Goal: Task Accomplishment & Management: Use online tool/utility

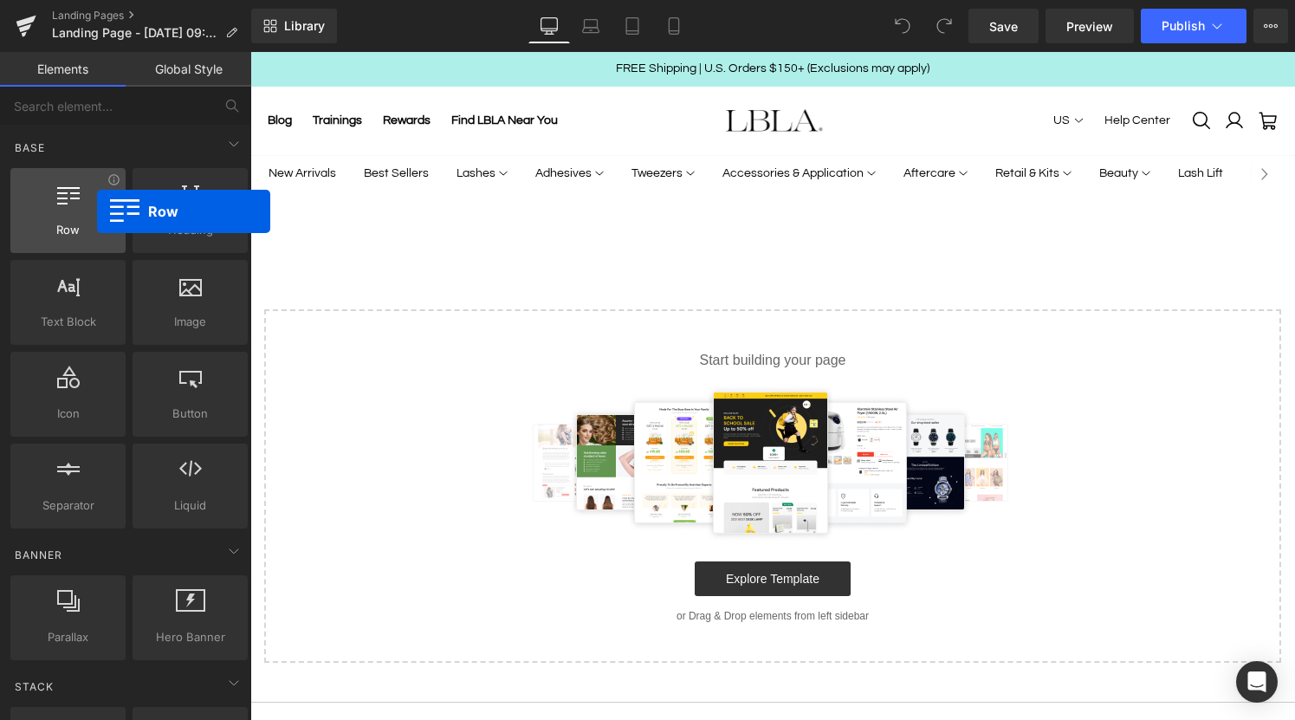
click at [97, 211] on div at bounding box center [68, 201] width 105 height 39
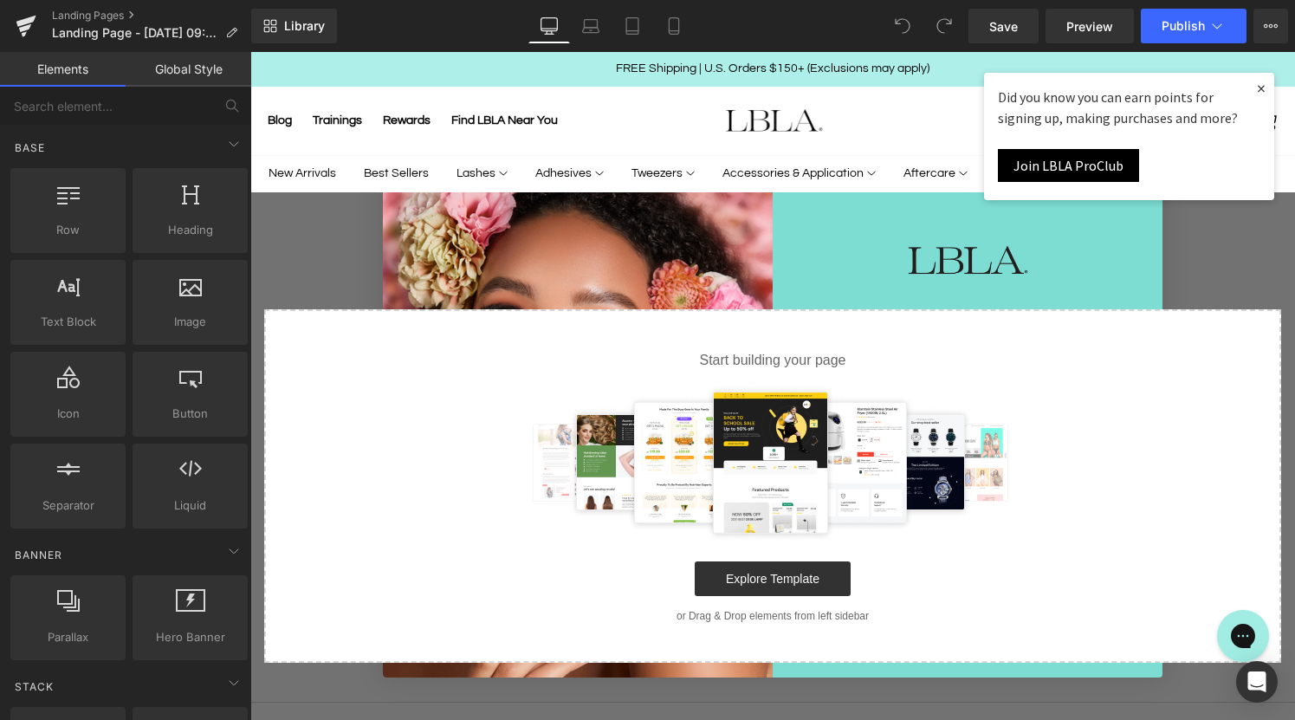
click at [1218, 270] on div "Select your layout" at bounding box center [772, 443] width 1045 height 440
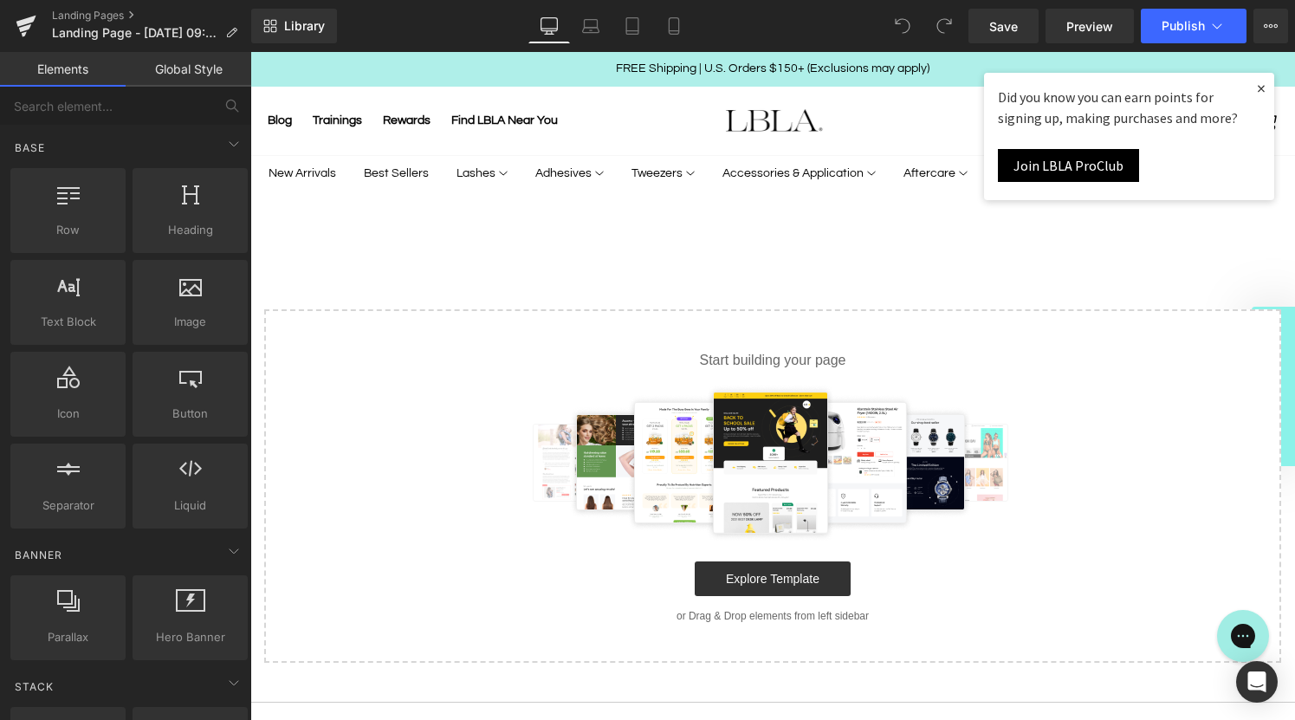
click at [1259, 88] on link "×" at bounding box center [1262, 88] width 26 height 31
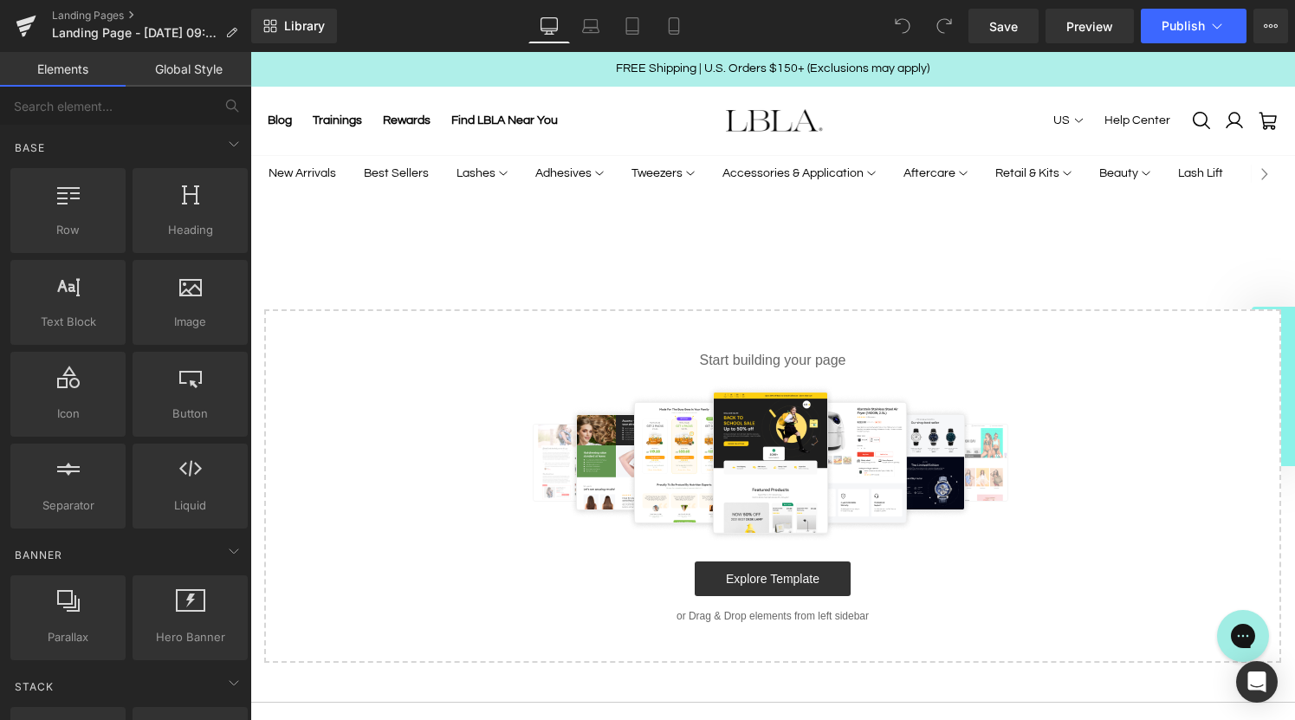
click at [765, 445] on img at bounding box center [773, 463] width 504 height 156
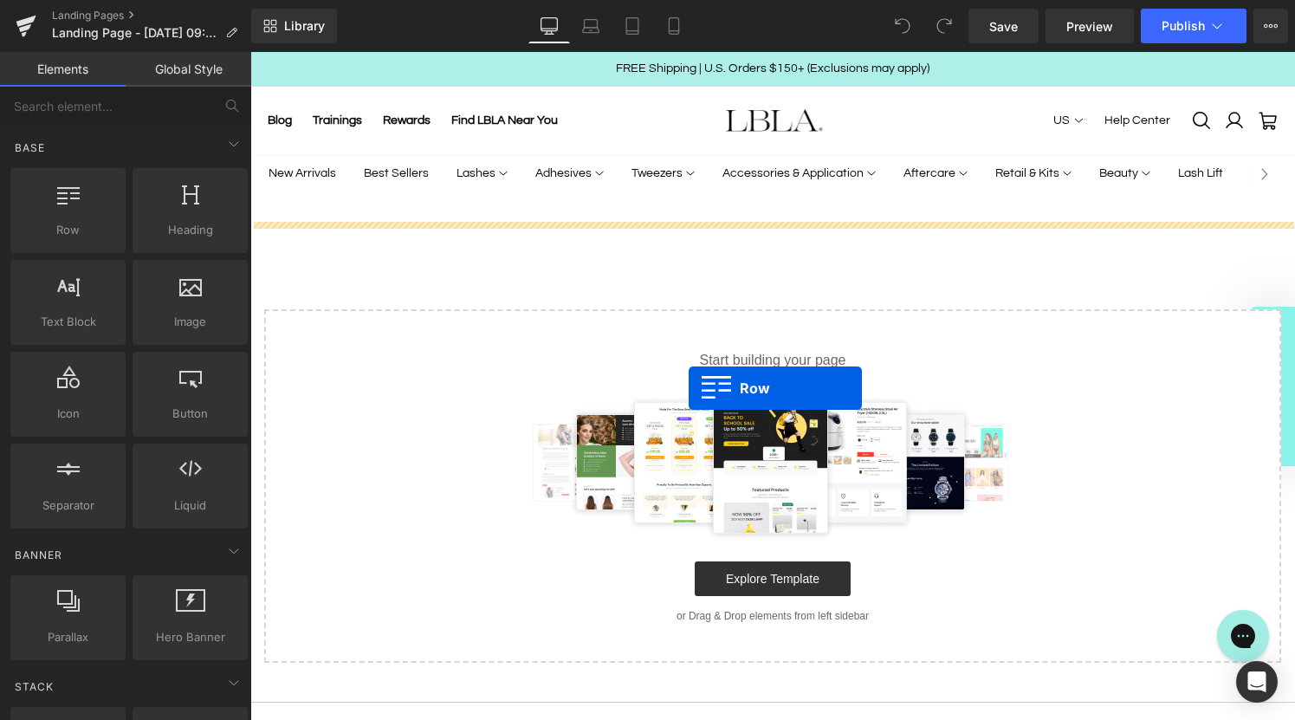
drag, startPoint x: 315, startPoint y: 270, endPoint x: 689, endPoint y: 388, distance: 391.6
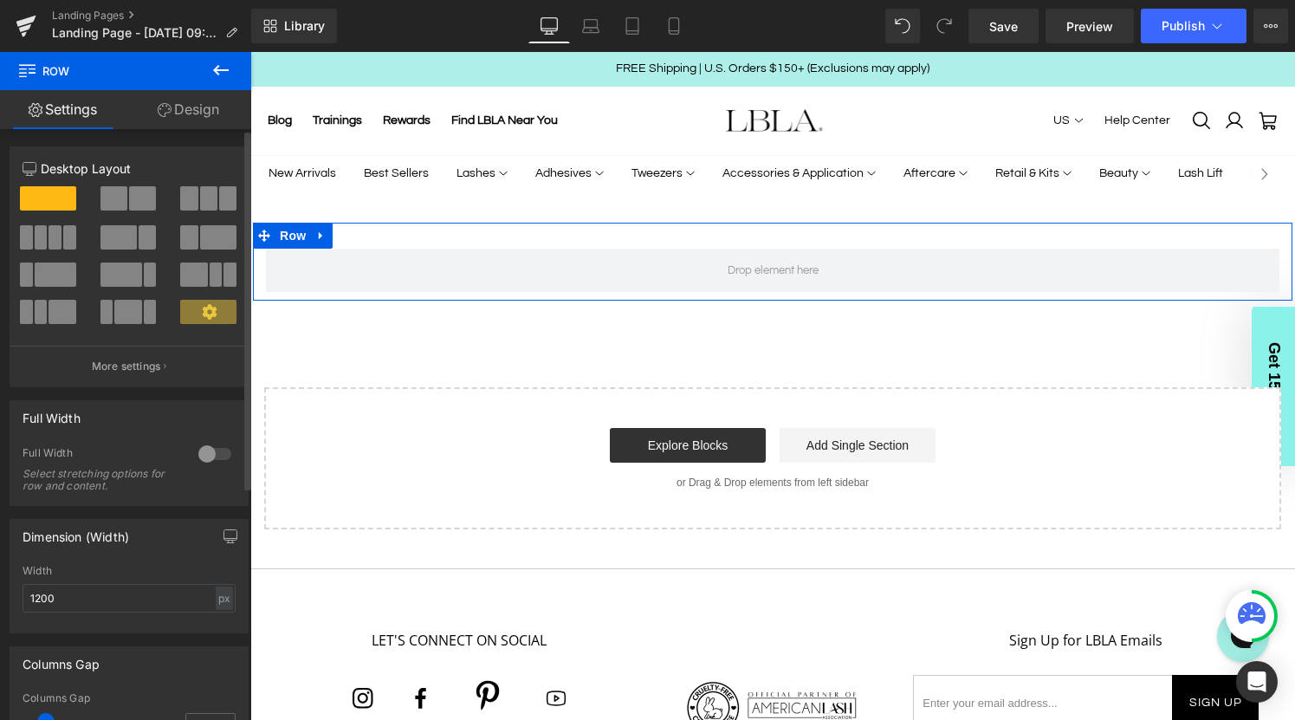
click at [130, 197] on span at bounding box center [142, 198] width 27 height 24
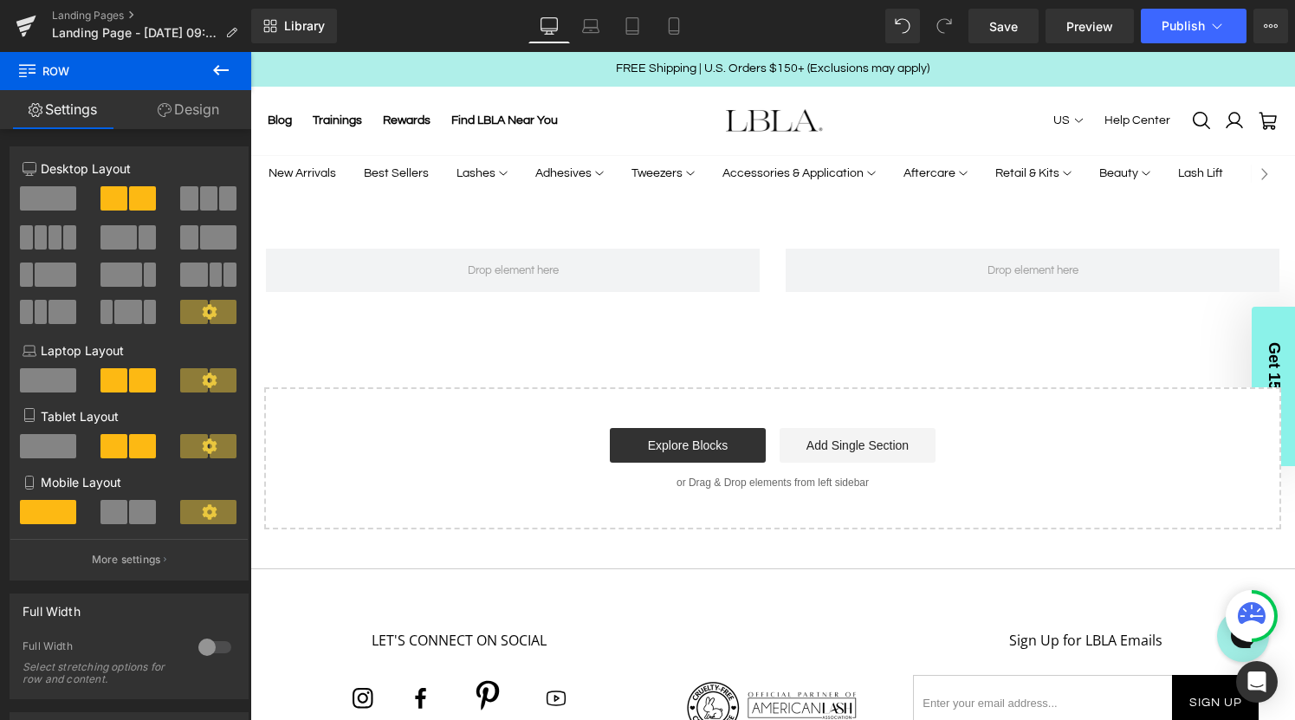
click at [222, 70] on icon at bounding box center [221, 70] width 16 height 10
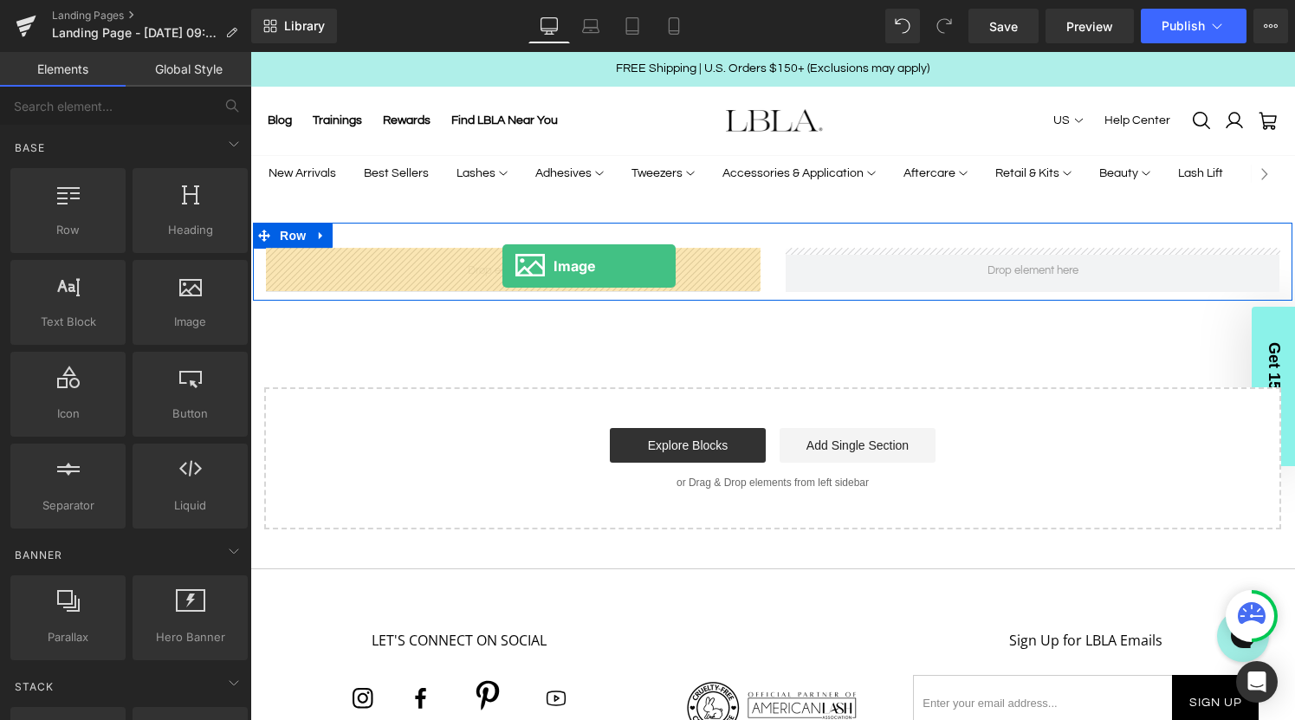
drag, startPoint x: 428, startPoint y: 353, endPoint x: 503, endPoint y: 266, distance: 114.3
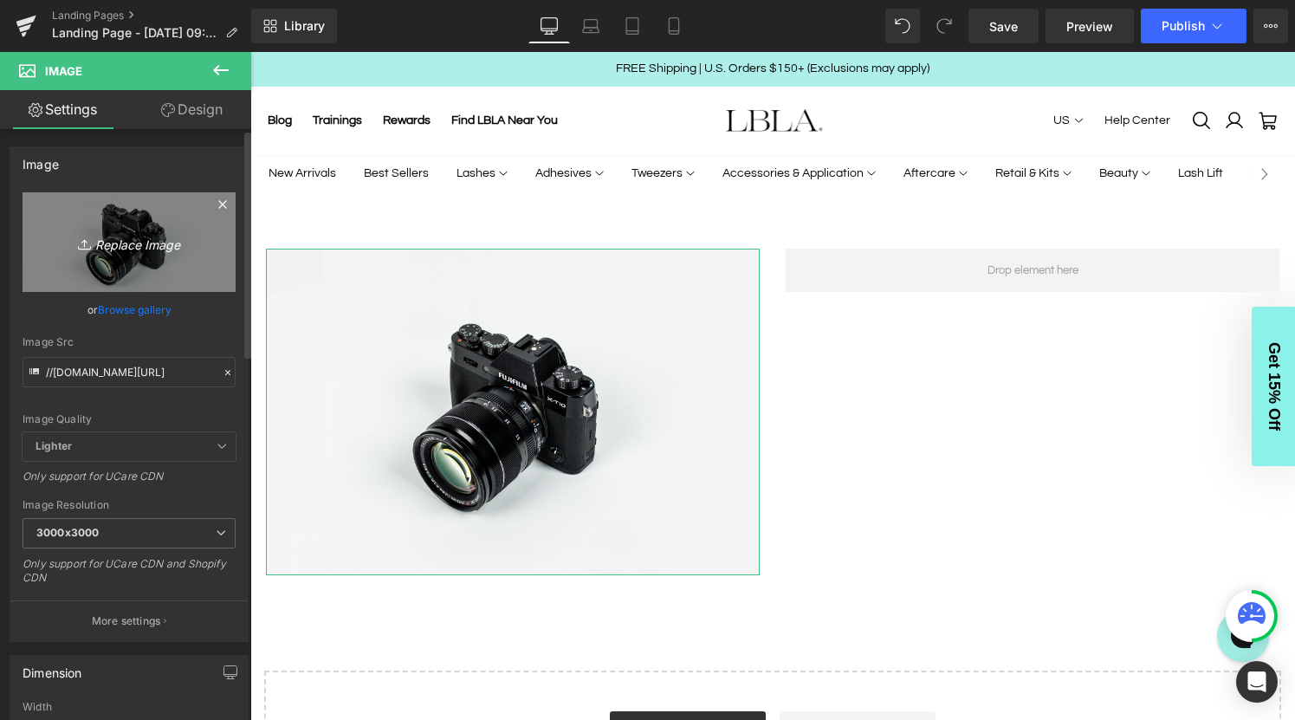
click at [141, 241] on icon "Replace Image" at bounding box center [129, 242] width 139 height 22
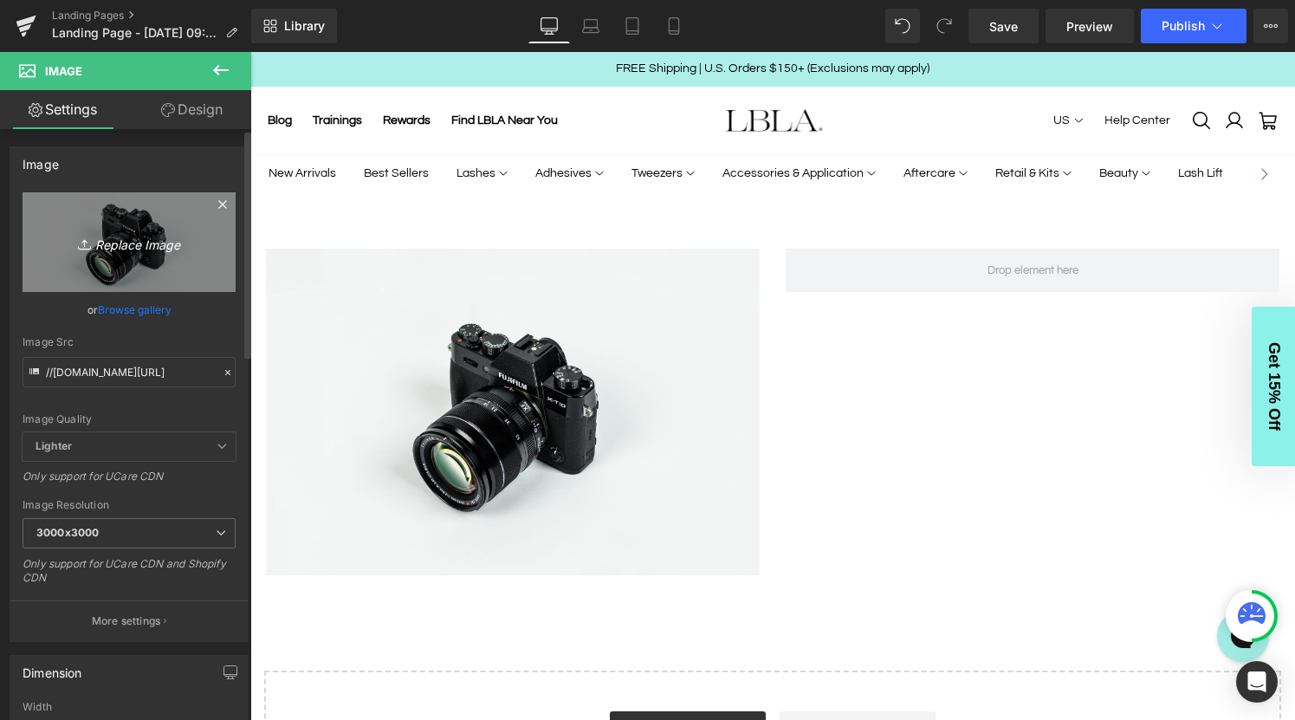
type input "C:\fakepath\lizz-class.jpg"
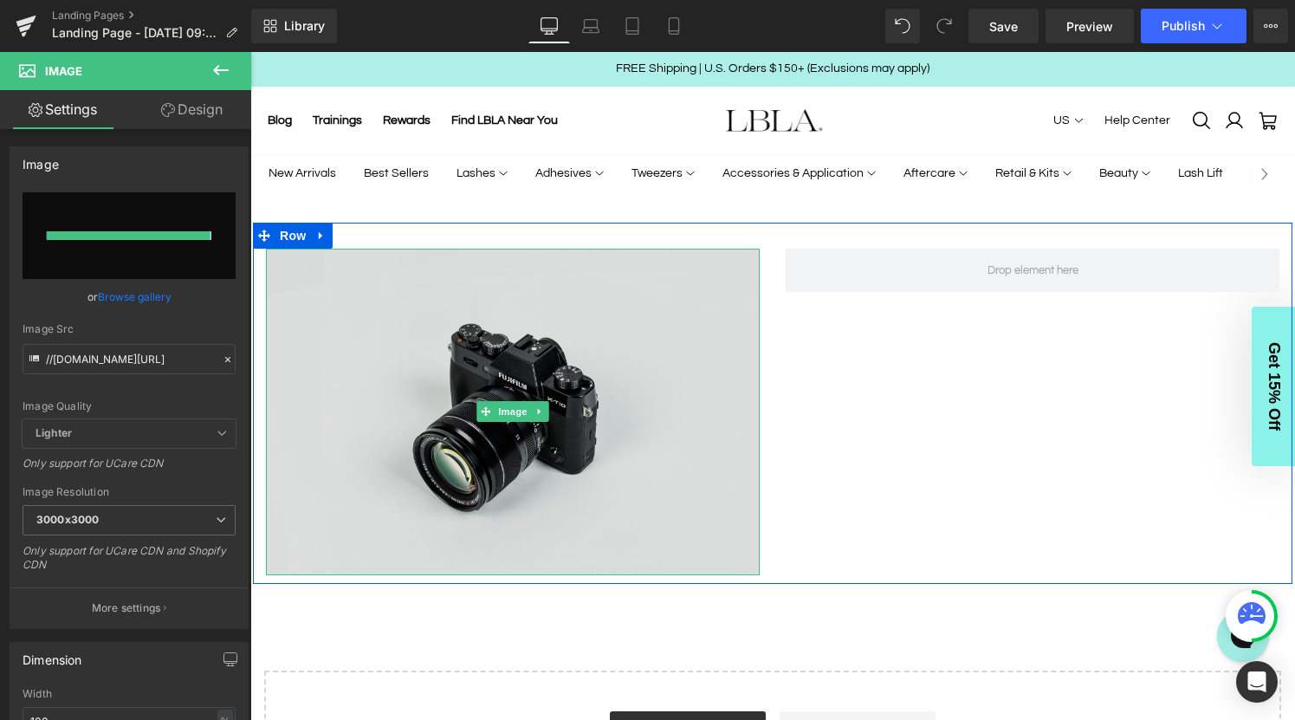
type input "[URL][DOMAIN_NAME]"
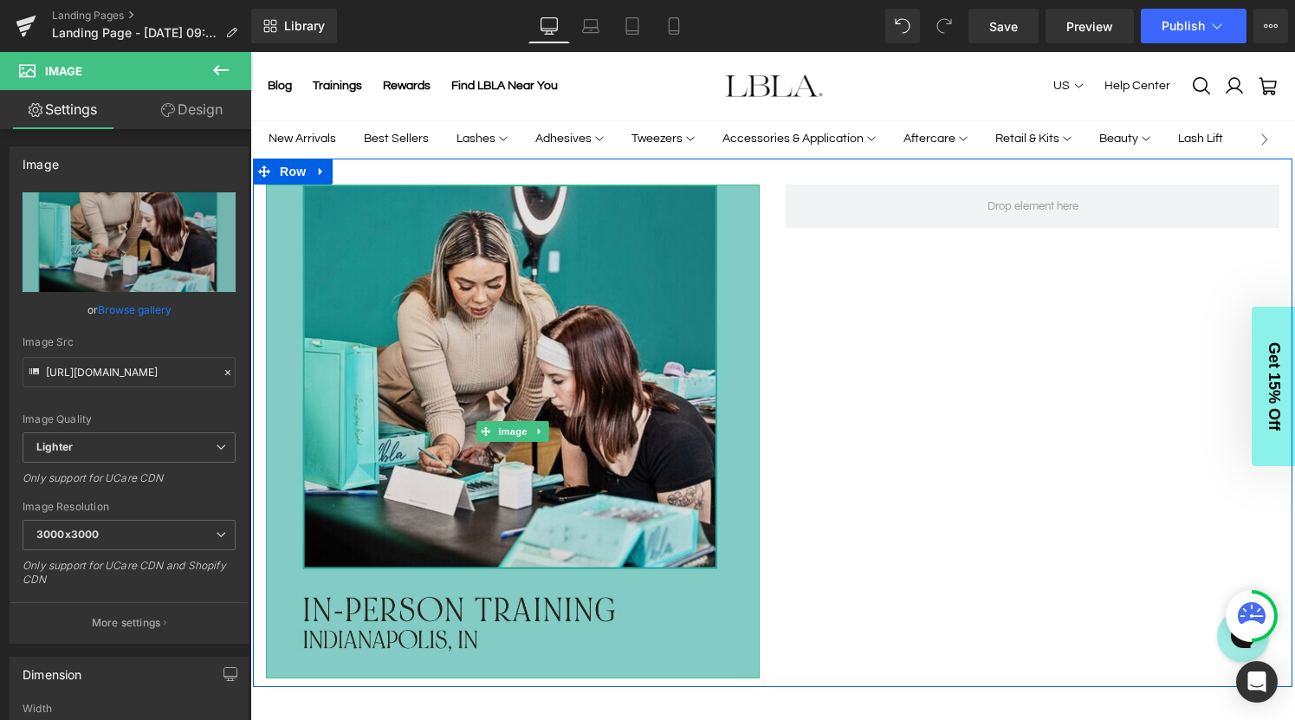
scroll to position [43, 0]
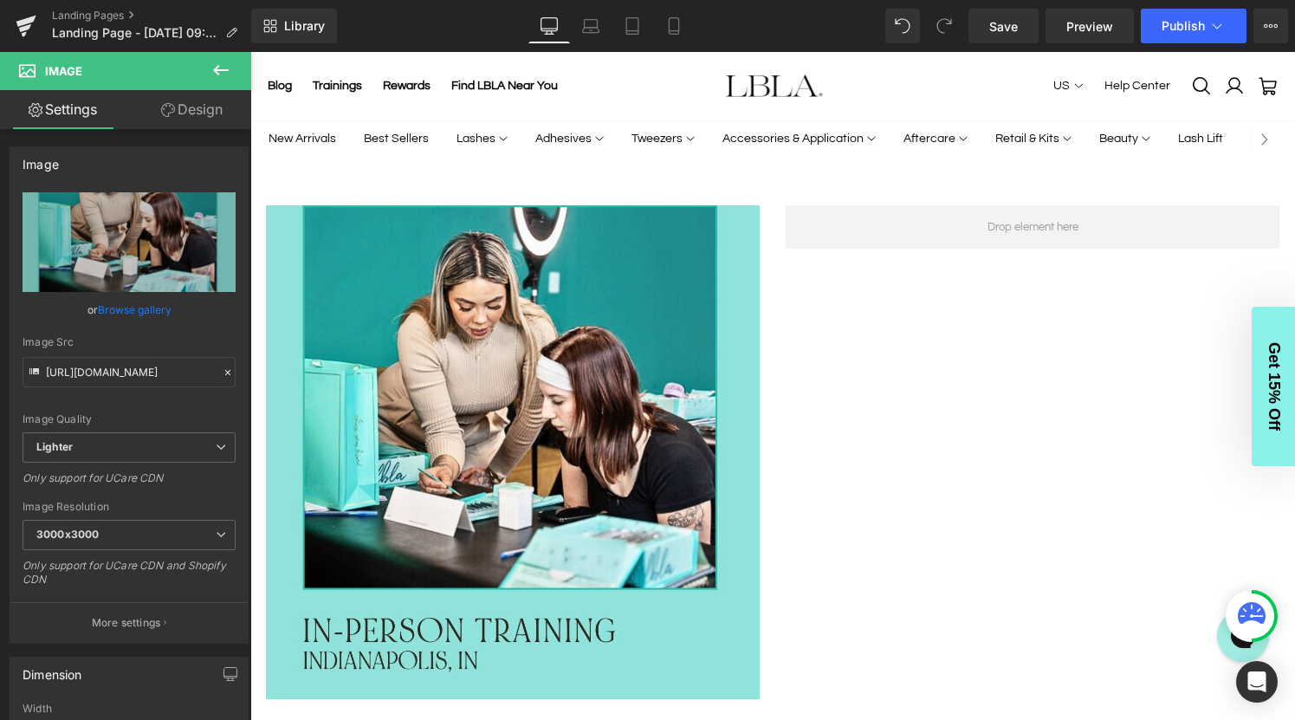
click at [218, 66] on icon at bounding box center [221, 70] width 16 height 10
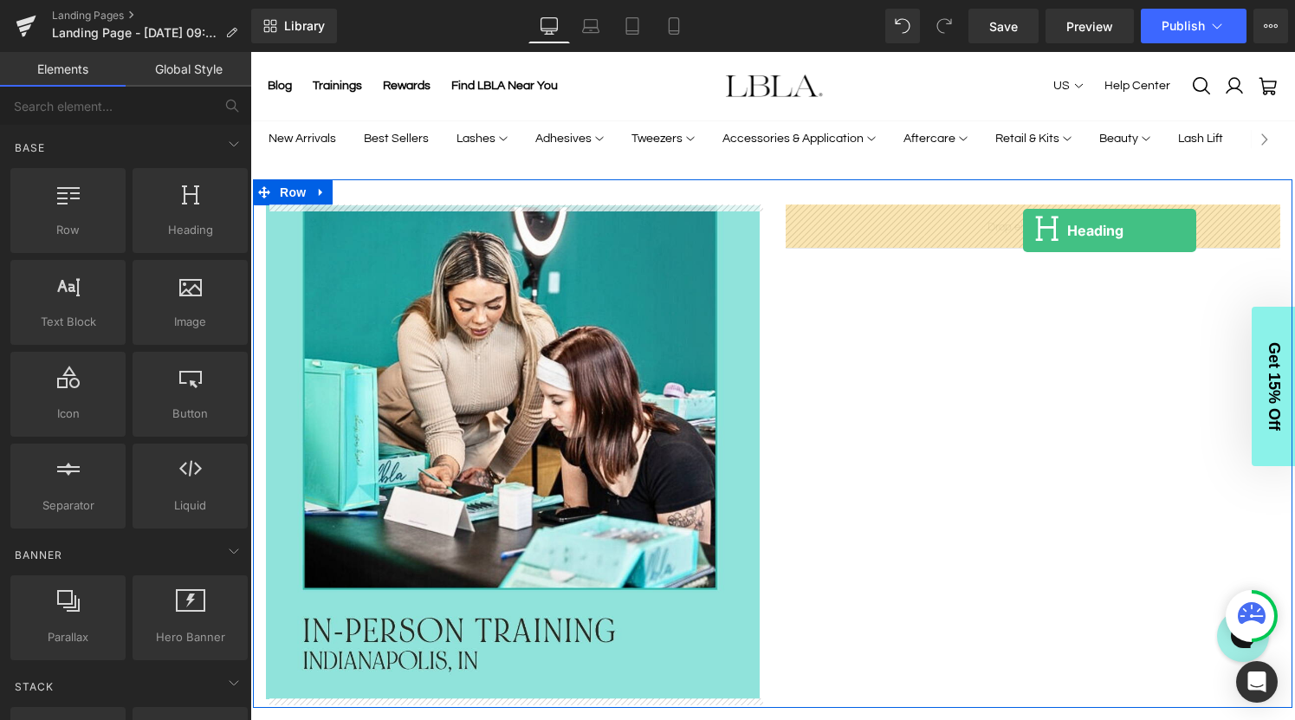
drag, startPoint x: 441, startPoint y: 270, endPoint x: 1023, endPoint y: 229, distance: 583.7
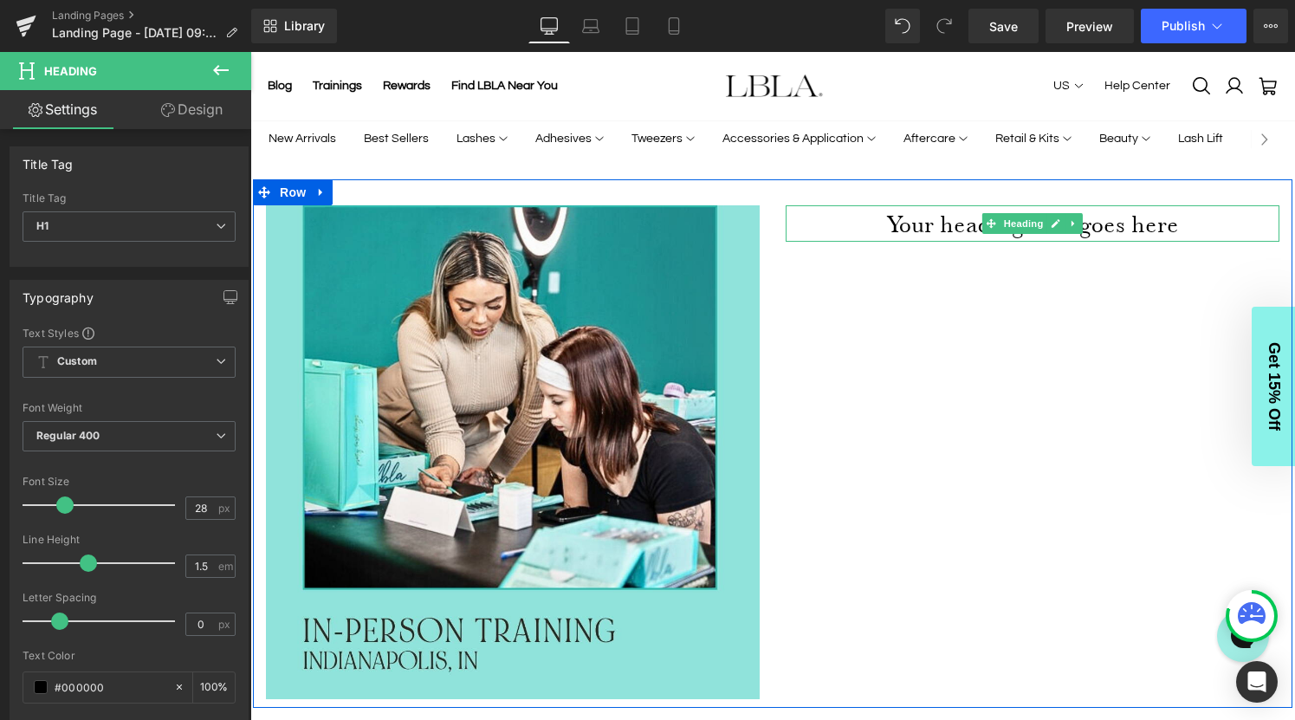
click at [988, 225] on icon at bounding box center [992, 223] width 10 height 10
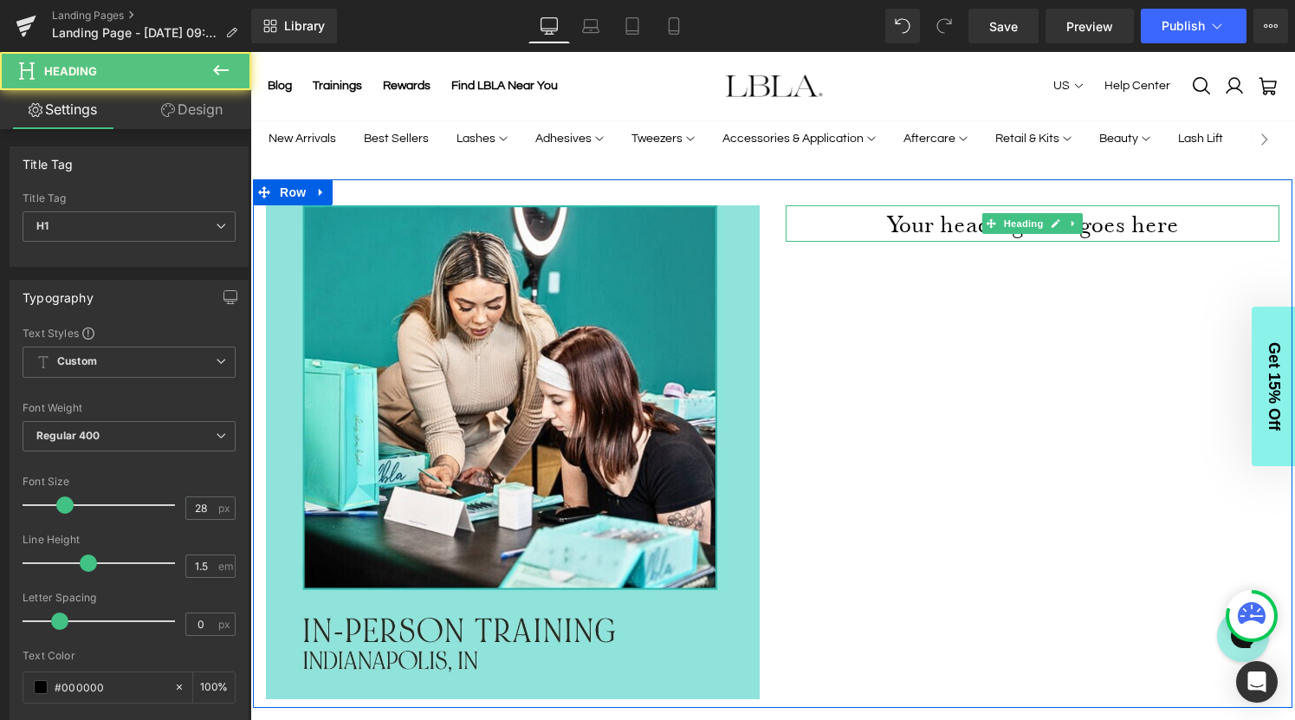
click at [953, 221] on h1 "Your heading text goes here" at bounding box center [1033, 223] width 494 height 36
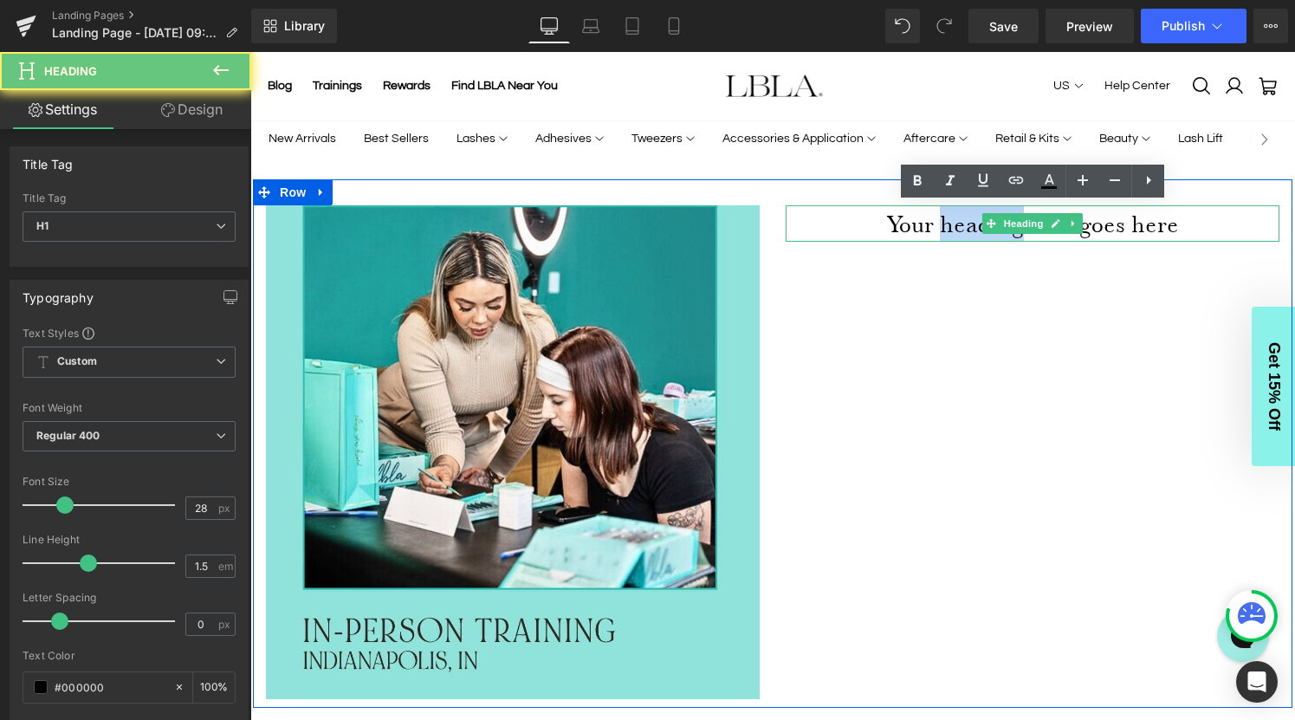
click at [953, 221] on h1 "Your heading text goes here" at bounding box center [1033, 223] width 494 height 36
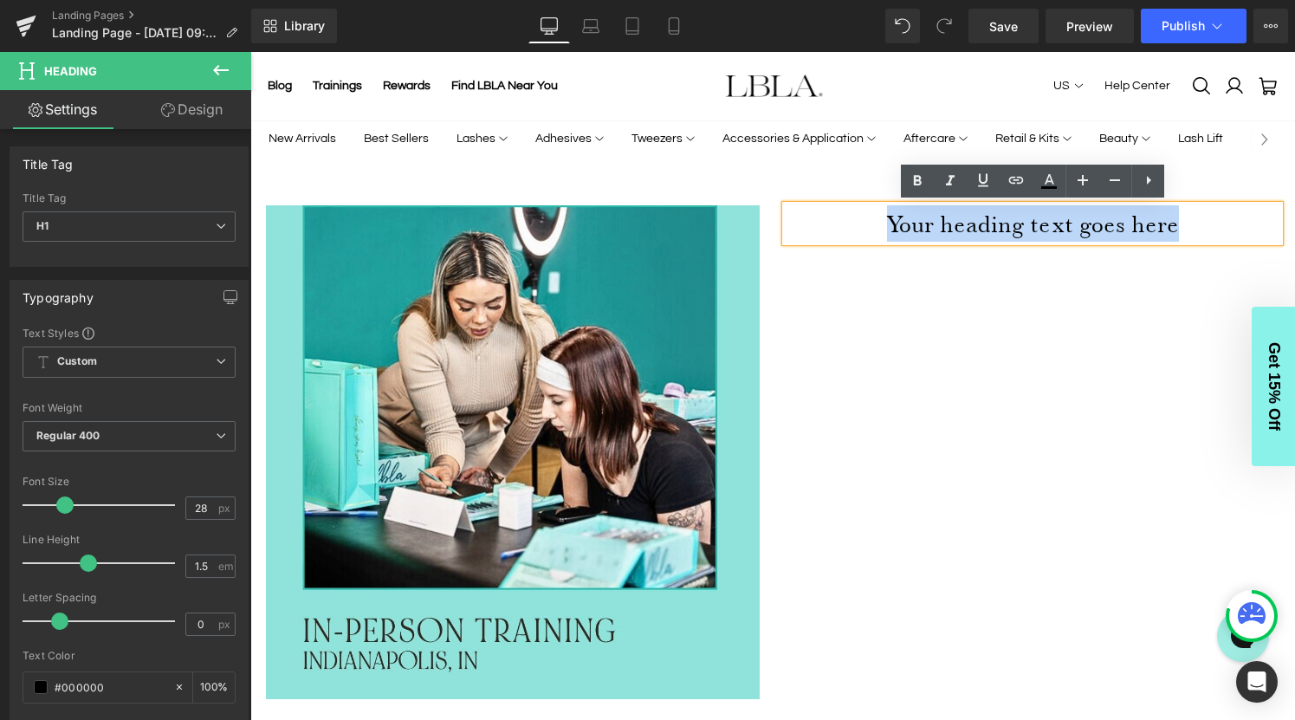
click at [953, 221] on h1 "Your heading text goes here" at bounding box center [1033, 223] width 494 height 36
paste div
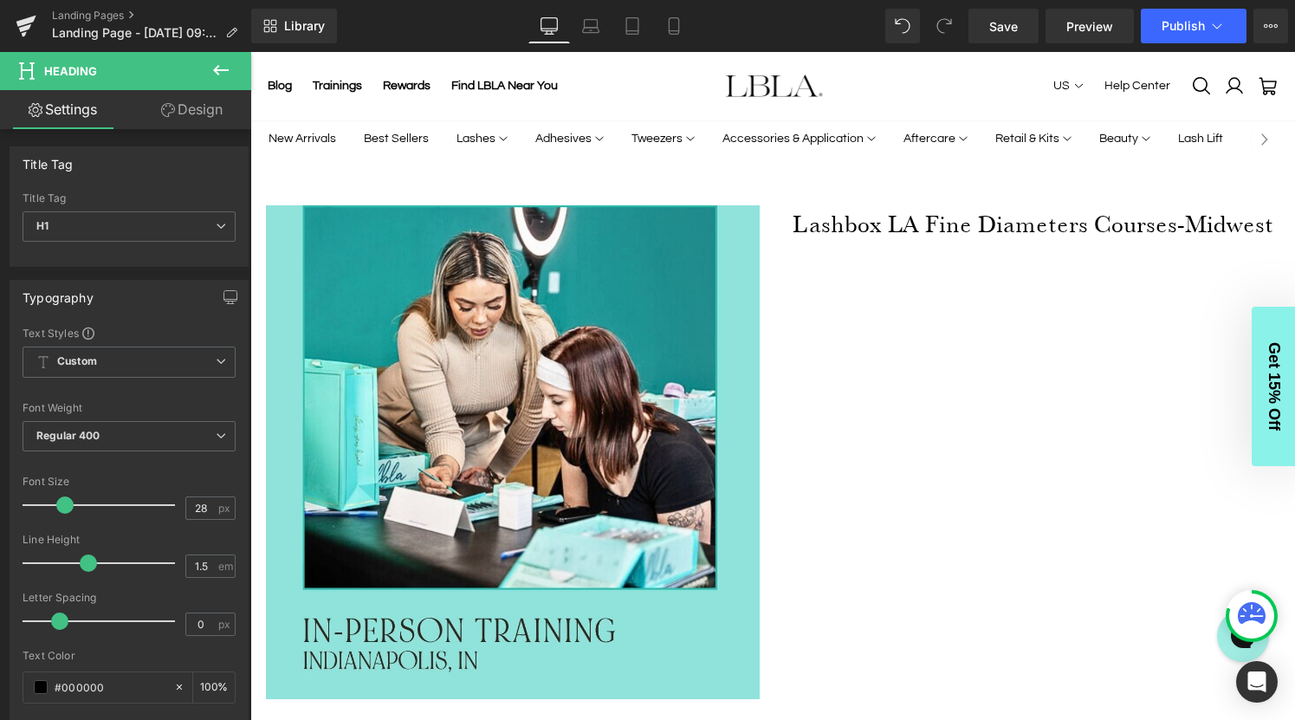
click at [218, 73] on icon at bounding box center [221, 70] width 21 height 21
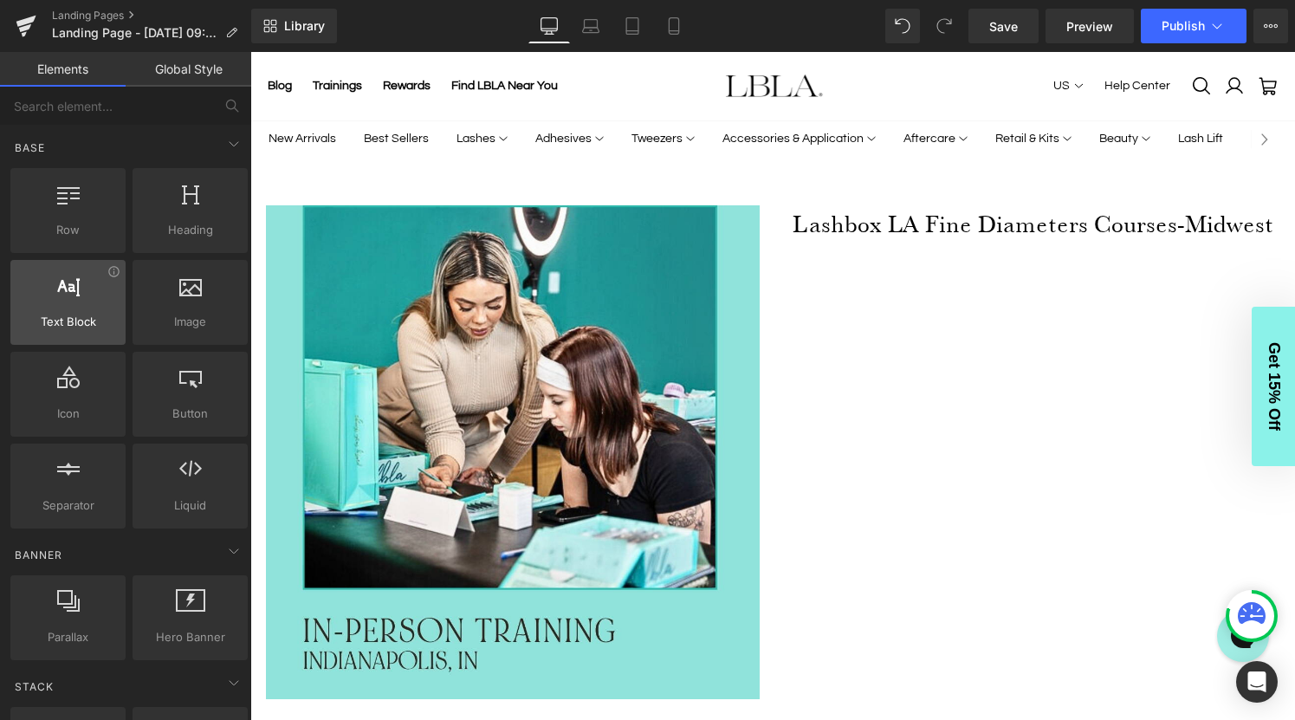
click at [75, 296] on div at bounding box center [68, 293] width 105 height 39
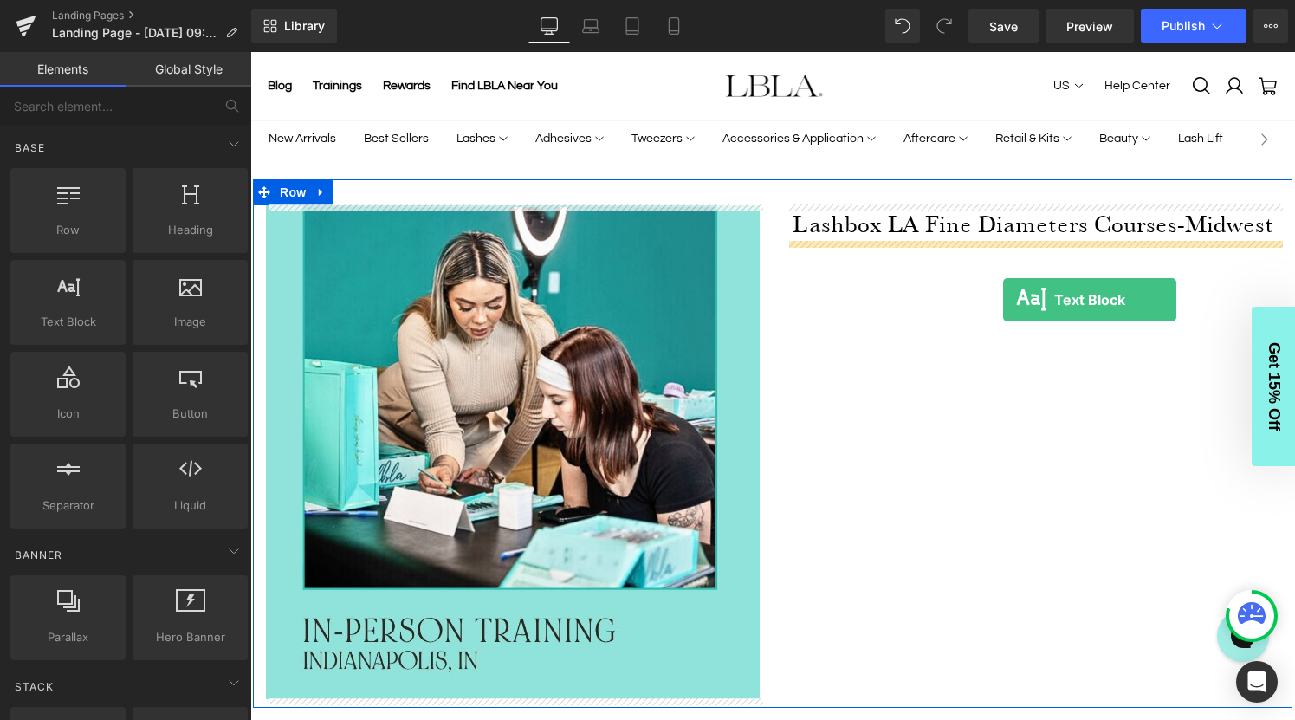
drag, startPoint x: 318, startPoint y: 352, endPoint x: 1003, endPoint y: 300, distance: 687.3
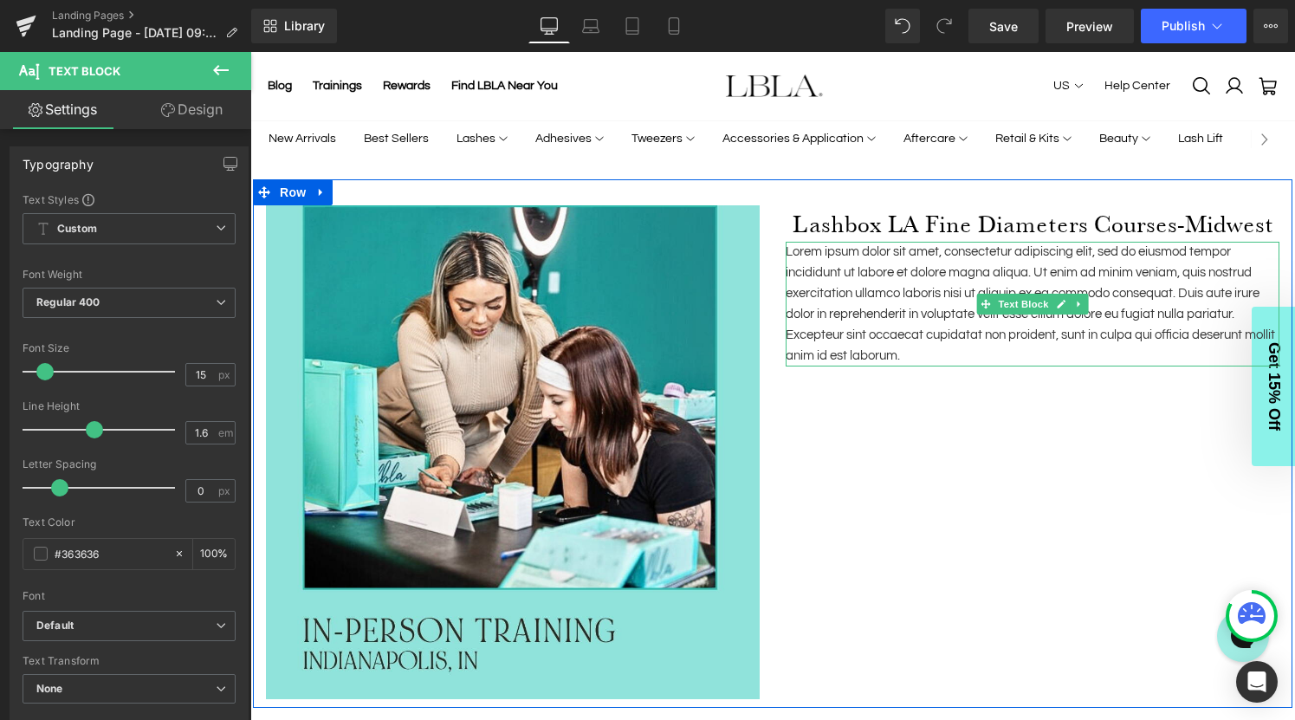
click at [905, 305] on p "Lorem ipsum dolor sit amet, consectetur adipiscing elit, sed do eiusmod tempor …" at bounding box center [1033, 304] width 494 height 125
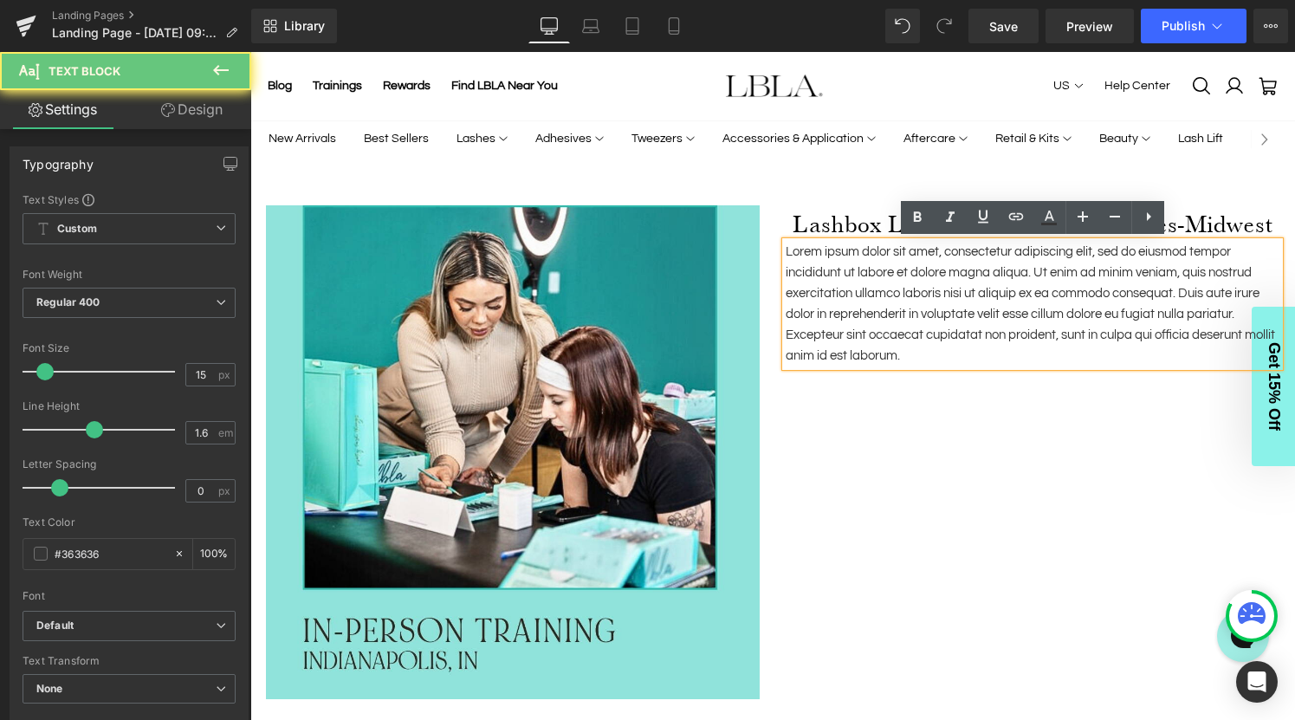
click at [1043, 295] on p "Lorem ipsum dolor sit amet, consectetur adipiscing elit, sed do eiusmod tempor …" at bounding box center [1033, 304] width 494 height 125
click at [1013, 284] on p "Lorem ipsum dolor sit amet, consectetur adipiscing elit, sed do eiusmod tempor …" at bounding box center [1033, 304] width 494 height 125
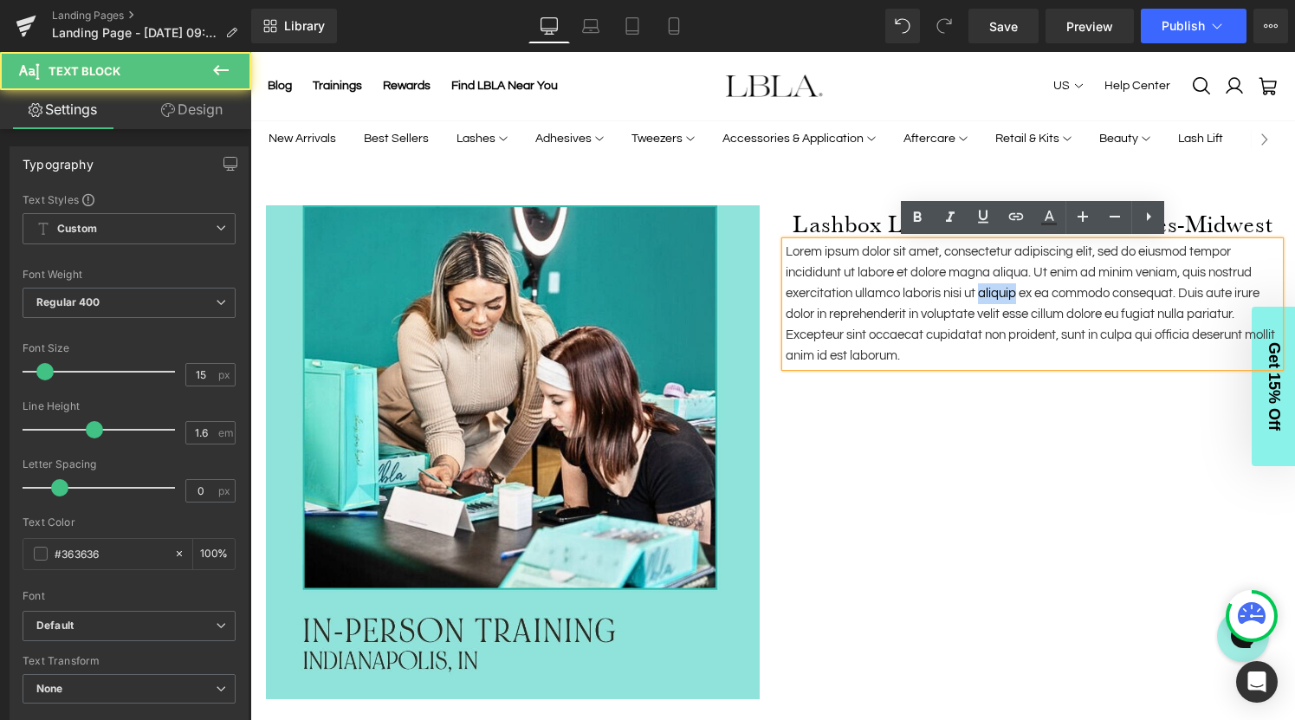
click at [1013, 284] on p "Lorem ipsum dolor sit amet, consectetur adipiscing elit, sed do eiusmod tempor …" at bounding box center [1033, 304] width 494 height 125
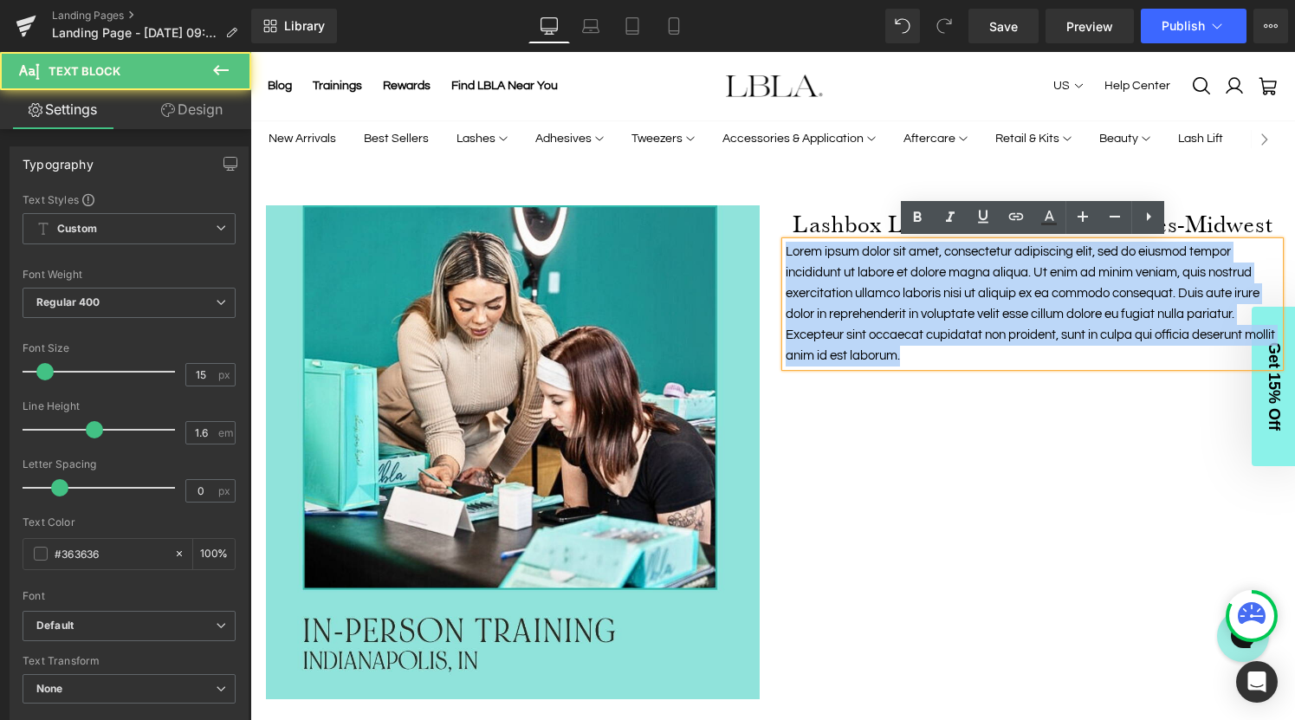
click at [1013, 284] on p "Lorem ipsum dolor sit amet, consectetur adipiscing elit, sed do eiusmod tempor …" at bounding box center [1033, 304] width 494 height 125
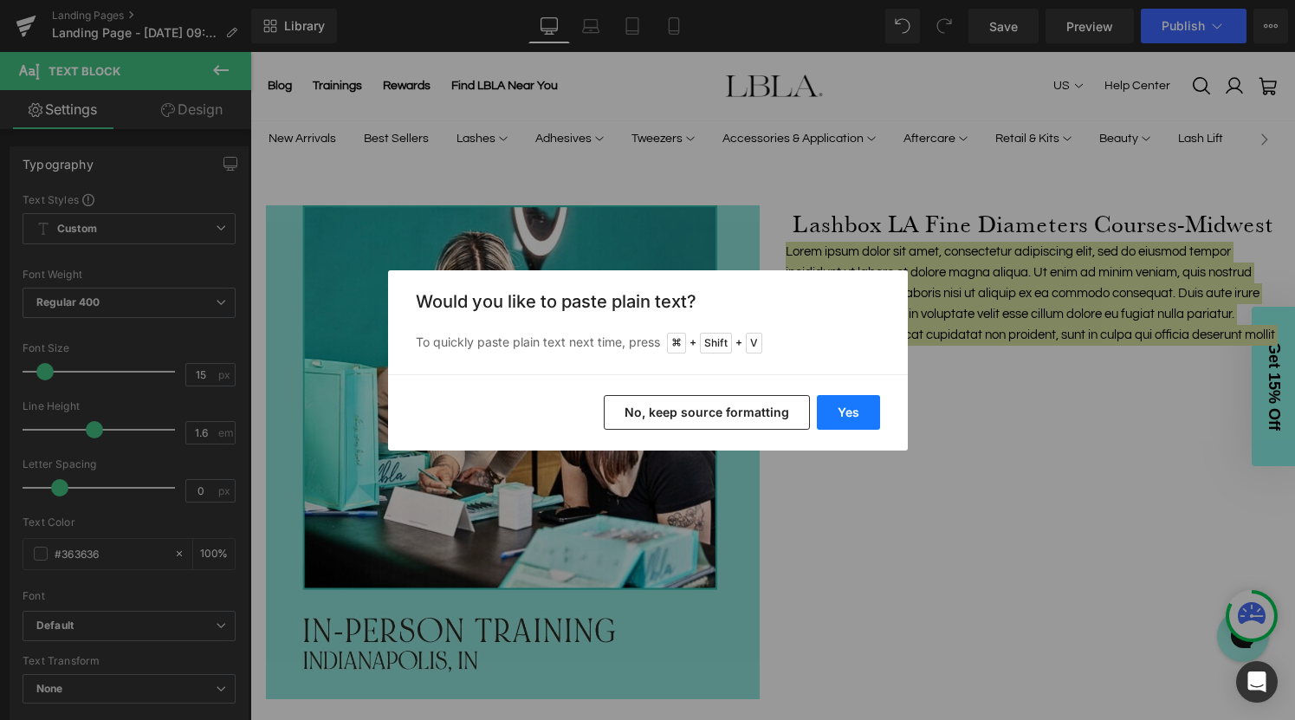
click at [834, 408] on button "Yes" at bounding box center [848, 412] width 63 height 35
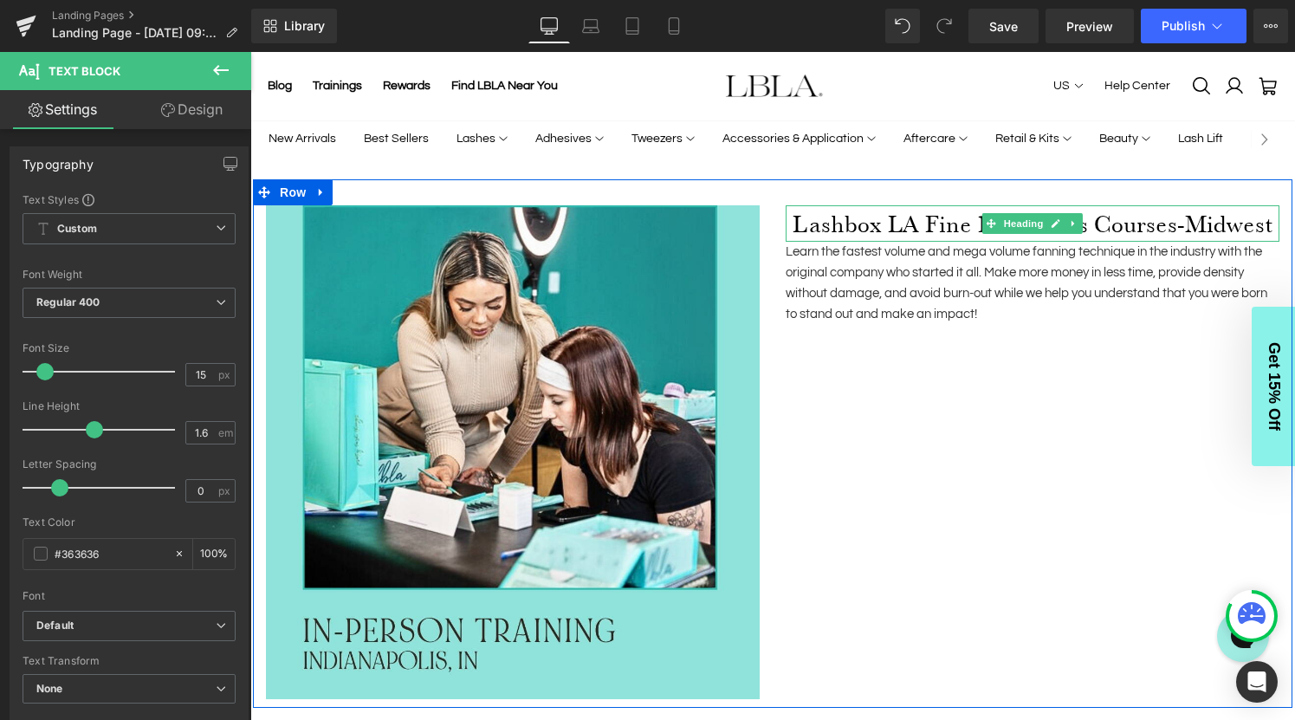
click at [819, 229] on h1 "Lashbox LA Fine Diameters Courses-Midwest" at bounding box center [1033, 223] width 494 height 36
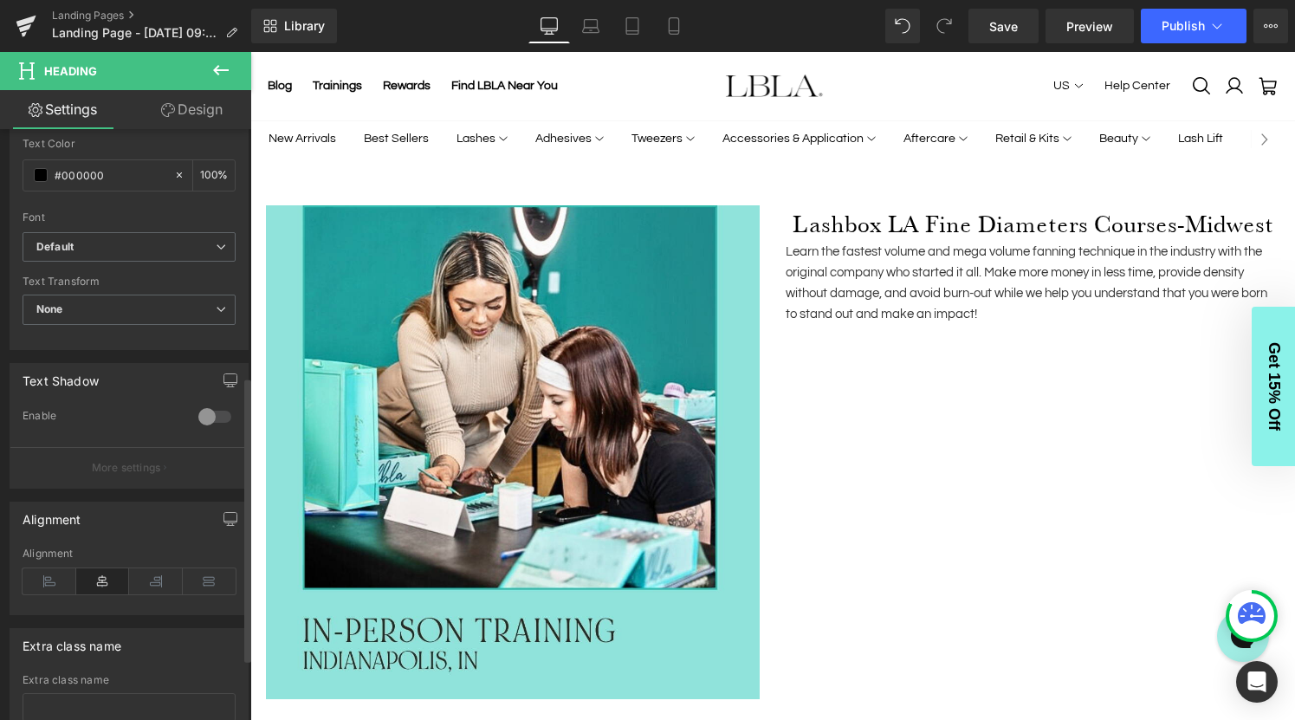
scroll to position [517, 0]
click at [48, 568] on icon at bounding box center [50, 576] width 54 height 26
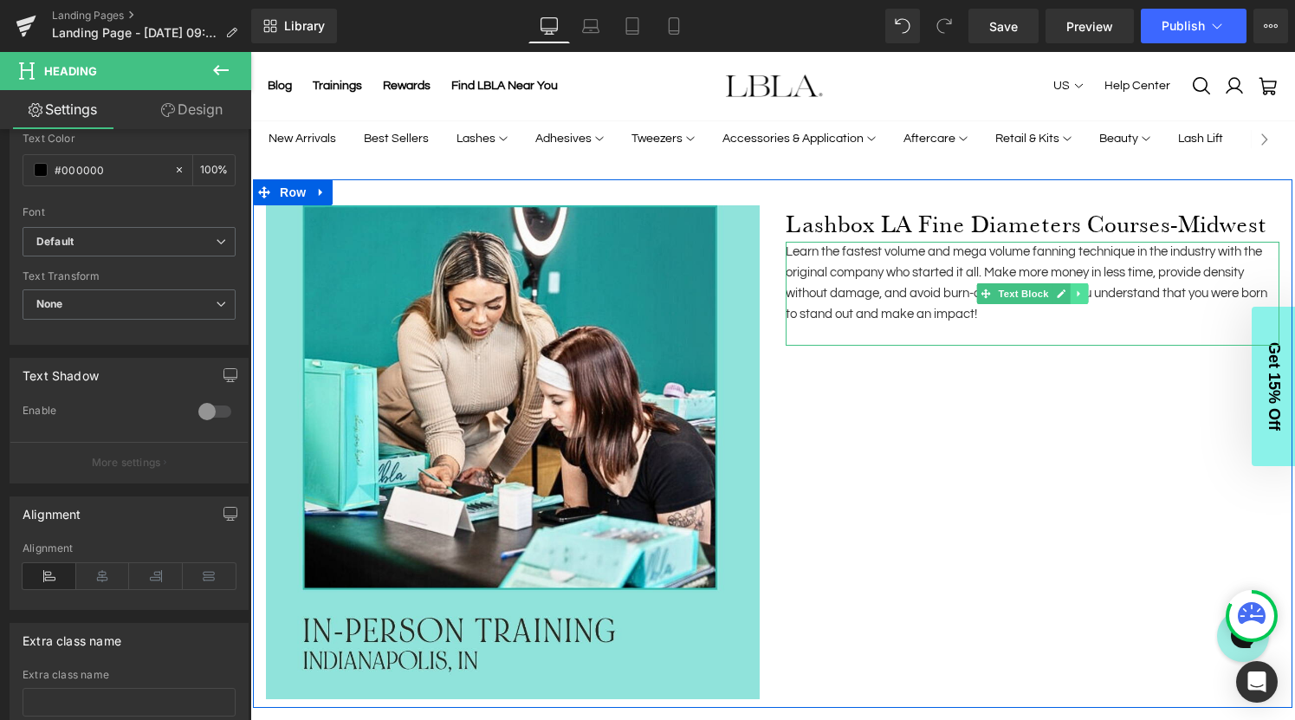
click at [1080, 293] on icon at bounding box center [1079, 294] width 10 height 10
click at [1068, 292] on icon at bounding box center [1071, 294] width 10 height 10
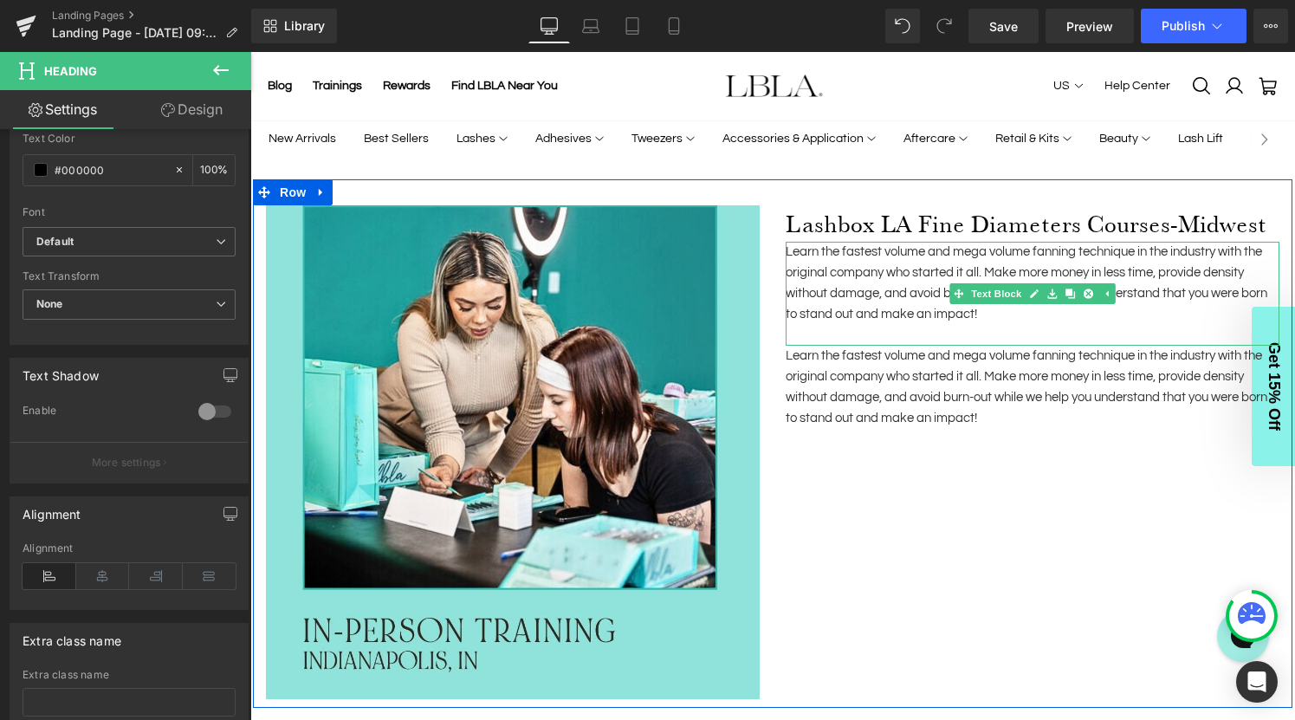
click at [889, 248] on p "Learn the fastest volume and mega volume fanning technique in the industry with…" at bounding box center [1033, 283] width 494 height 83
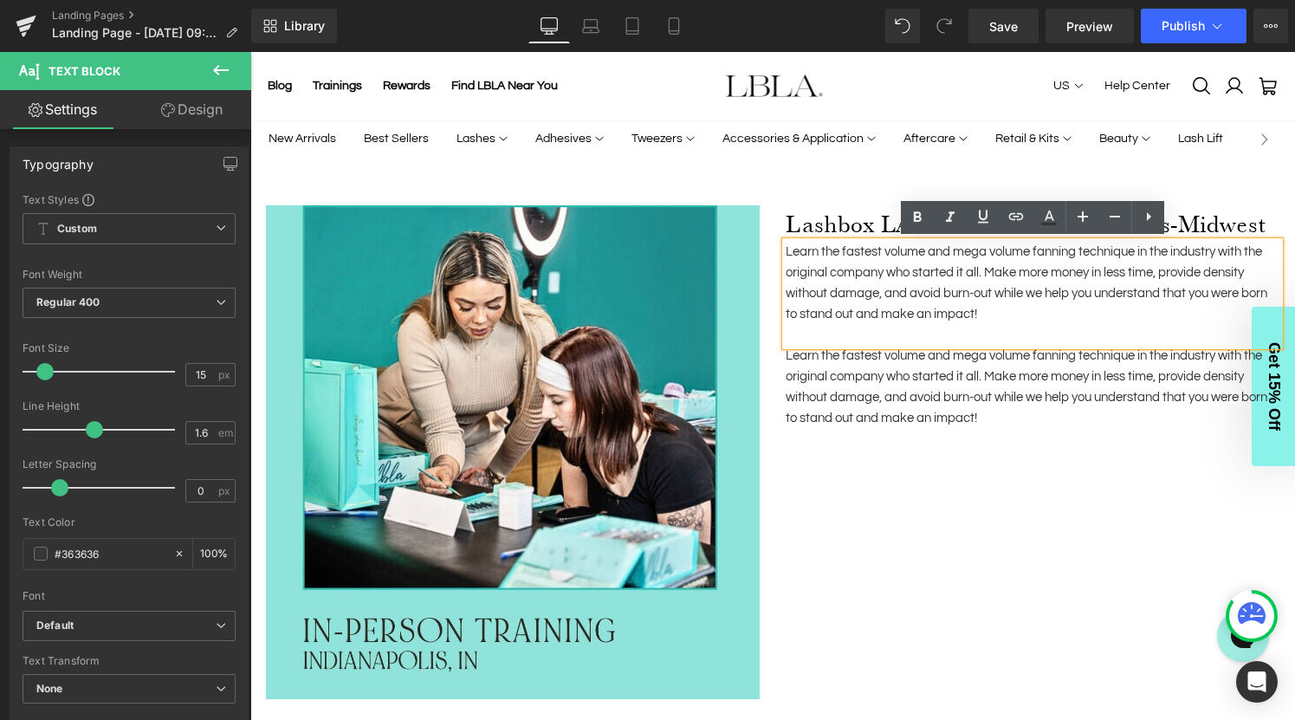
click at [871, 264] on p "Learn the fastest volume and mega volume fanning technique in the industry with…" at bounding box center [1033, 283] width 494 height 83
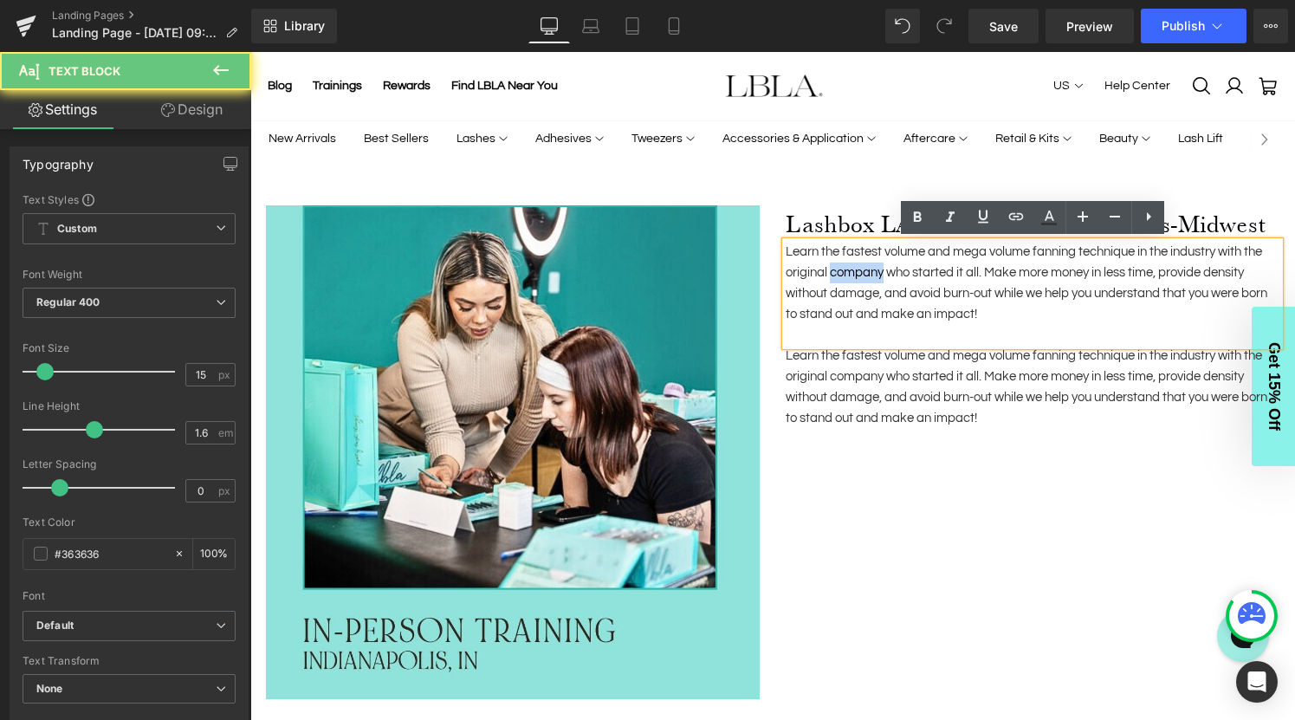
click at [871, 264] on p "Learn the fastest volume and mega volume fanning technique in the industry with…" at bounding box center [1033, 283] width 494 height 83
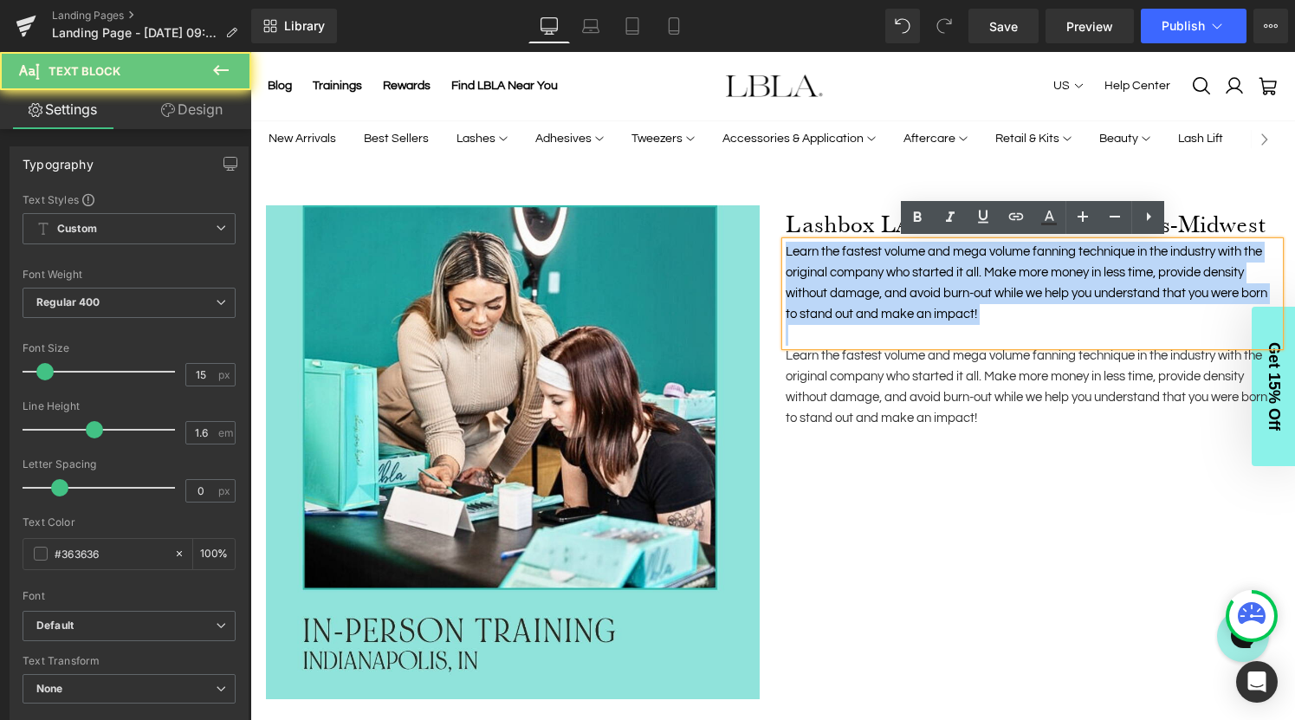
click at [871, 264] on p "Learn the fastest volume and mega volume fanning technique in the industry with…" at bounding box center [1033, 283] width 494 height 83
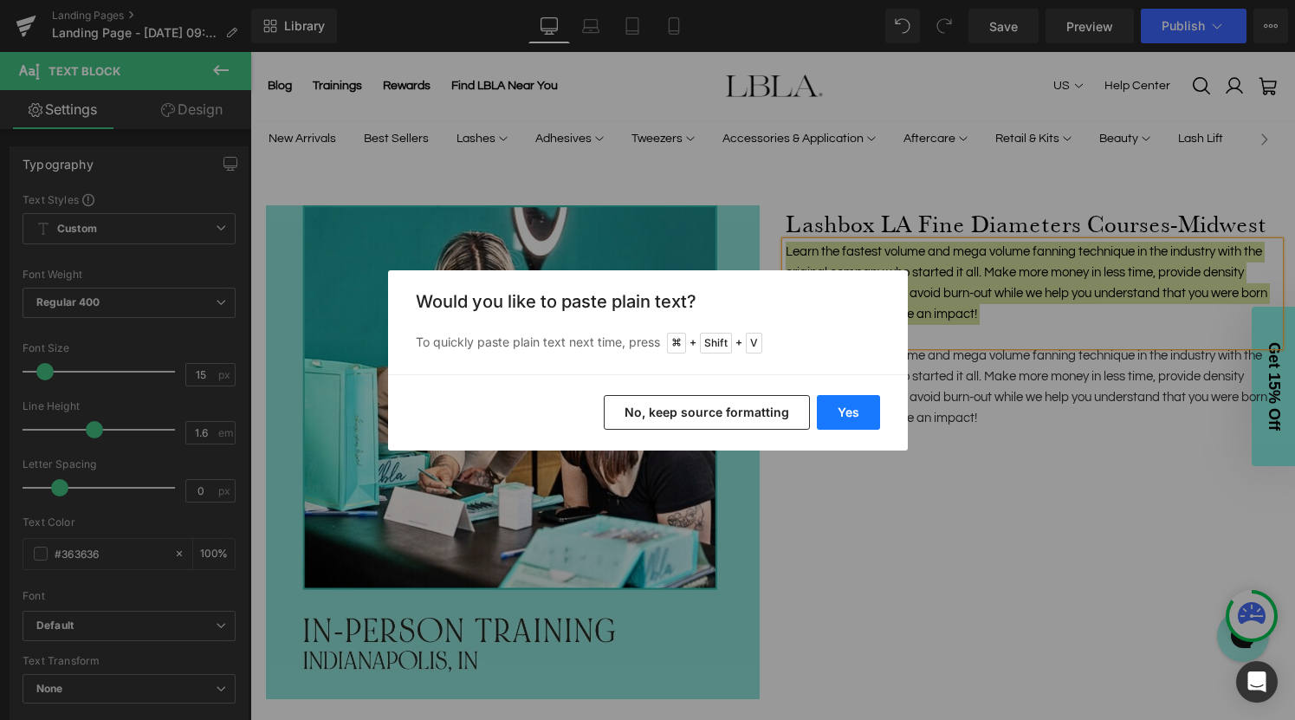
click at [843, 405] on button "Yes" at bounding box center [848, 412] width 63 height 35
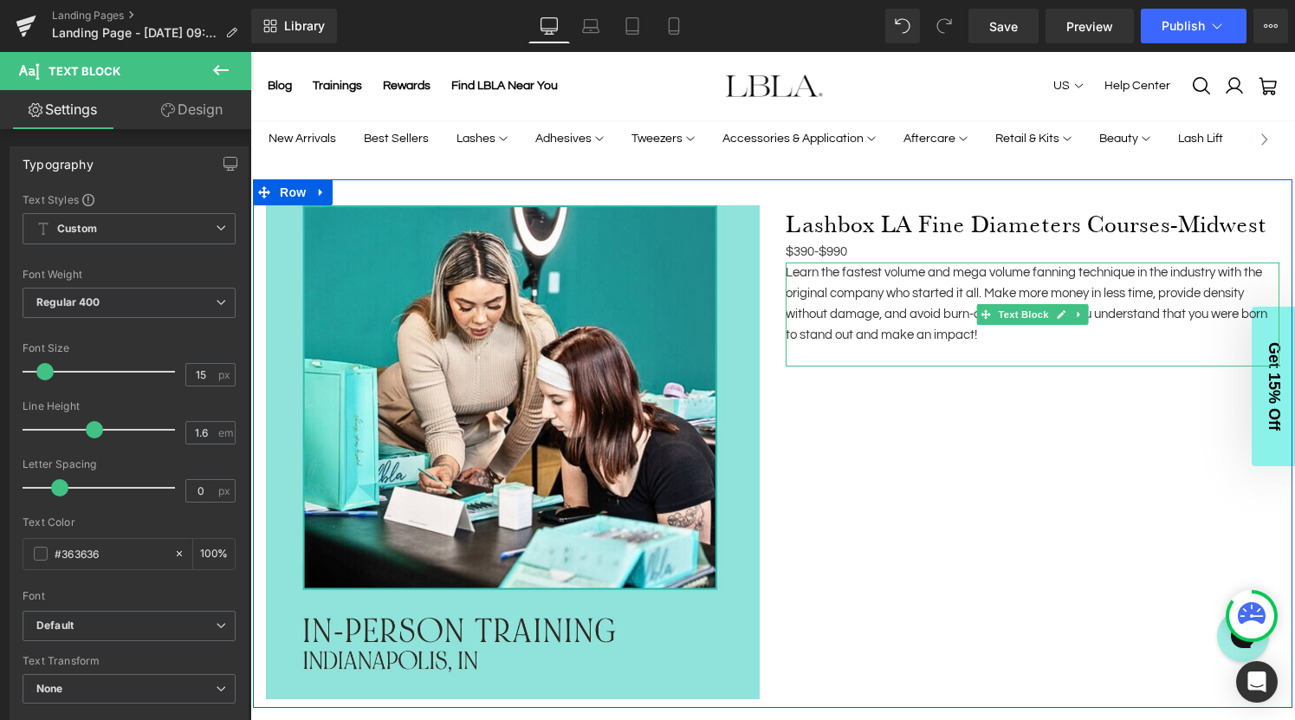
click at [872, 299] on p "Learn the fastest volume and mega volume fanning technique in the industry with…" at bounding box center [1033, 304] width 494 height 83
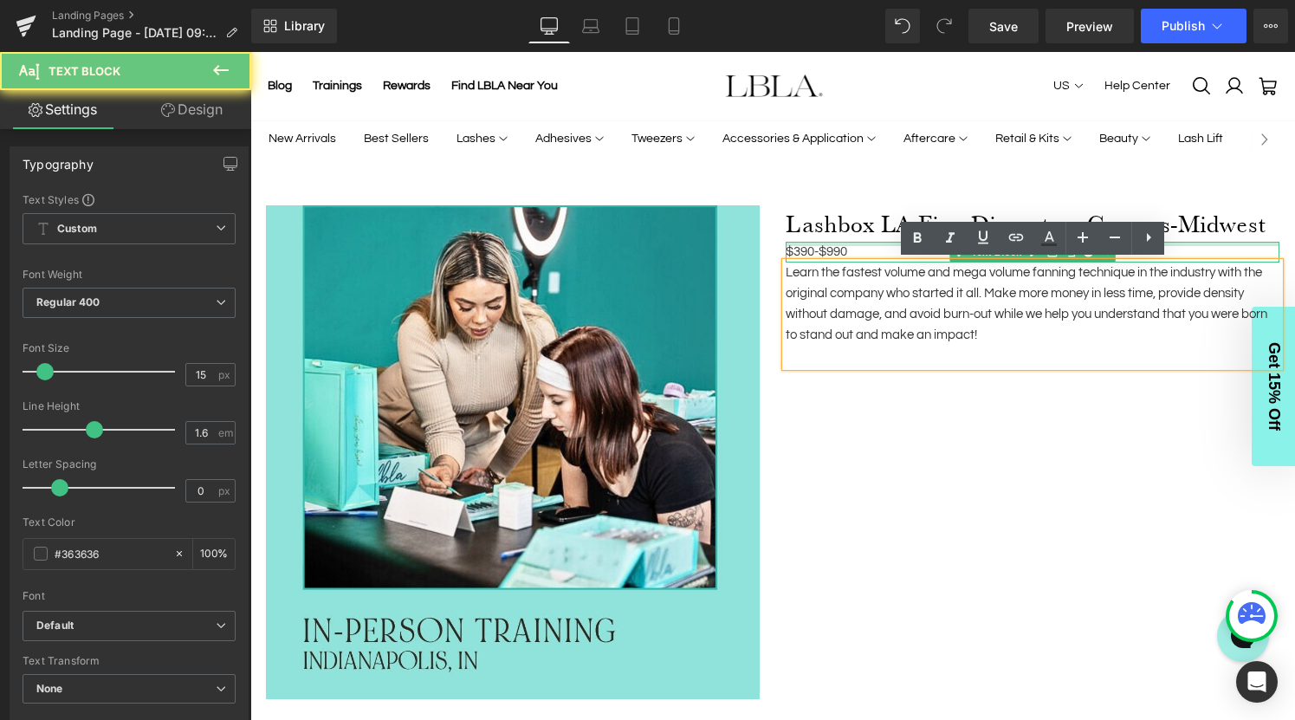
click at [848, 243] on div at bounding box center [1033, 244] width 494 height 4
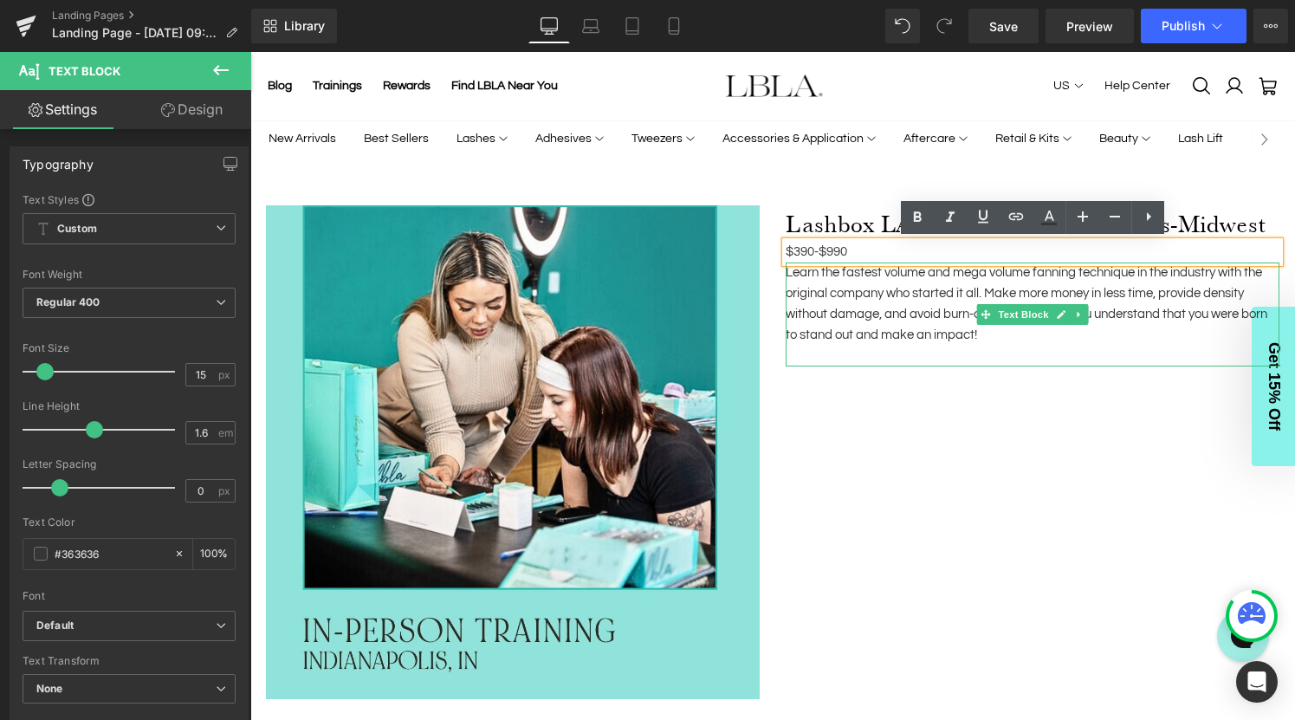
click at [1084, 360] on div "Learn the fastest volume and mega volume fanning technique in the industry with…" at bounding box center [1033, 315] width 494 height 104
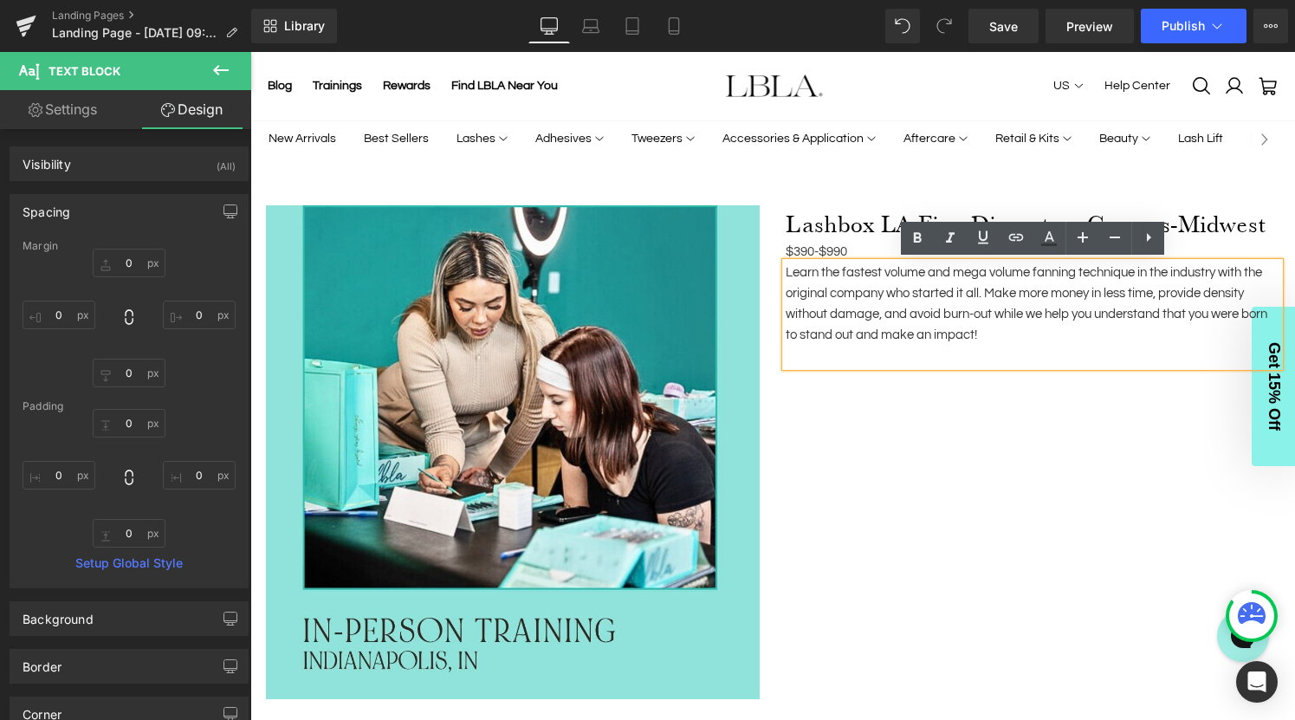
click at [250, 52] on div at bounding box center [250, 52] width 0 height 0
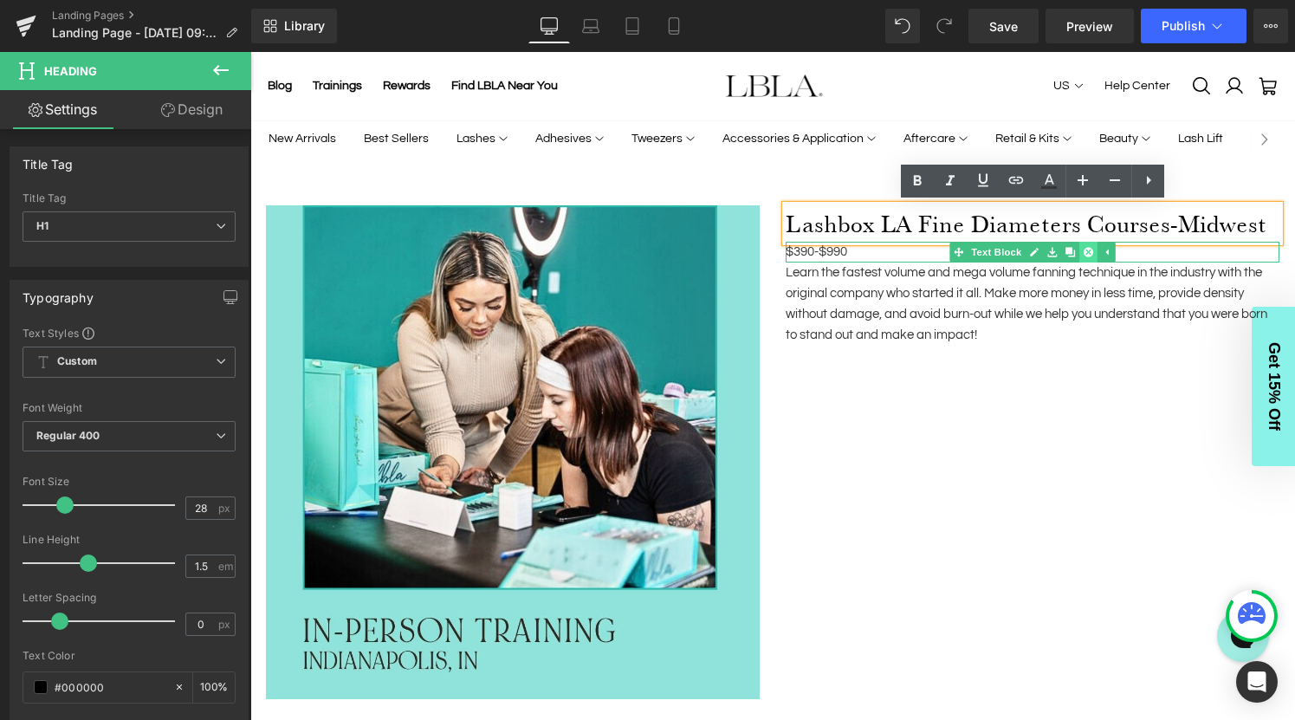
click at [1091, 250] on icon at bounding box center [1089, 252] width 10 height 10
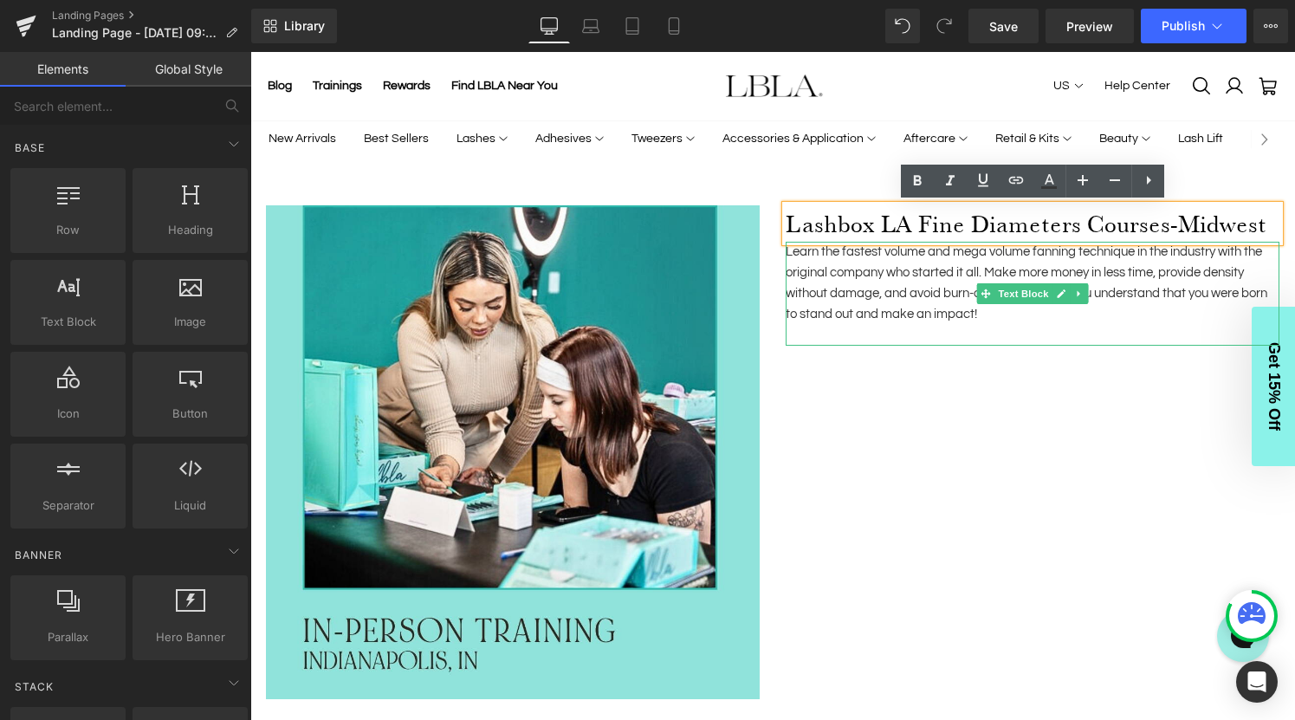
click at [910, 301] on p "Learn the fastest volume and mega volume fanning technique in the industry with…" at bounding box center [1033, 283] width 494 height 83
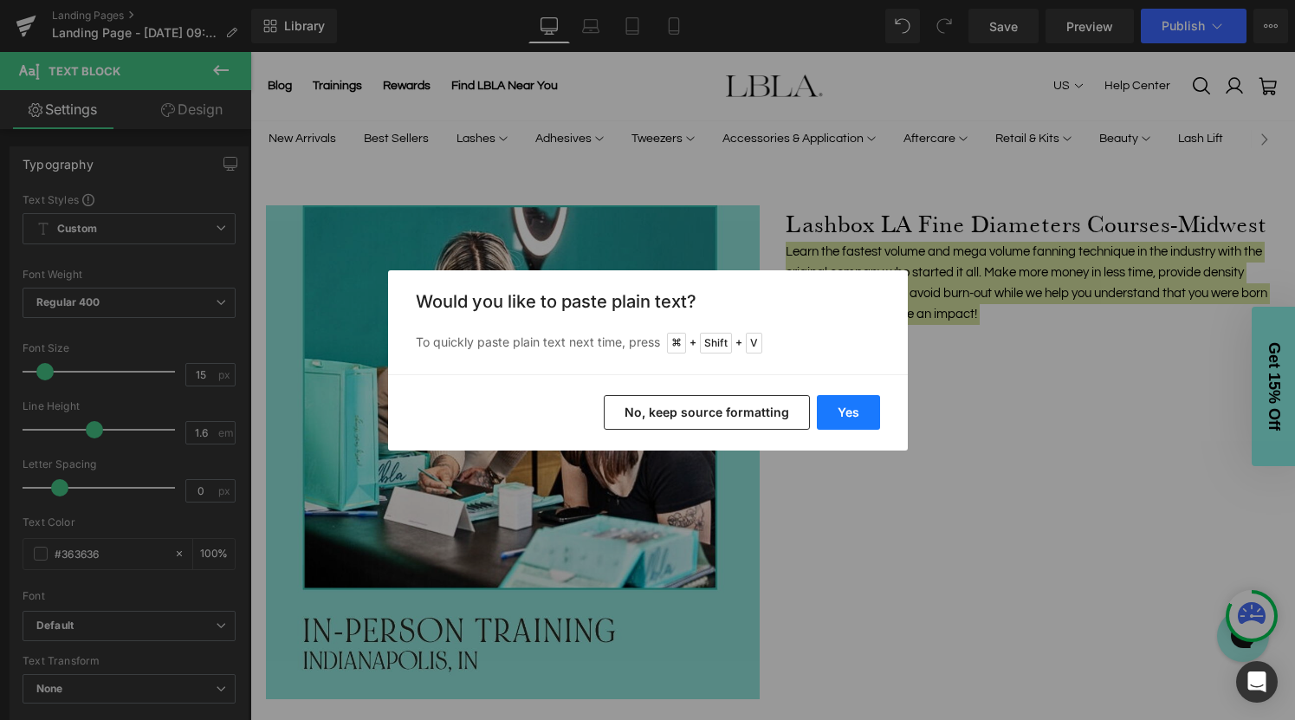
click at [854, 408] on button "Yes" at bounding box center [848, 412] width 63 height 35
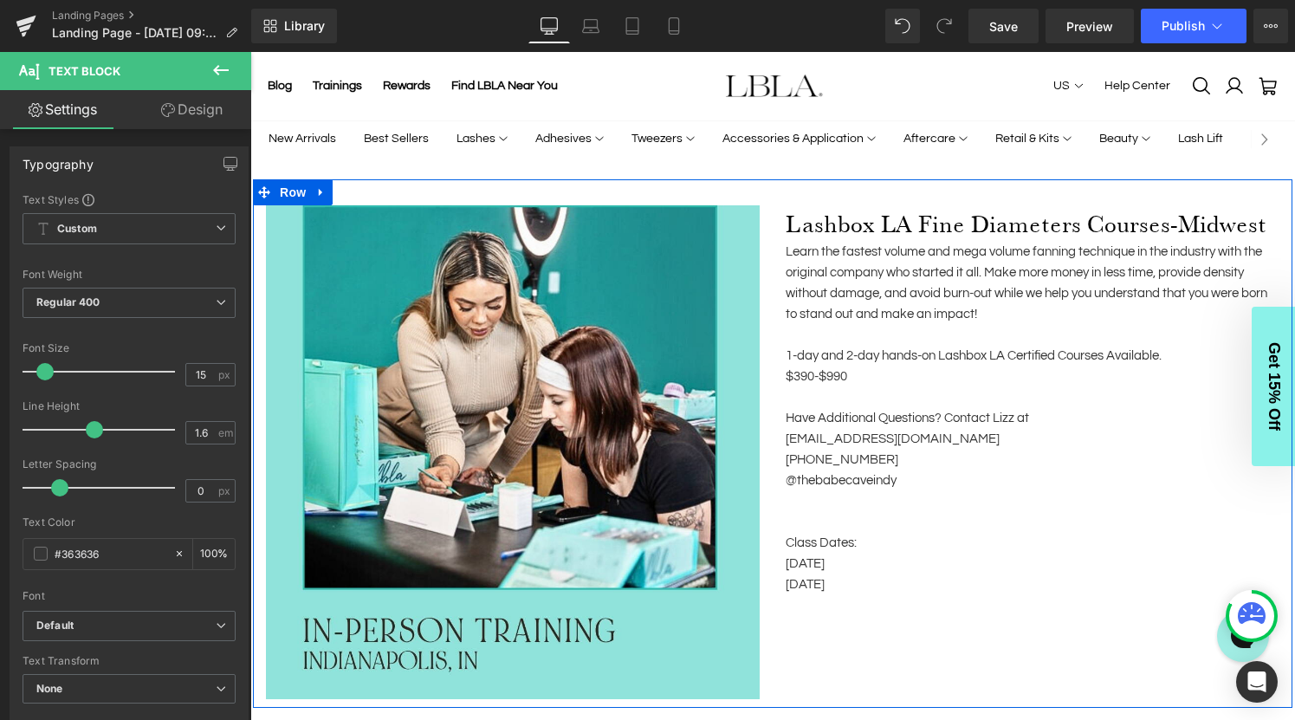
click at [885, 631] on div "Image Lashbox LA Fine Diameters Courses-Midwest Heading Learn the fastest volum…" at bounding box center [773, 443] width 1040 height 529
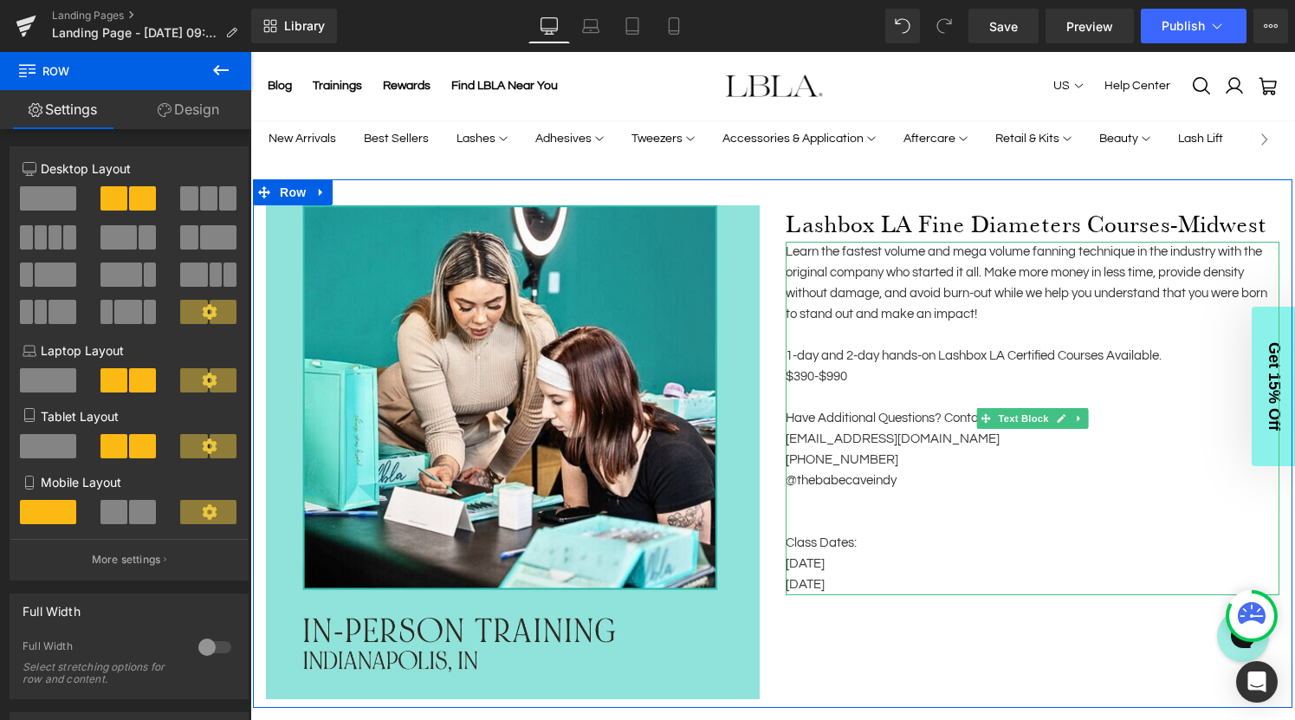
click at [835, 510] on p at bounding box center [1033, 501] width 494 height 21
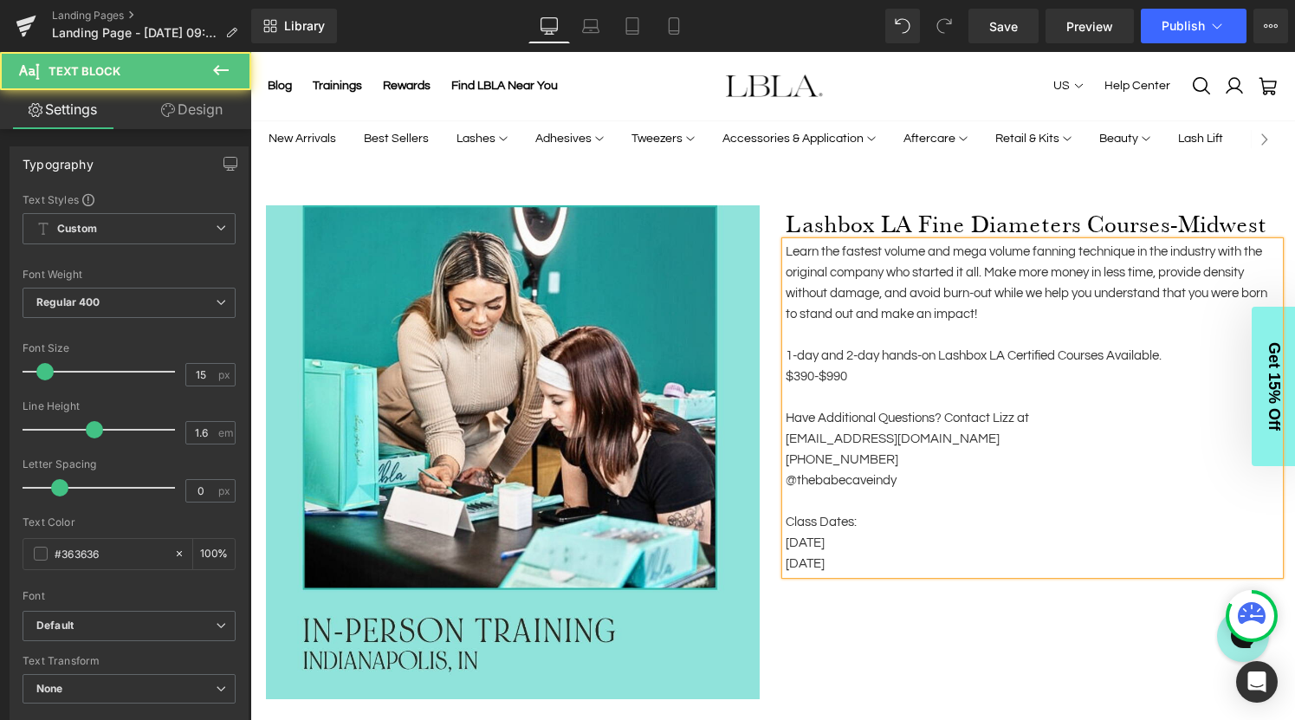
click at [916, 564] on p "[DATE]" at bounding box center [1033, 564] width 494 height 21
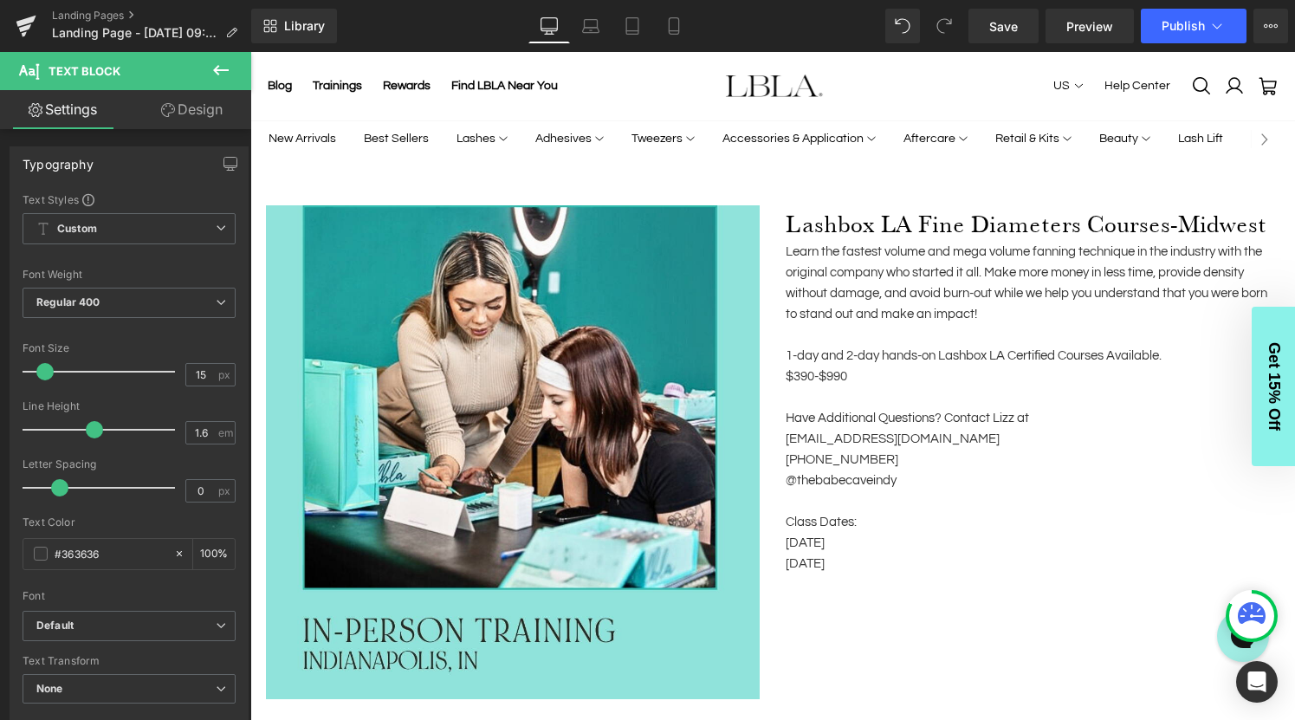
click at [220, 63] on icon at bounding box center [221, 70] width 21 height 21
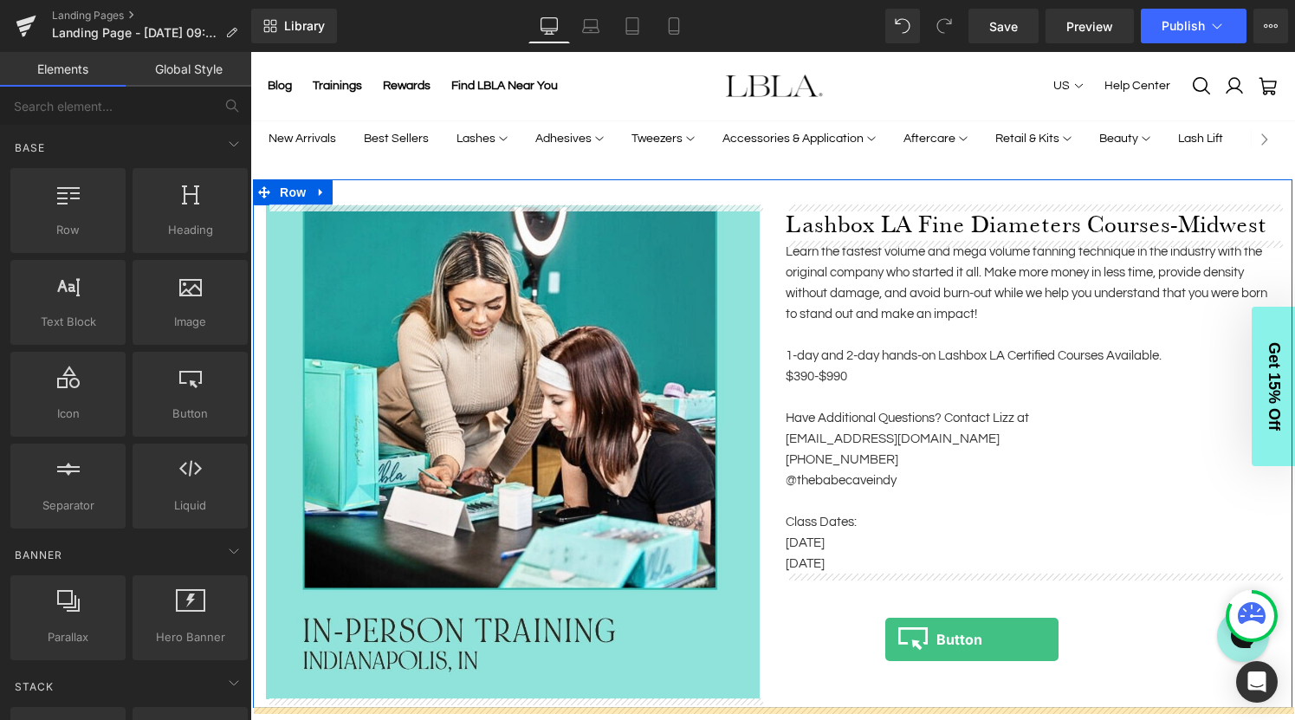
drag, startPoint x: 439, startPoint y: 448, endPoint x: 885, endPoint y: 639, distance: 485.6
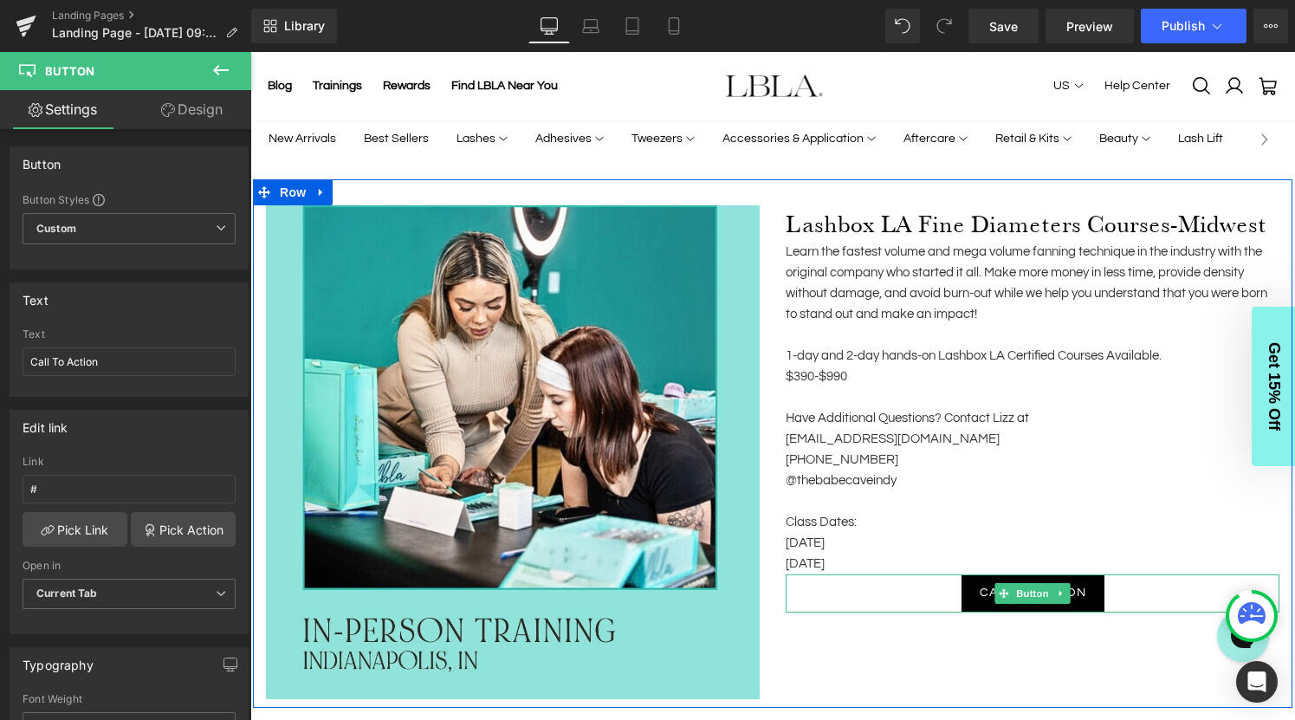
click at [911, 594] on div "Call To Action" at bounding box center [1033, 593] width 494 height 38
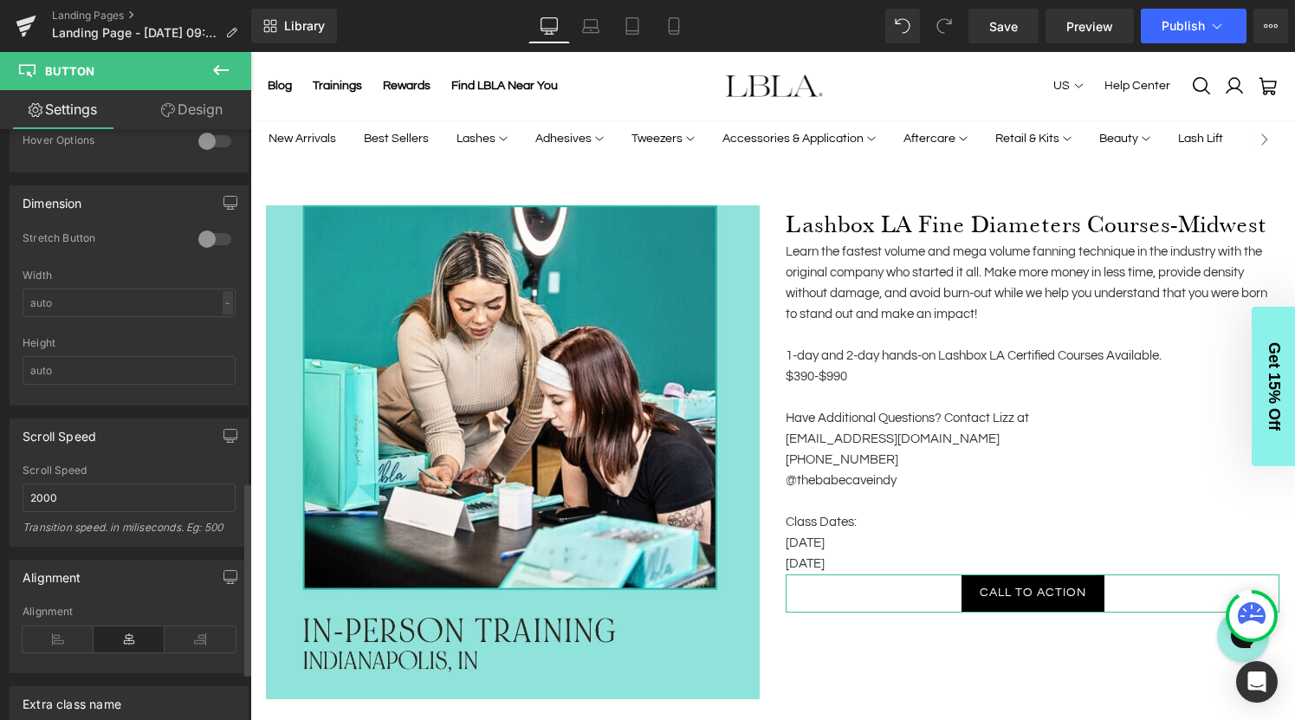
scroll to position [1219, 0]
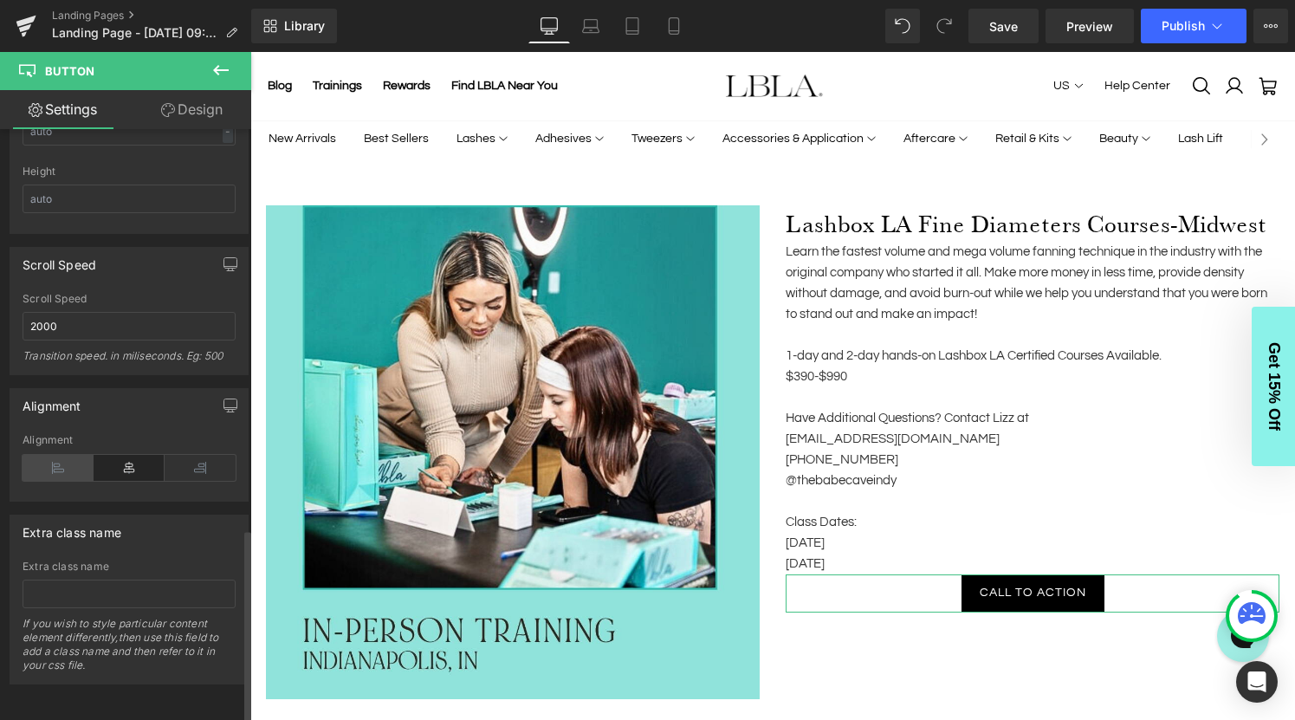
click at [62, 455] on icon at bounding box center [58, 468] width 71 height 26
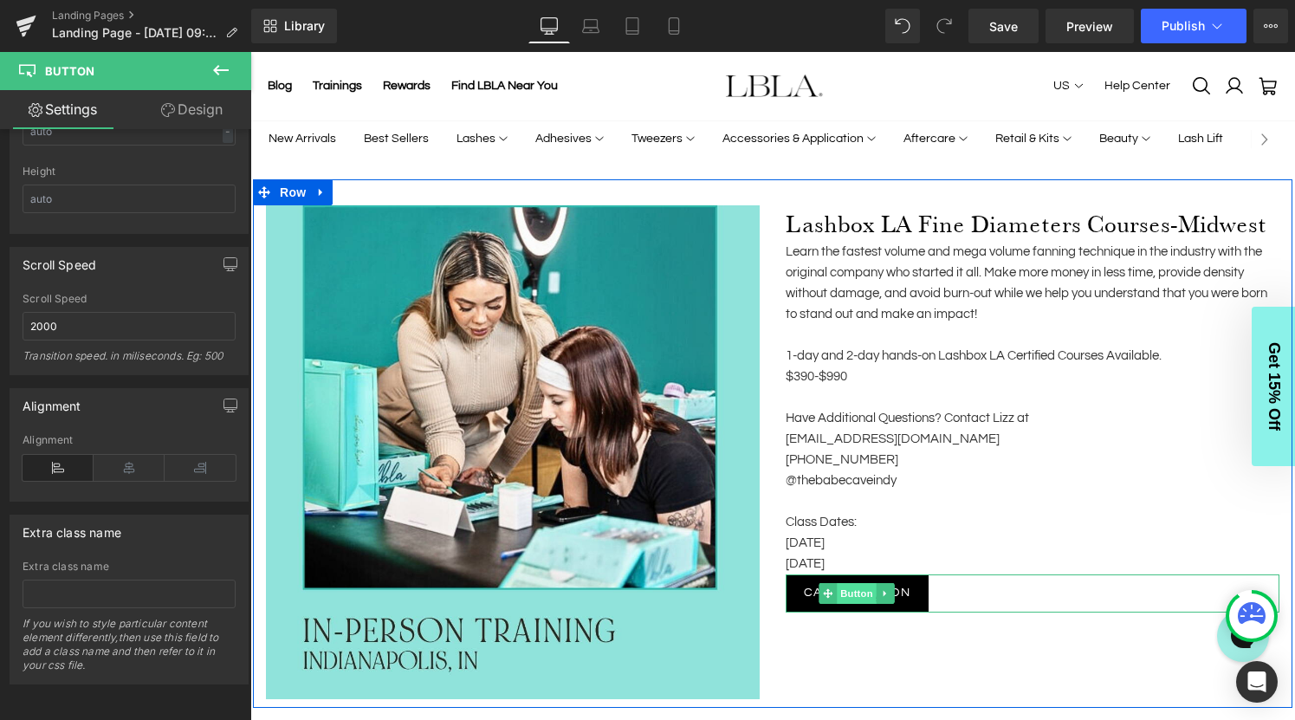
click at [862, 596] on span "Button" at bounding box center [858, 593] width 40 height 21
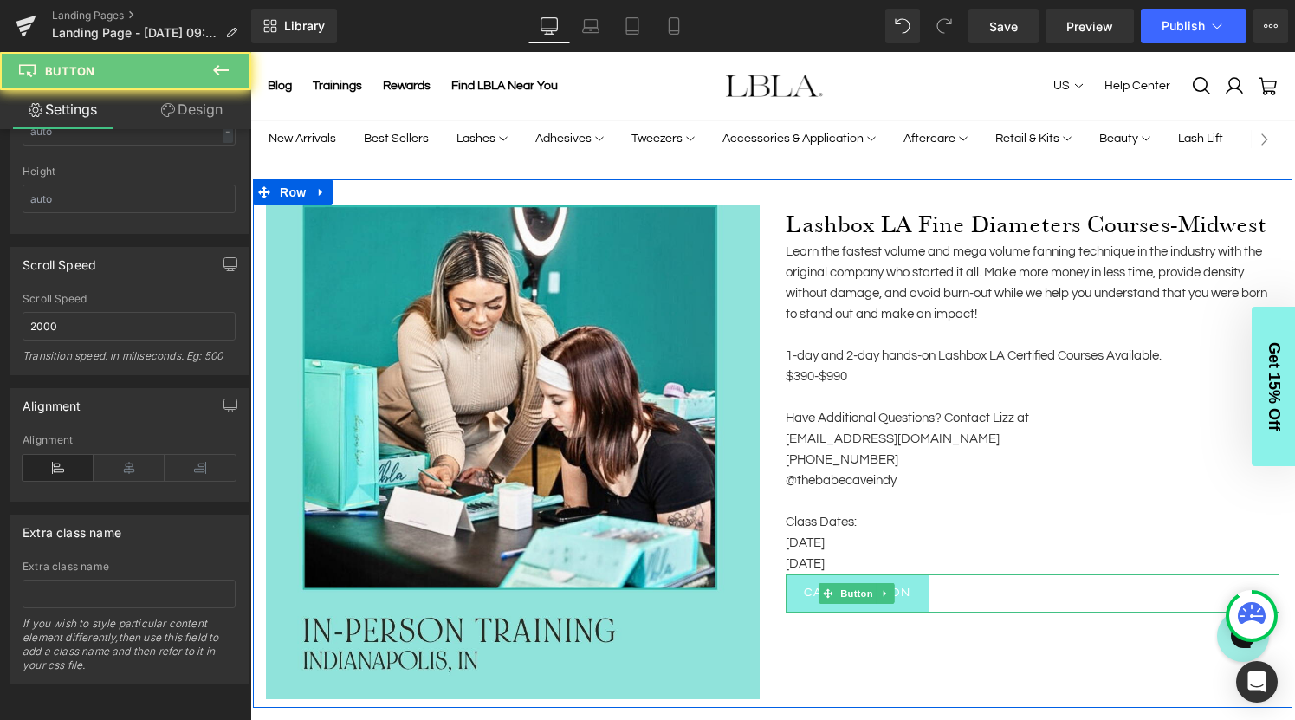
click at [807, 588] on span "Call To Action" at bounding box center [857, 593] width 107 height 15
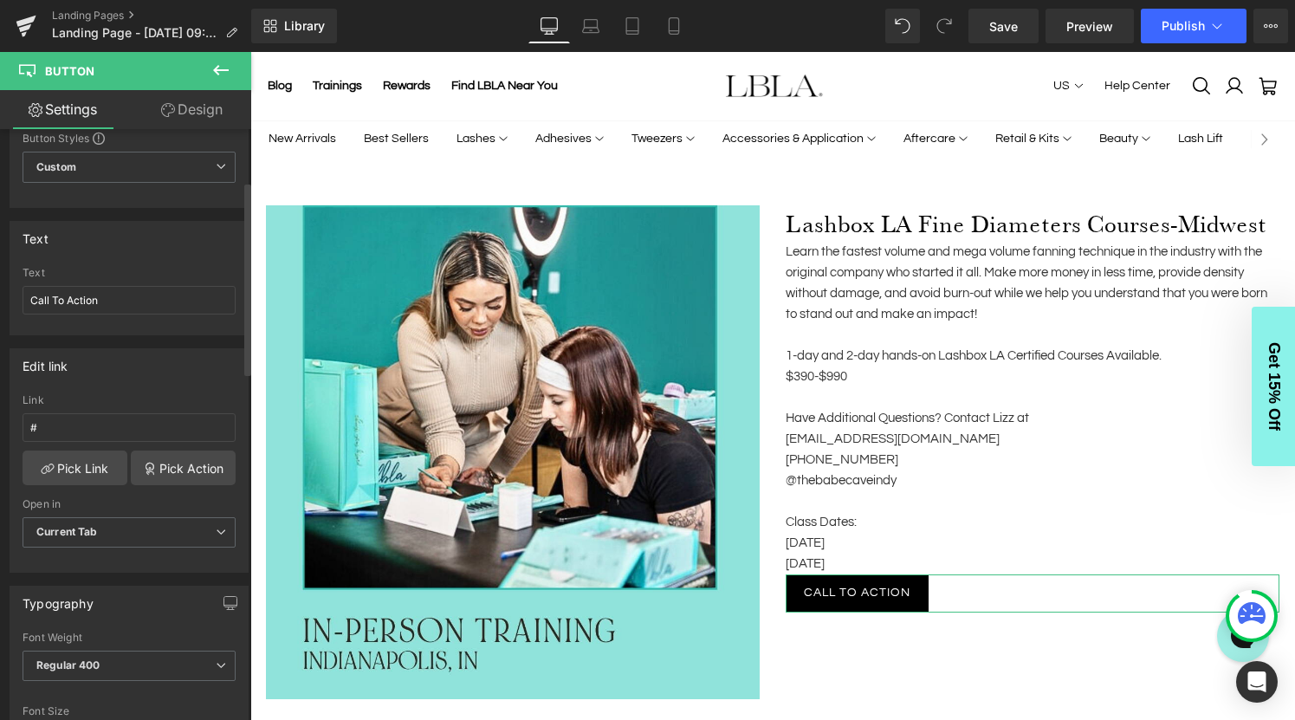
scroll to position [0, 0]
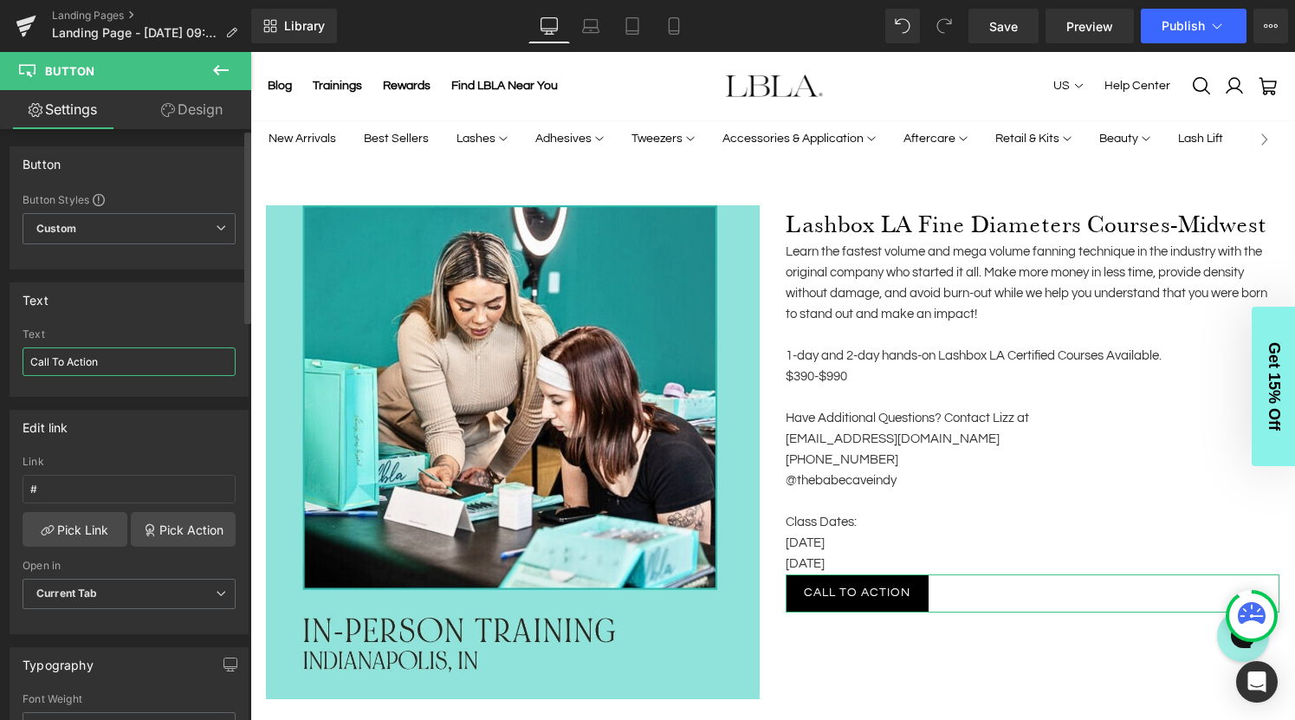
drag, startPoint x: 115, startPoint y: 366, endPoint x: 12, endPoint y: 362, distance: 103.2
click at [12, 362] on div "Call To Action Text Call To Action" at bounding box center [128, 362] width 237 height 68
type input "Register"
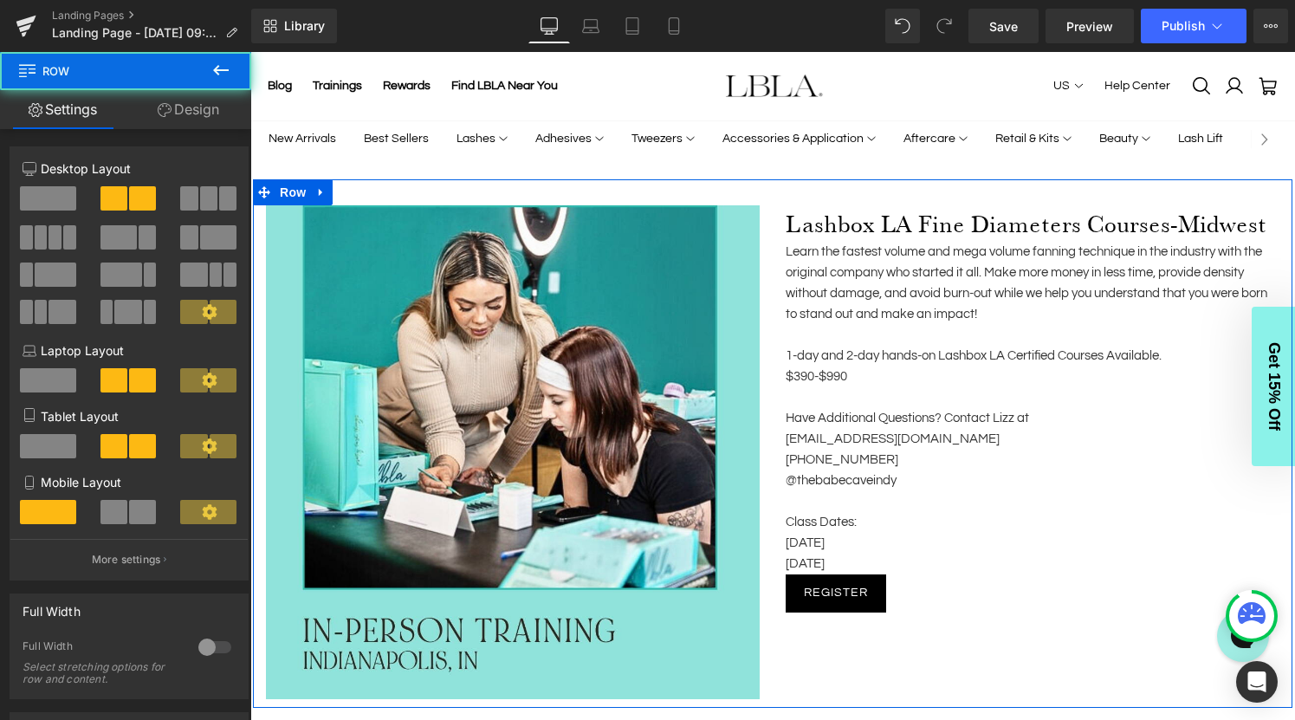
click at [886, 636] on div "Image Lashbox LA Fine Diameters Courses-Midwest Heading Learn the fastest volum…" at bounding box center [773, 443] width 1040 height 529
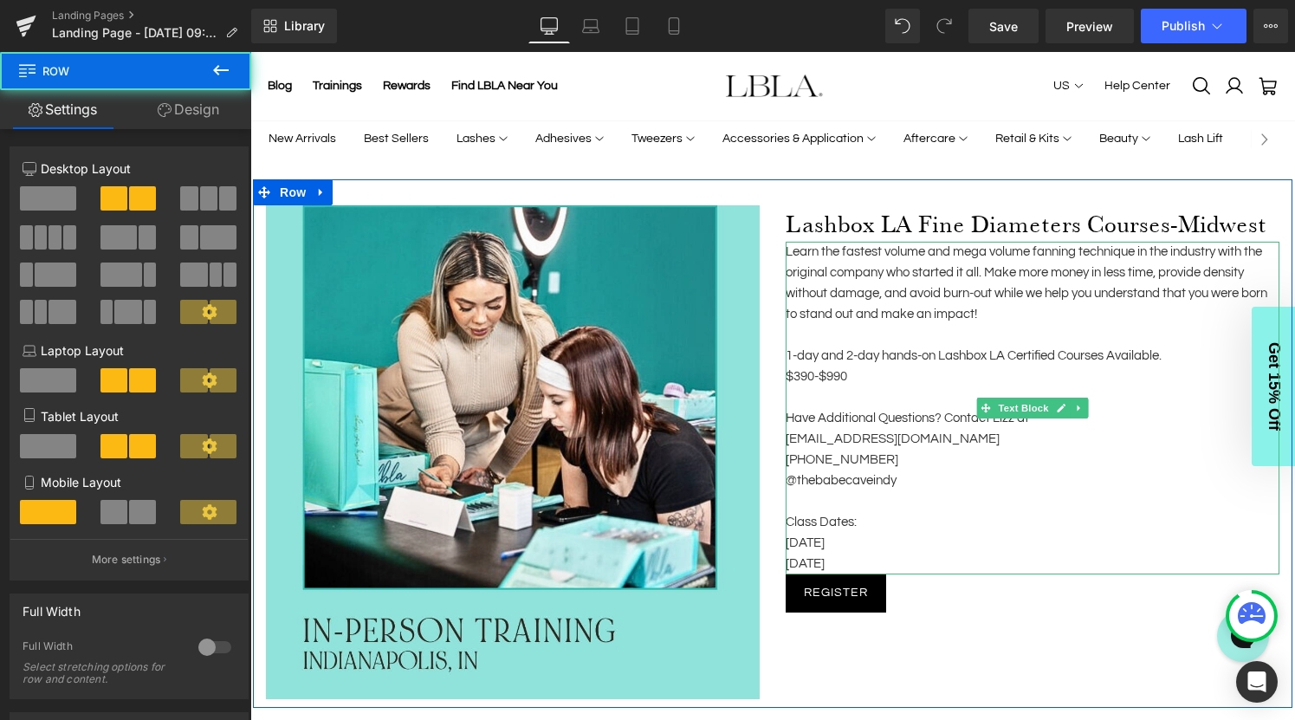
click at [827, 419] on p "Have Additional Questions? Contact Lizz at" at bounding box center [1033, 418] width 494 height 21
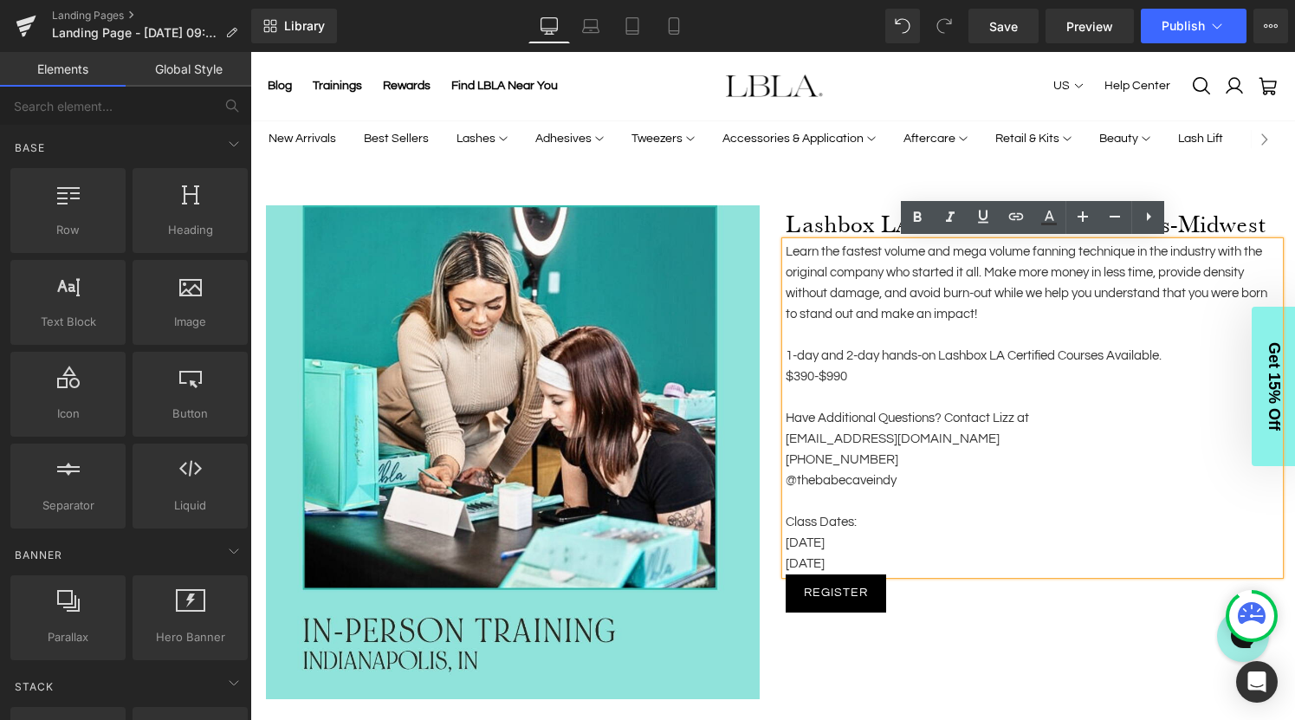
click at [834, 164] on div "Image Lashbox LA Fine Diameters Courses-Midwest Heading Learn the fastest volum…" at bounding box center [772, 562] width 1045 height 827
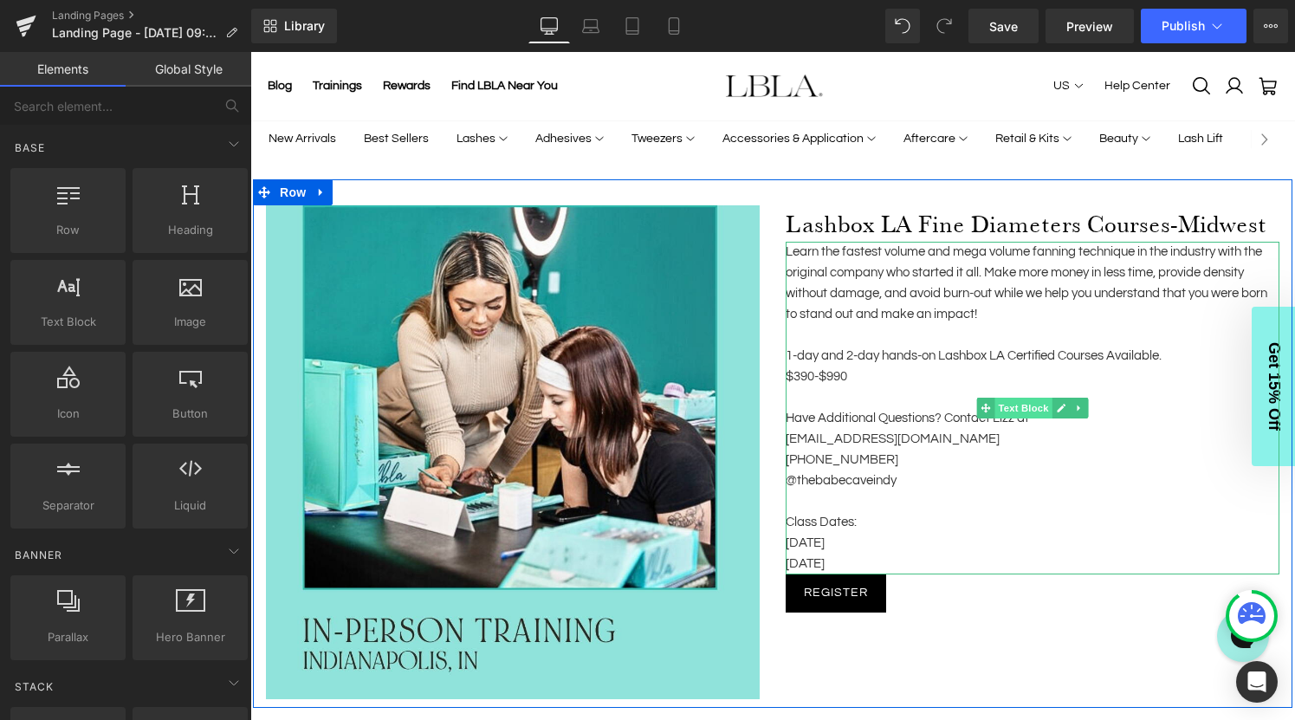
click at [1021, 407] on span "Text Block" at bounding box center [1023, 408] width 57 height 21
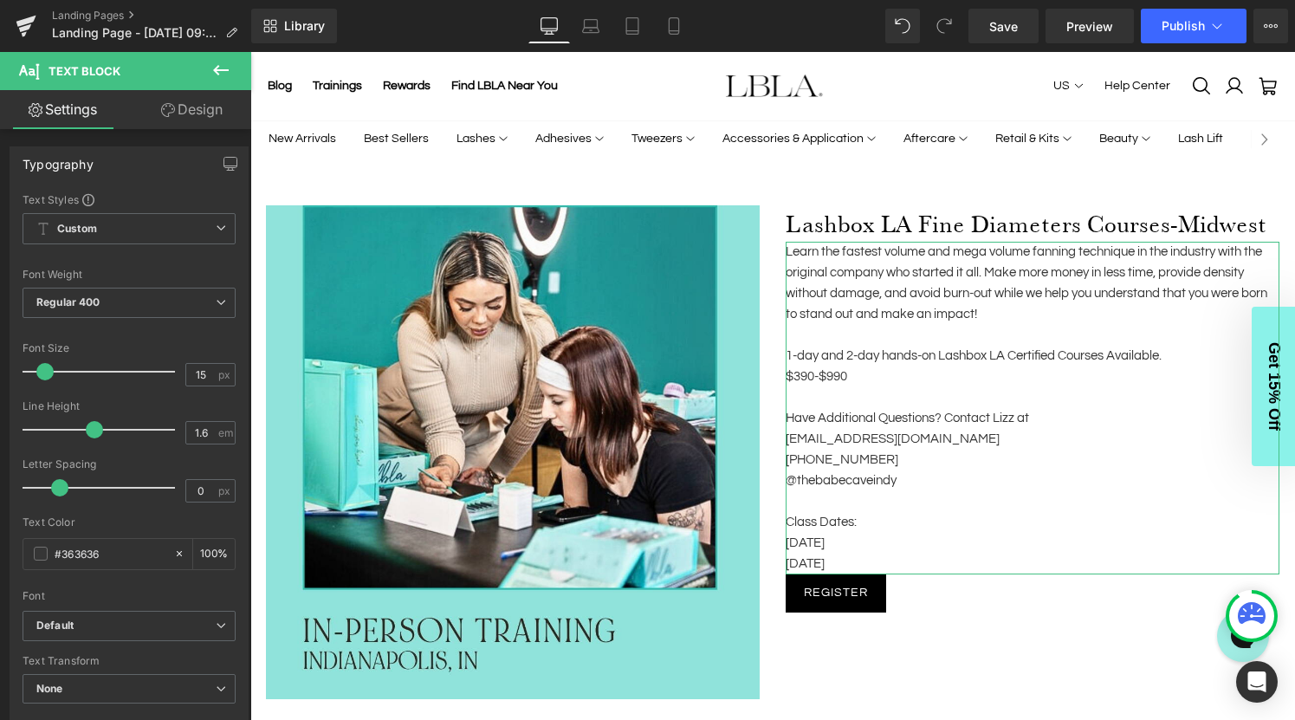
click at [198, 113] on link "Design" at bounding box center [192, 109] width 126 height 39
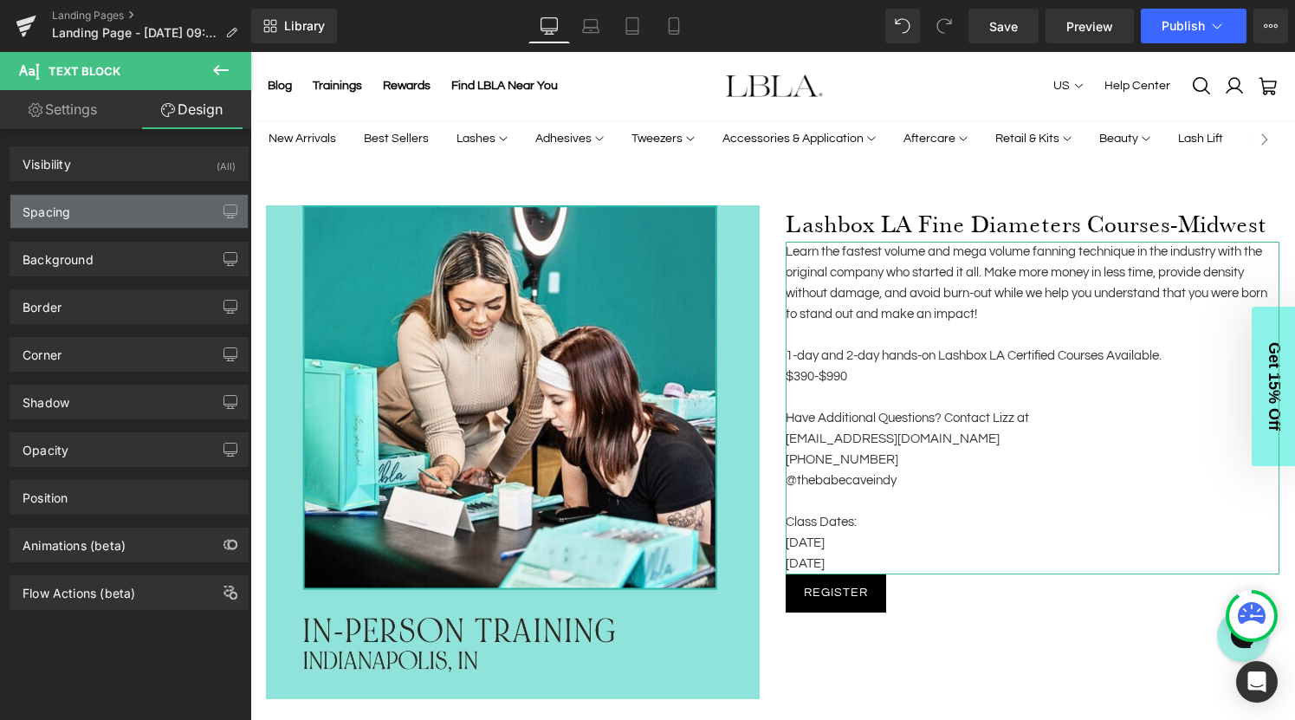
click at [81, 215] on div "Spacing" at bounding box center [128, 211] width 237 height 33
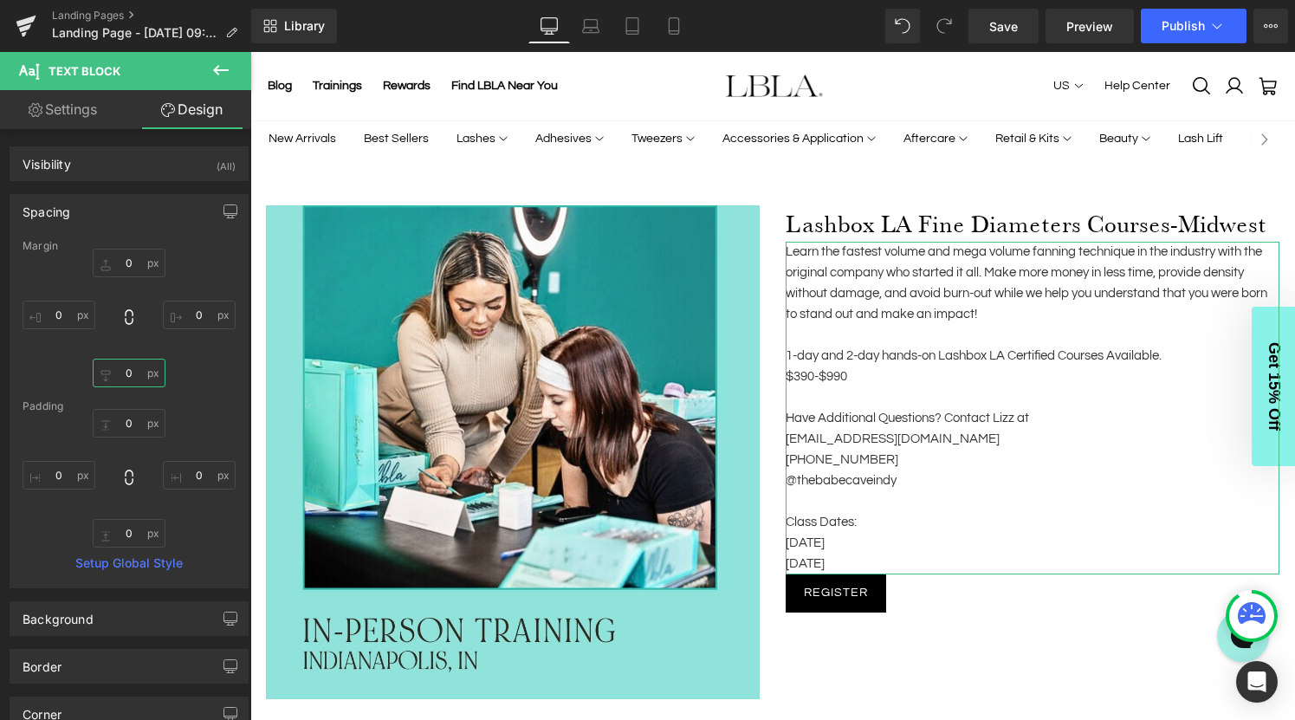
click at [138, 372] on input "0" at bounding box center [129, 373] width 73 height 29
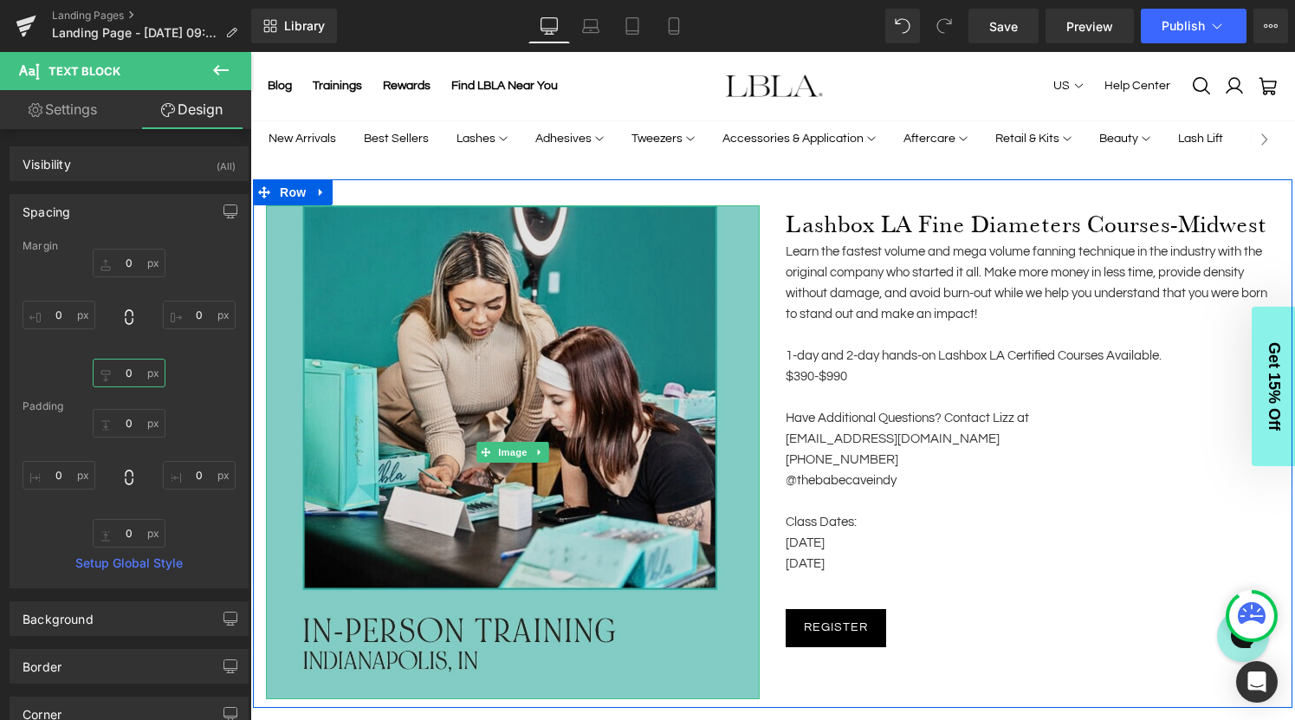
type input "20"
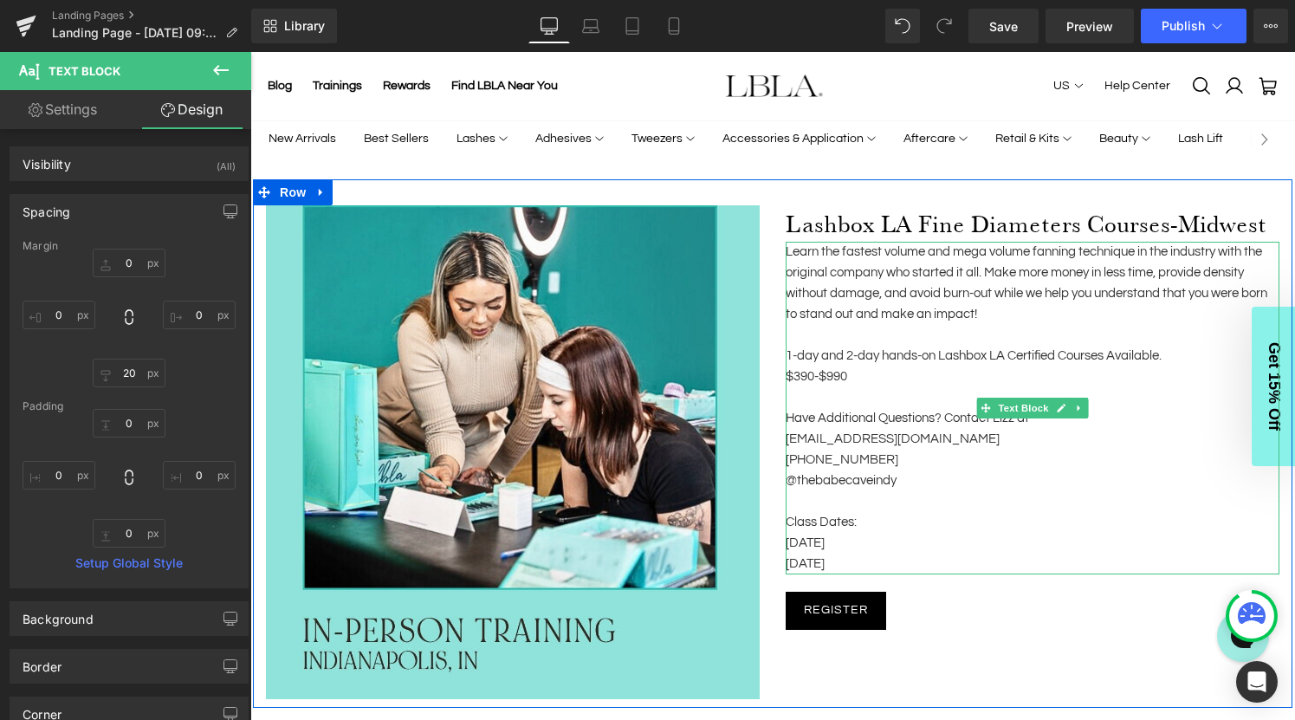
click at [995, 275] on p "Learn the fastest volume and mega volume fanning technique in the industry with…" at bounding box center [1033, 283] width 494 height 83
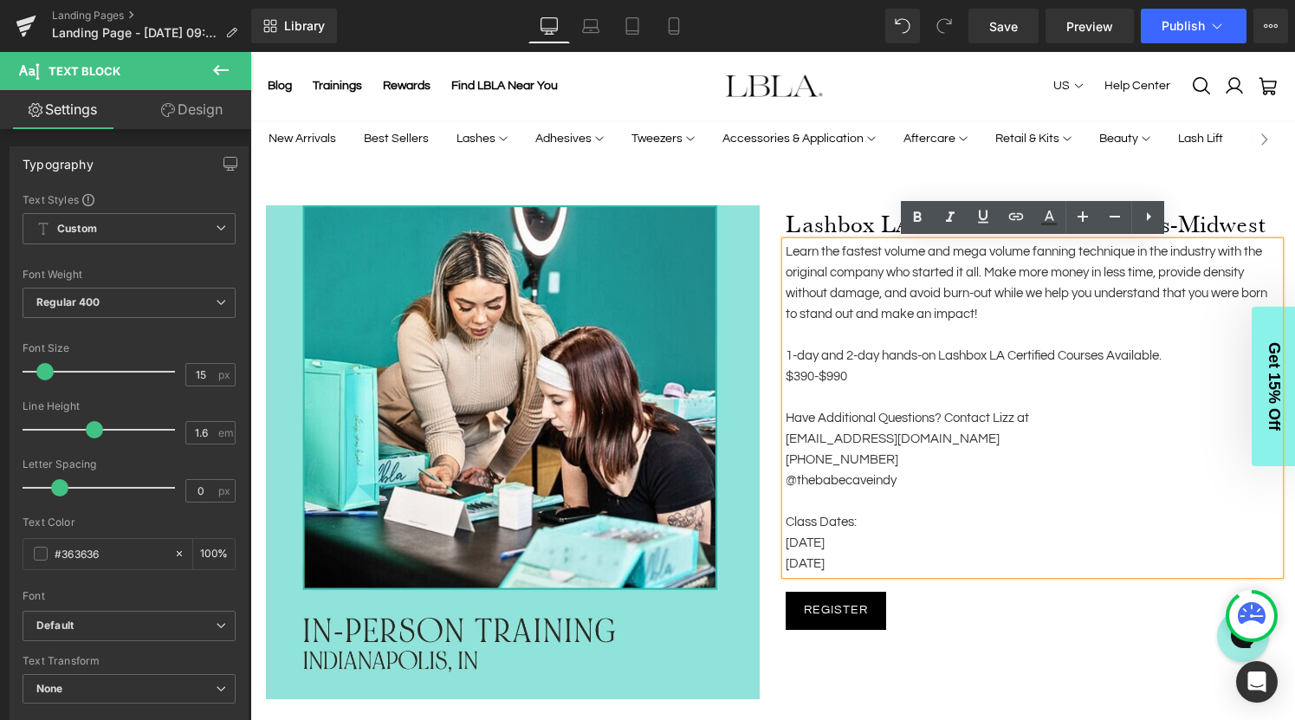
click at [950, 650] on div "Image Lashbox LA Fine Diameters Courses-Midwest Heading Learn the fastest volum…" at bounding box center [773, 443] width 1040 height 529
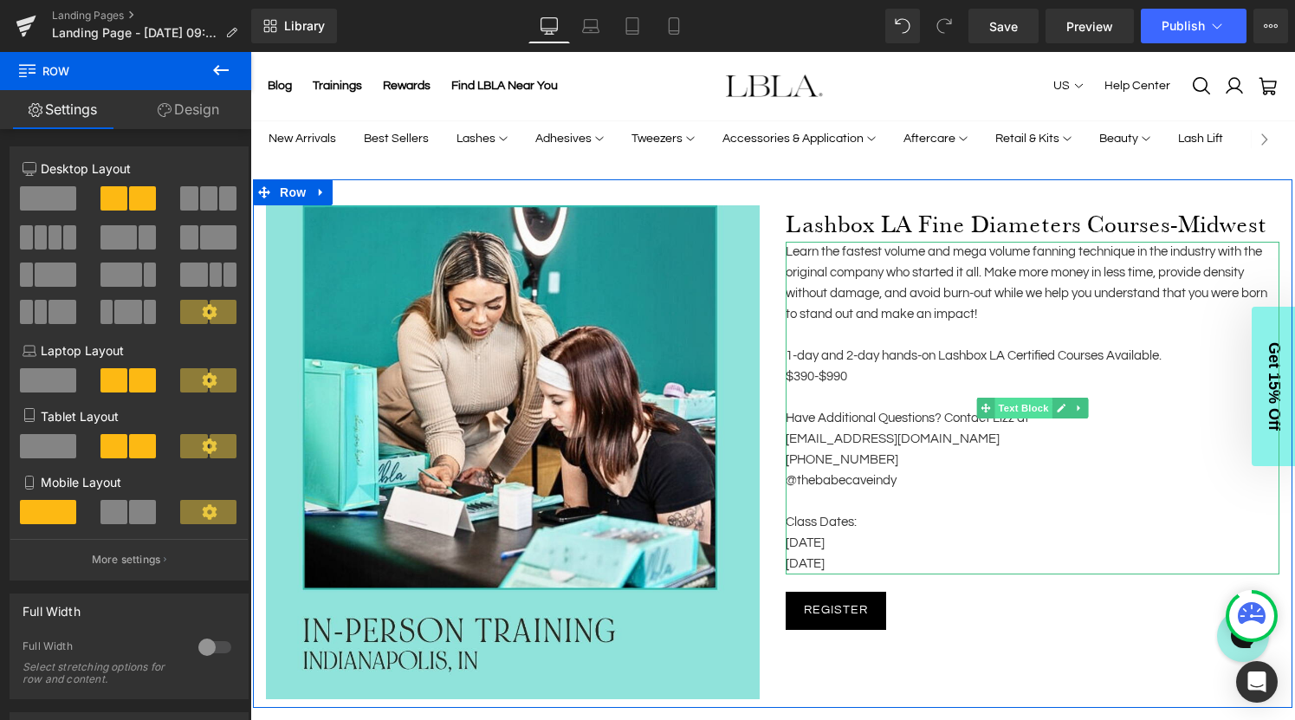
click at [1031, 408] on span "Text Block" at bounding box center [1023, 408] width 57 height 21
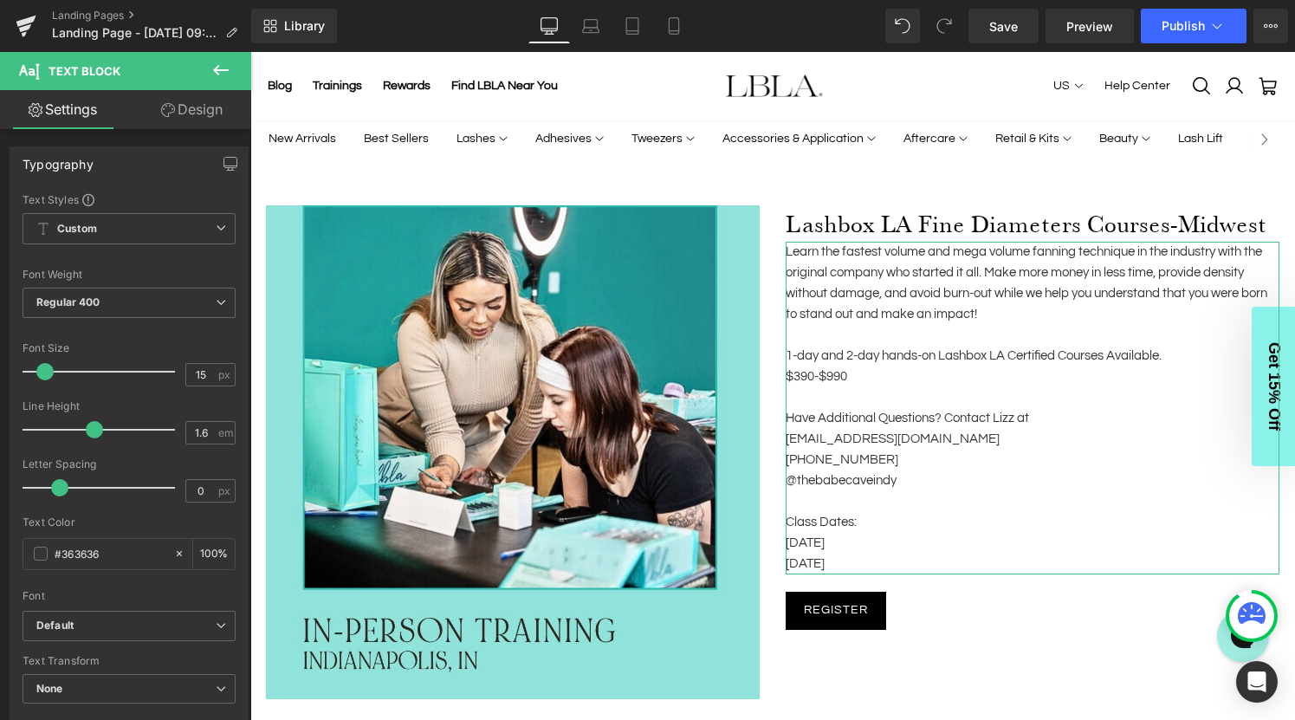
click at [182, 107] on link "Design" at bounding box center [192, 109] width 126 height 39
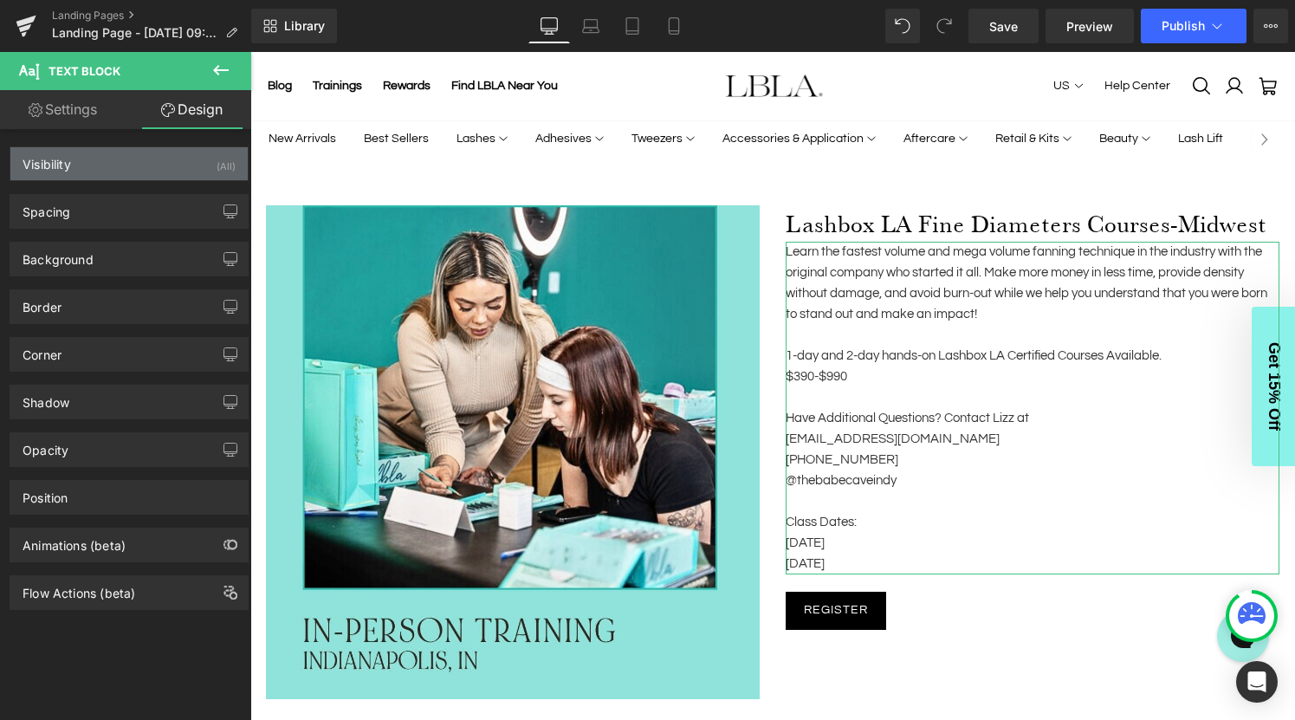
type input "0"
type input "20"
type input "0"
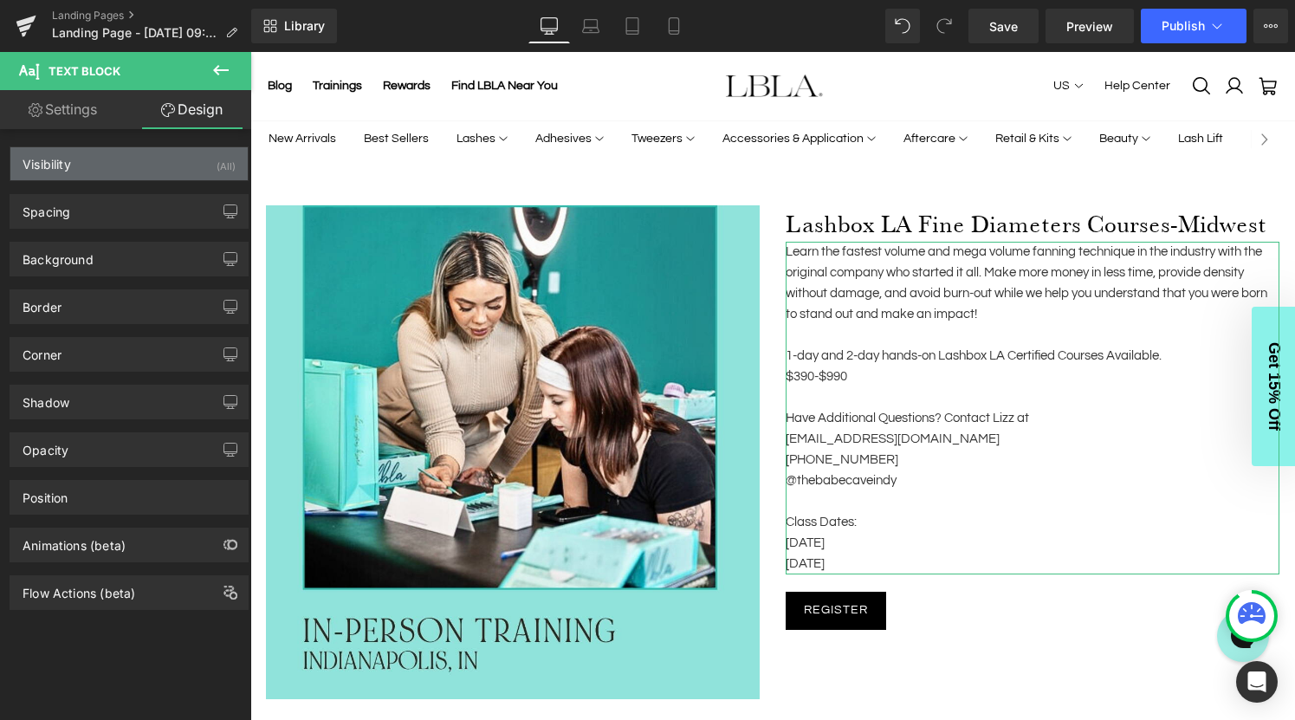
type input "0"
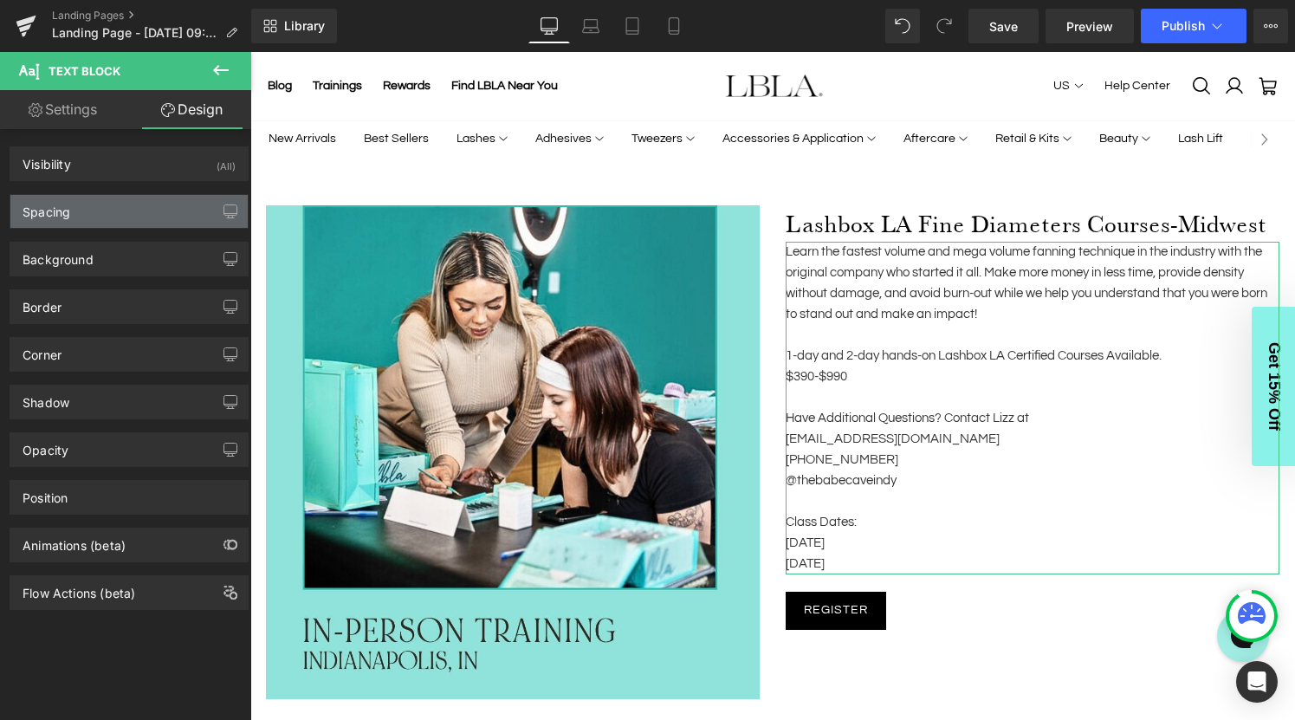
click at [98, 213] on div "Spacing" at bounding box center [128, 211] width 237 height 33
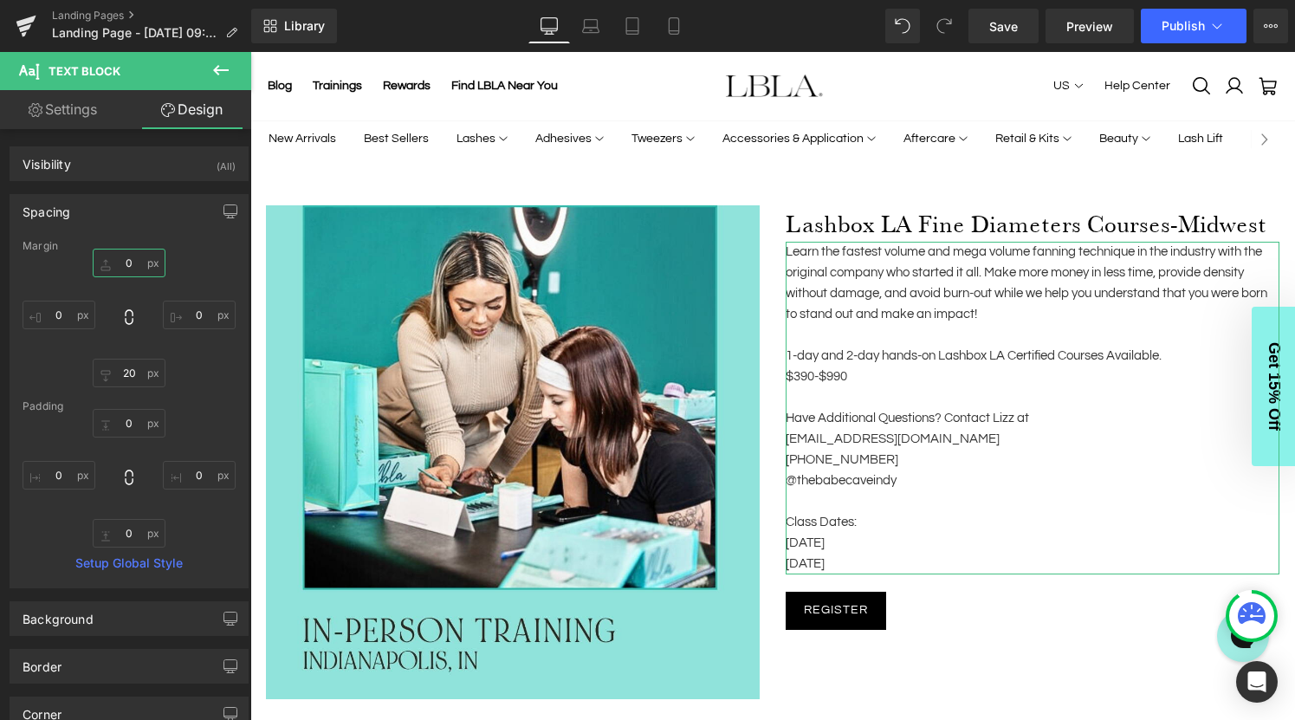
click at [126, 264] on input "0" at bounding box center [129, 263] width 73 height 29
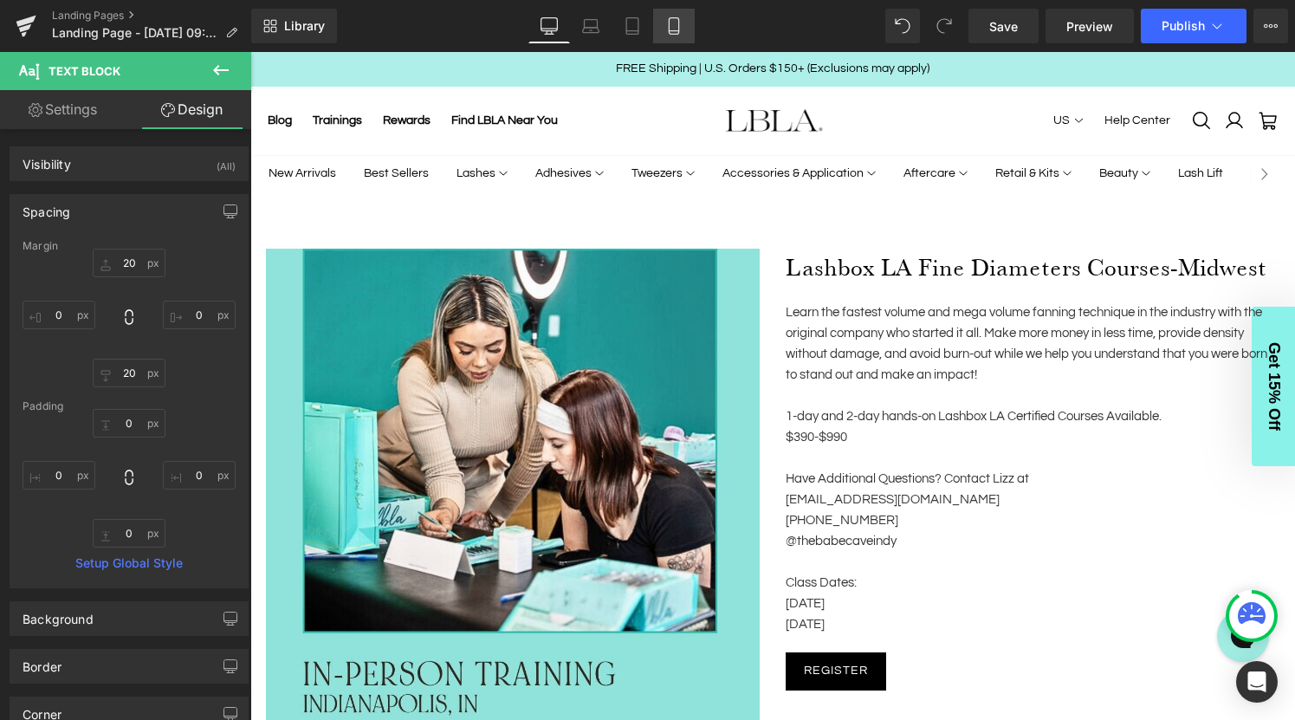
click at [665, 27] on link "Mobile" at bounding box center [674, 26] width 42 height 35
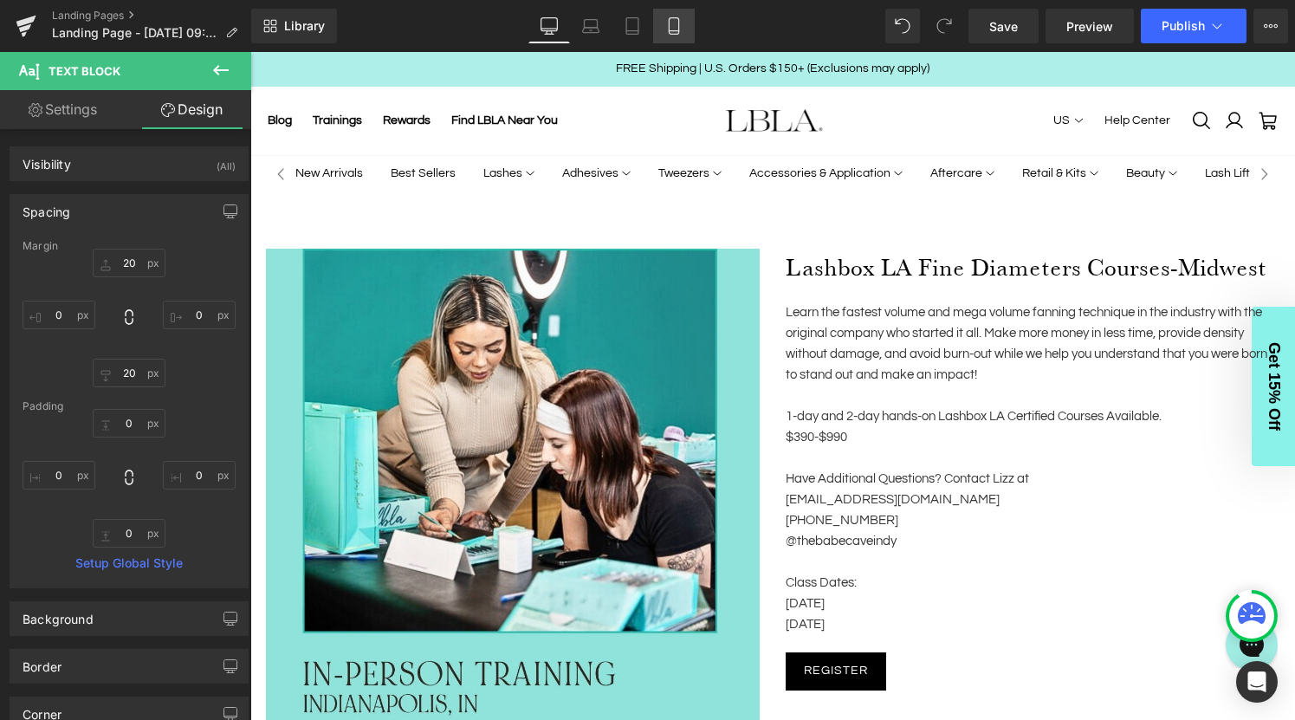
scroll to position [402, 0]
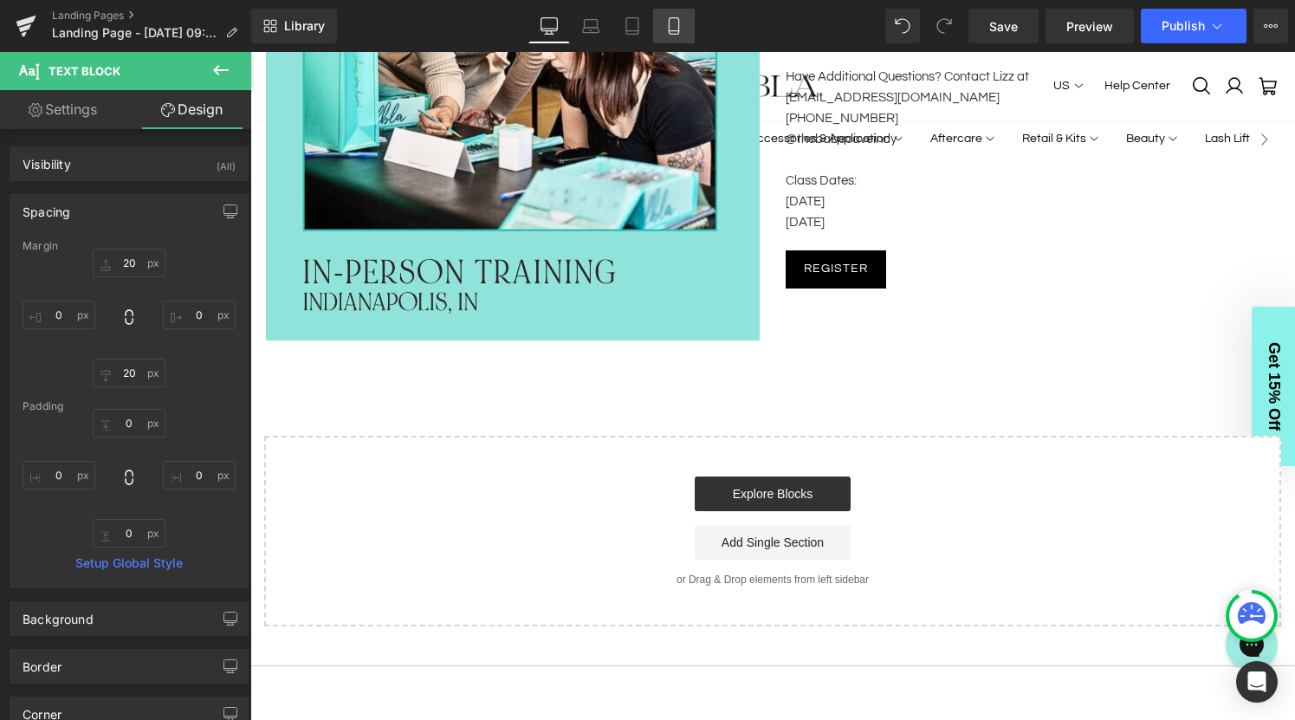
type input "20"
type input "0"
type input "20"
type input "0"
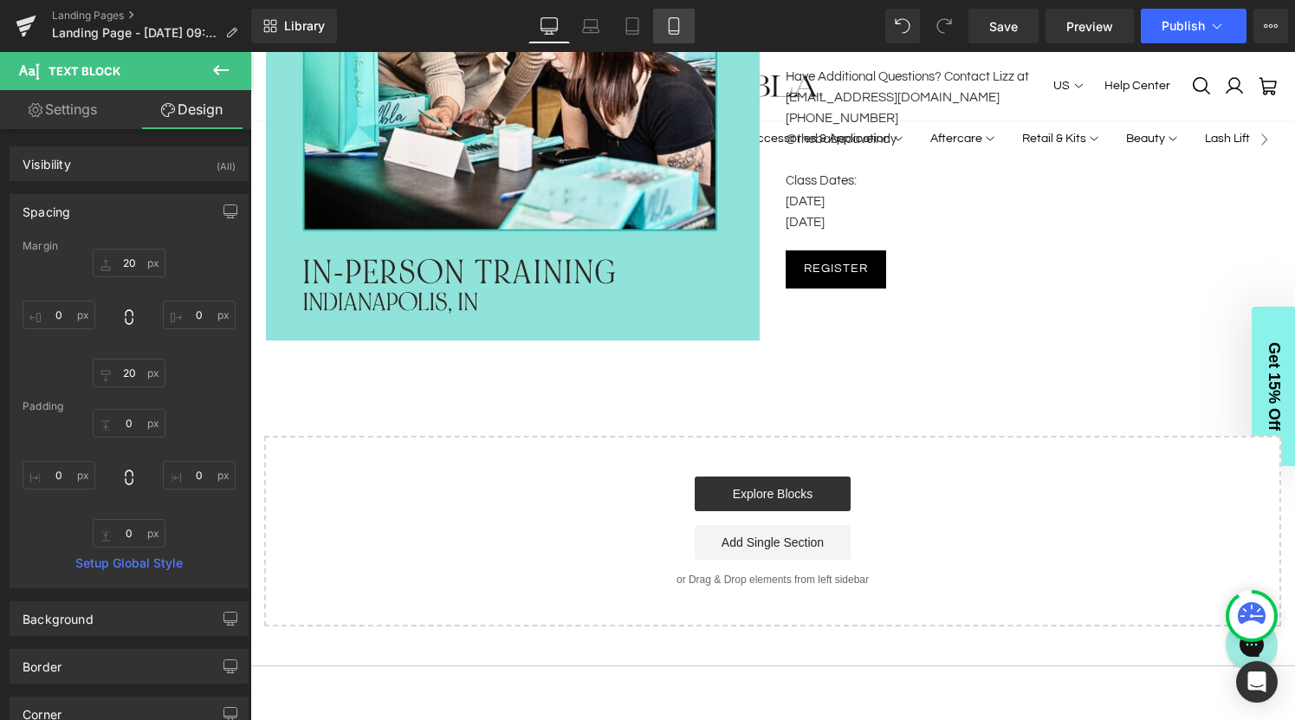
type input "0"
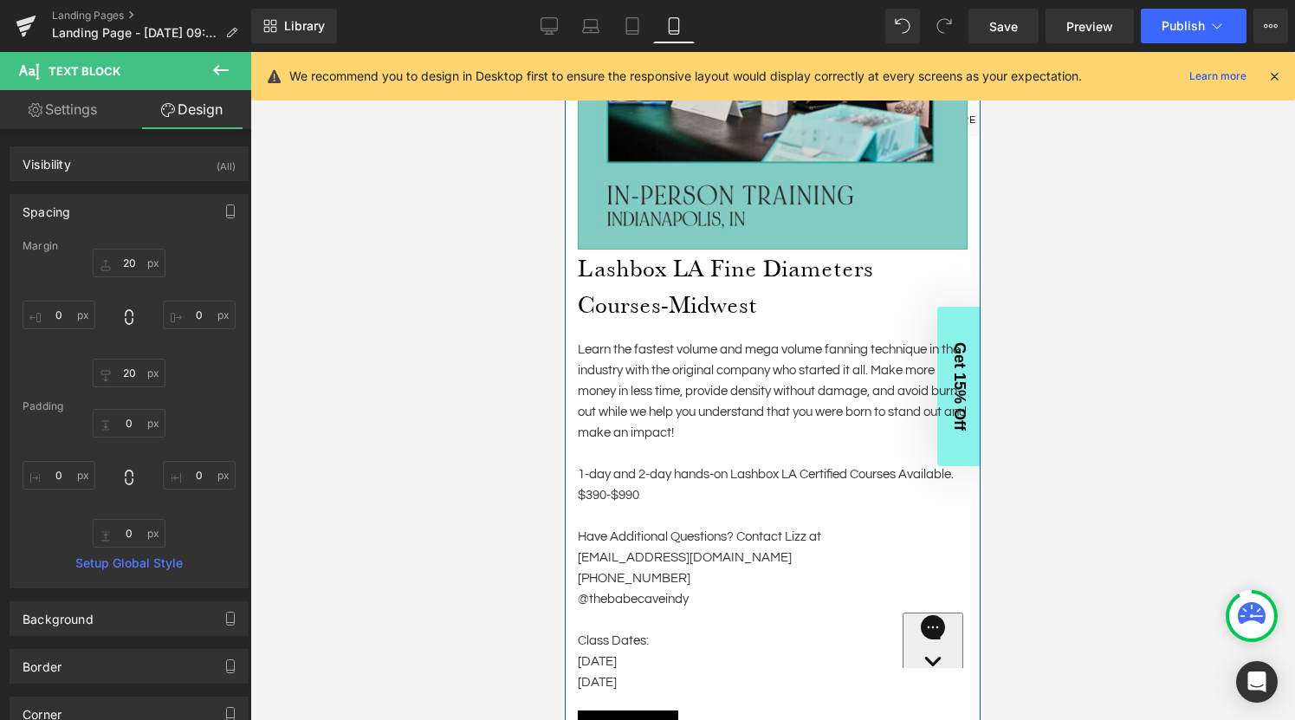
scroll to position [379, 0]
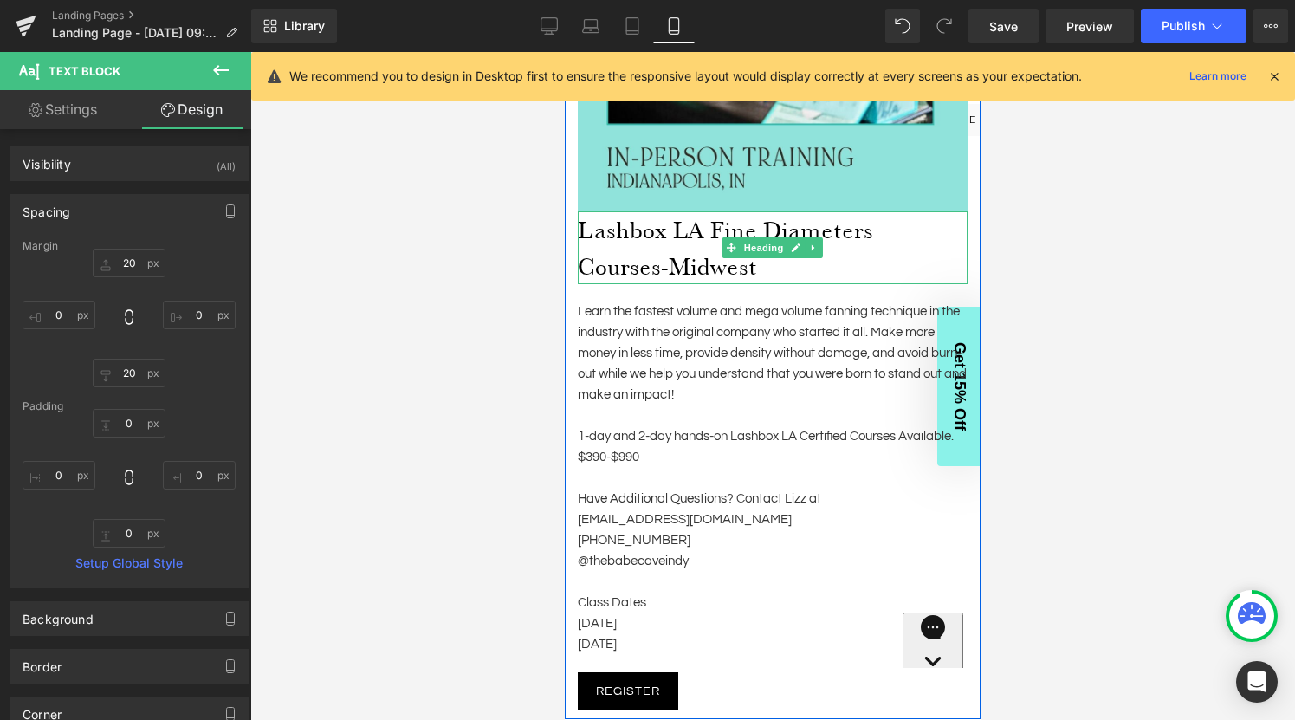
click at [616, 229] on h1 "Lashbox LA Fine Diameters Courses-Midwest" at bounding box center [773, 247] width 390 height 73
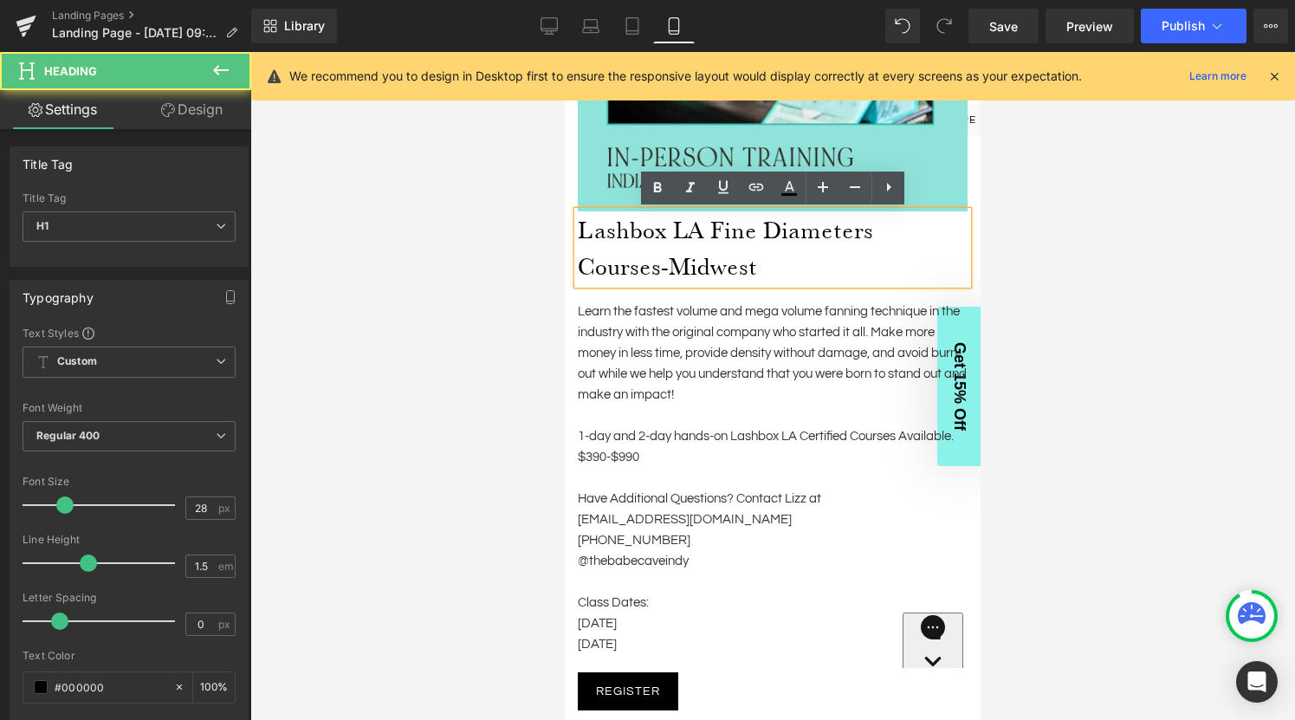
click at [769, 230] on h1 "Lashbox LA Fine Diameters Courses-Midwest" at bounding box center [773, 247] width 390 height 73
click at [762, 417] on p at bounding box center [773, 415] width 390 height 21
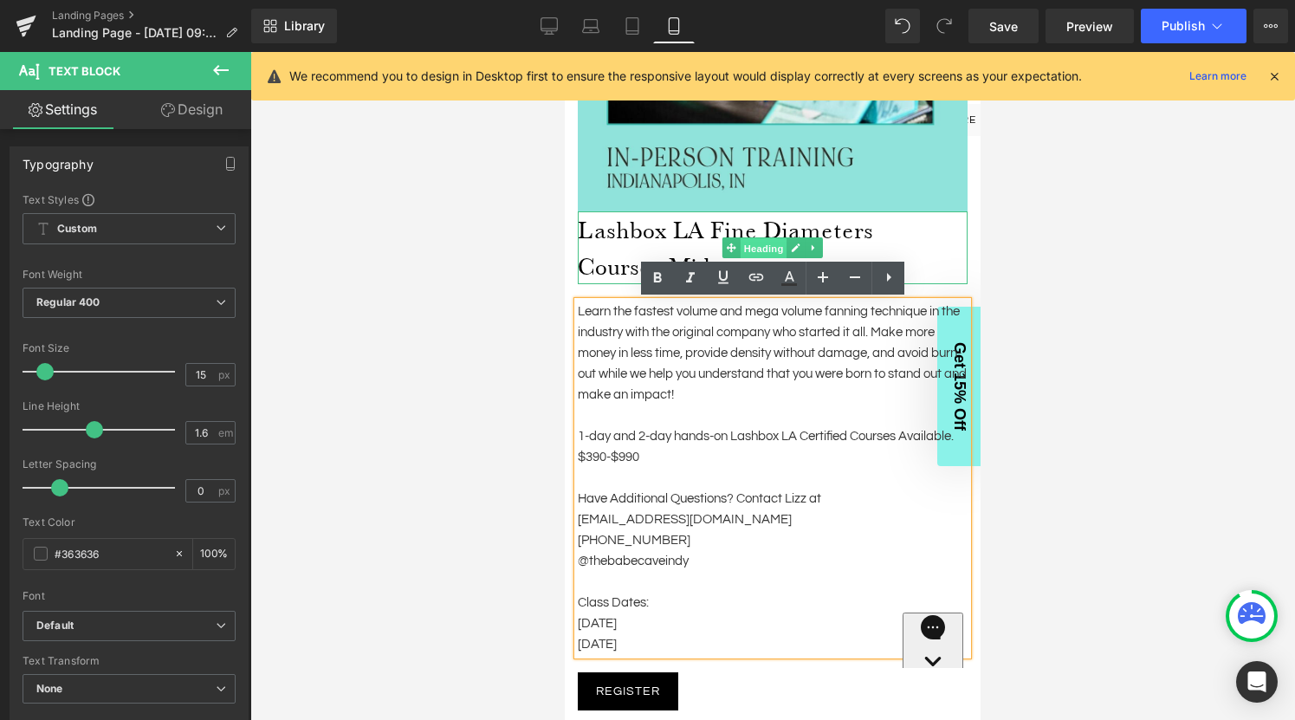
click at [760, 239] on div "Lashbox LA Fine Diameters Courses-Midwest Heading" at bounding box center [773, 247] width 390 height 73
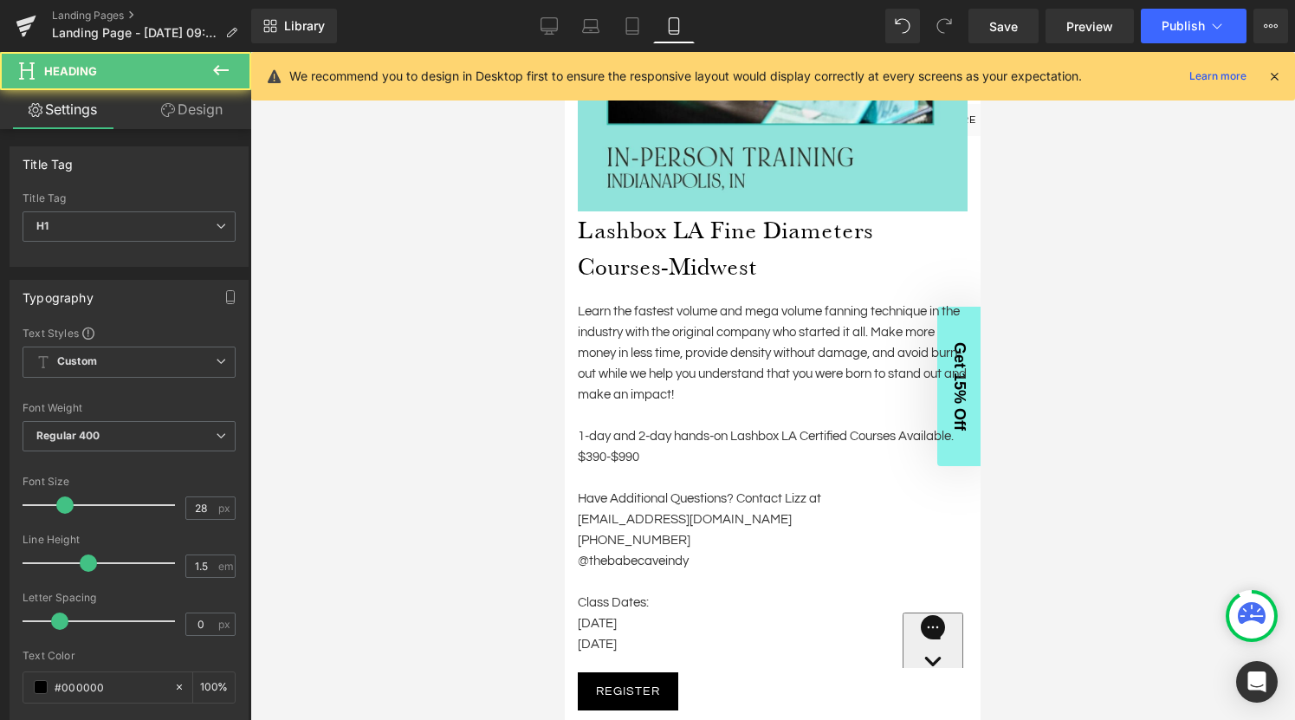
click at [193, 108] on link "Design" at bounding box center [192, 109] width 126 height 39
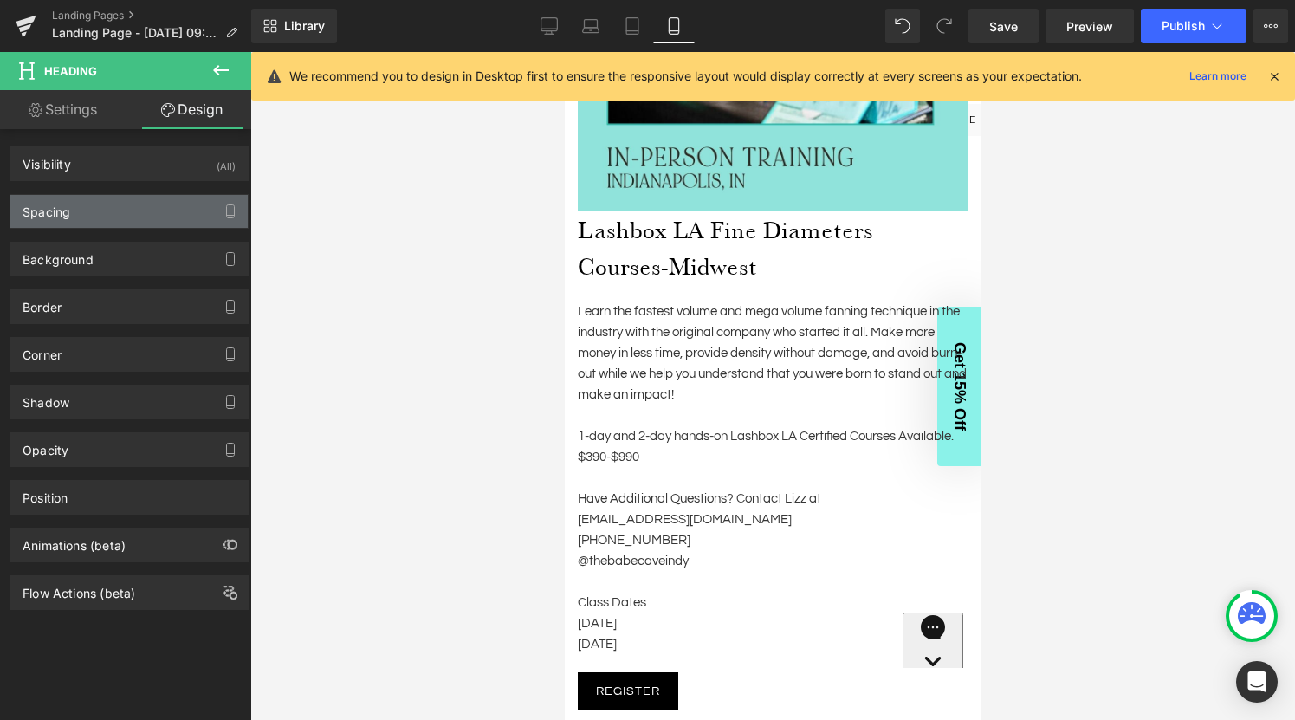
click at [130, 207] on div "Spacing" at bounding box center [128, 211] width 237 height 33
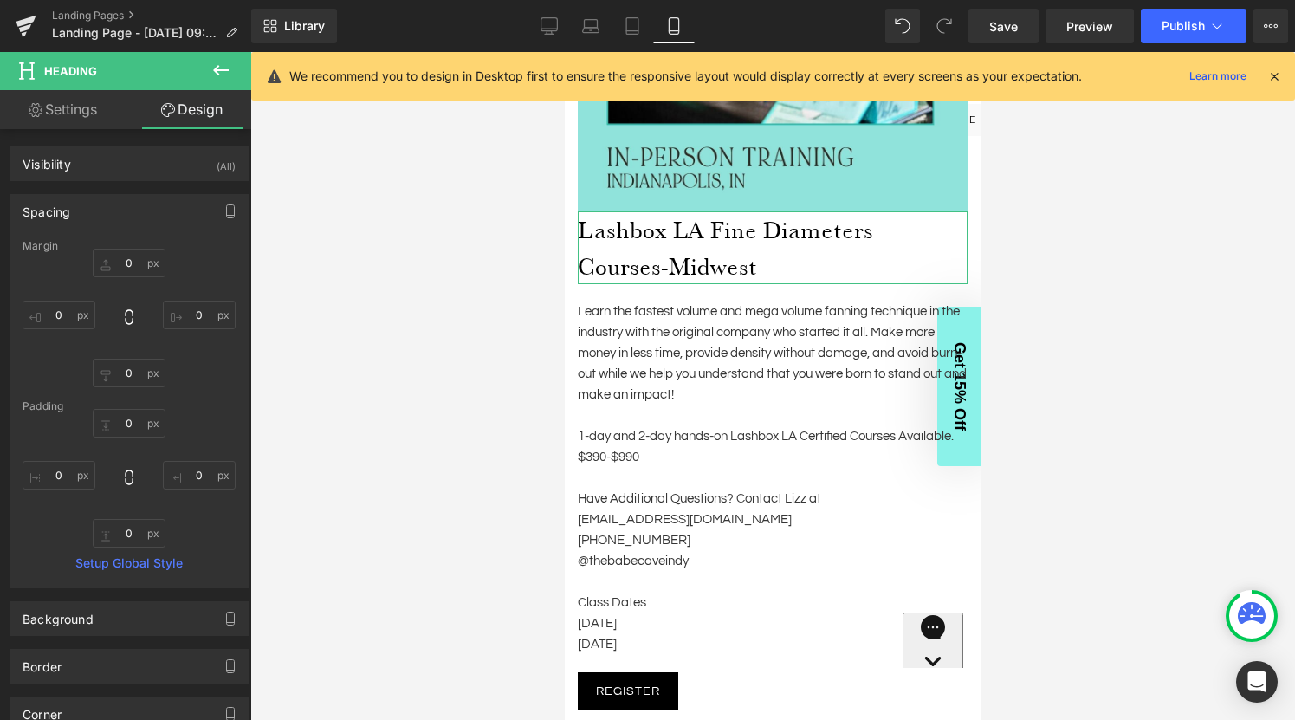
click at [80, 114] on link "Settings" at bounding box center [63, 109] width 126 height 39
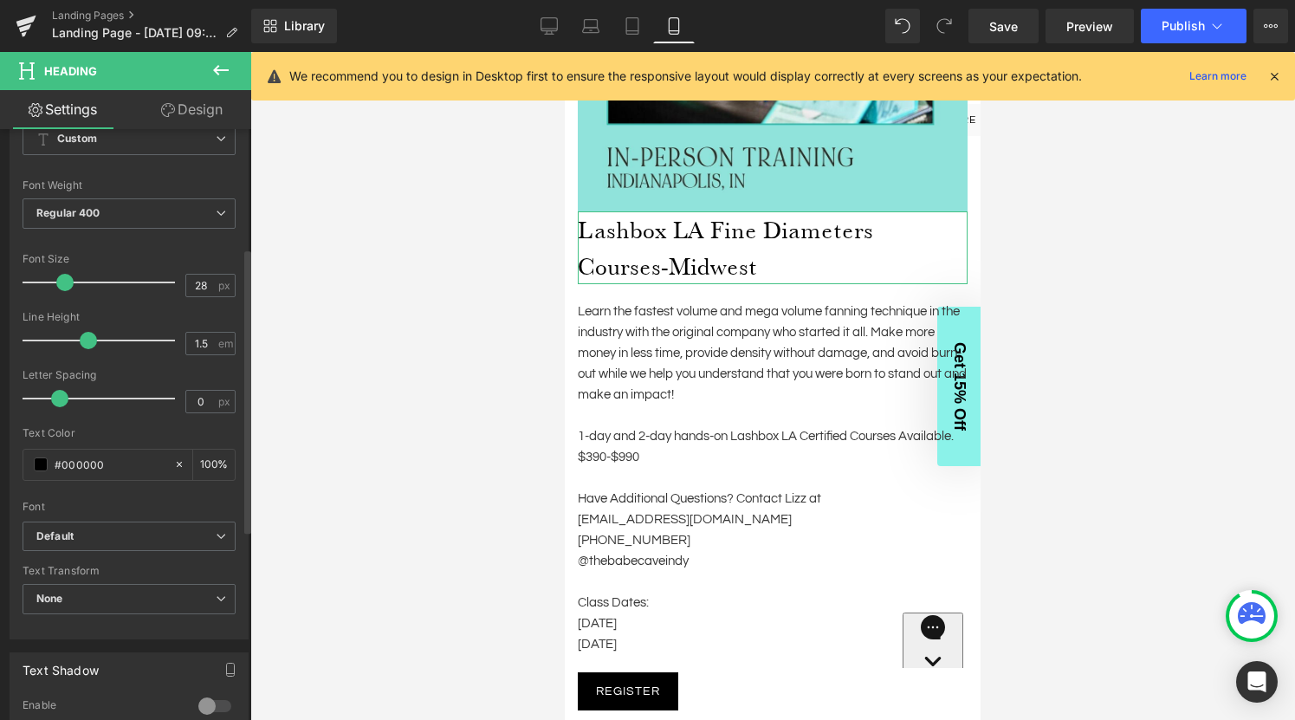
scroll to position [246, 0]
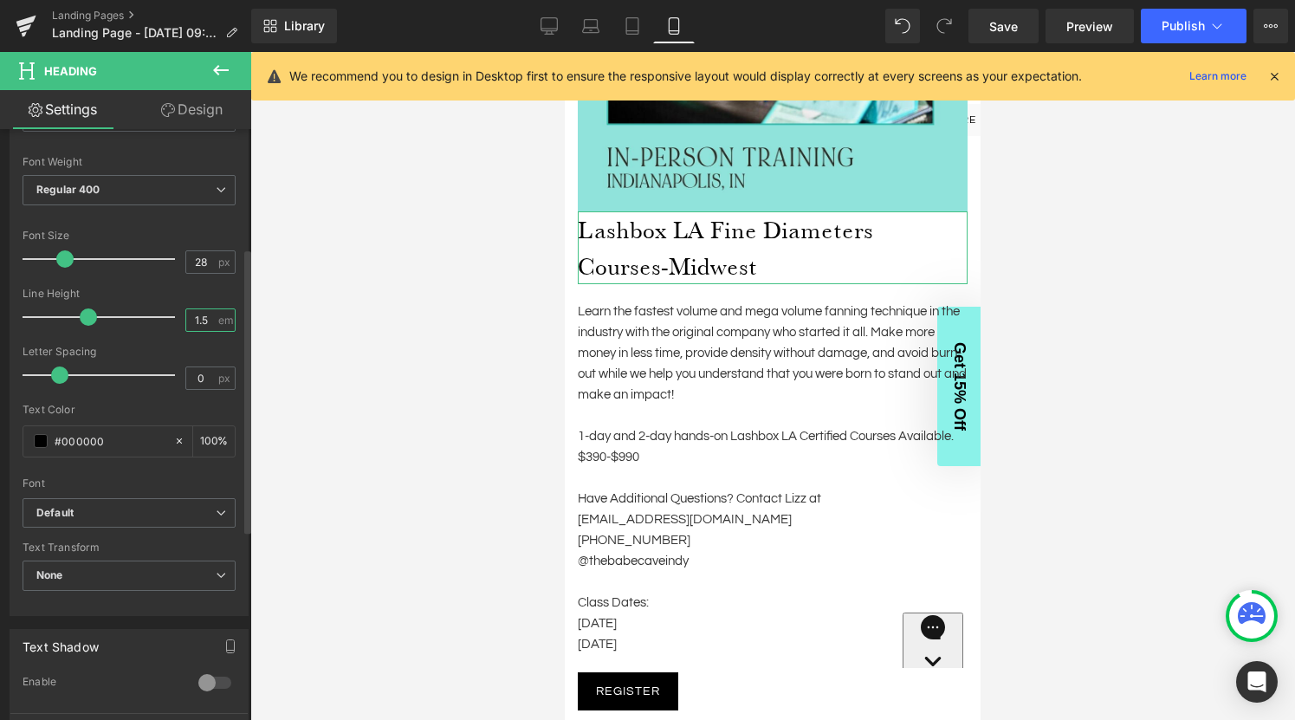
click at [202, 322] on input "1.5" at bounding box center [201, 320] width 30 height 22
type input "1.2"
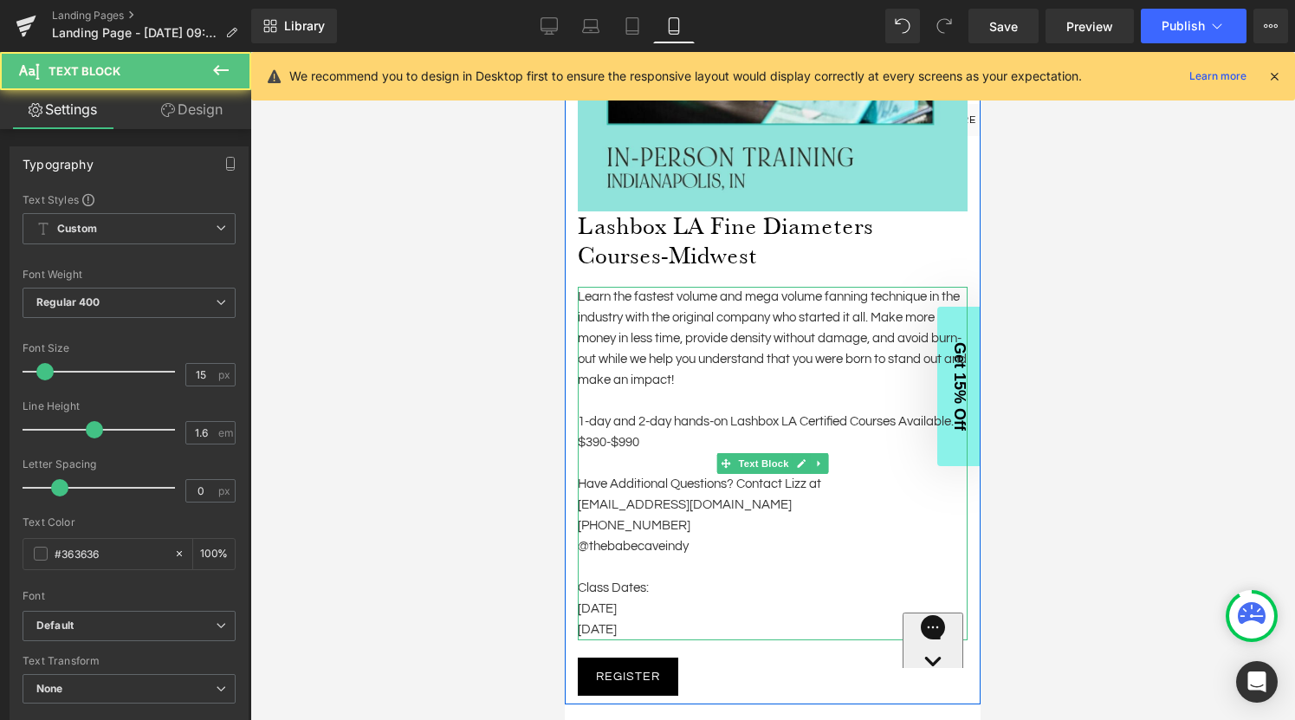
click at [753, 326] on p "Learn the fastest volume and mega volume fanning technique in the industry with…" at bounding box center [773, 339] width 390 height 104
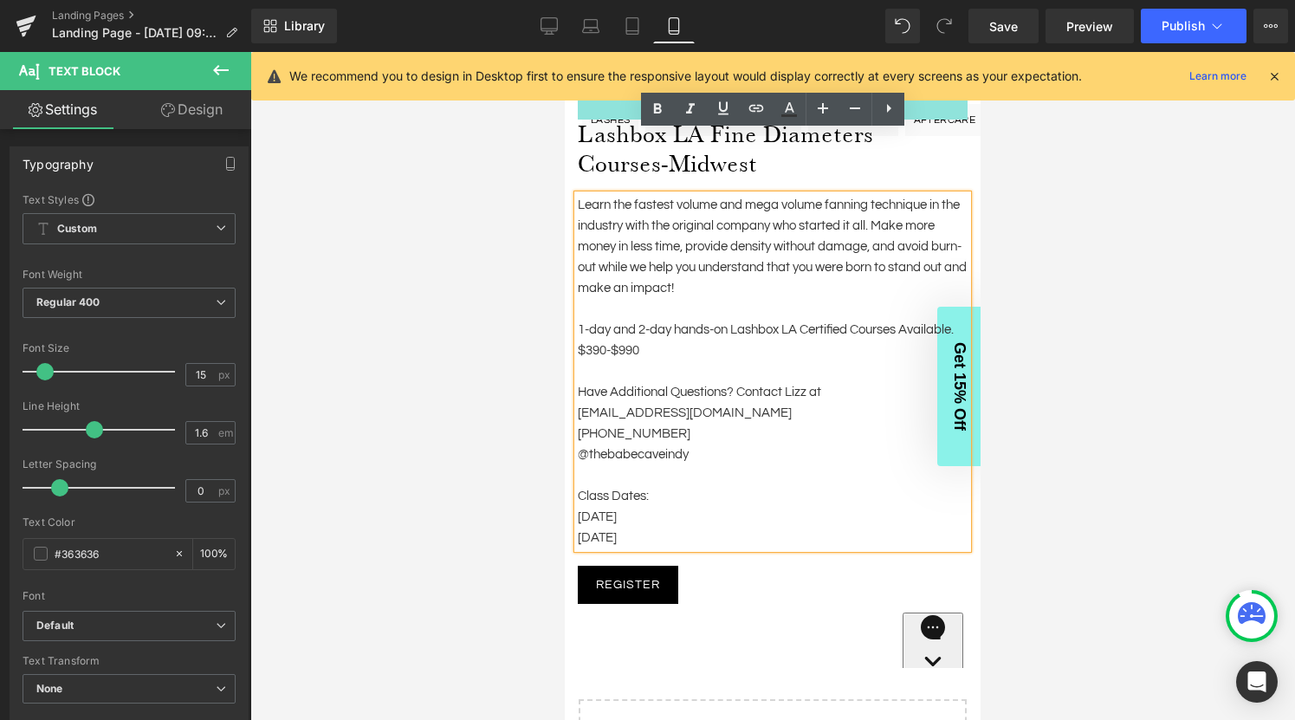
scroll to position [581, 0]
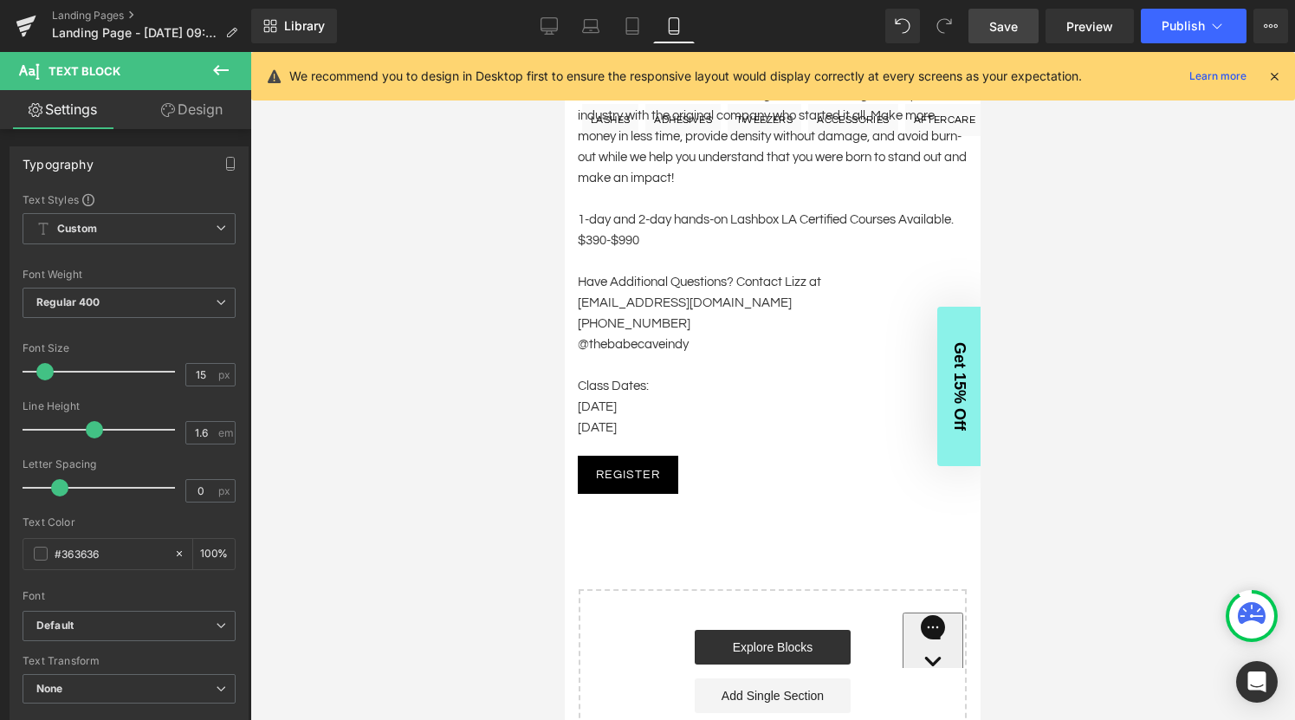
click at [1009, 24] on span "Save" at bounding box center [1003, 26] width 29 height 18
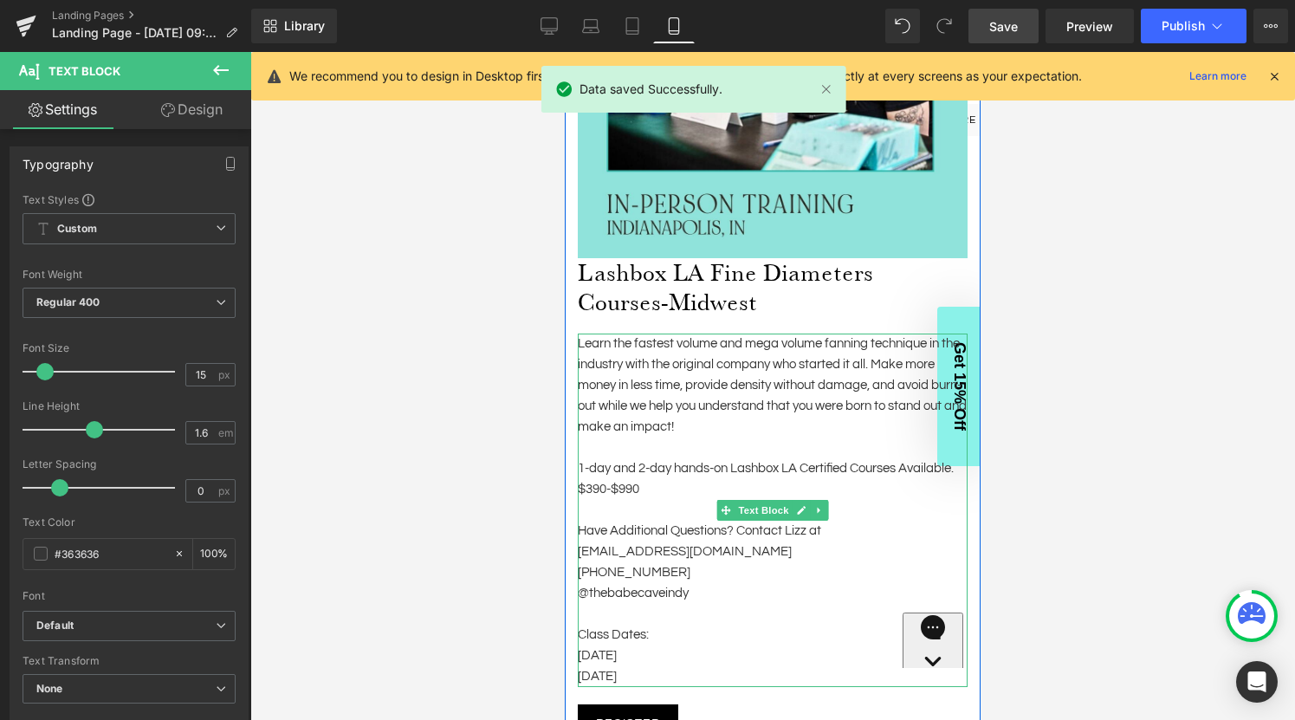
scroll to position [0, 0]
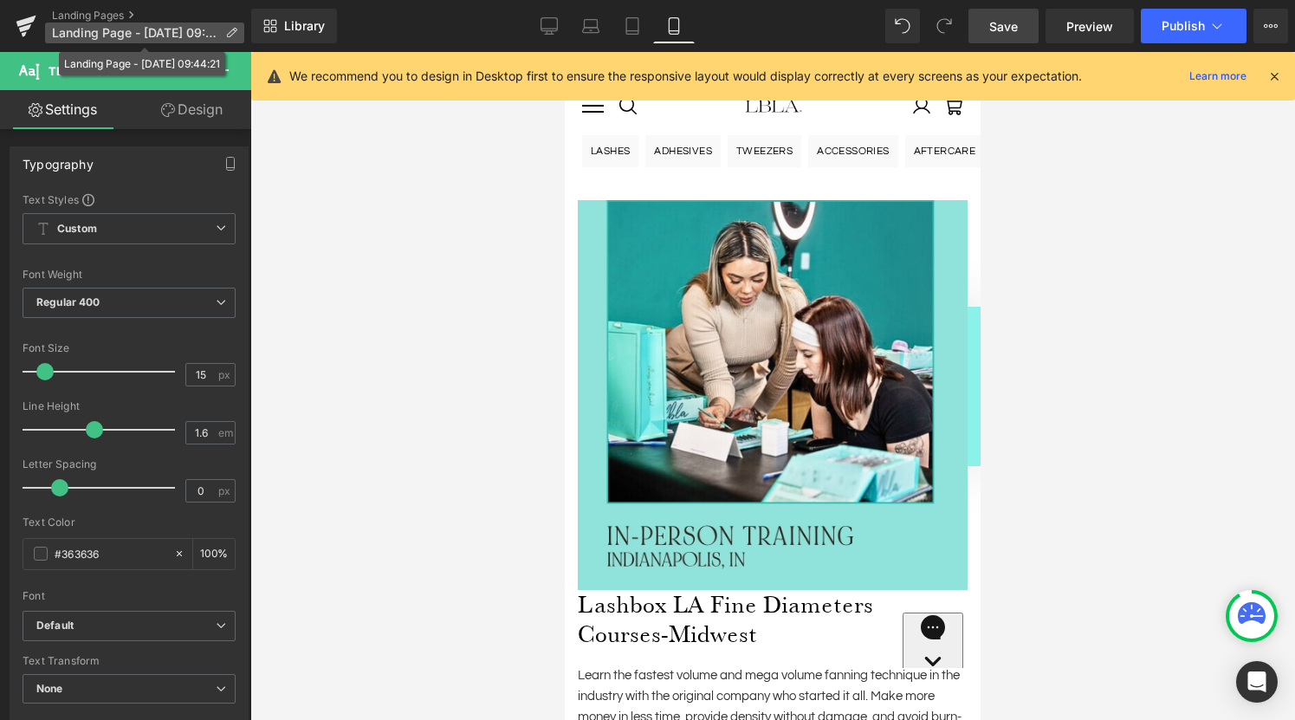
click at [228, 35] on icon at bounding box center [231, 33] width 12 height 12
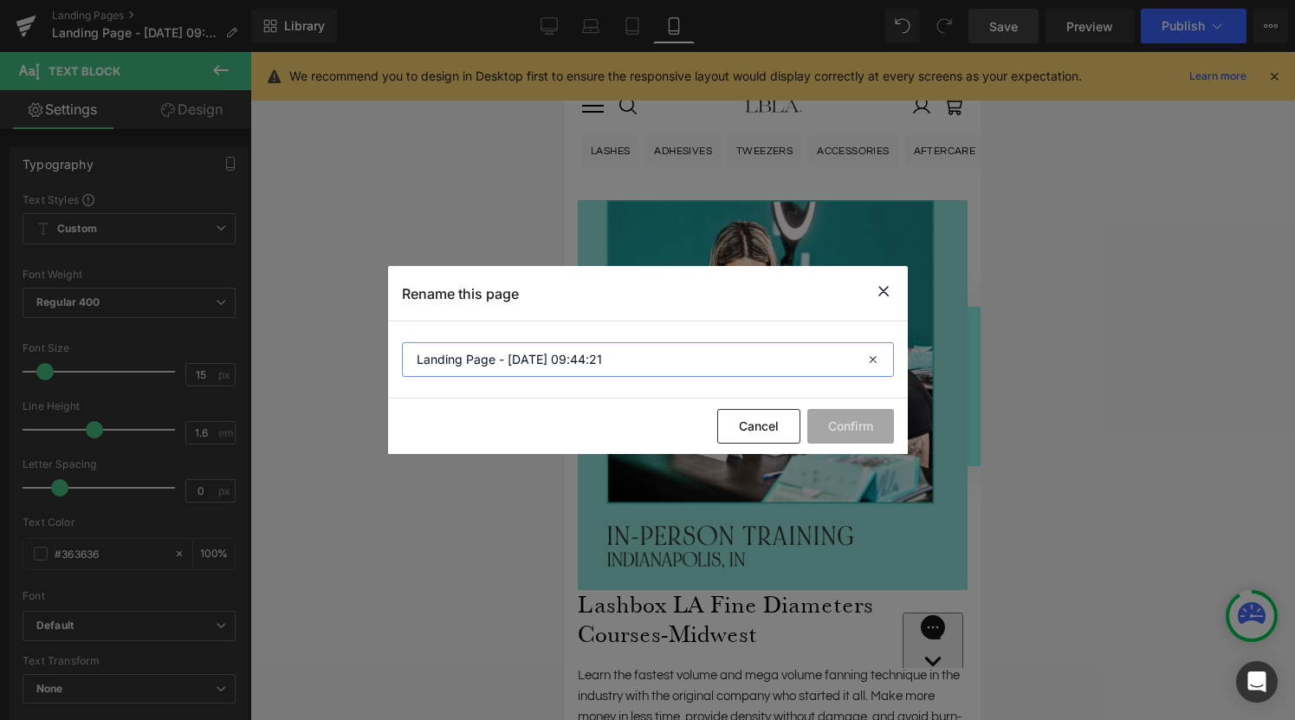
drag, startPoint x: 631, startPoint y: 358, endPoint x: 406, endPoint y: 350, distance: 224.5
click at [406, 350] on input "Landing Page - [DATE] 09:44:21" at bounding box center [648, 359] width 492 height 35
click at [534, 359] on input "In-Person Training - Fine Diameters Courses - Midwest" at bounding box center [648, 359] width 492 height 35
type input "In-Person Training - Lashbox LA Fine Diameters Courses - Midwest"
click at [853, 425] on button "Confirm" at bounding box center [851, 426] width 87 height 35
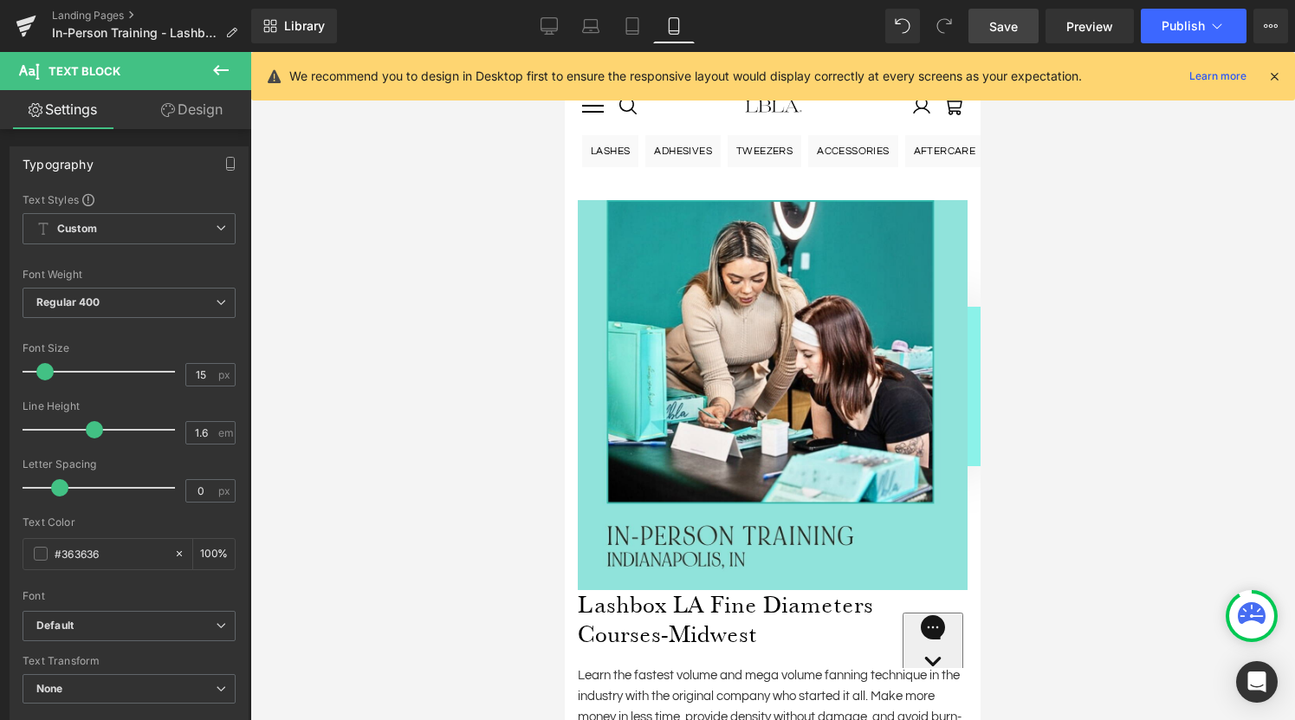
click at [1010, 26] on span "Save" at bounding box center [1003, 26] width 29 height 18
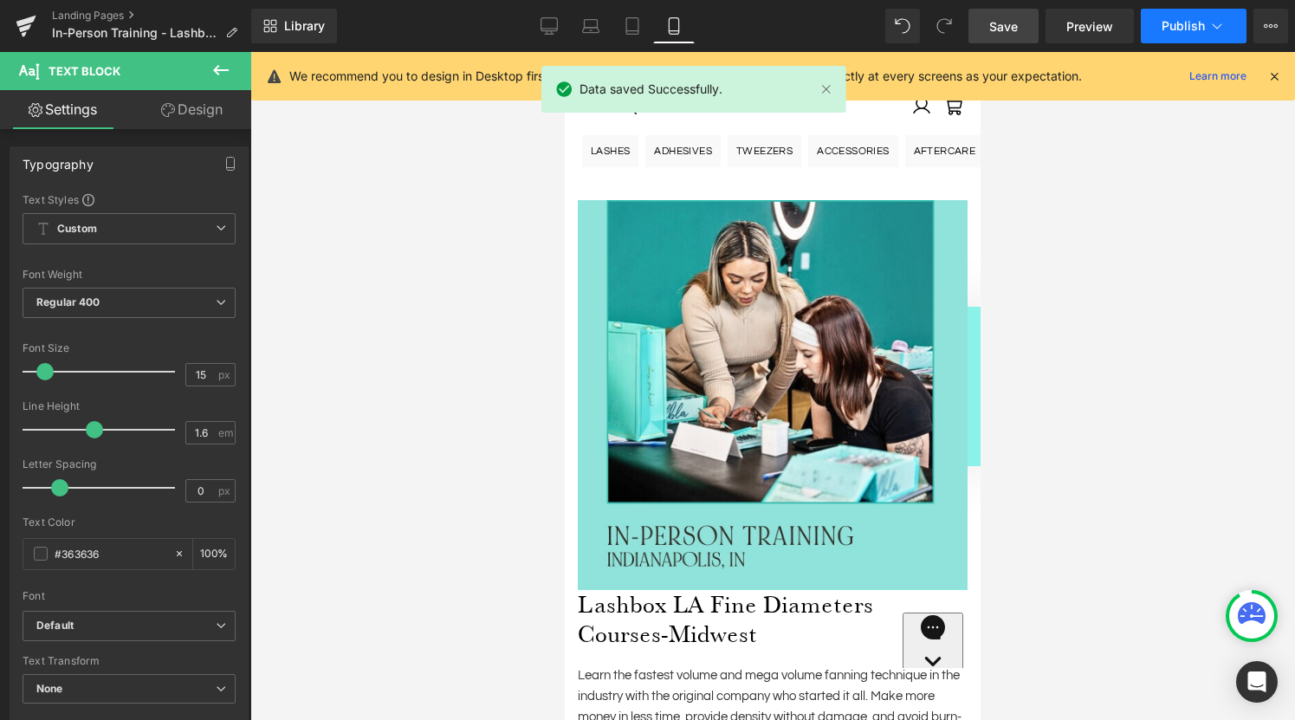
click at [1203, 23] on span "Publish" at bounding box center [1183, 26] width 43 height 14
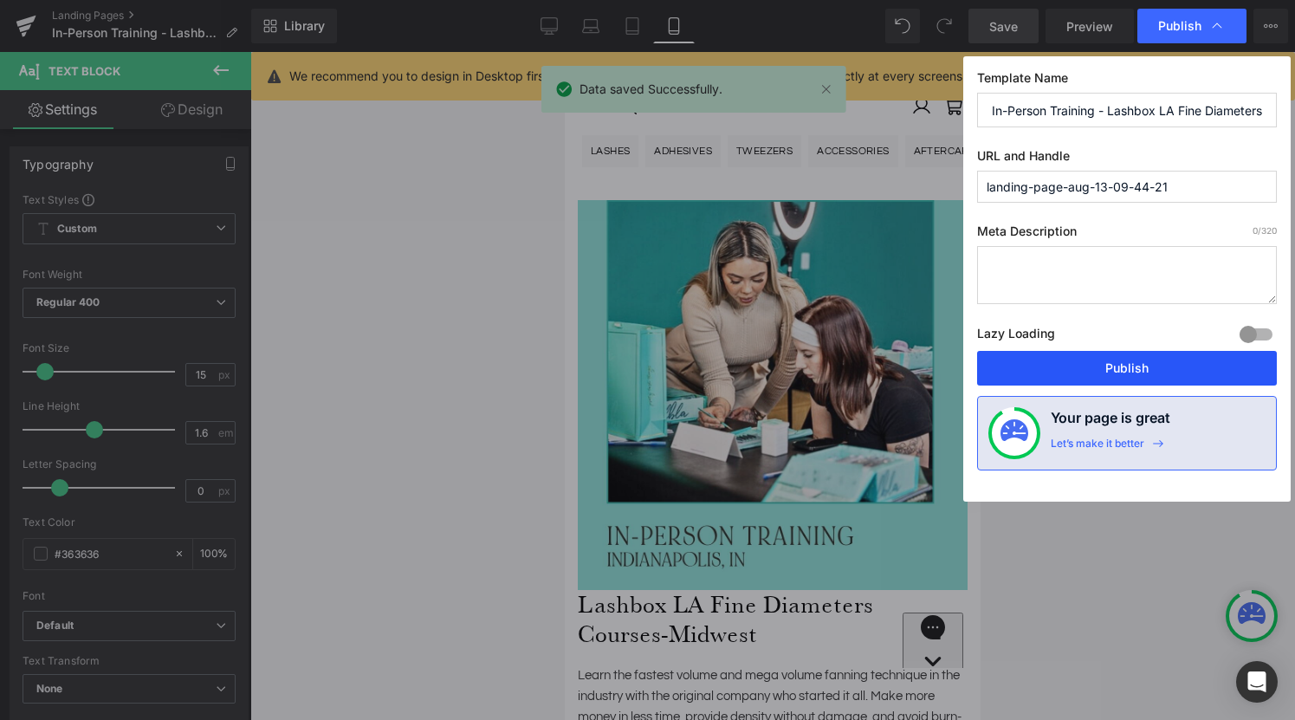
click at [1119, 367] on button "Publish" at bounding box center [1127, 368] width 300 height 35
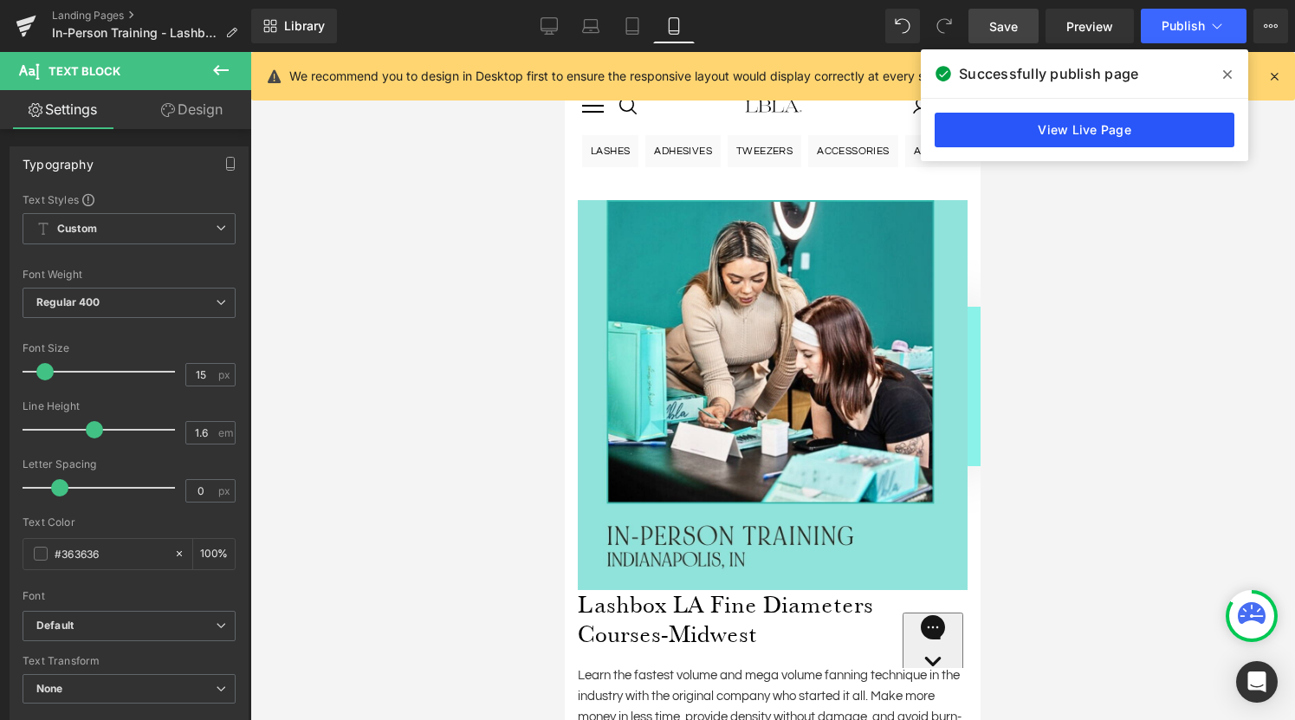
click at [1117, 122] on link "View Live Page" at bounding box center [1085, 130] width 300 height 35
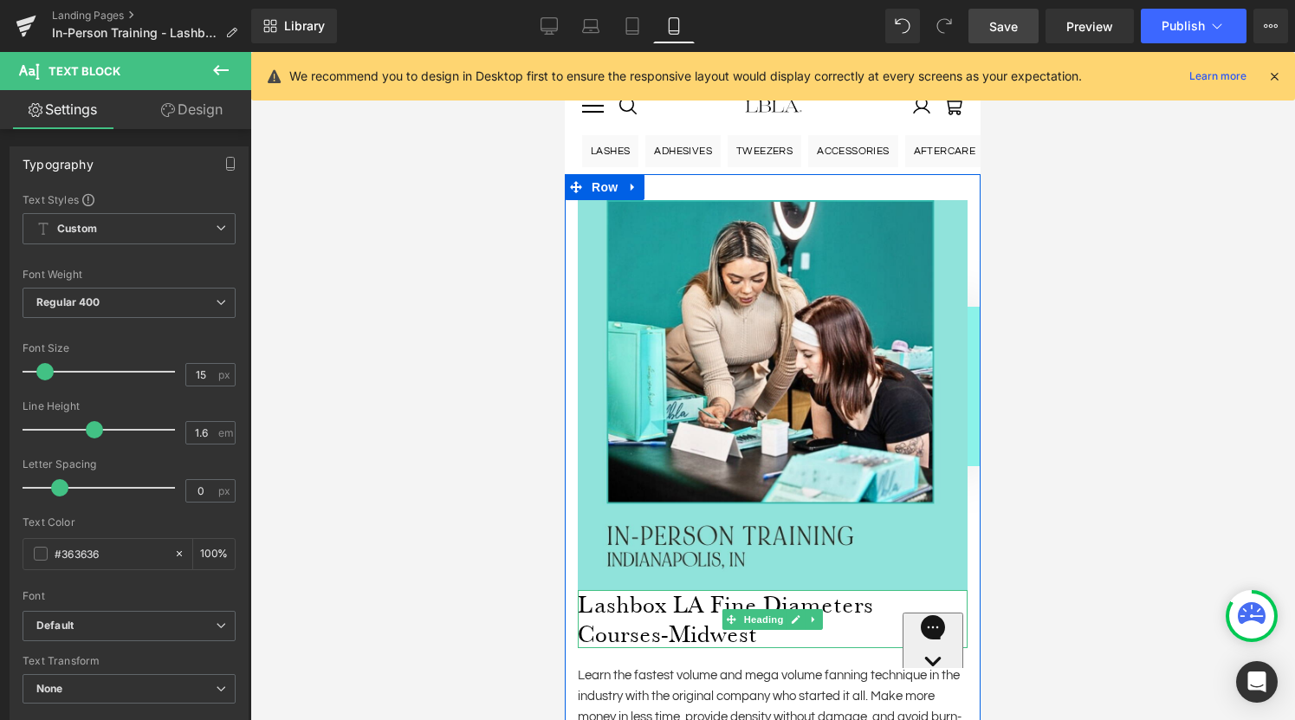
click at [657, 611] on h1 "Lashbox LA Fine Diameters Courses-Midwest" at bounding box center [773, 619] width 390 height 58
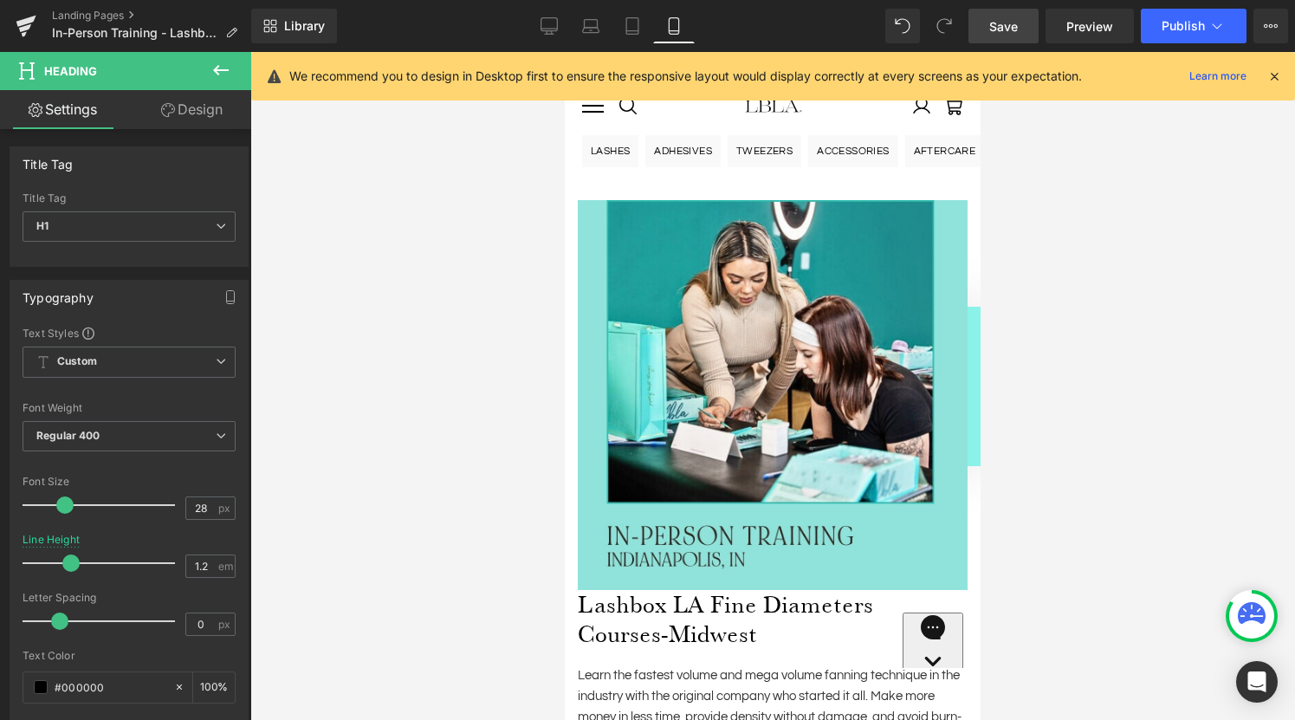
click at [198, 112] on link "Design" at bounding box center [192, 109] width 126 height 39
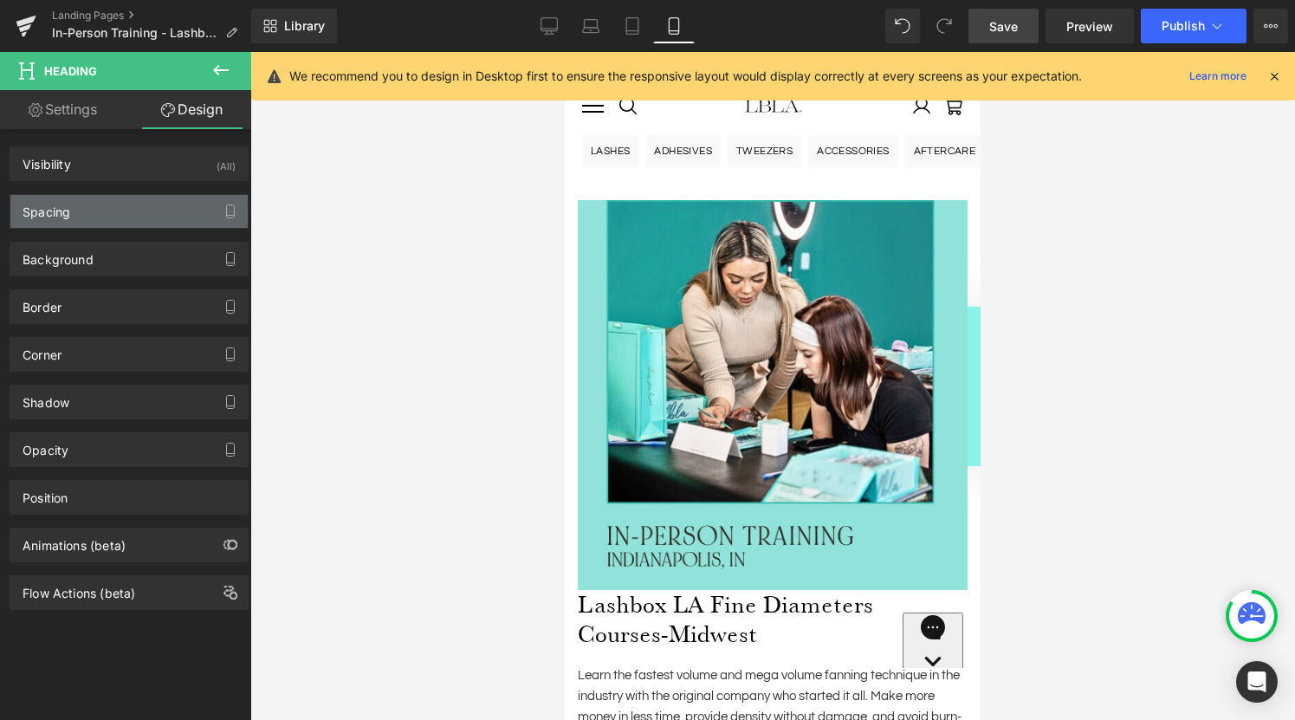
click at [104, 216] on div "Spacing" at bounding box center [128, 211] width 237 height 33
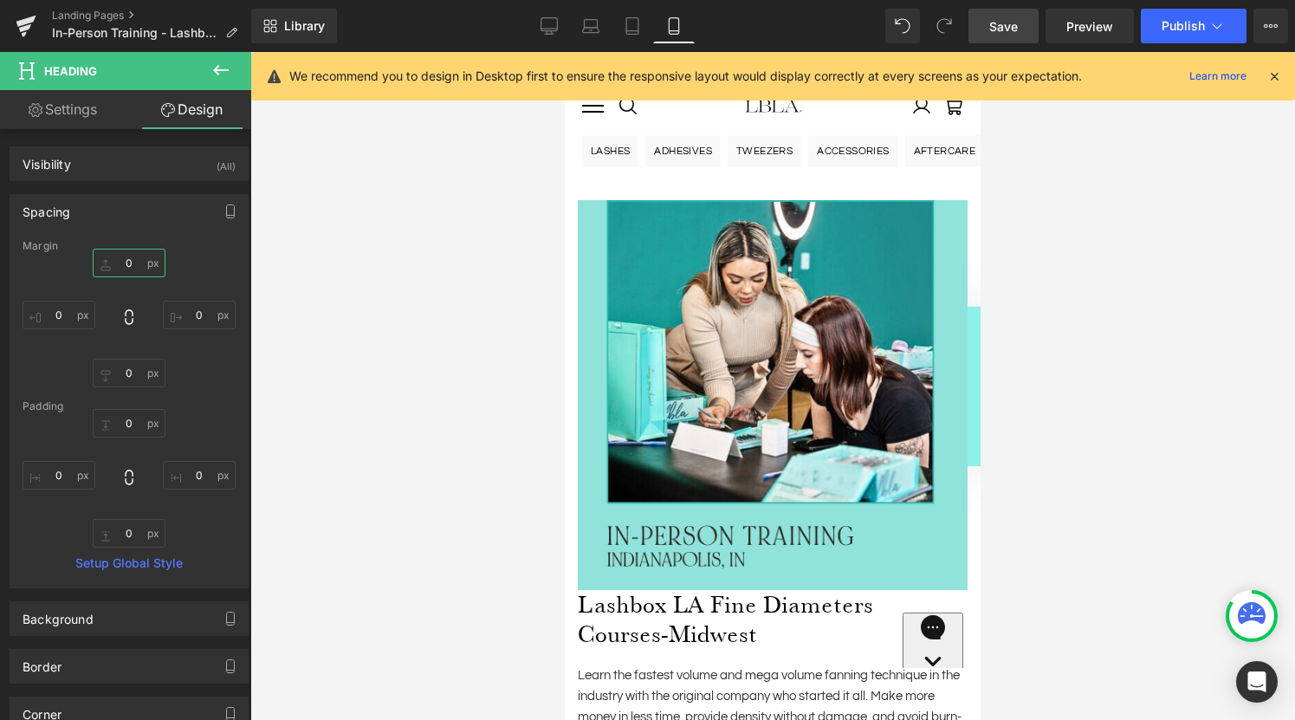
click at [130, 263] on input "0" at bounding box center [129, 263] width 73 height 29
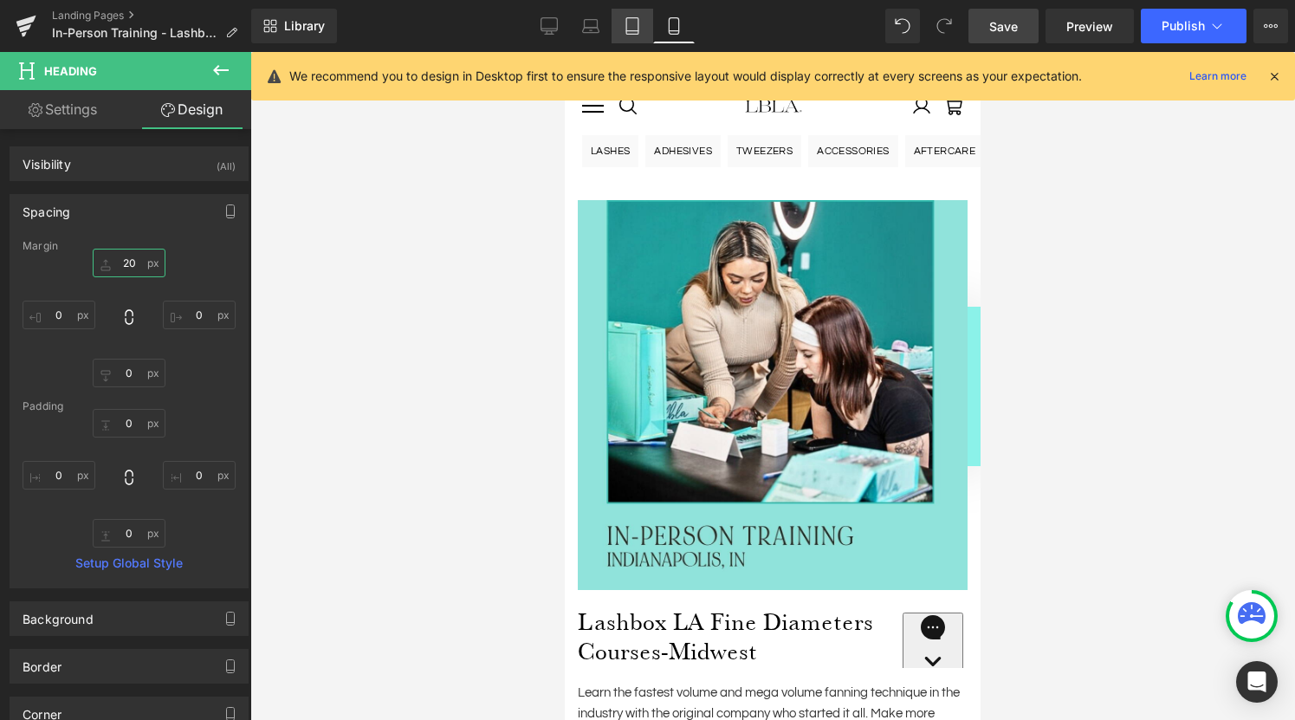
type input "20"
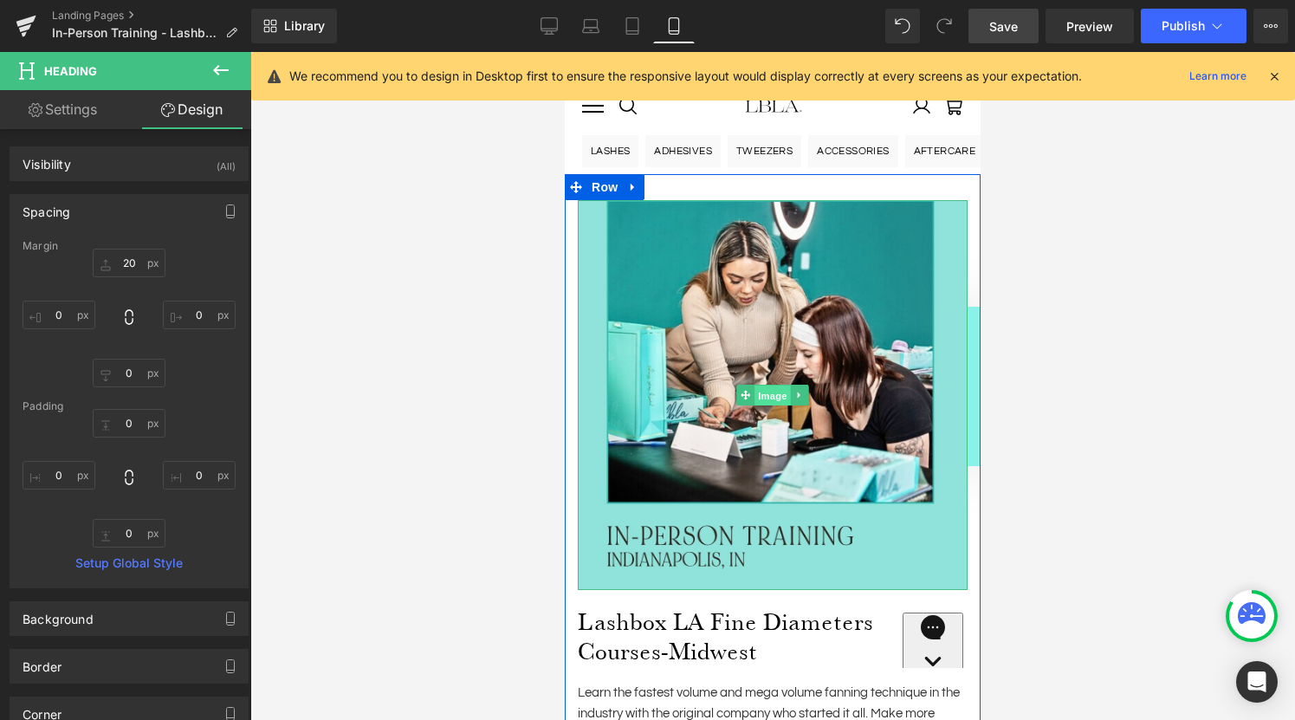
click at [775, 392] on span "Image" at bounding box center [773, 396] width 36 height 21
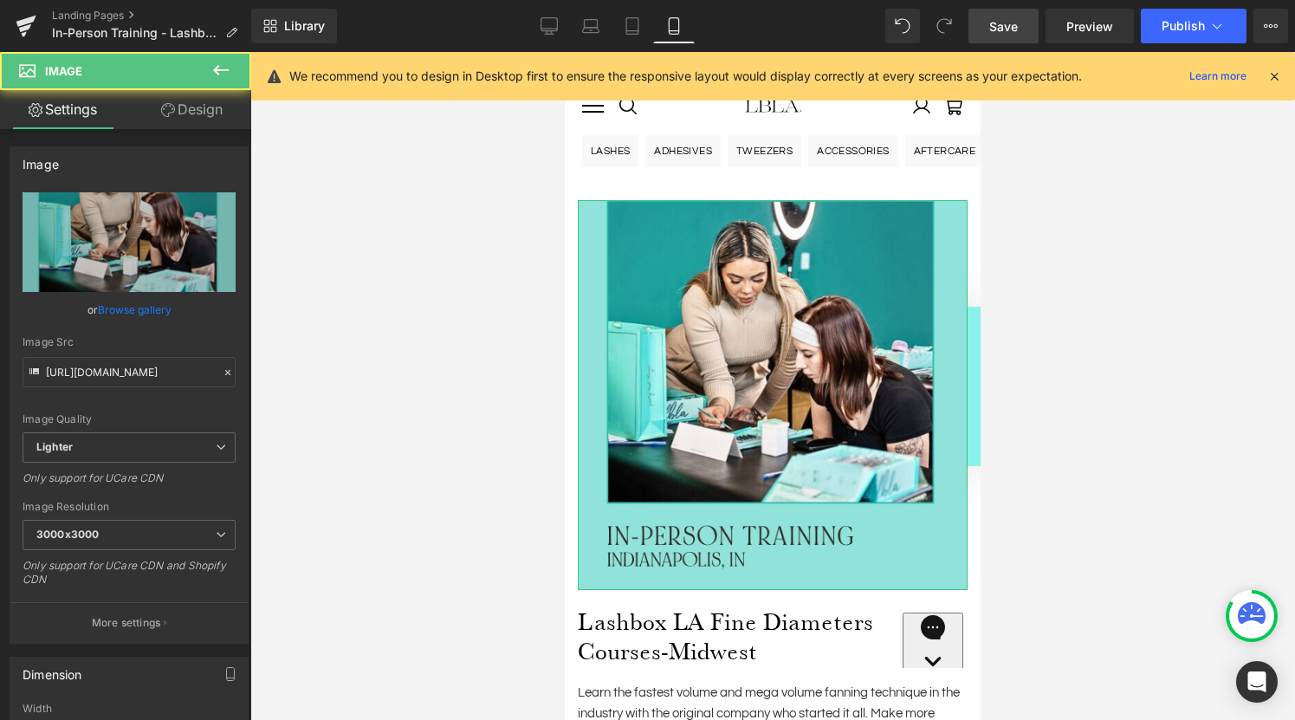
click at [190, 123] on link "Design" at bounding box center [192, 109] width 126 height 39
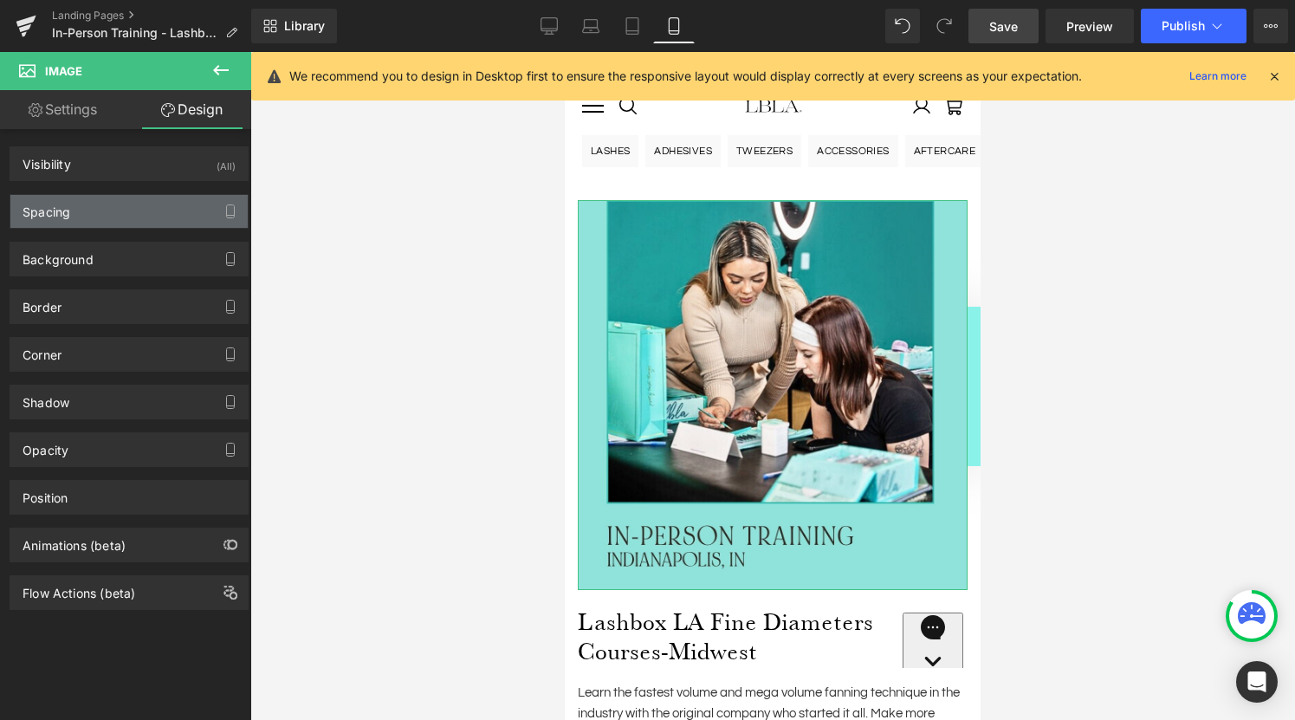
click at [112, 221] on div "Spacing" at bounding box center [128, 211] width 237 height 33
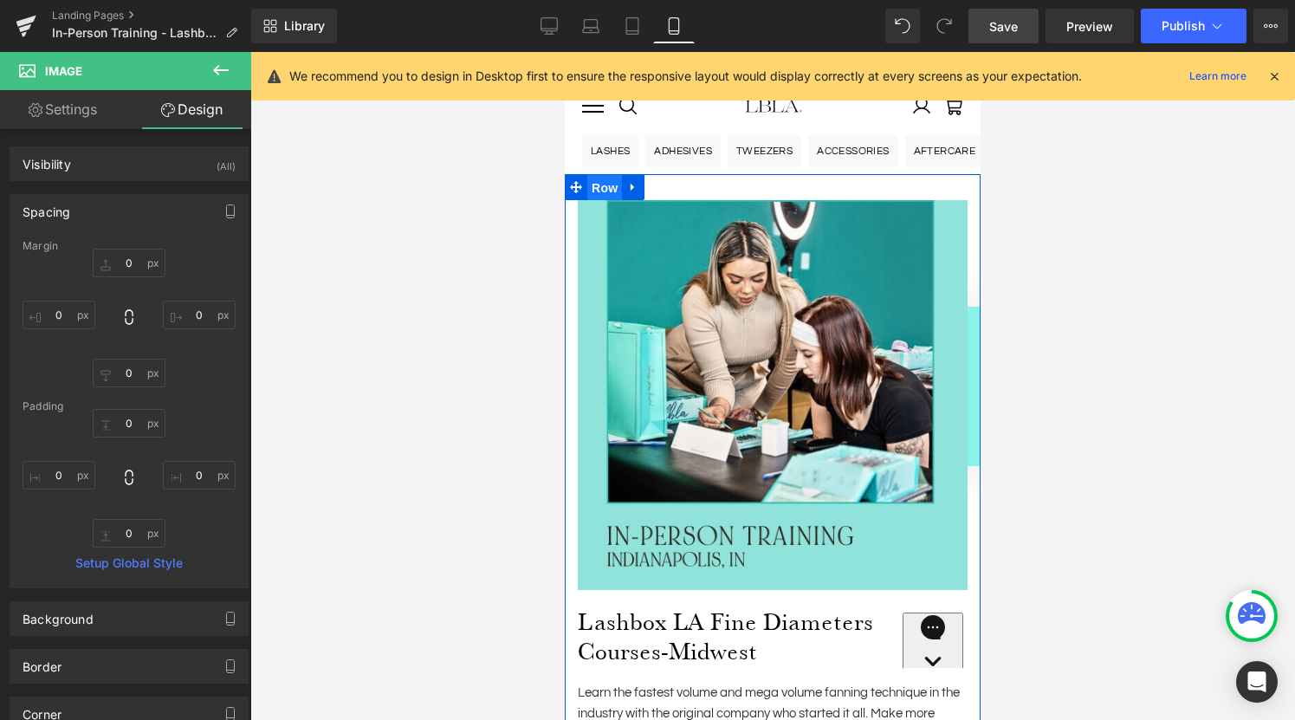
click at [602, 188] on span "Row" at bounding box center [604, 188] width 35 height 26
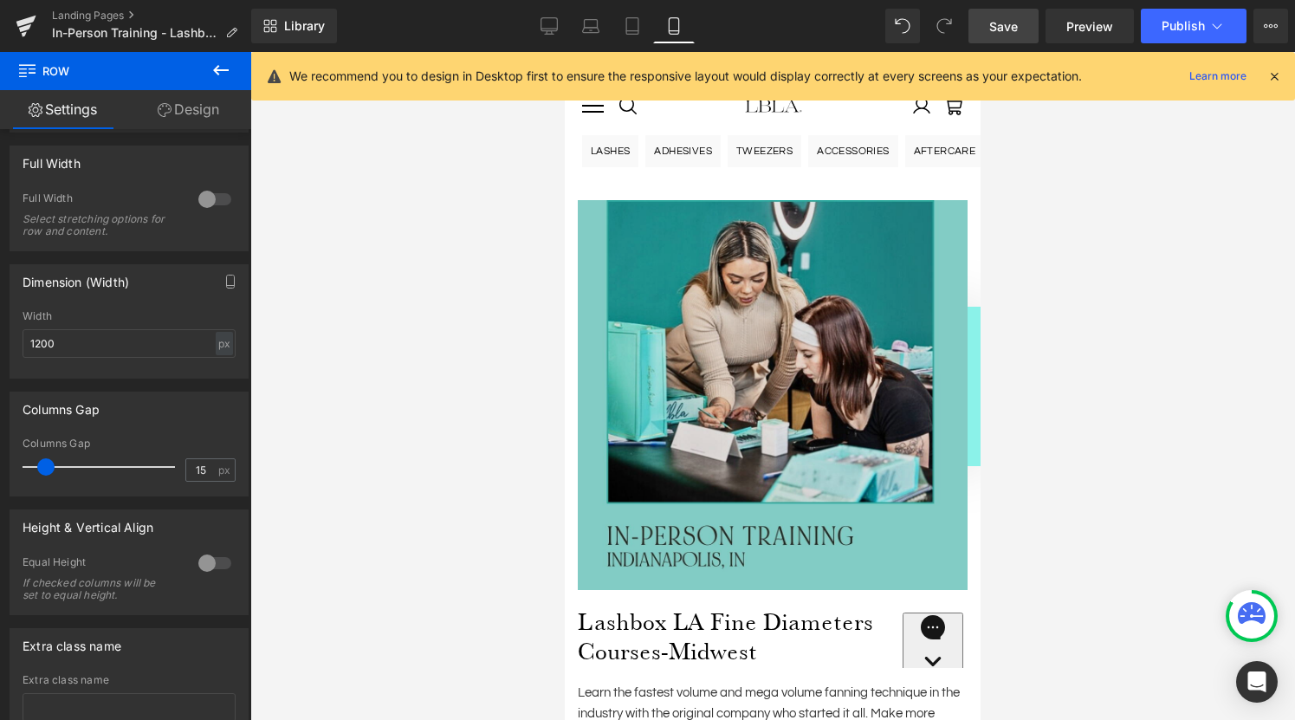
scroll to position [451, 0]
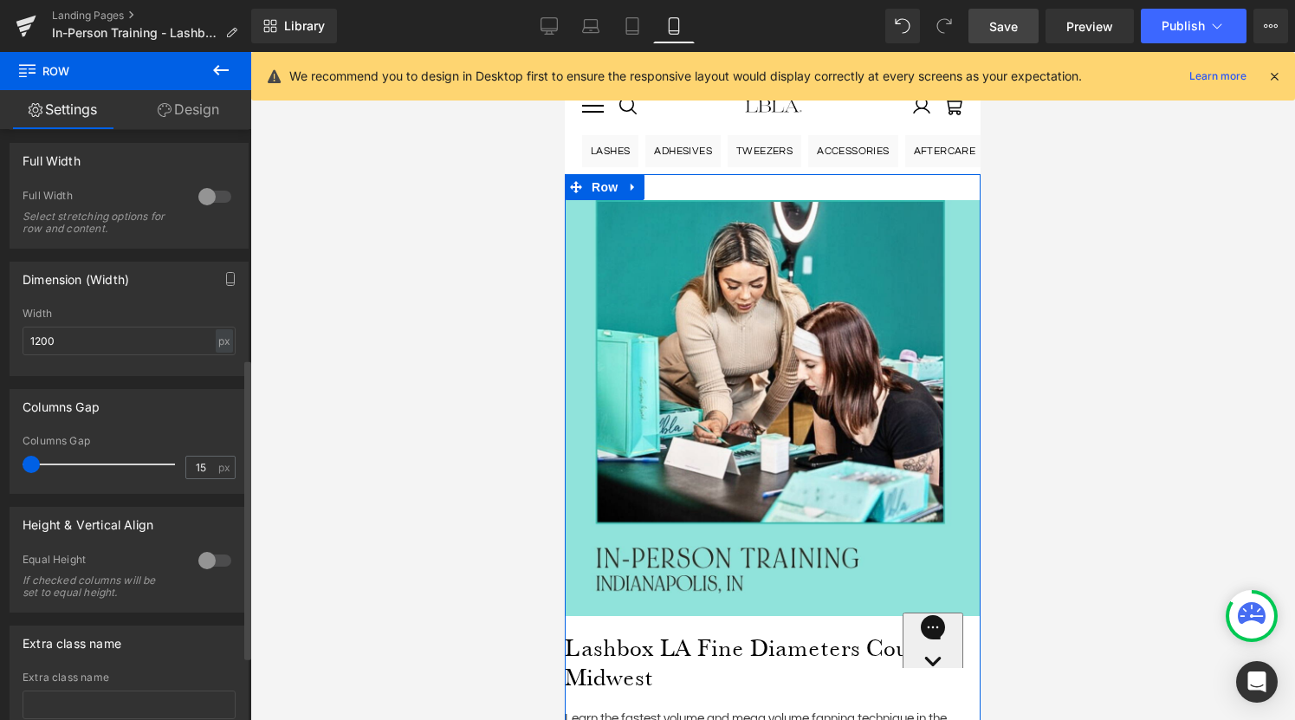
drag, startPoint x: 40, startPoint y: 469, endPoint x: 21, endPoint y: 468, distance: 19.1
click at [21, 468] on div "15px Columns Gap 15 px" at bounding box center [128, 464] width 237 height 58
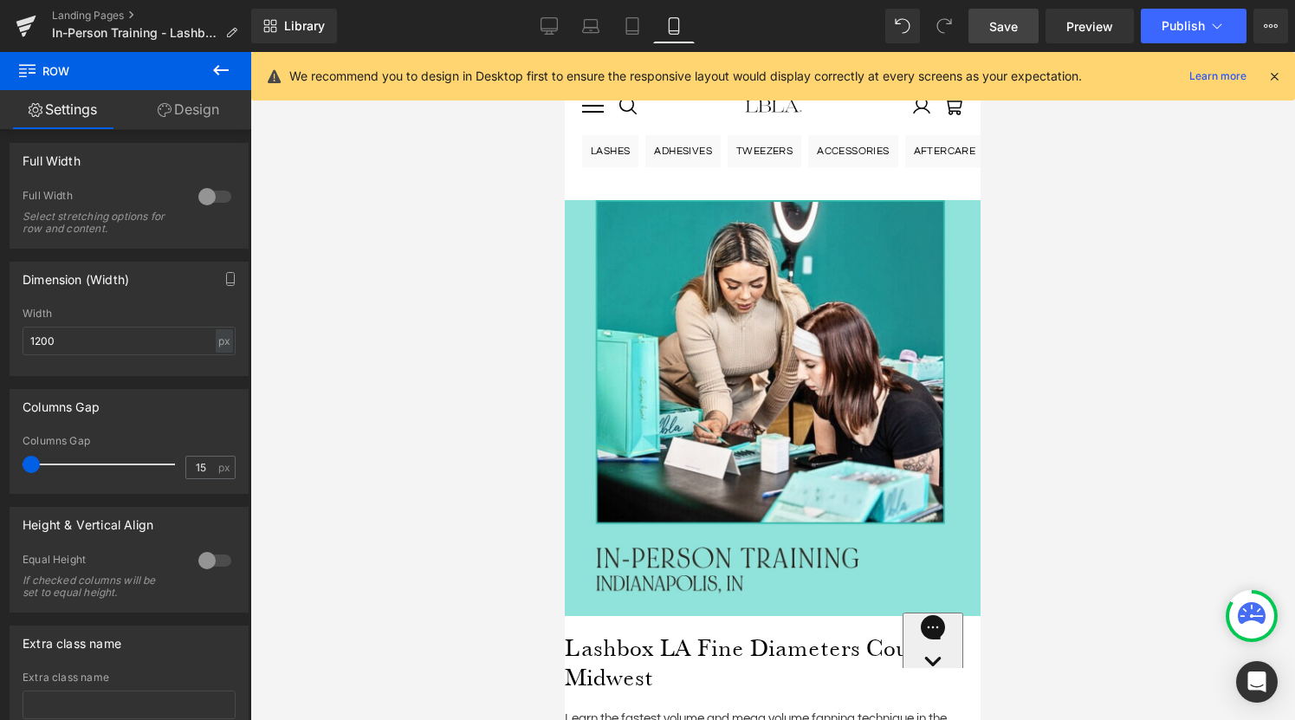
click at [1006, 34] on span "Save" at bounding box center [1003, 26] width 29 height 18
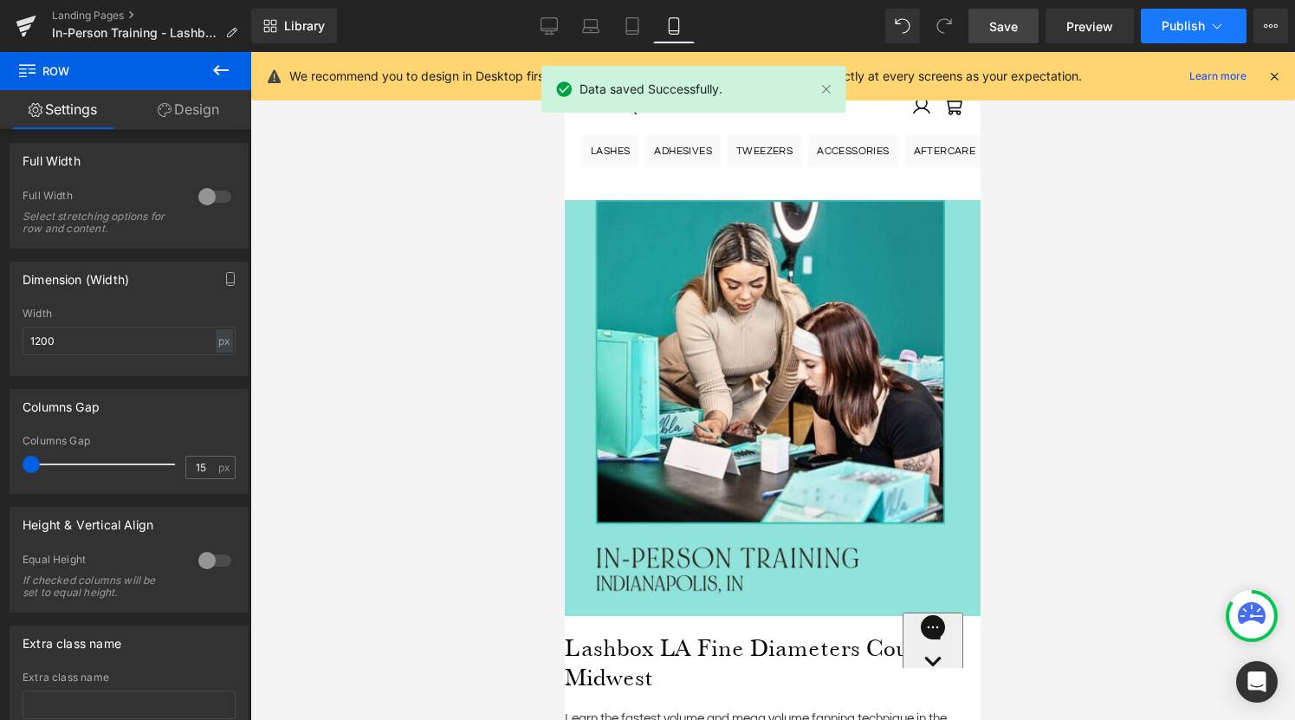
click at [1187, 30] on span "Publish" at bounding box center [1183, 26] width 43 height 14
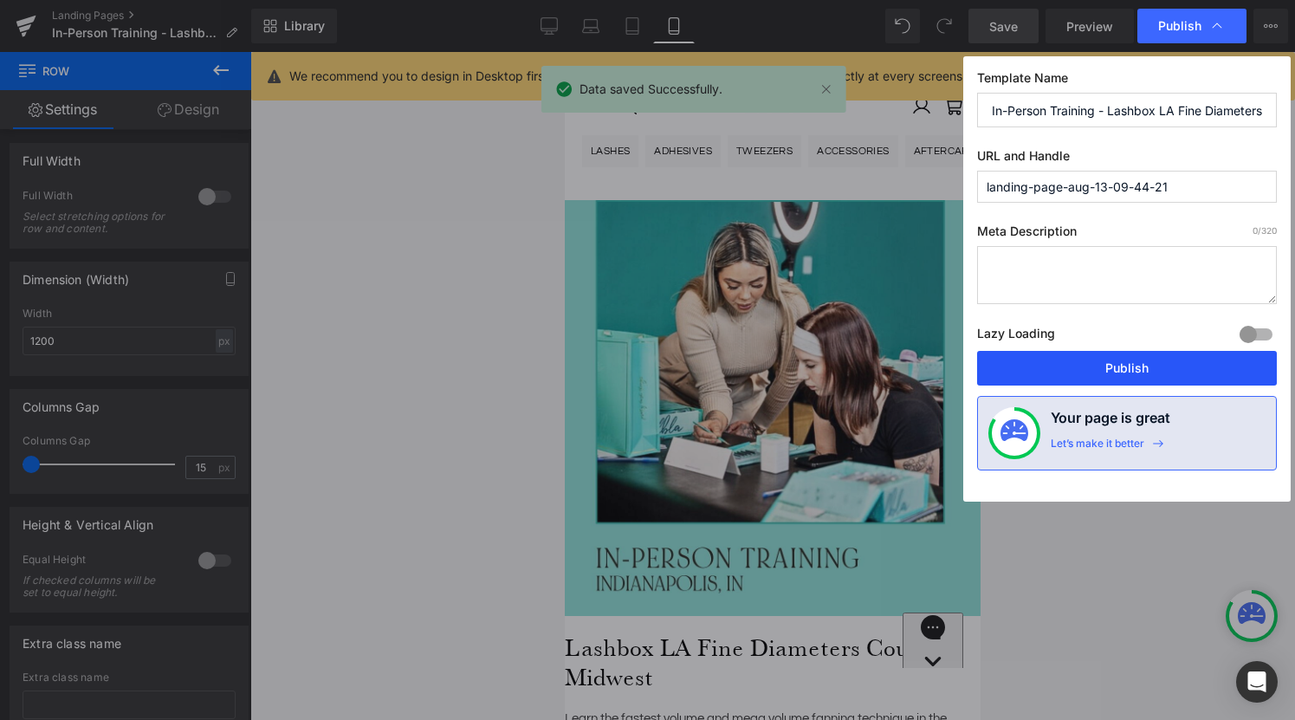
click at [1106, 370] on button "Publish" at bounding box center [1127, 368] width 300 height 35
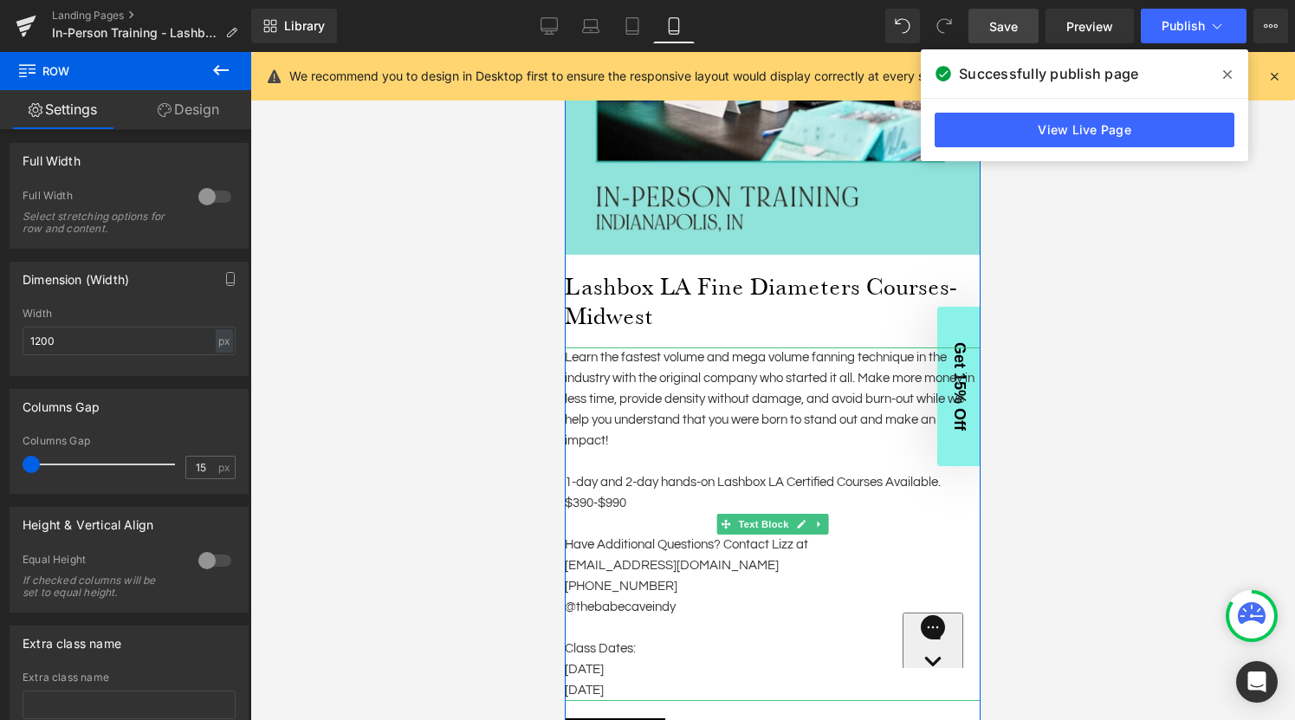
scroll to position [0, 0]
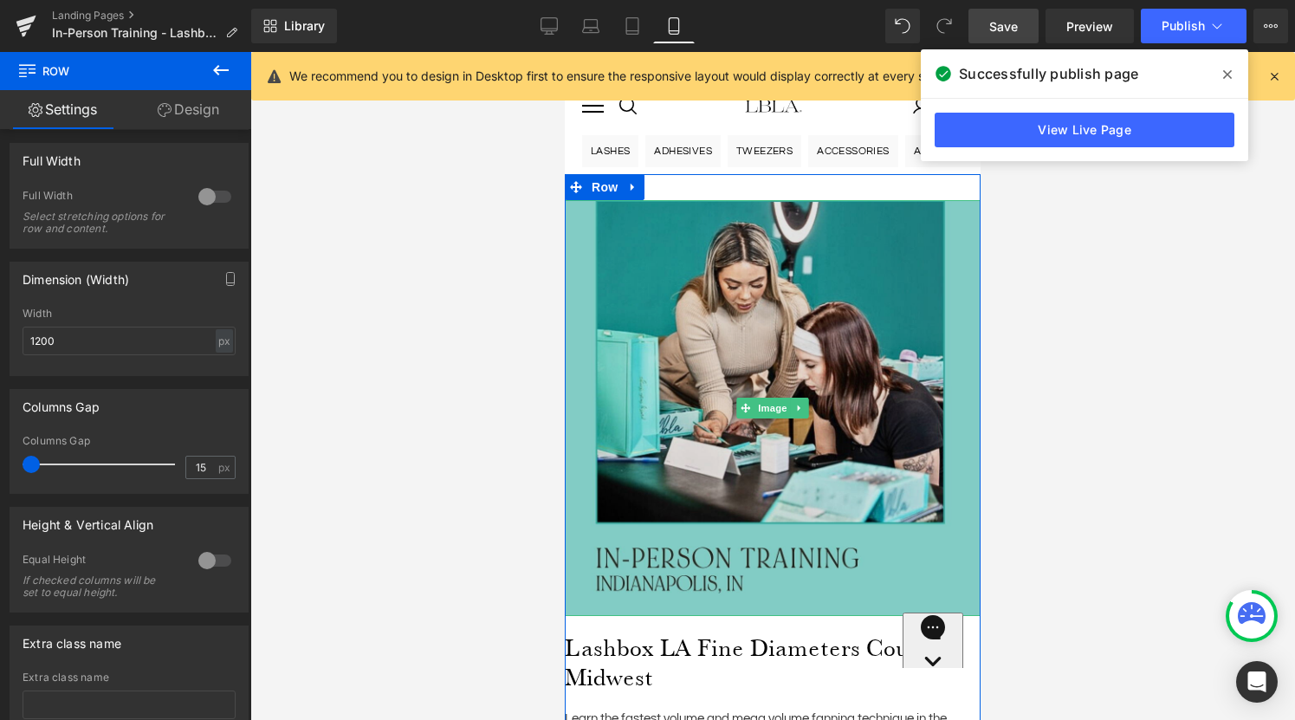
click at [650, 230] on img at bounding box center [773, 408] width 416 height 416
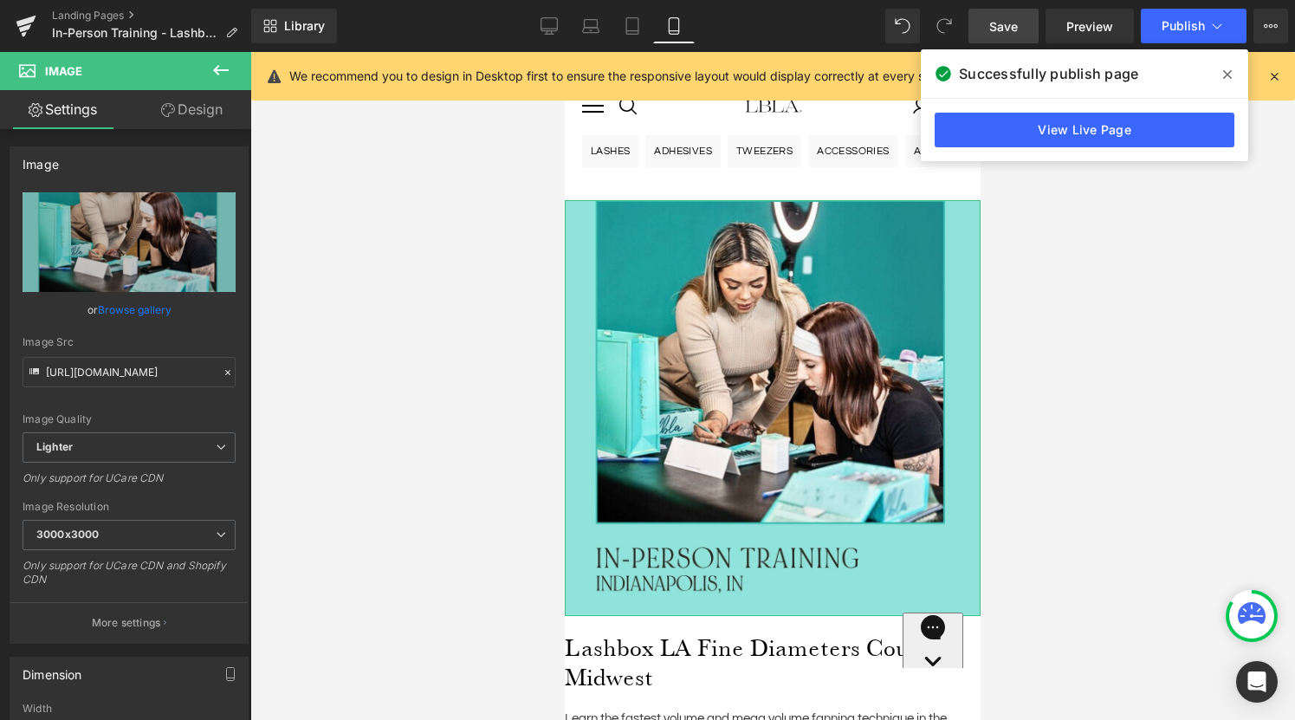
click at [192, 113] on link "Design" at bounding box center [192, 109] width 126 height 39
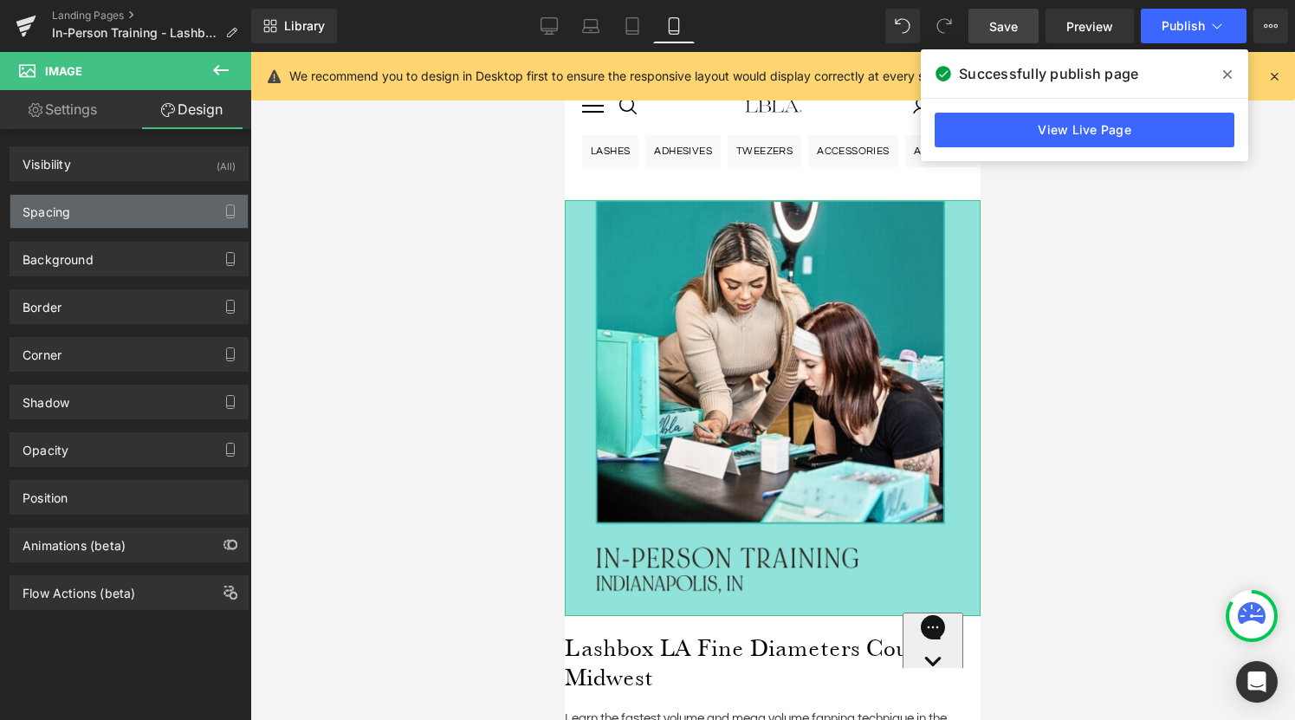
click at [107, 212] on div "Spacing" at bounding box center [128, 211] width 237 height 33
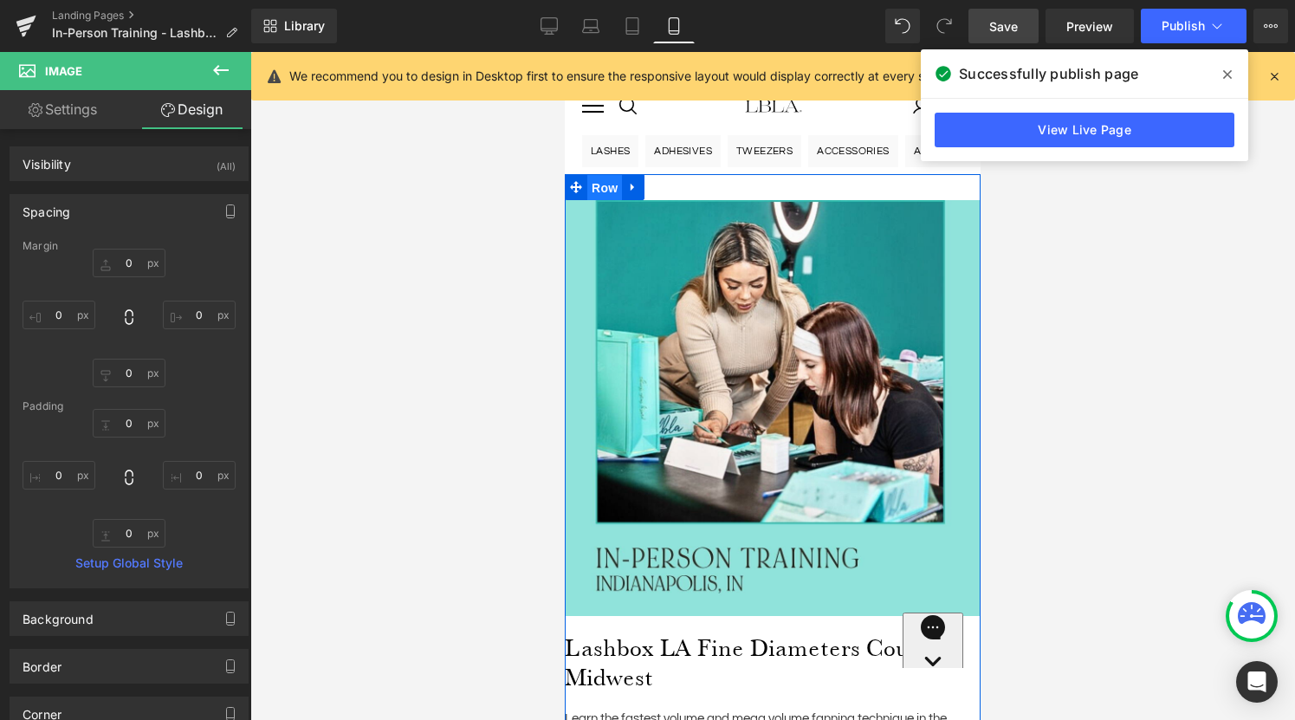
click at [602, 187] on span "Row" at bounding box center [604, 188] width 35 height 26
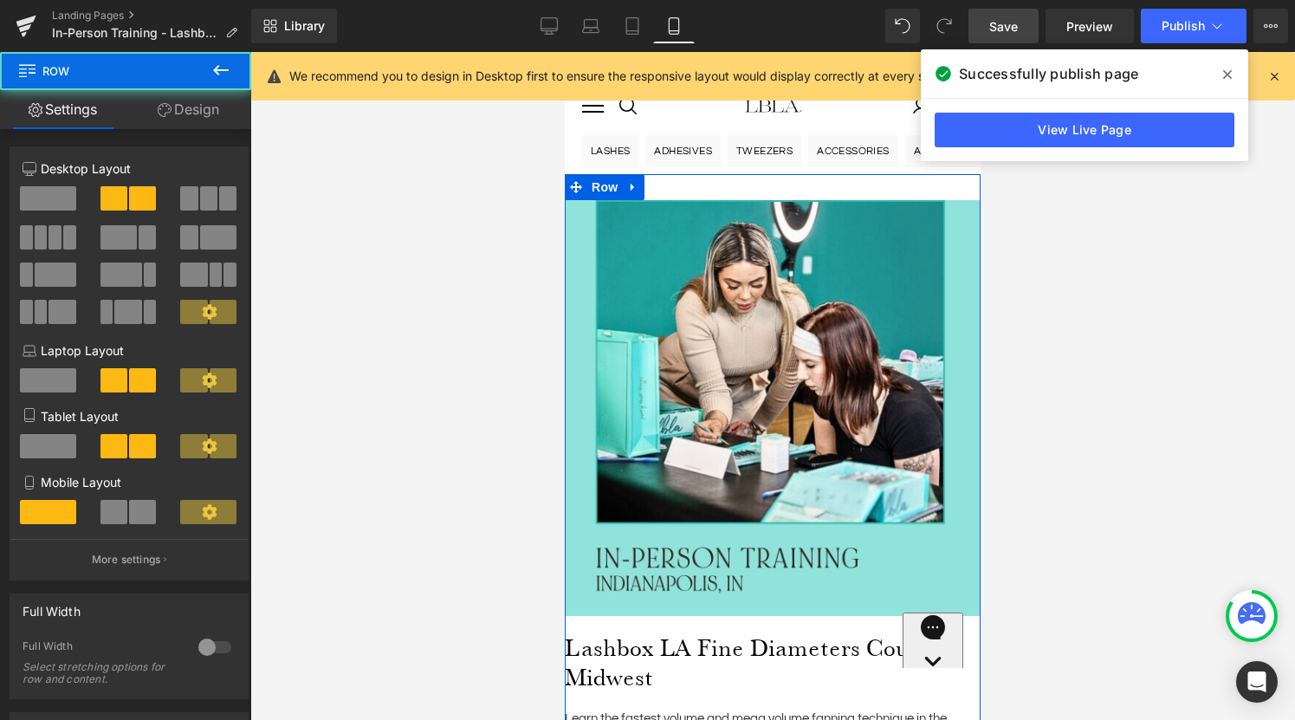
click at [201, 121] on link "Design" at bounding box center [189, 109] width 126 height 39
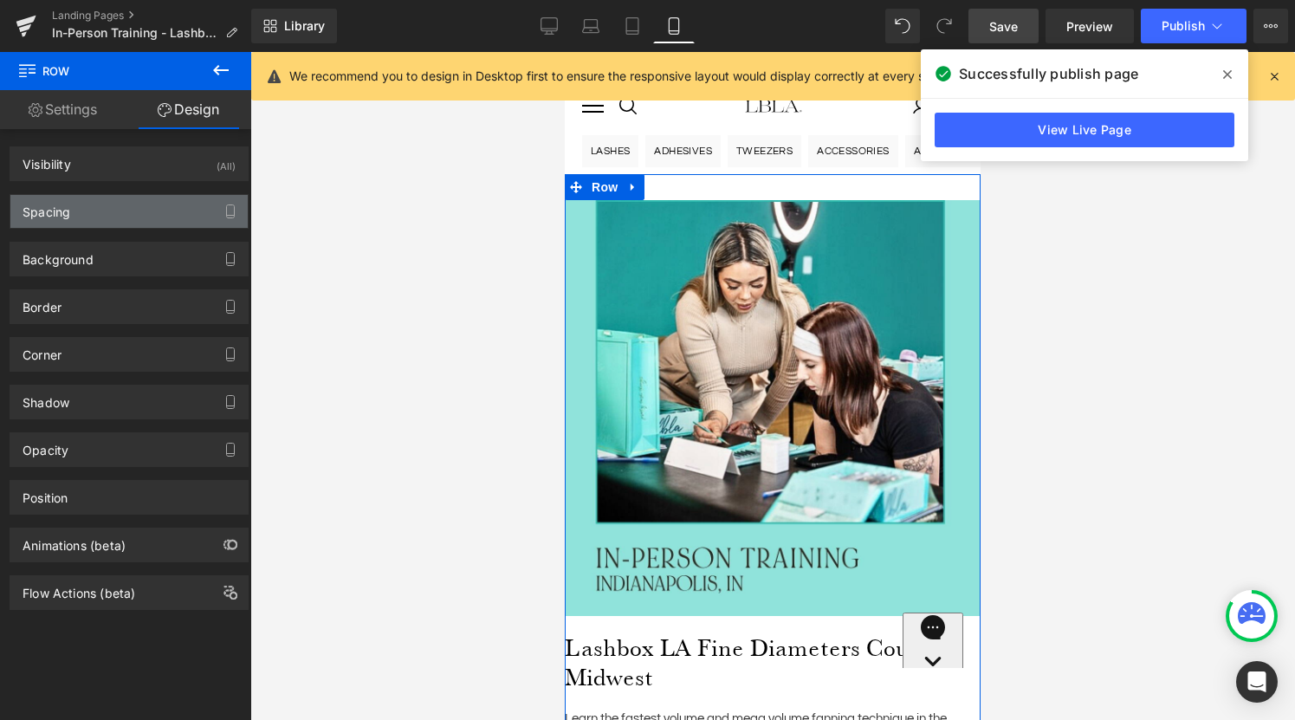
click at [144, 217] on div "Spacing" at bounding box center [128, 211] width 237 height 33
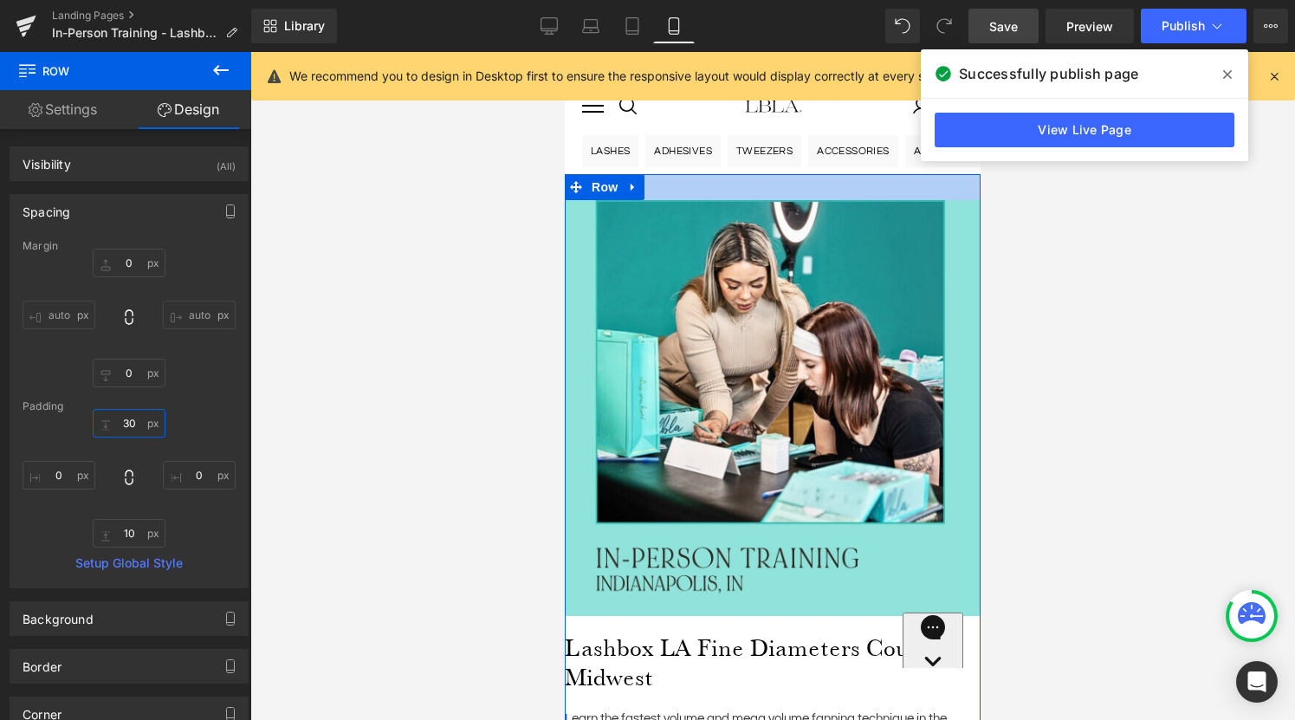
click at [130, 424] on input "text" at bounding box center [129, 423] width 73 height 29
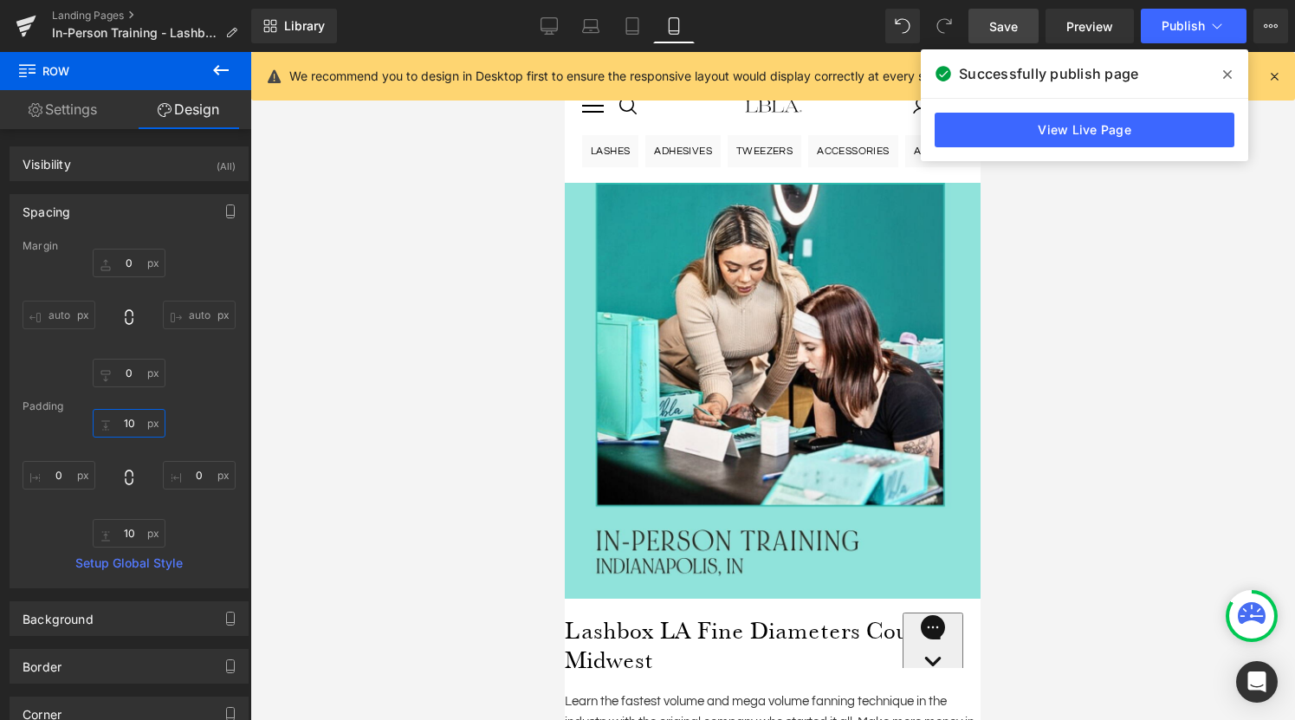
type input "10"
click at [1011, 17] on span "Save" at bounding box center [1003, 26] width 29 height 18
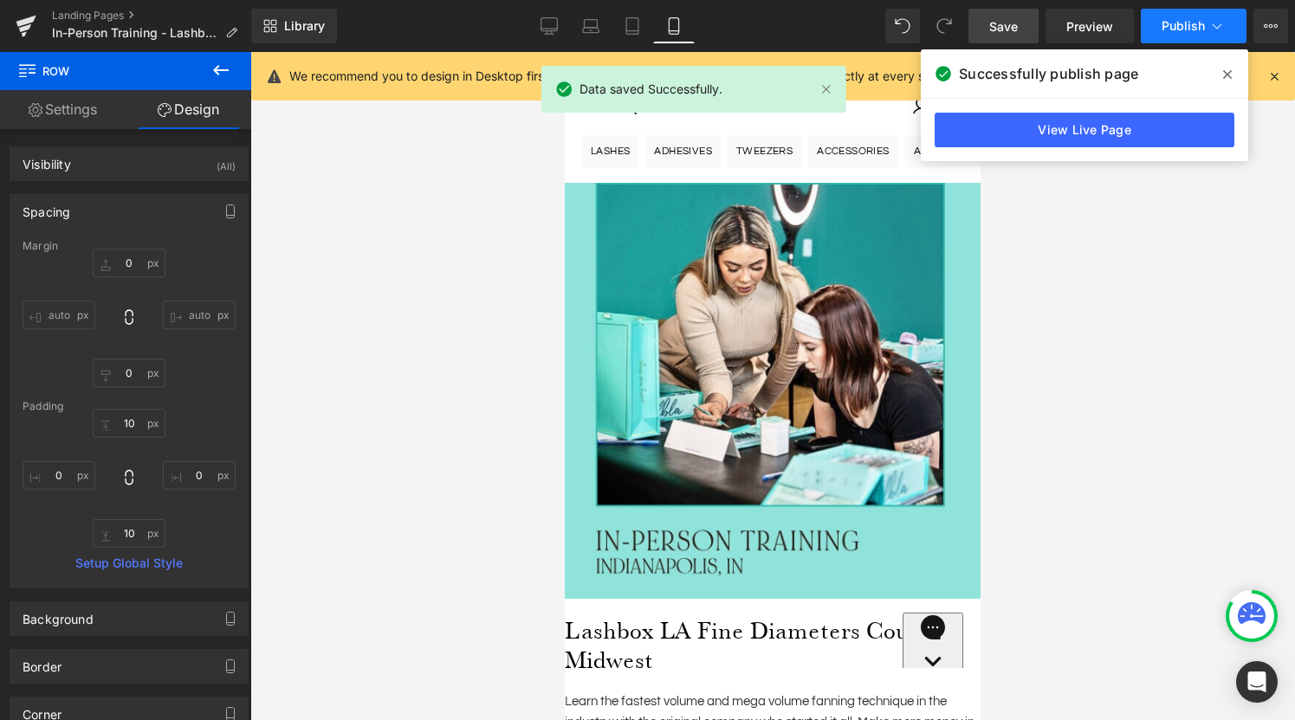
click at [1181, 25] on span "Publish" at bounding box center [1183, 26] width 43 height 14
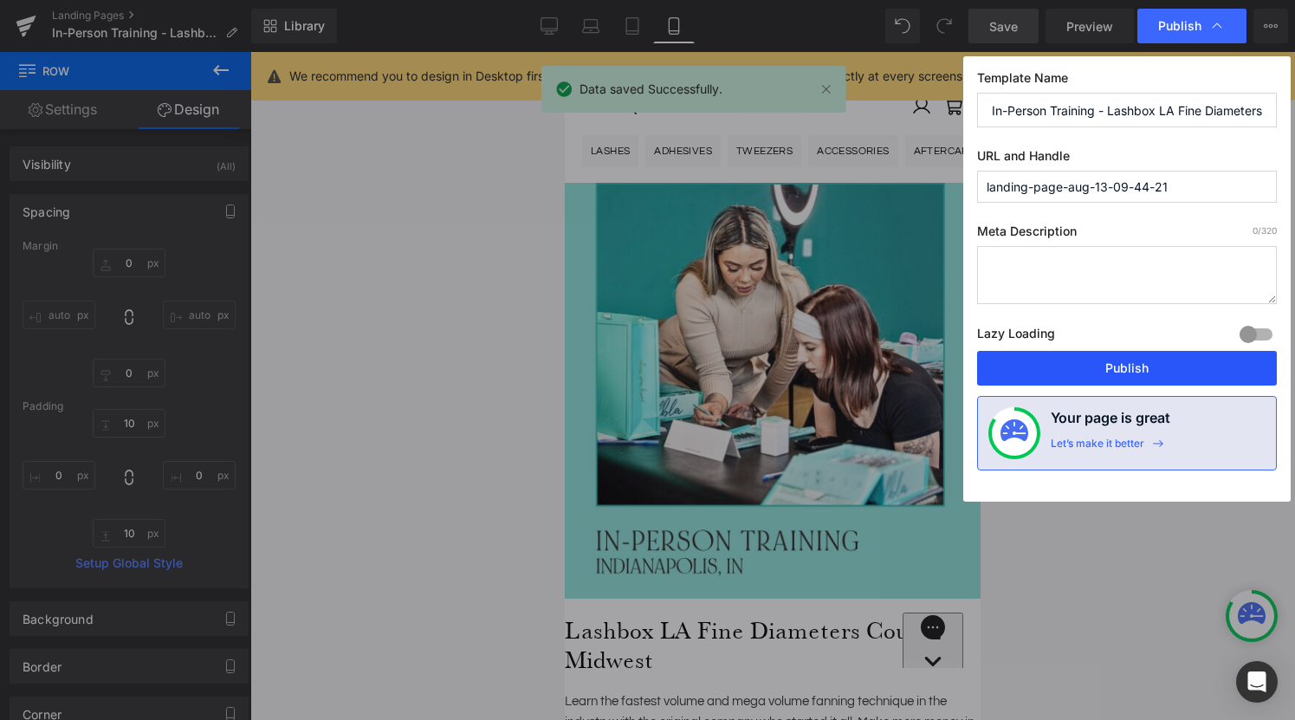
click at [1110, 370] on button "Publish" at bounding box center [1127, 368] width 300 height 35
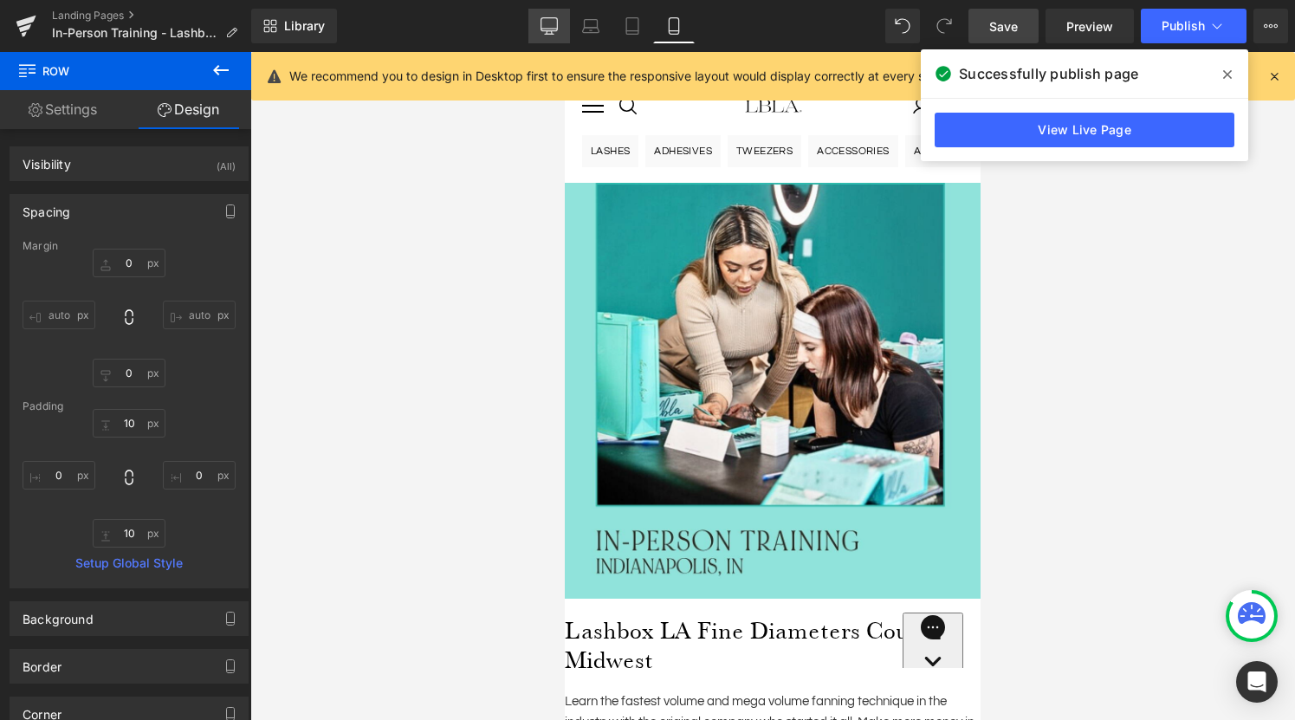
click at [550, 29] on icon at bounding box center [549, 29] width 16 height 0
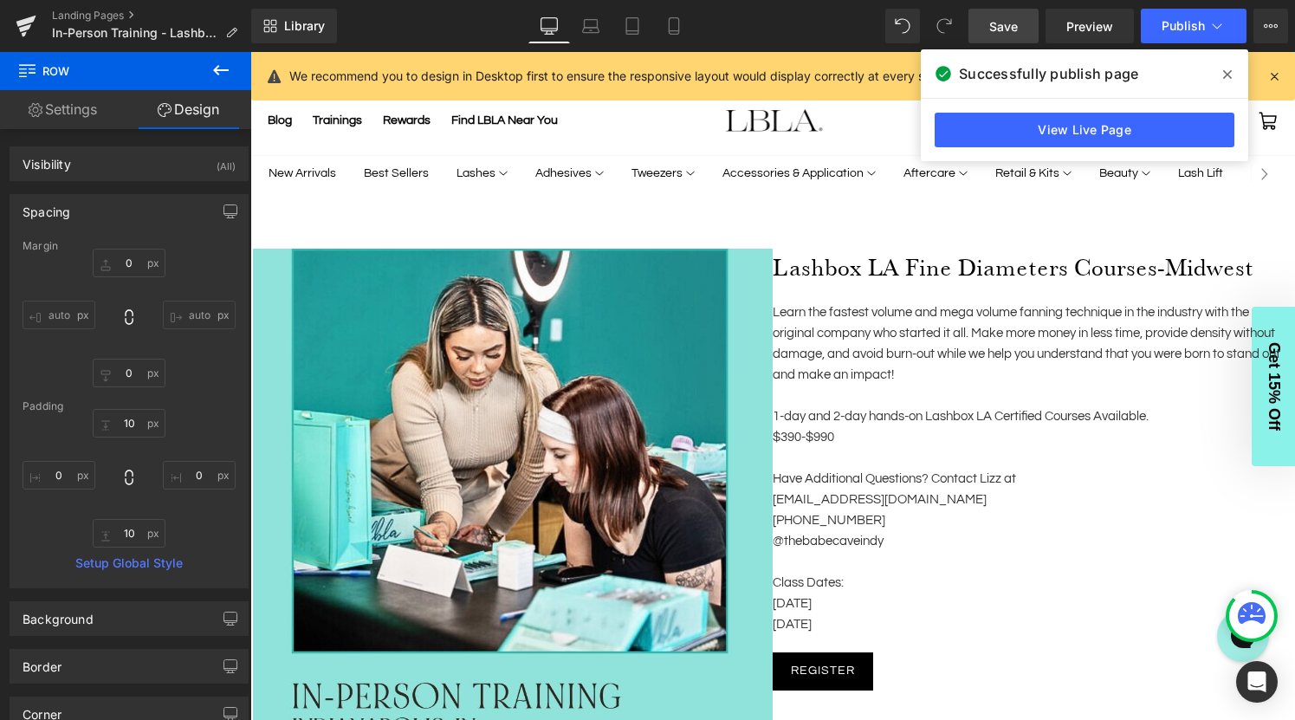
scroll to position [48, 0]
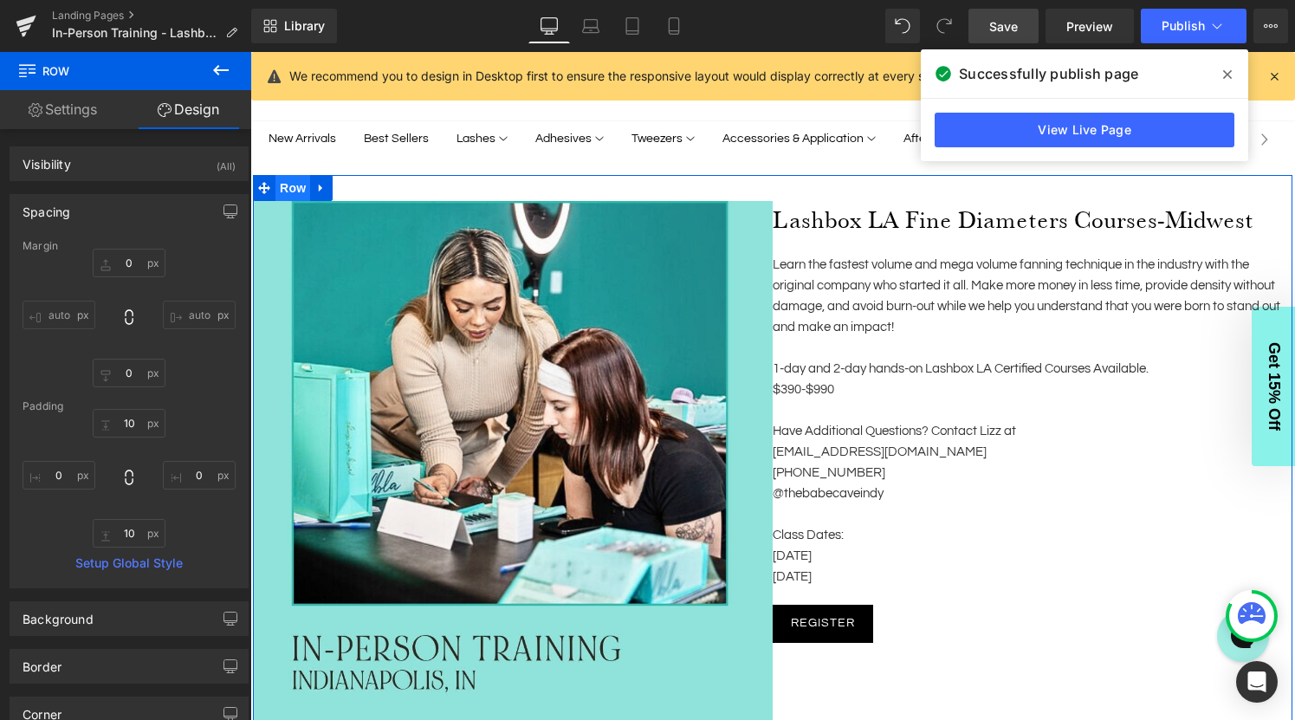
click at [290, 183] on ul "Row" at bounding box center [293, 188] width 80 height 26
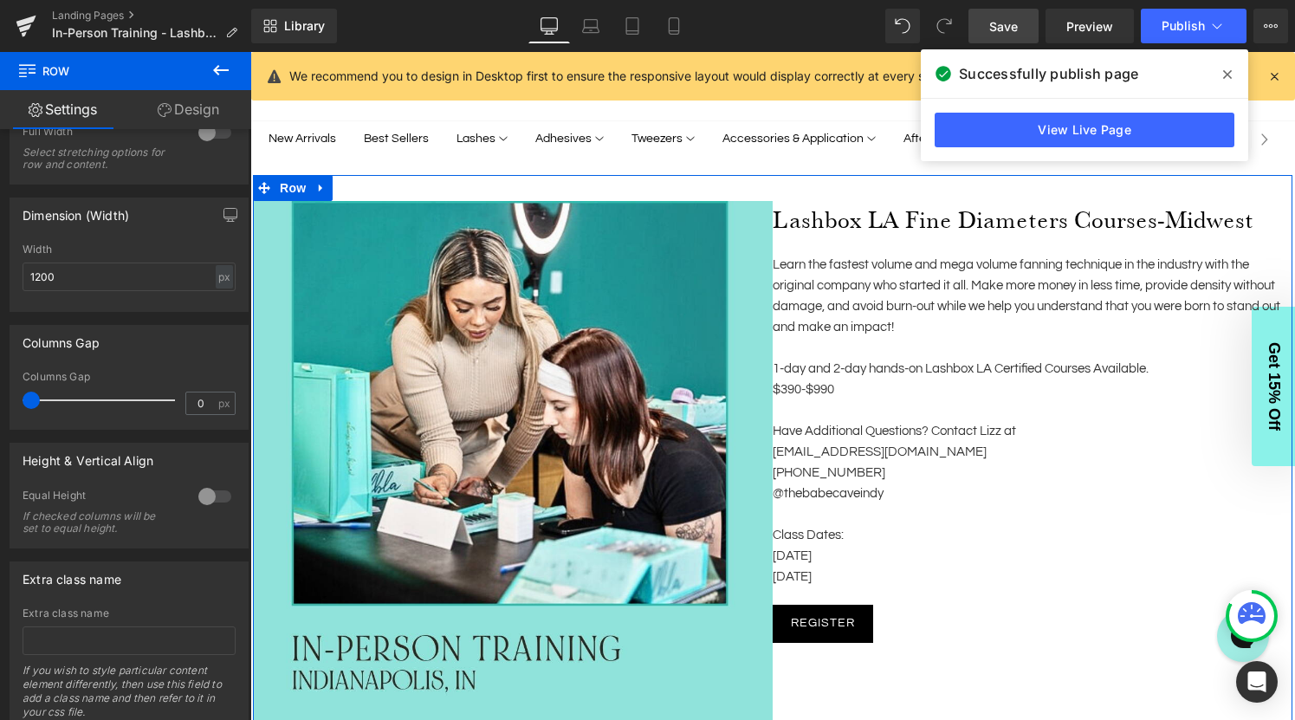
scroll to position [516, 0]
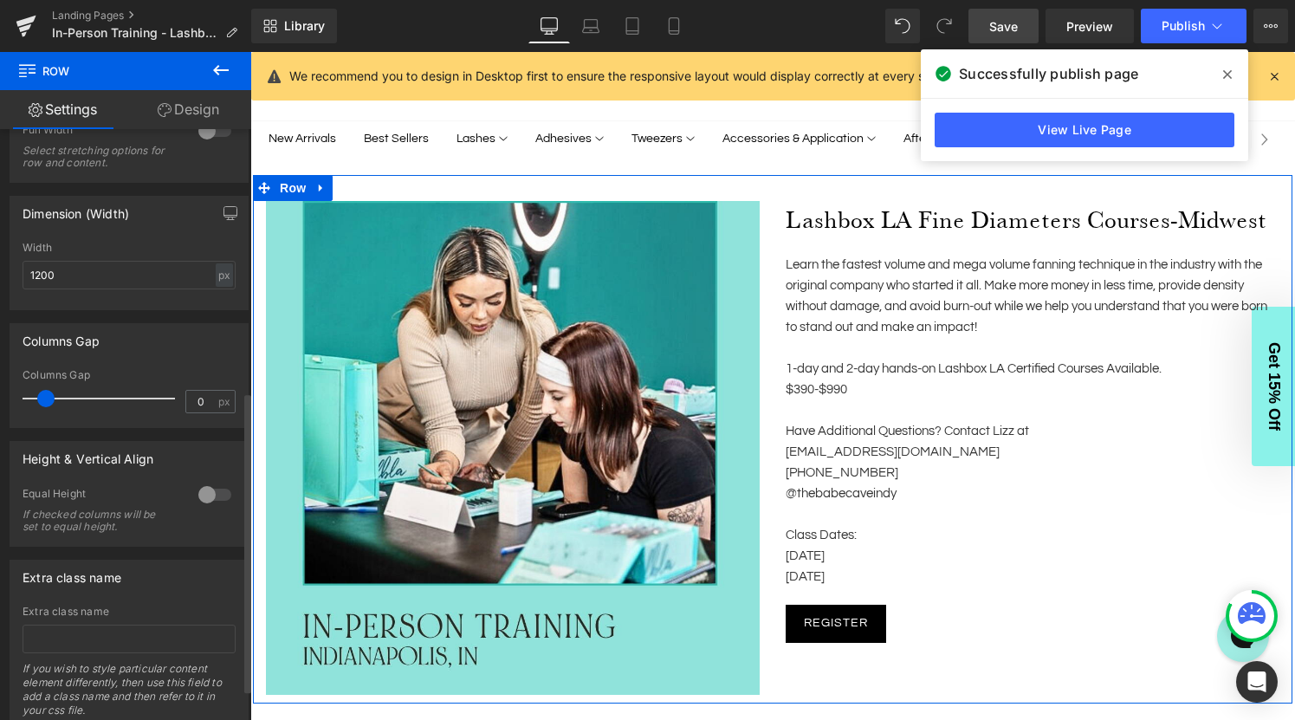
drag, startPoint x: 36, startPoint y: 398, endPoint x: 50, endPoint y: 399, distance: 13.9
click at [50, 399] on span at bounding box center [45, 398] width 17 height 17
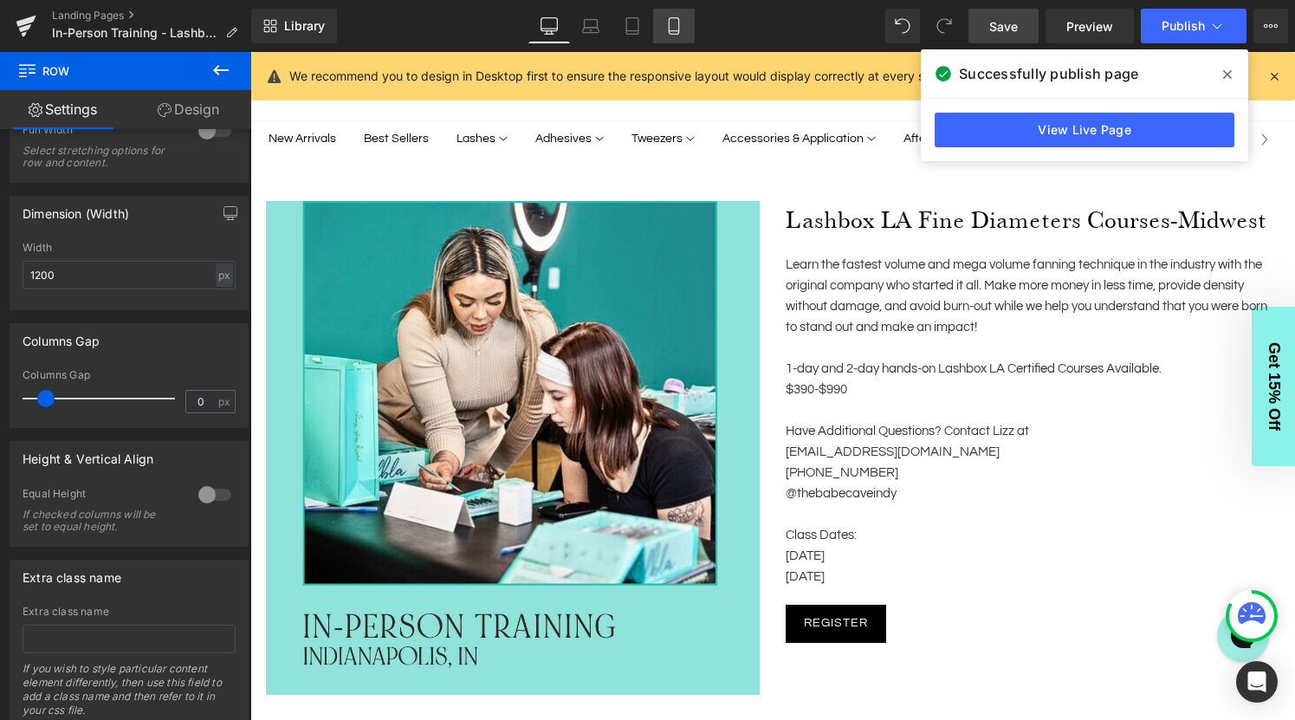
click at [676, 29] on icon at bounding box center [673, 25] width 17 height 17
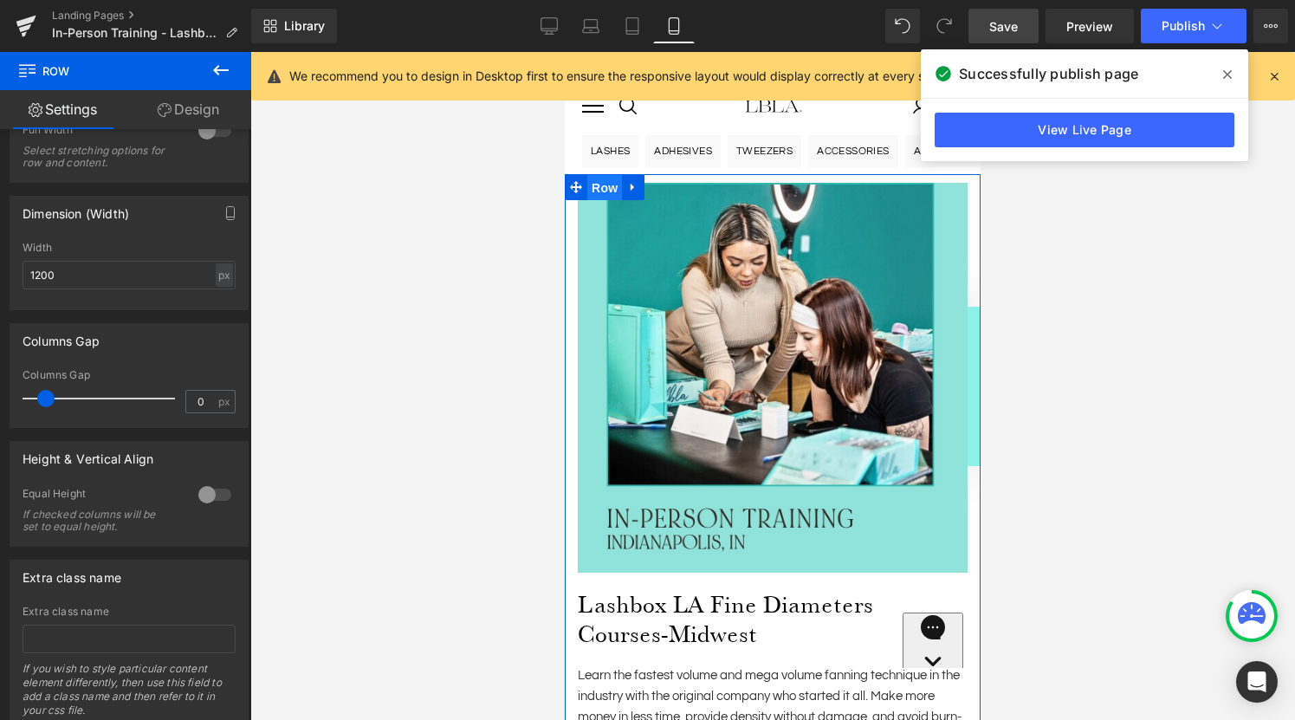
click at [603, 184] on span "Row" at bounding box center [604, 188] width 35 height 26
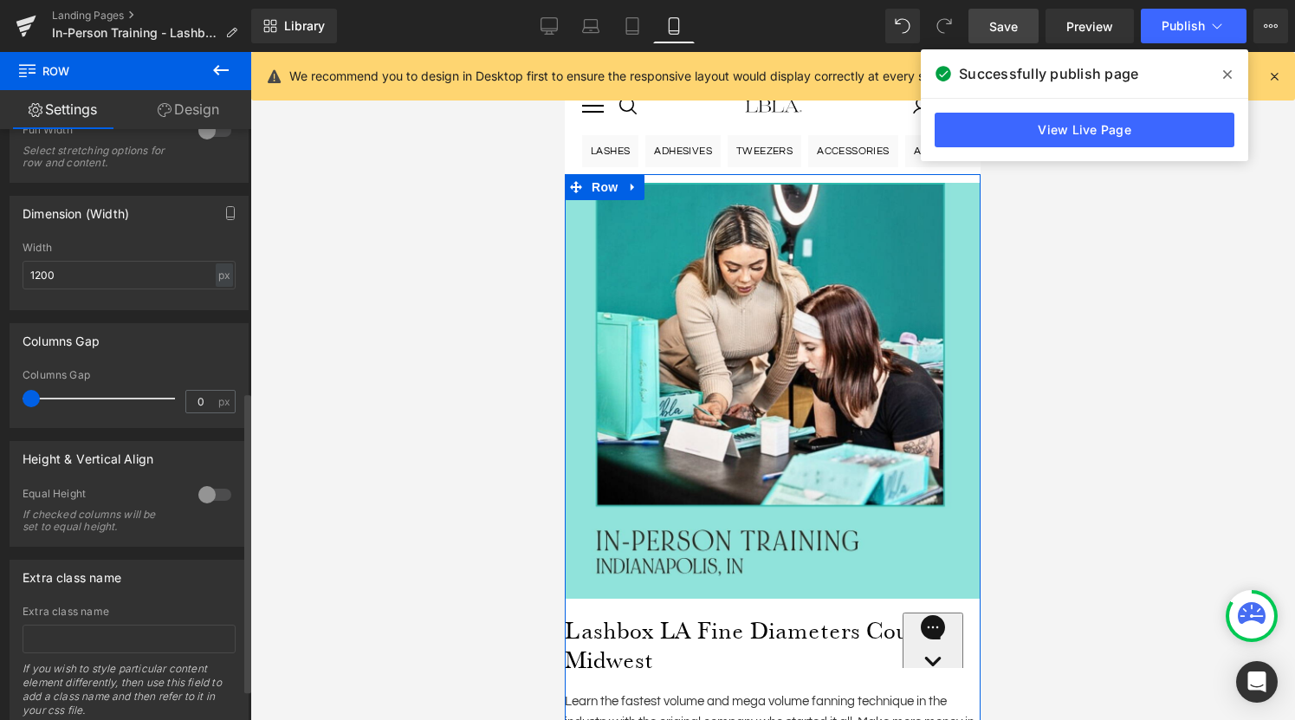
drag, startPoint x: 45, startPoint y: 401, endPoint x: 19, endPoint y: 401, distance: 26.0
click at [19, 401] on div "0px Columns Gap 0 px" at bounding box center [128, 398] width 237 height 58
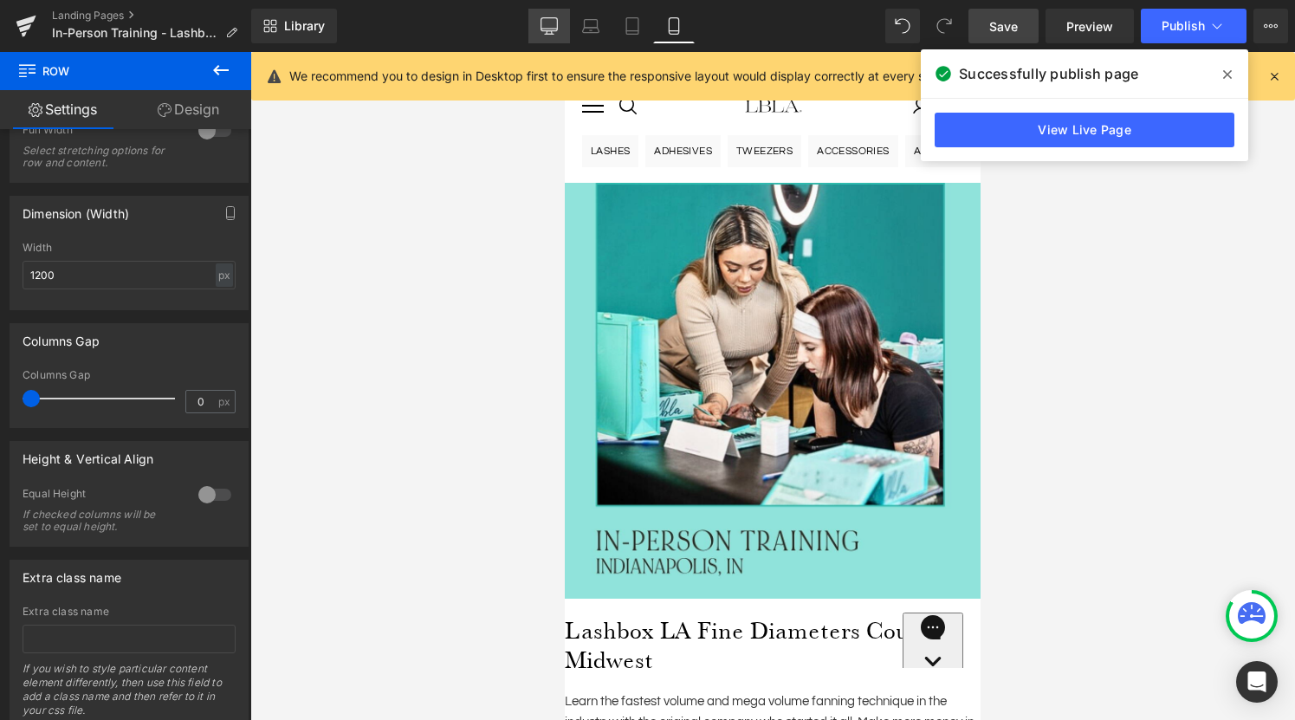
click at [555, 26] on icon at bounding box center [549, 25] width 17 height 17
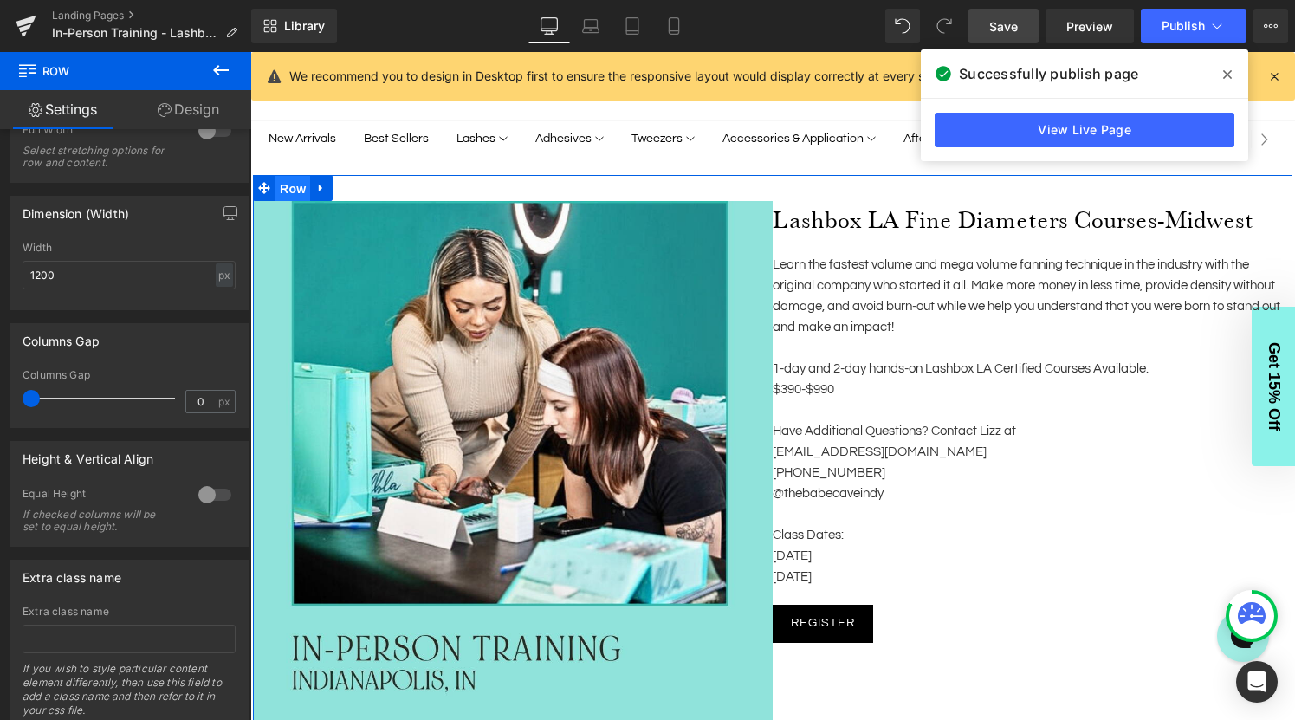
click at [290, 195] on ul "Row" at bounding box center [293, 188] width 80 height 26
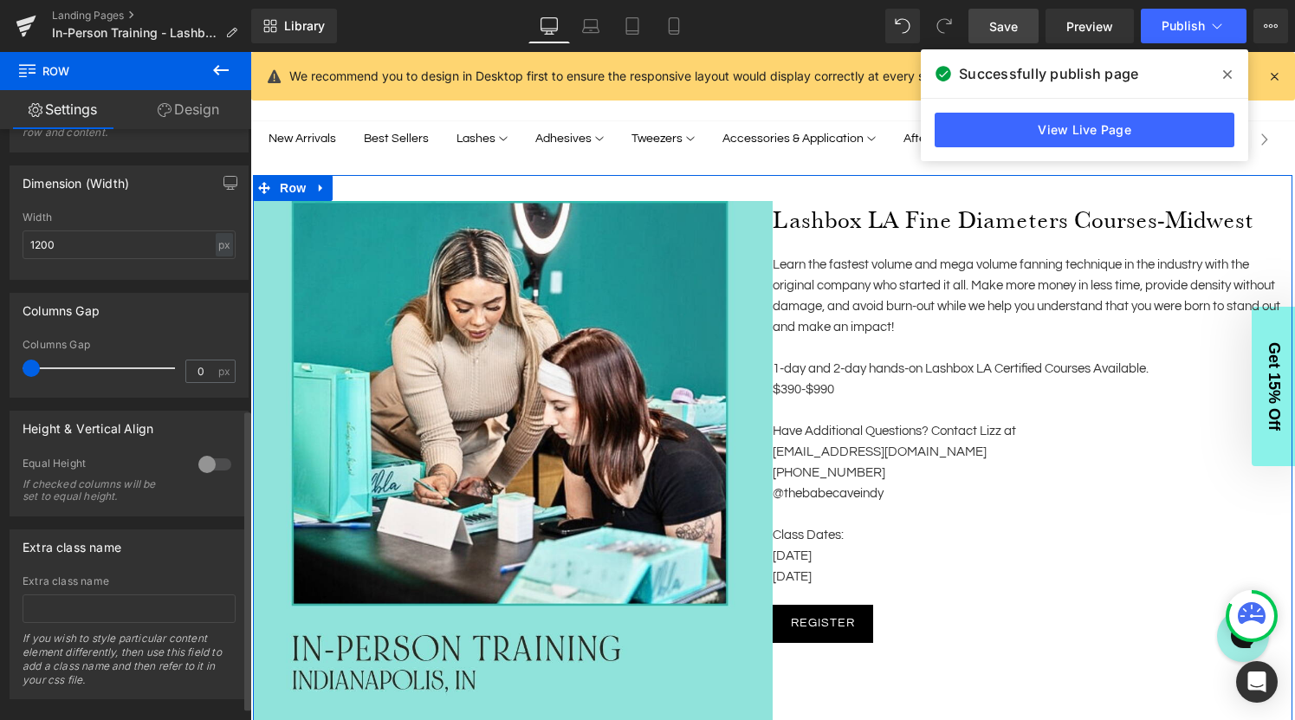
scroll to position [578, 0]
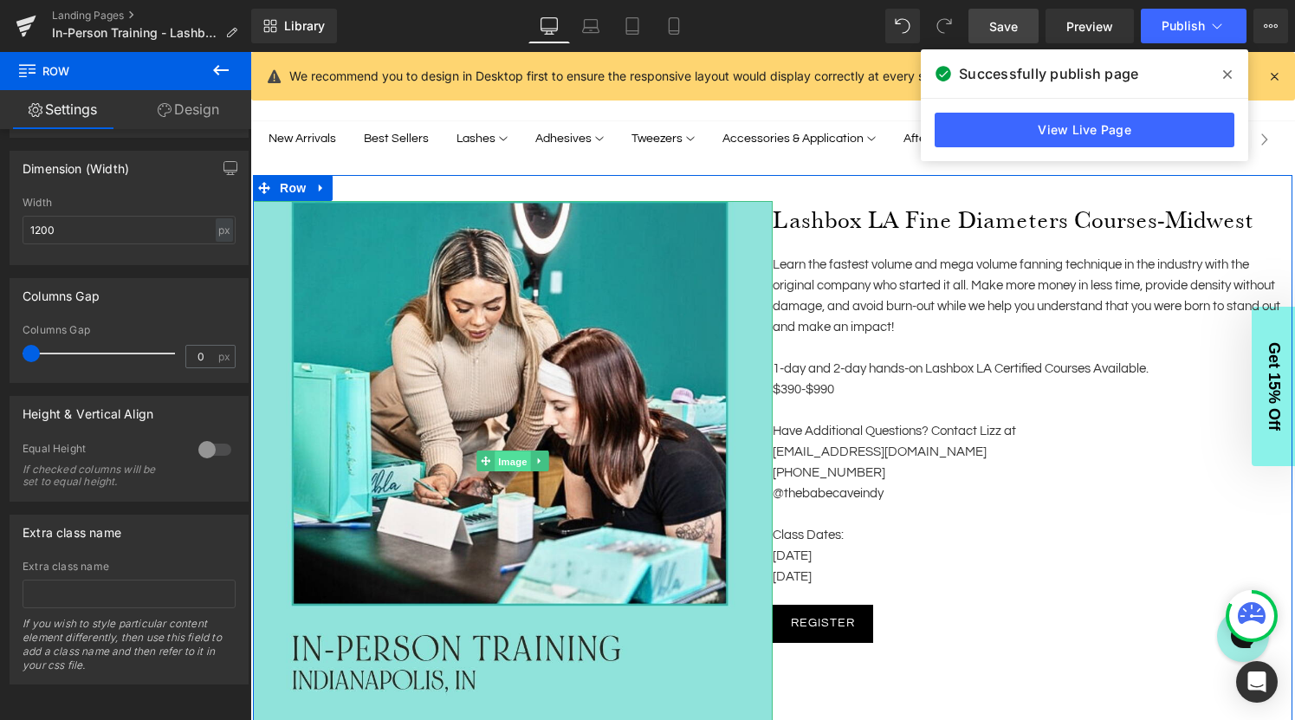
click at [517, 457] on span "Image" at bounding box center [513, 461] width 36 height 21
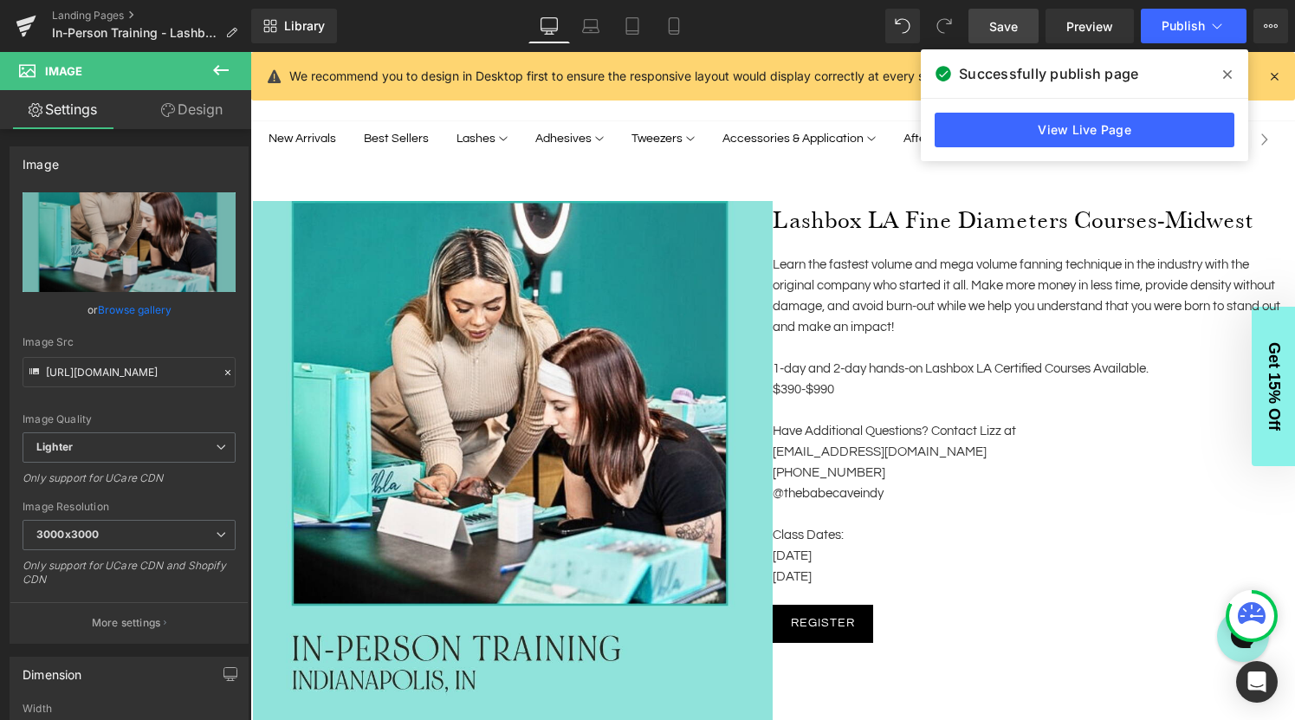
click at [1009, 27] on span "Save" at bounding box center [1003, 26] width 29 height 18
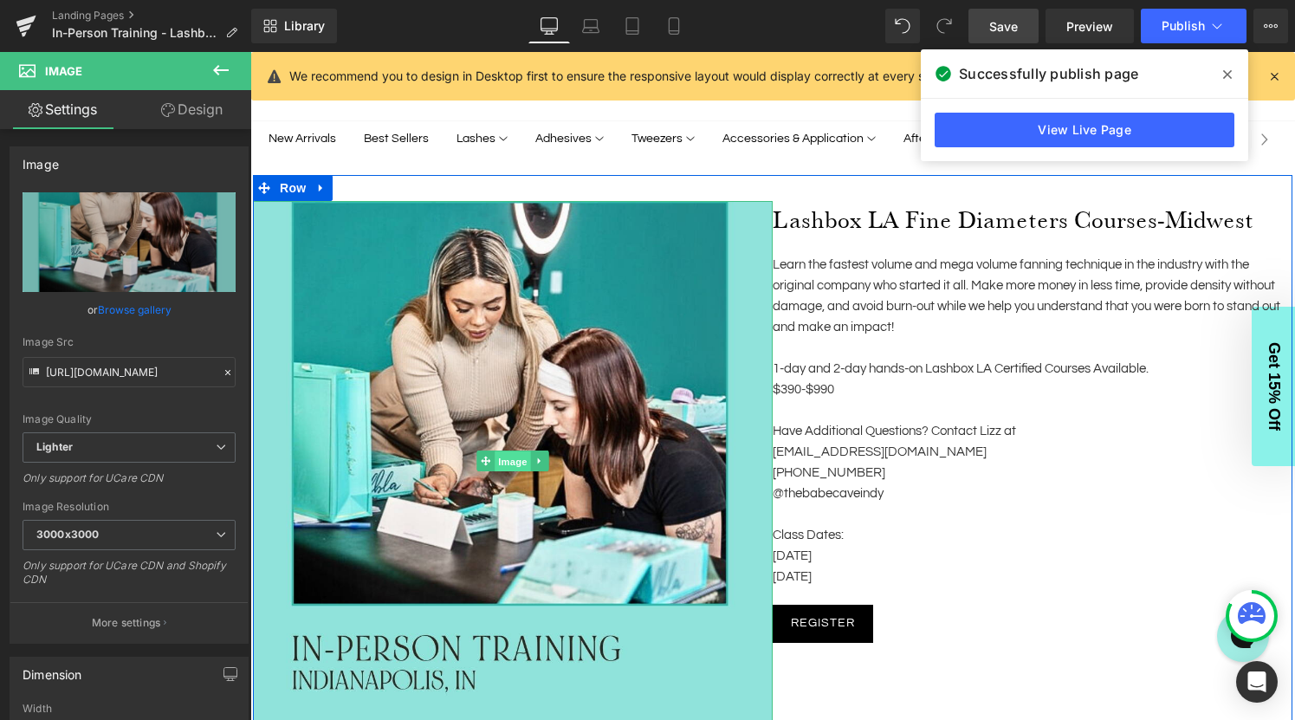
click at [509, 458] on span "Image" at bounding box center [513, 461] width 36 height 21
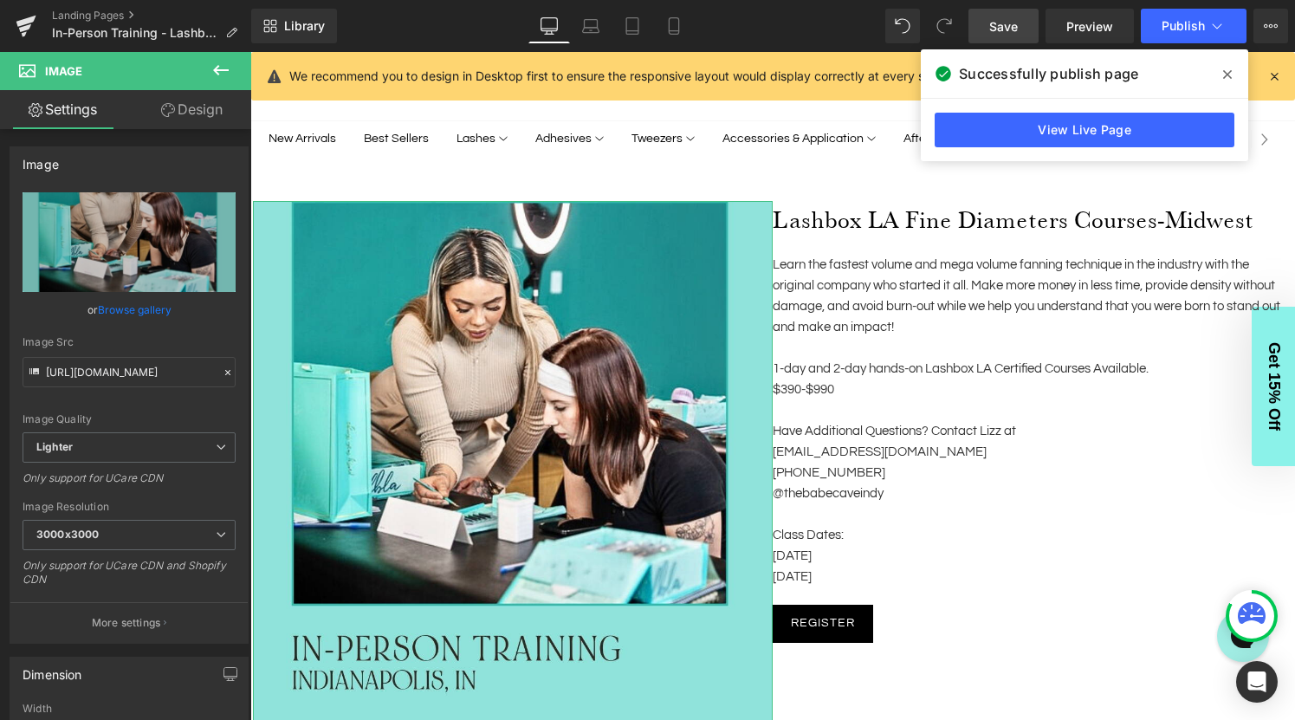
click at [191, 108] on link "Design" at bounding box center [192, 109] width 126 height 39
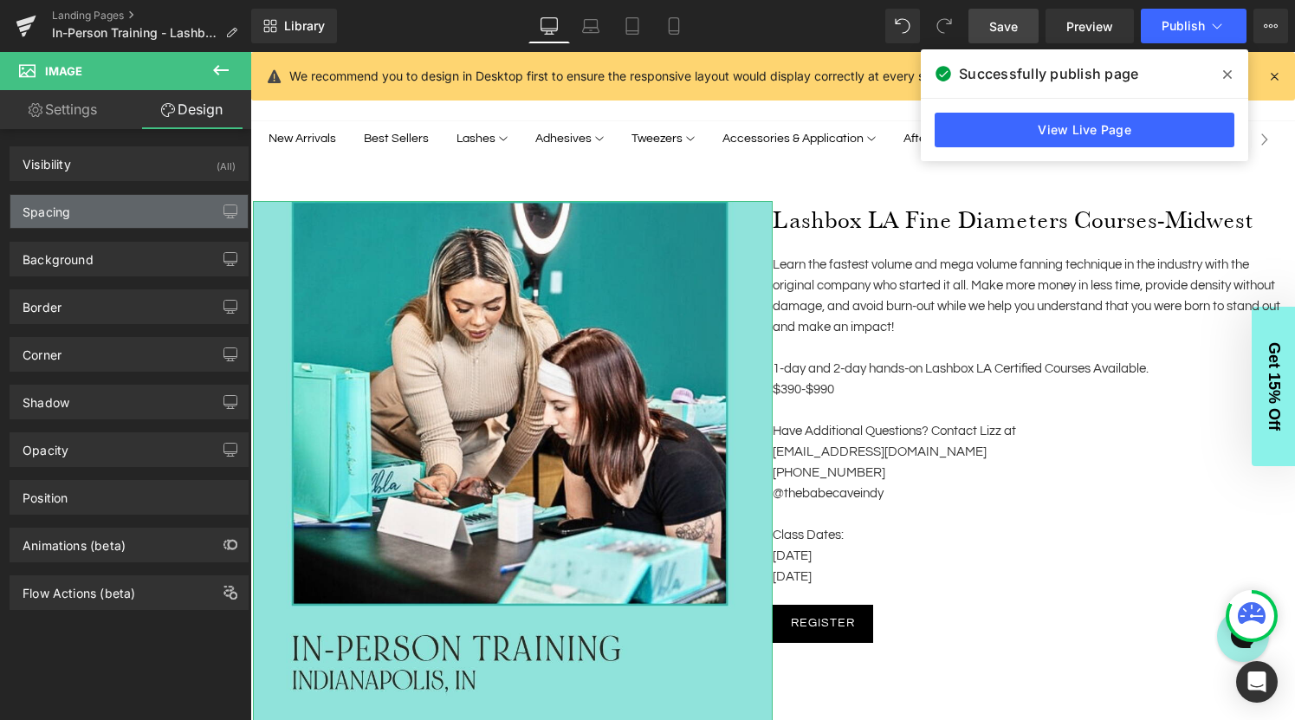
click at [107, 202] on div "Spacing" at bounding box center [128, 211] width 237 height 33
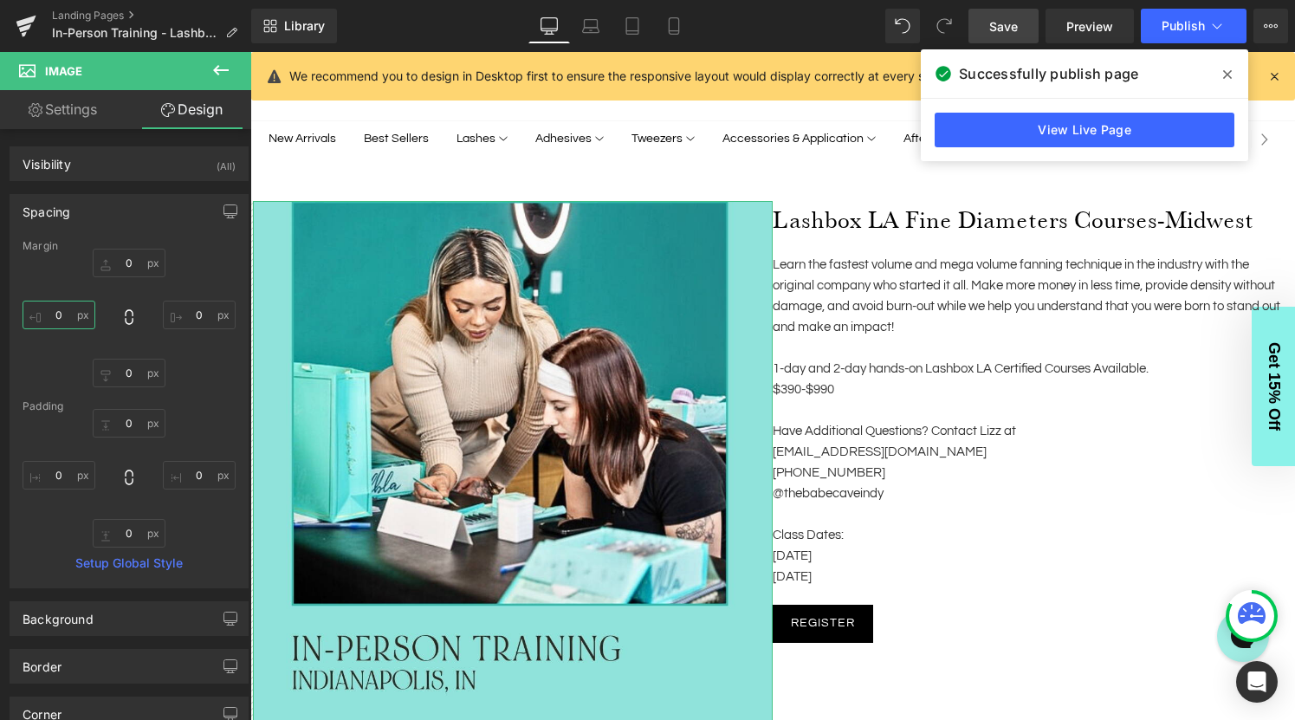
click at [62, 310] on input "text" at bounding box center [59, 315] width 73 height 29
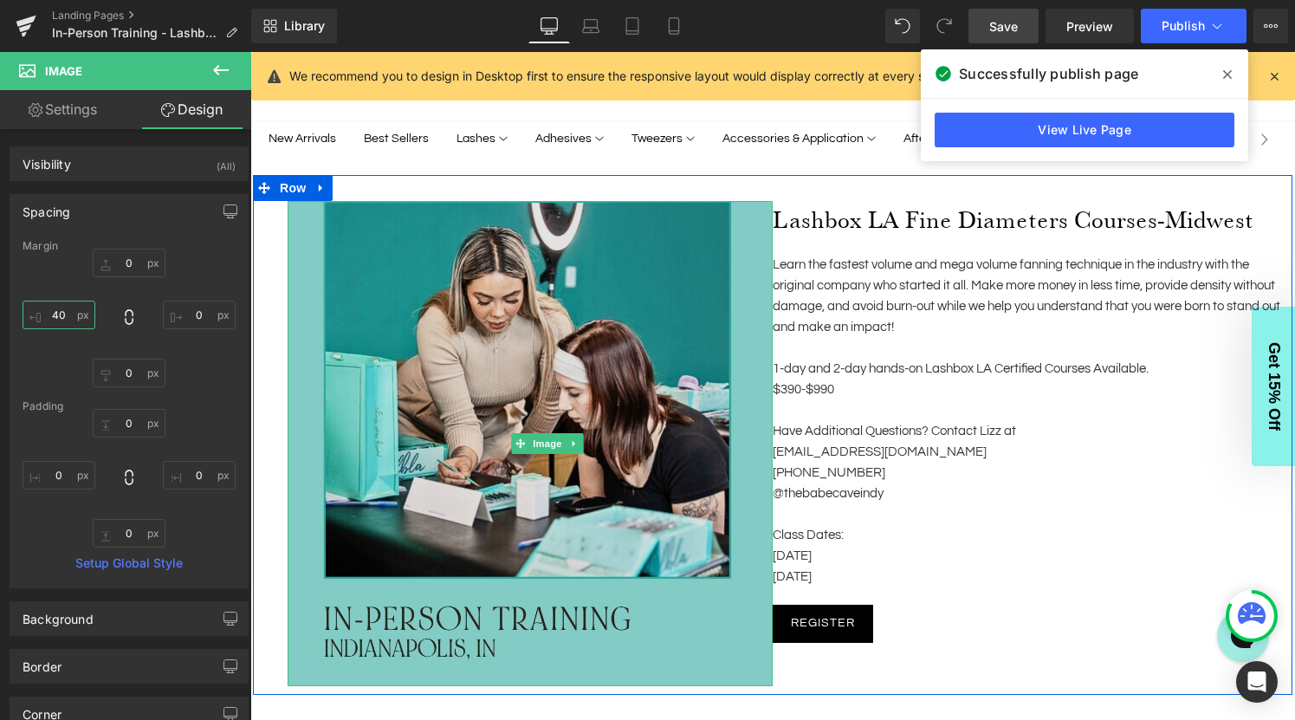
type input "0"
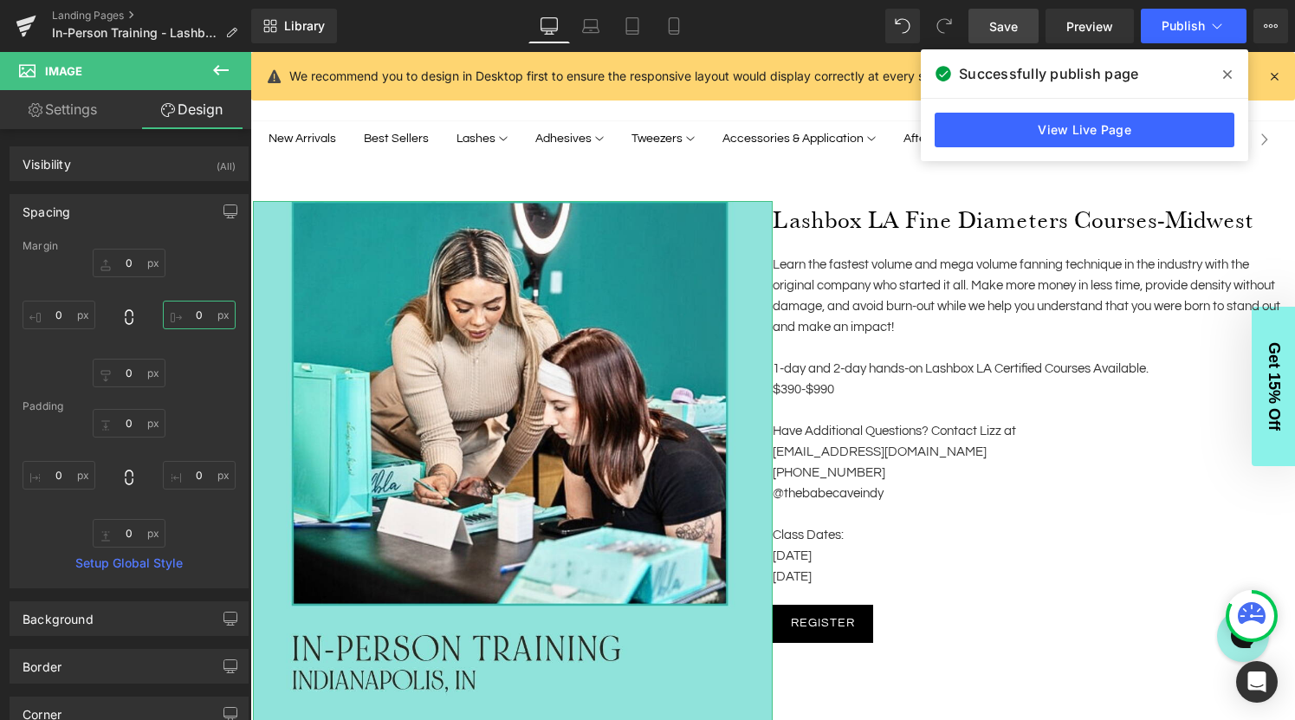
click at [197, 316] on input "text" at bounding box center [199, 315] width 73 height 29
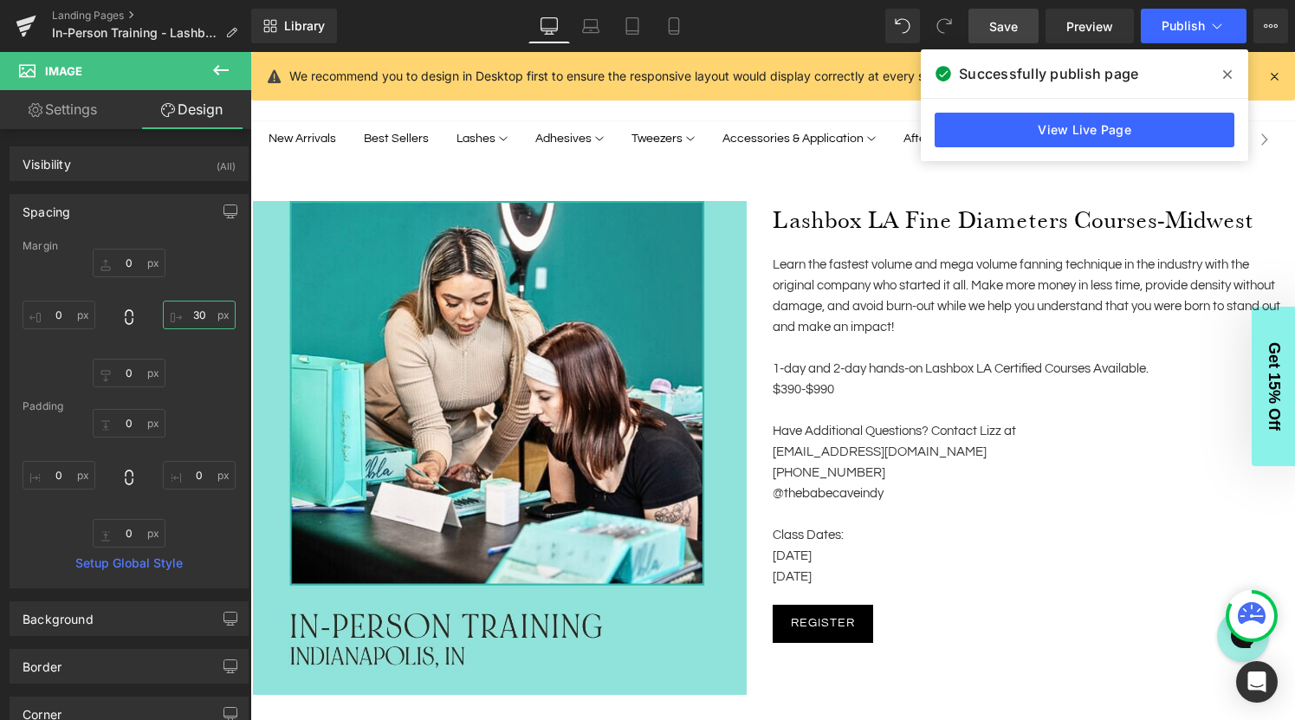
type input "30"
click at [1008, 29] on span "Save" at bounding box center [1003, 26] width 29 height 18
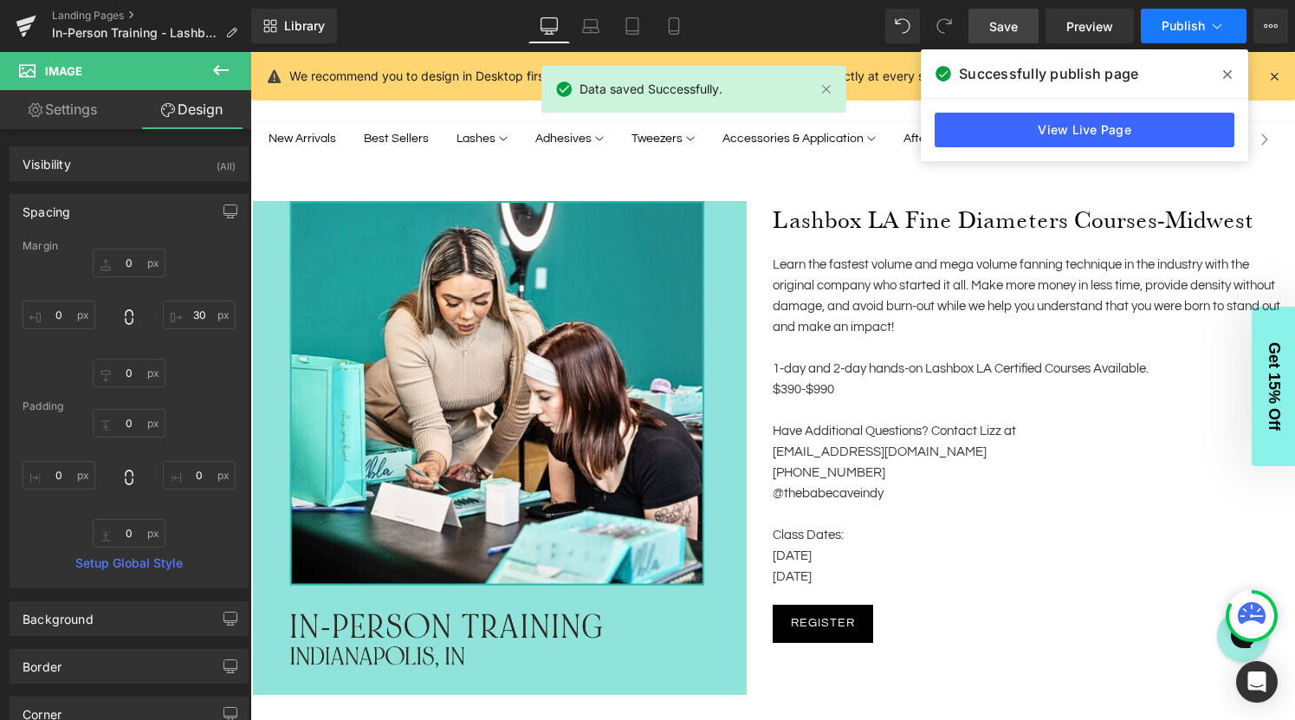
click at [1184, 20] on span "Publish" at bounding box center [1183, 26] width 43 height 14
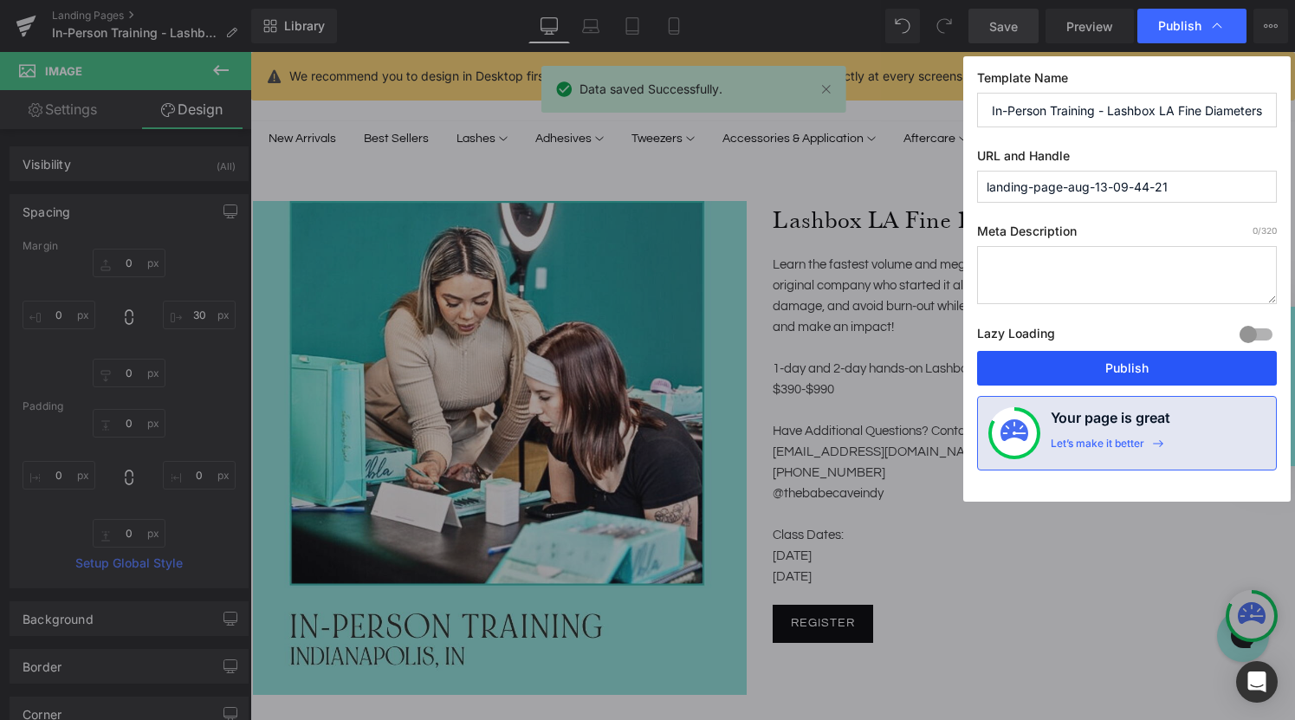
click at [1127, 367] on button "Publish" at bounding box center [1127, 368] width 300 height 35
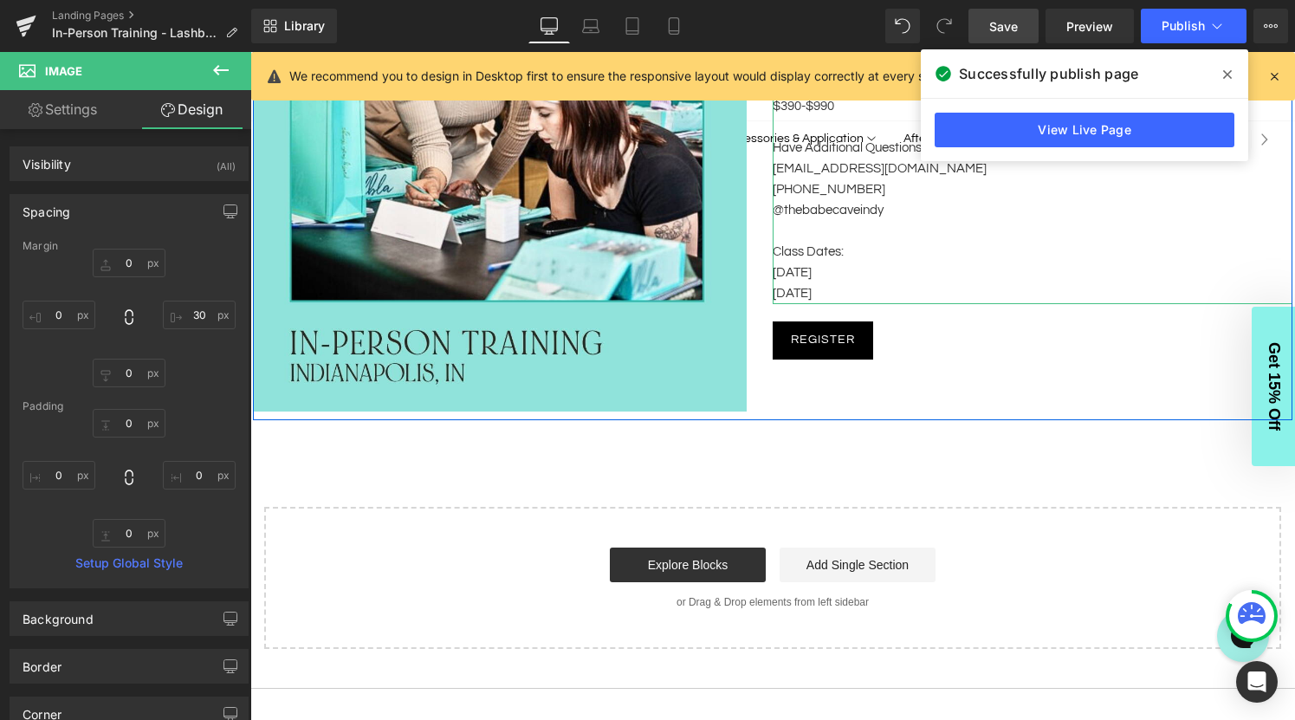
scroll to position [0, 0]
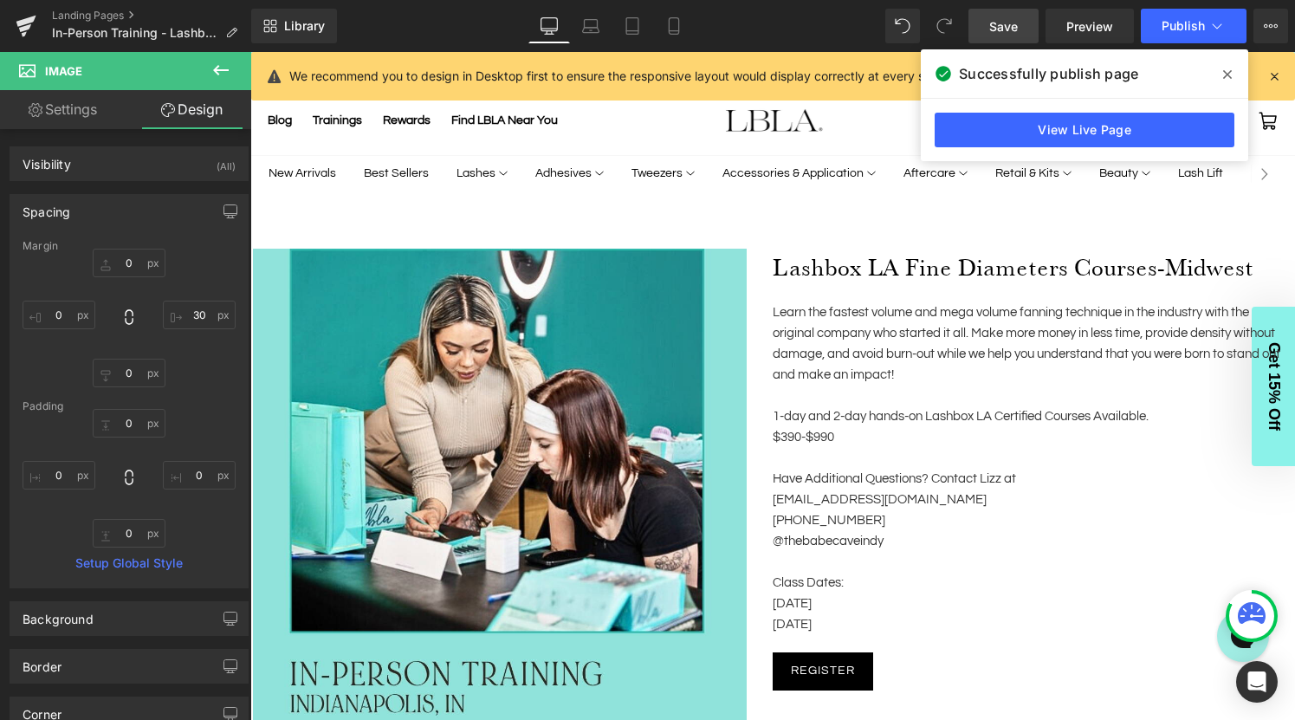
click at [1223, 69] on icon at bounding box center [1227, 75] width 9 height 14
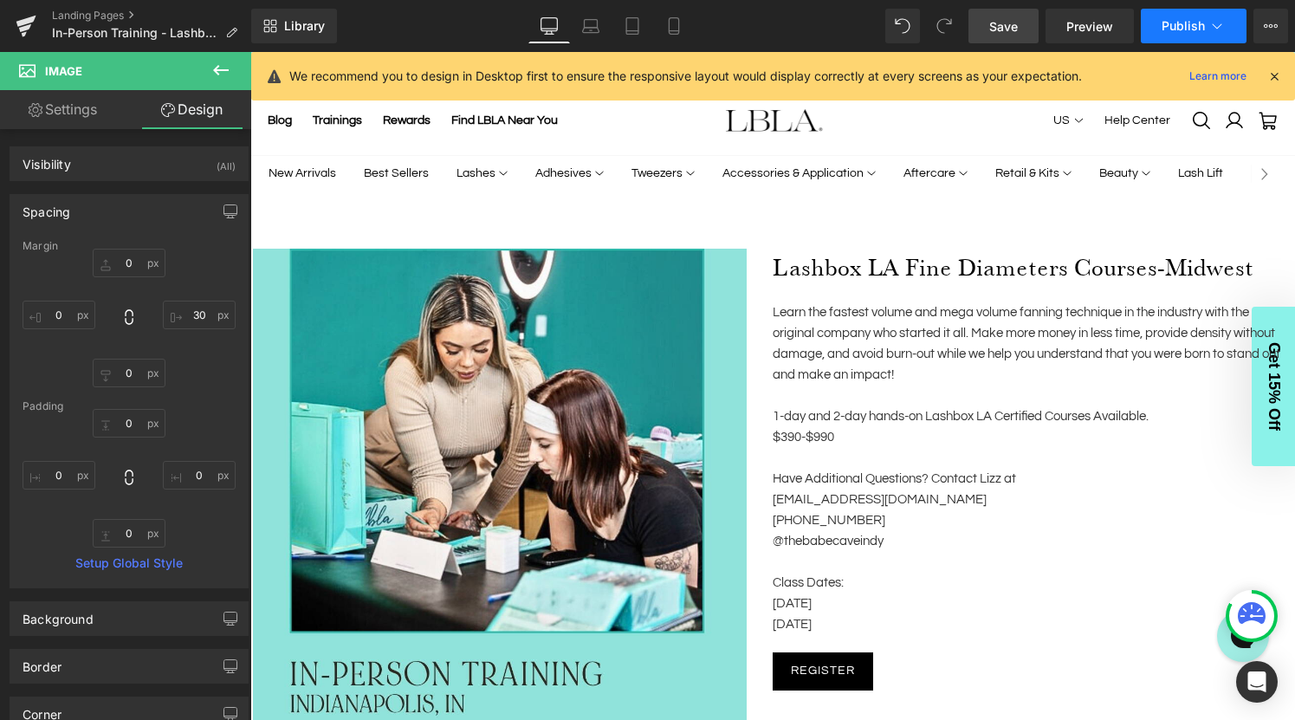
click at [1210, 27] on icon at bounding box center [1217, 25] width 17 height 17
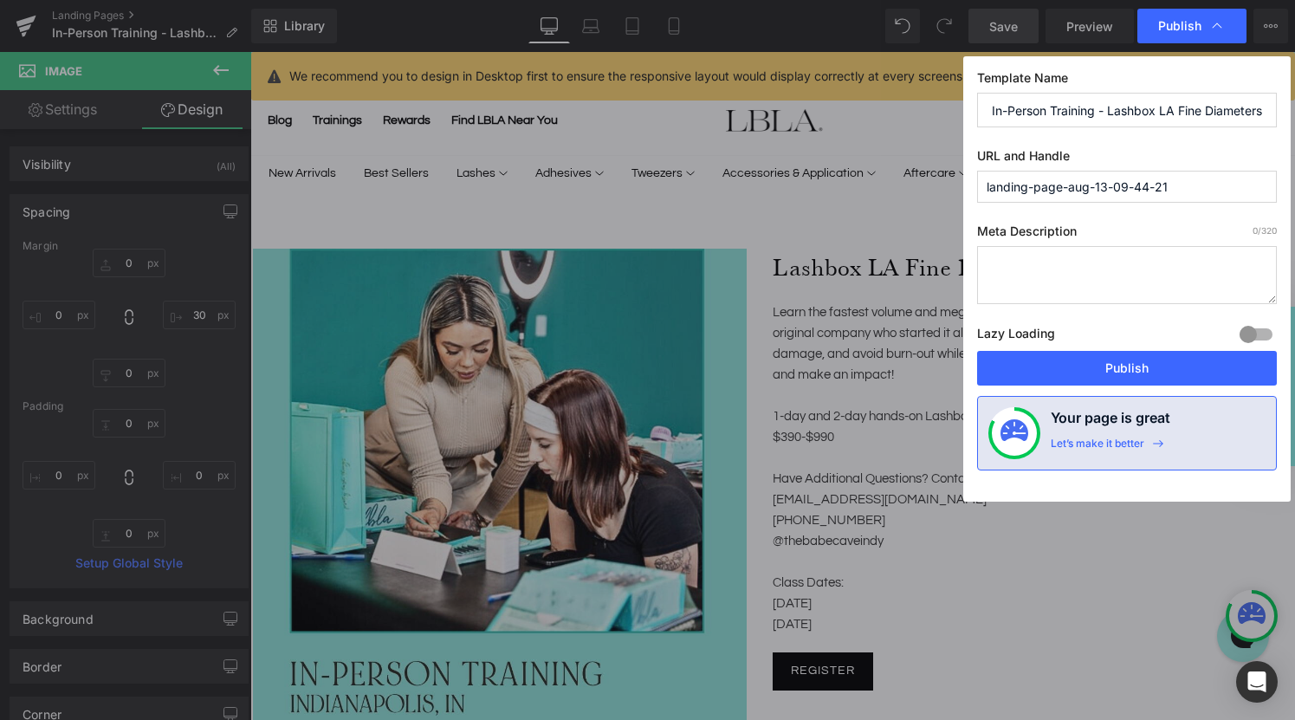
click at [1105, 188] on input "landing-page-aug-13-09-44-21" at bounding box center [1127, 187] width 300 height 32
drag, startPoint x: 1182, startPoint y: 183, endPoint x: 901, endPoint y: 185, distance: 280.7
click at [901, 185] on div "Publish Template Name In-Person Training - Lashbox LA Fine Diameters Courses - …" at bounding box center [647, 360] width 1295 height 720
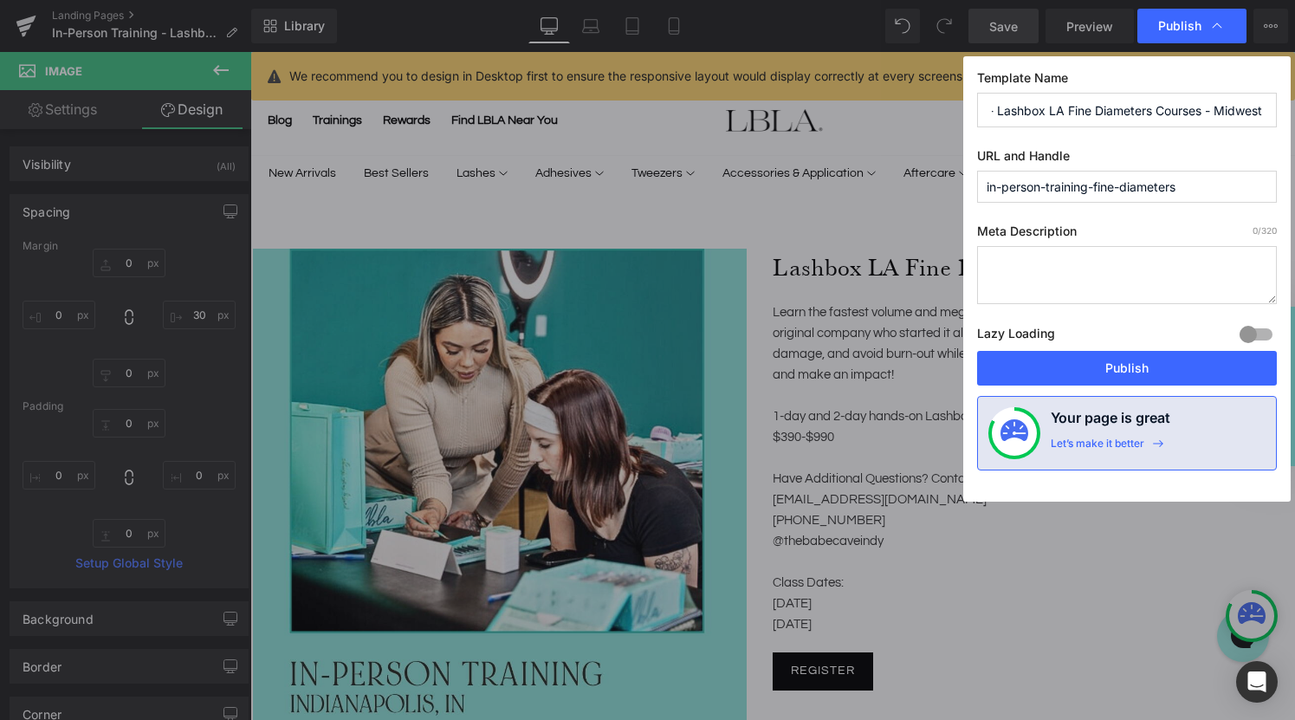
drag, startPoint x: 1211, startPoint y: 110, endPoint x: 1305, endPoint y: 111, distance: 93.6
click at [1294, 111] on html "Image You are previewing how the will restyle your page. You can not edit Eleme…" at bounding box center [647, 360] width 1295 height 720
click at [1200, 194] on input "in-person-training-fine-diameters" at bounding box center [1127, 187] width 300 height 32
type input "in-person-training-fine-diameters-midwest"
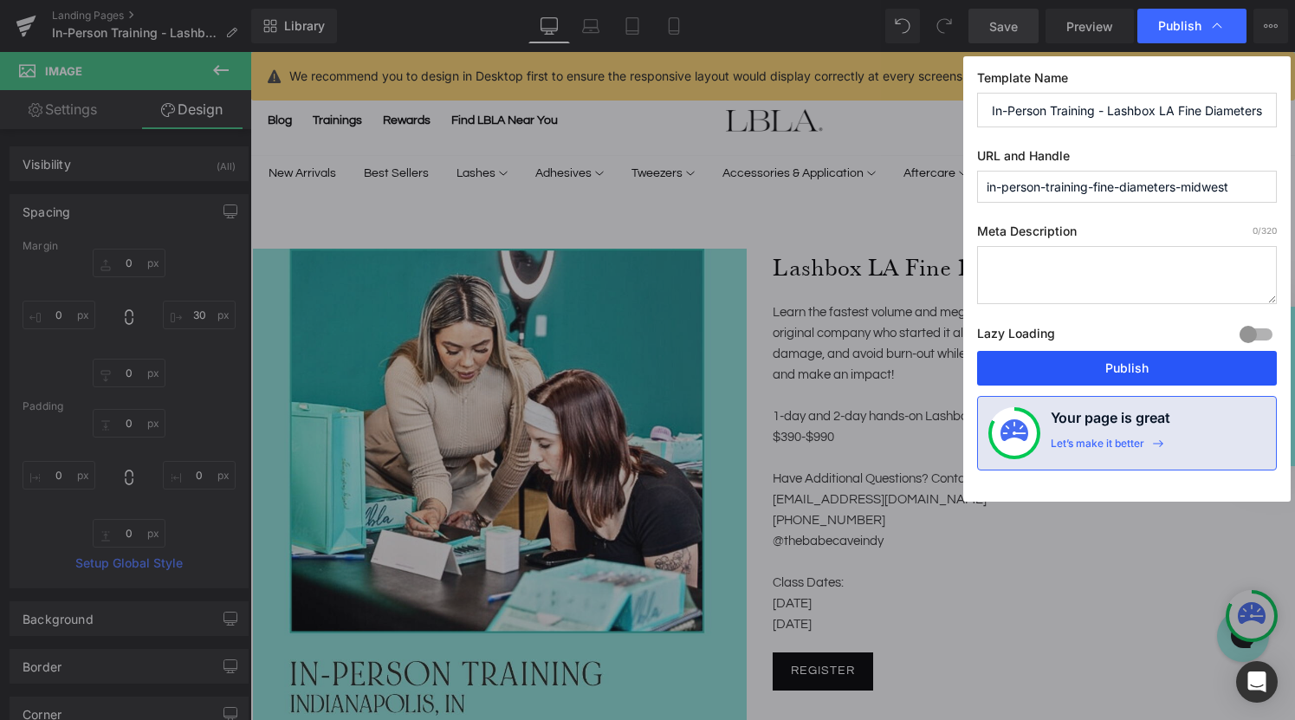
click at [1111, 368] on button "Publish" at bounding box center [1127, 368] width 300 height 35
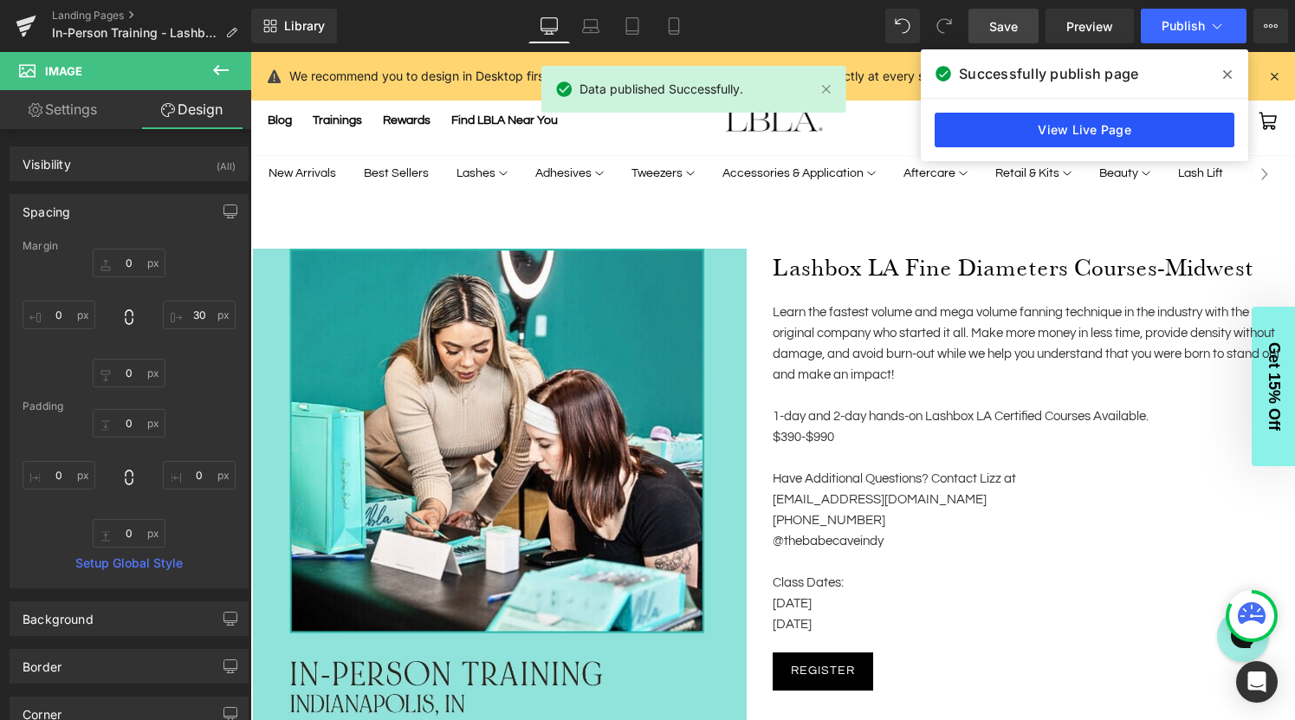
click at [1088, 134] on link "View Live Page" at bounding box center [1085, 130] width 300 height 35
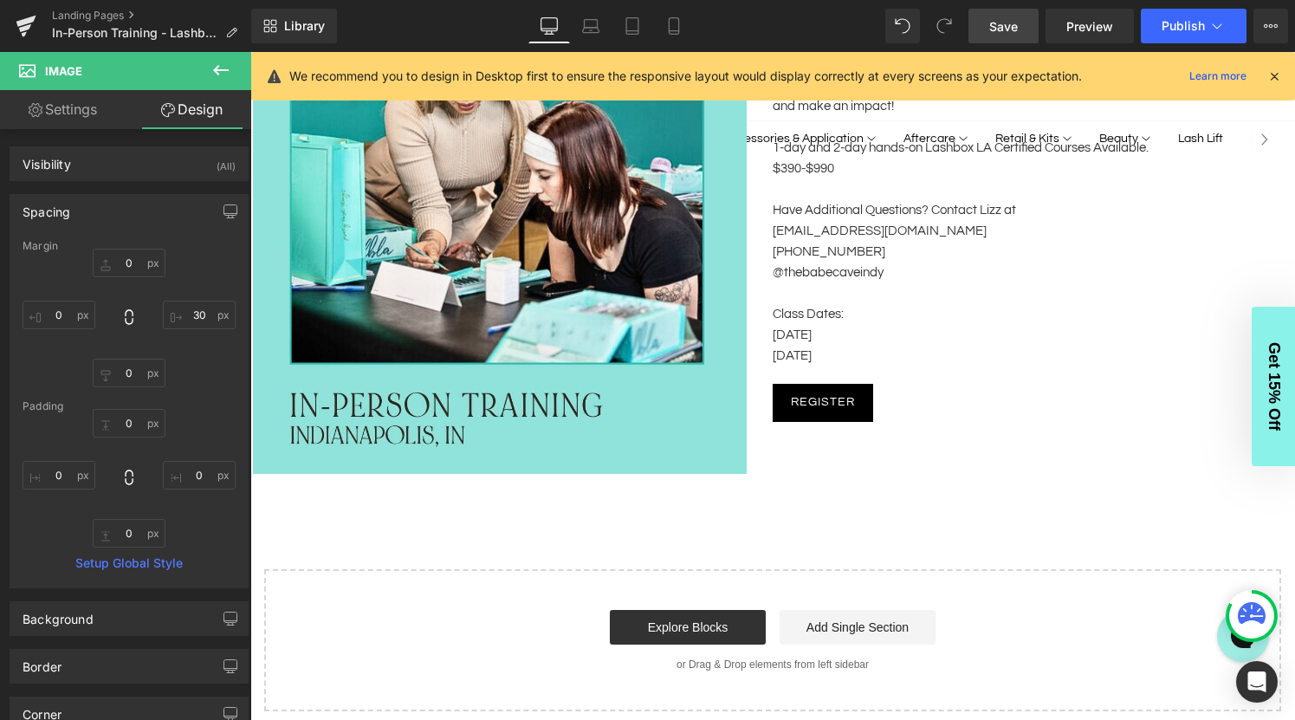
scroll to position [276, 0]
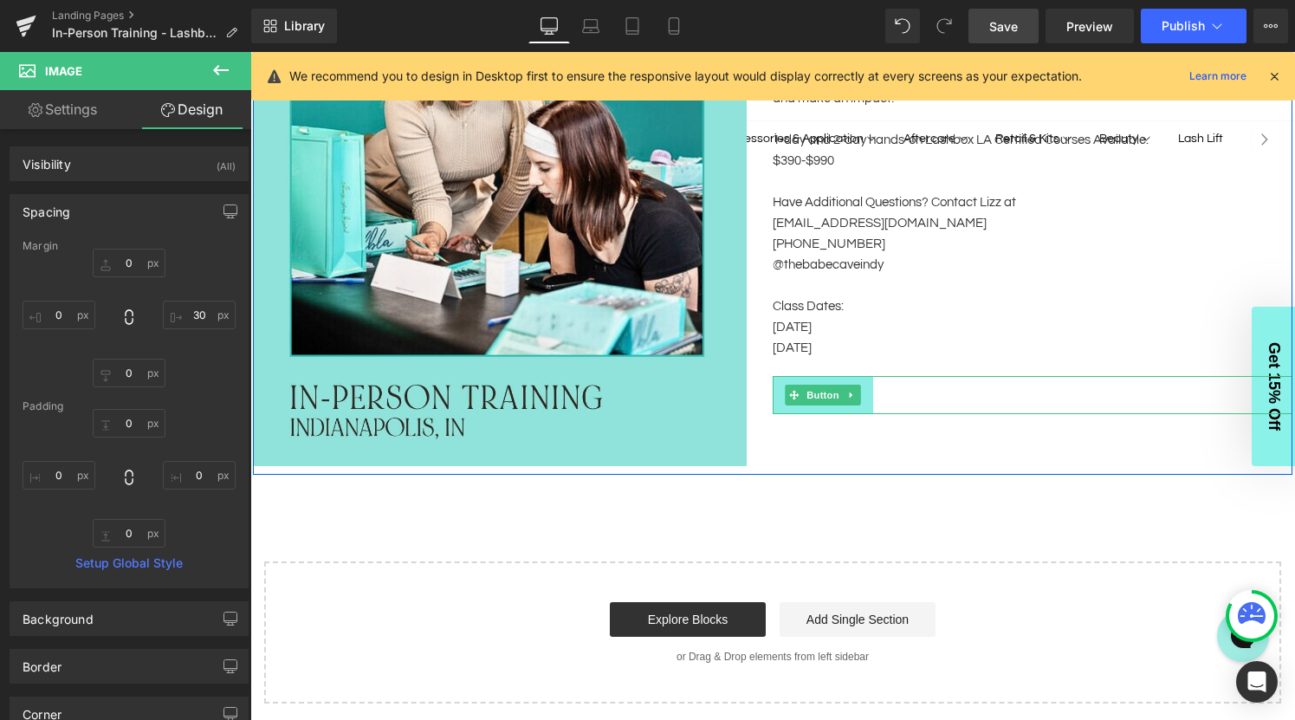
click at [822, 397] on span "Button" at bounding box center [823, 395] width 40 height 21
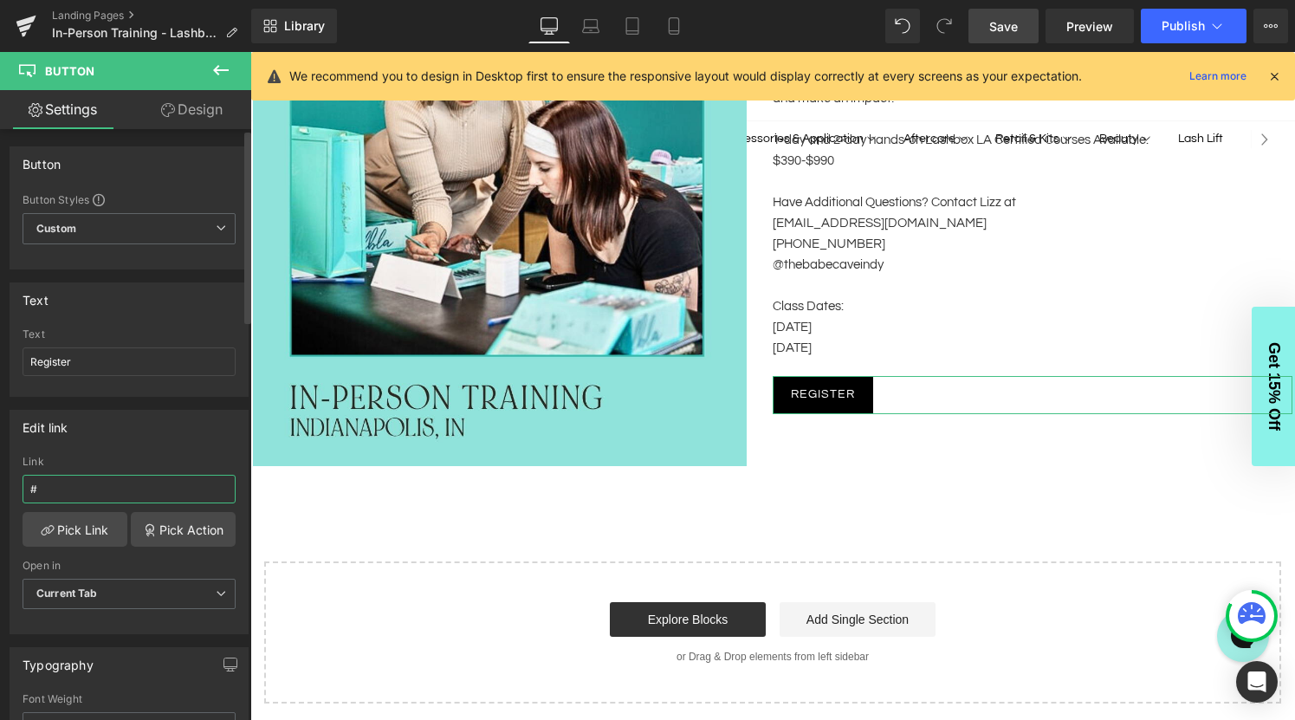
click at [67, 486] on input "#" at bounding box center [129, 489] width 213 height 29
paste input "[URL][DOMAIN_NAME]"
type input "[URL][DOMAIN_NAME]"
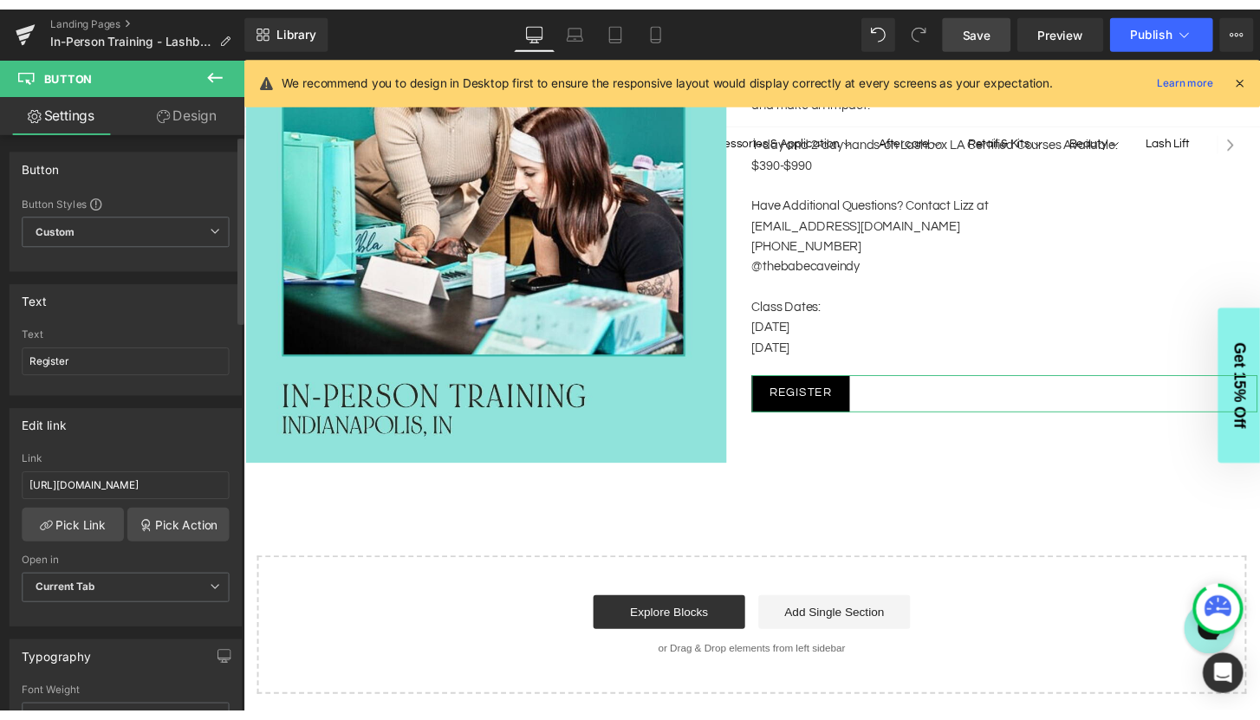
scroll to position [0, 0]
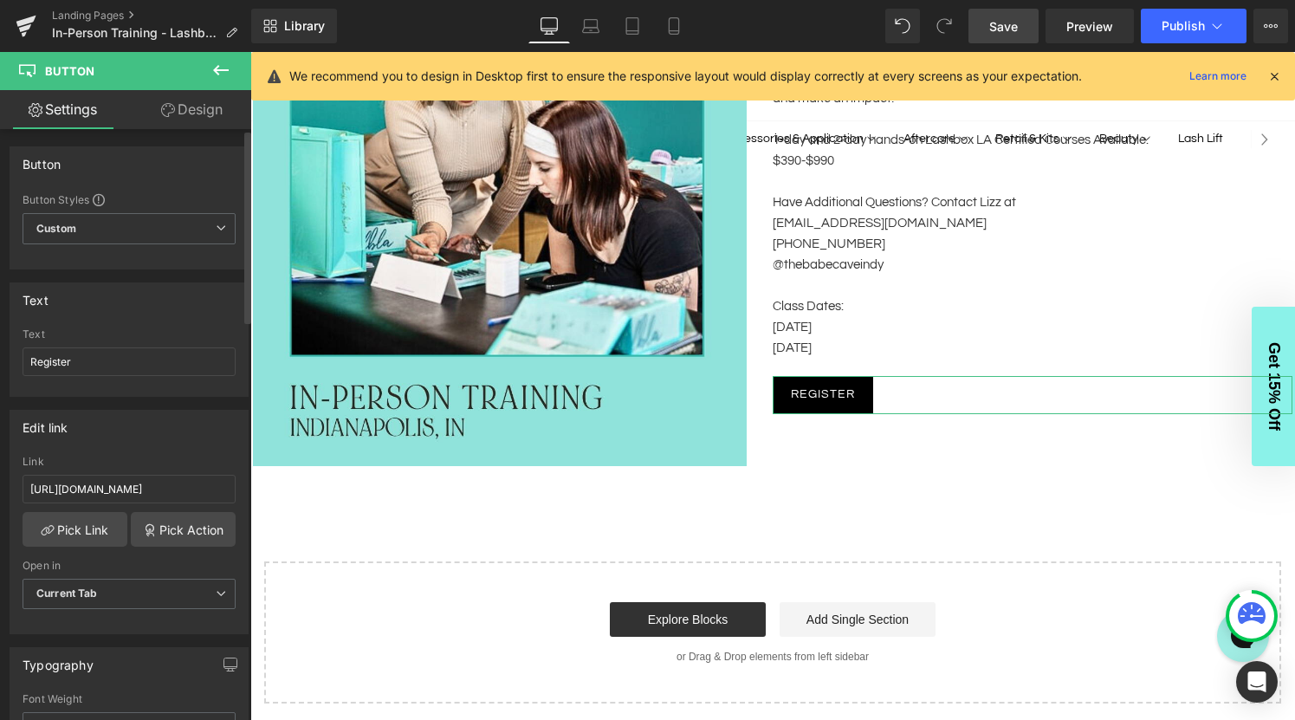
click at [205, 444] on div "Edit link # Link [URL][DOMAIN_NAME] Pick Link Pick Action Current Tab New Tab O…" at bounding box center [129, 522] width 239 height 224
click at [130, 594] on span "Current Tab" at bounding box center [129, 594] width 213 height 30
click at [114, 644] on li "New Tab" at bounding box center [126, 651] width 206 height 26
click at [1007, 33] on span "Save" at bounding box center [1003, 26] width 29 height 18
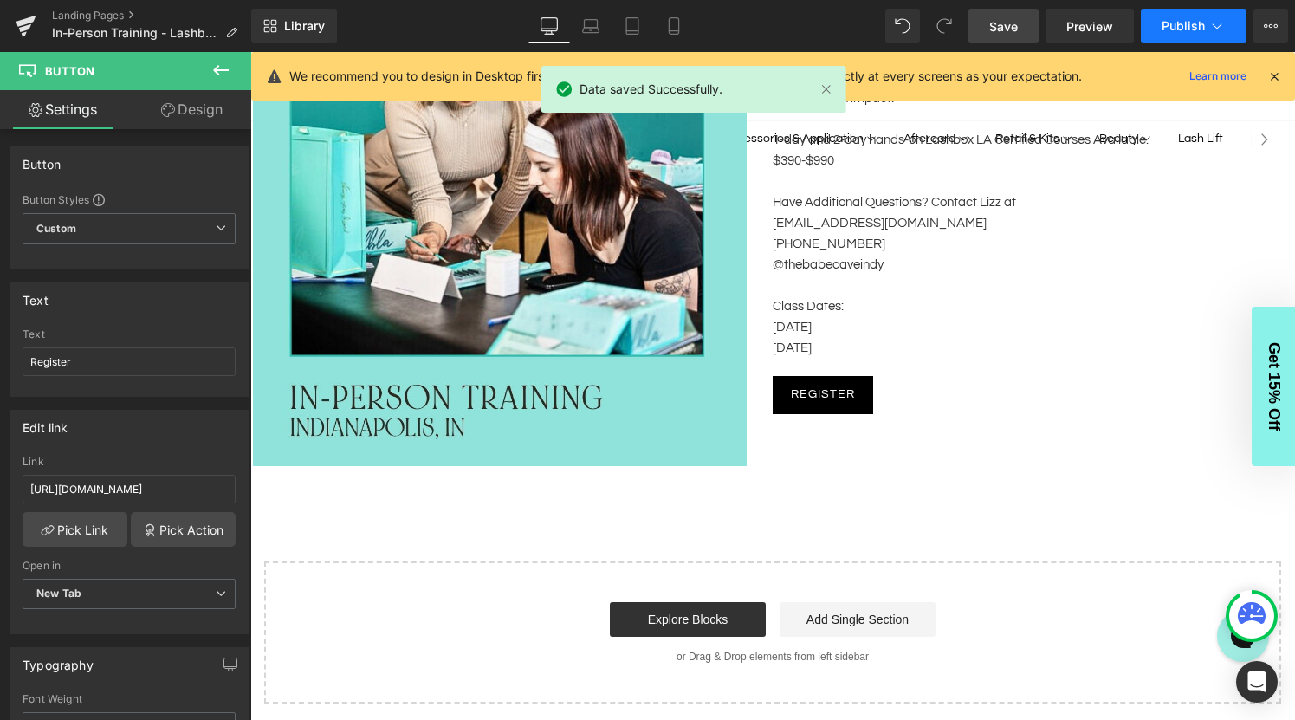
click at [1201, 28] on span "Publish" at bounding box center [1183, 26] width 43 height 14
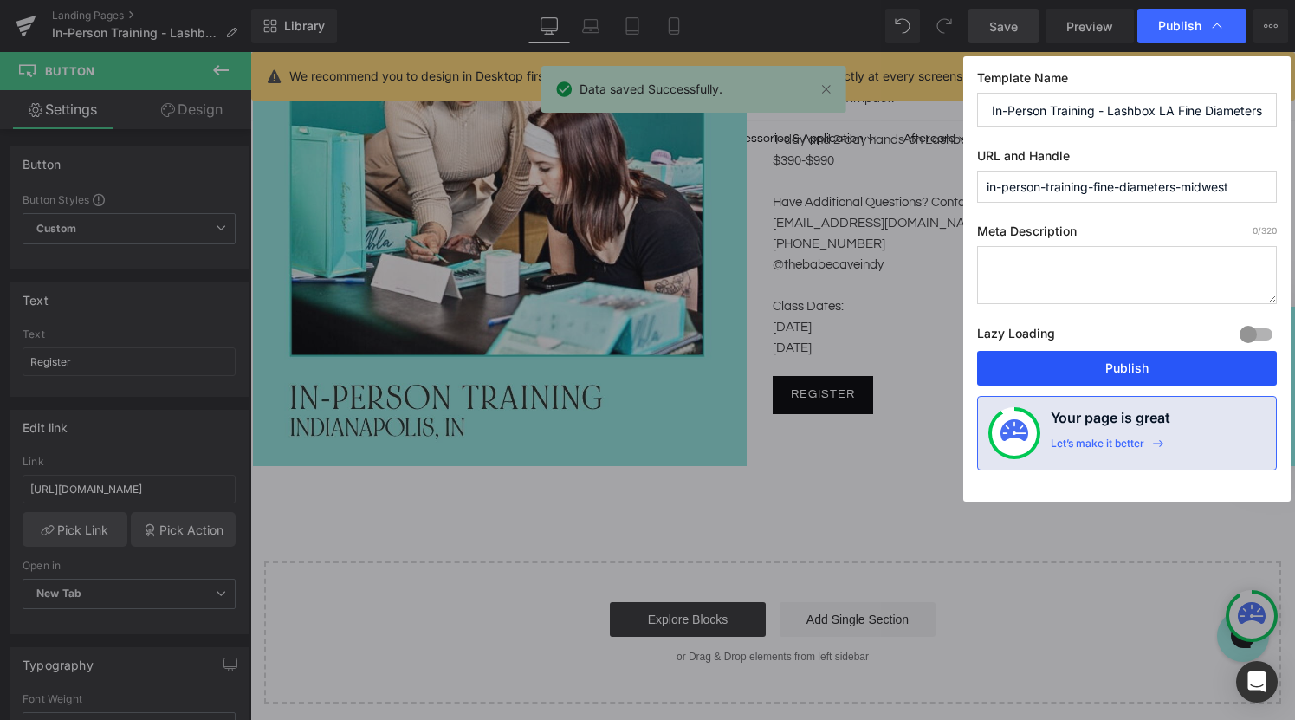
click at [1110, 377] on button "Publish" at bounding box center [1127, 368] width 300 height 35
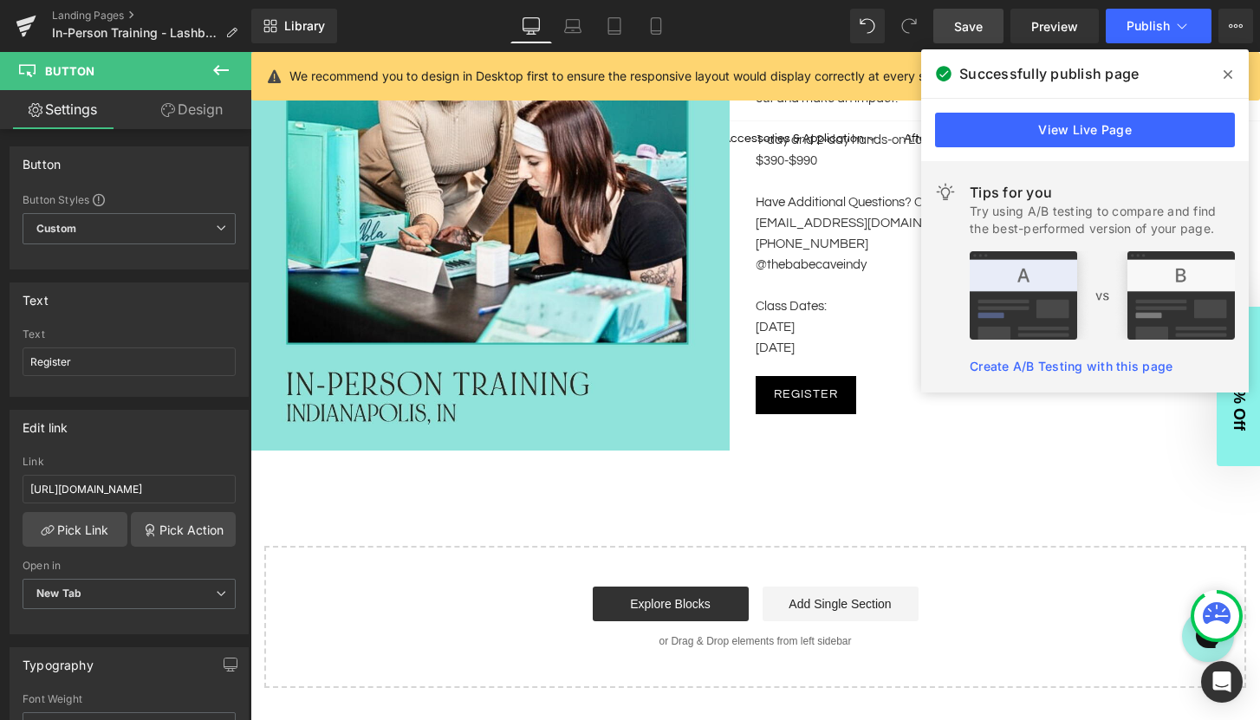
click at [1232, 75] on span at bounding box center [1228, 75] width 28 height 28
